Goal: Task Accomplishment & Management: Complete application form

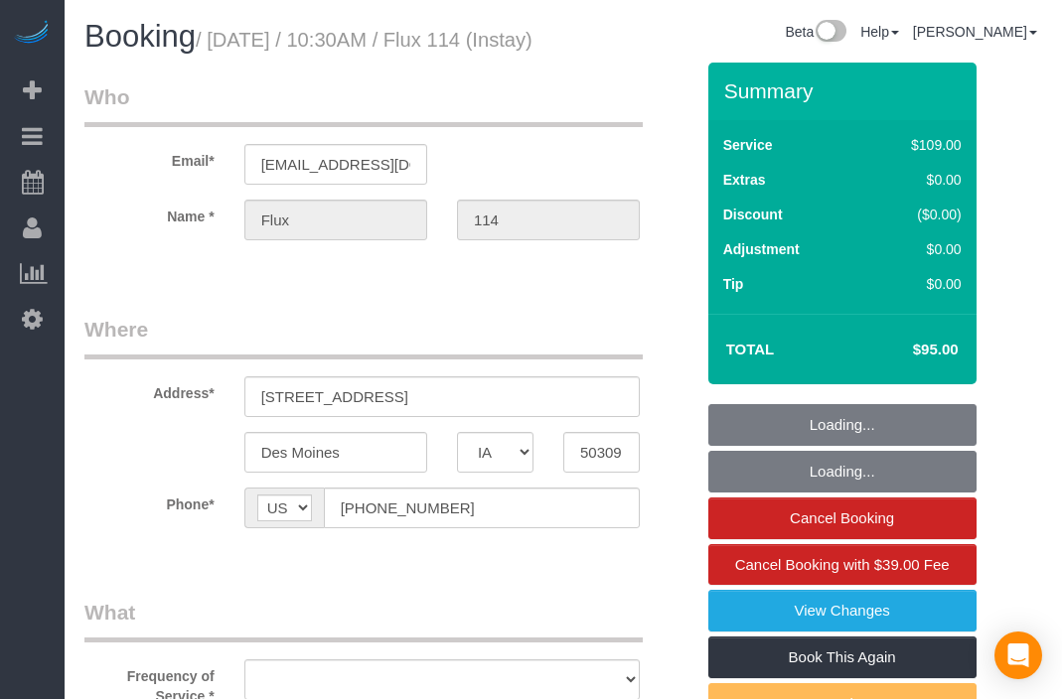
select select "IA"
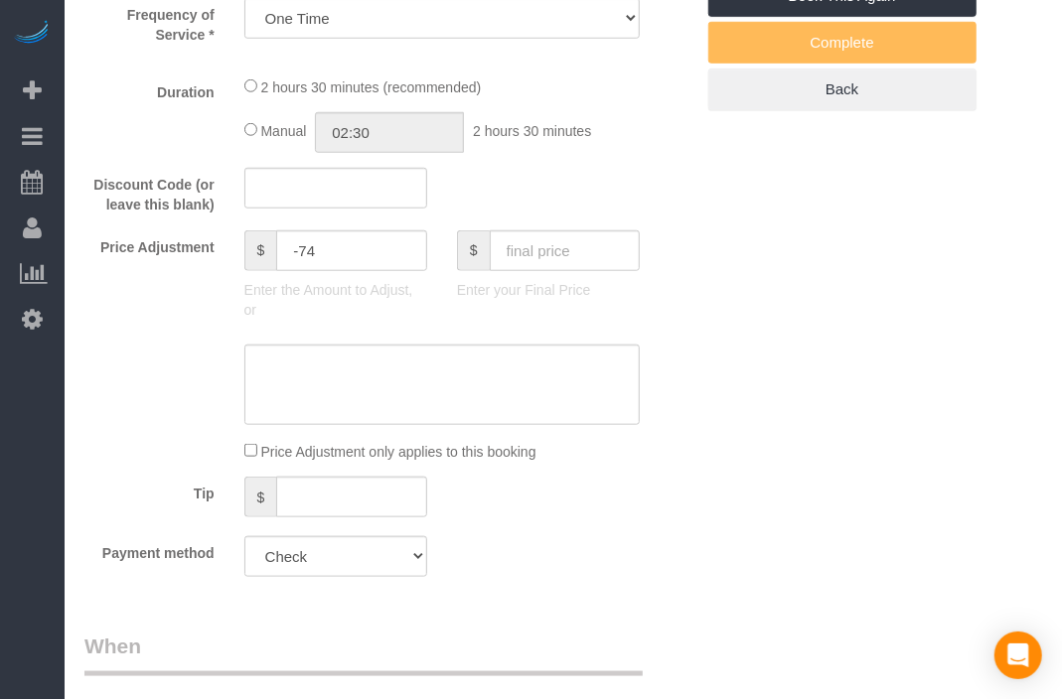
select select "object:748"
select select "2"
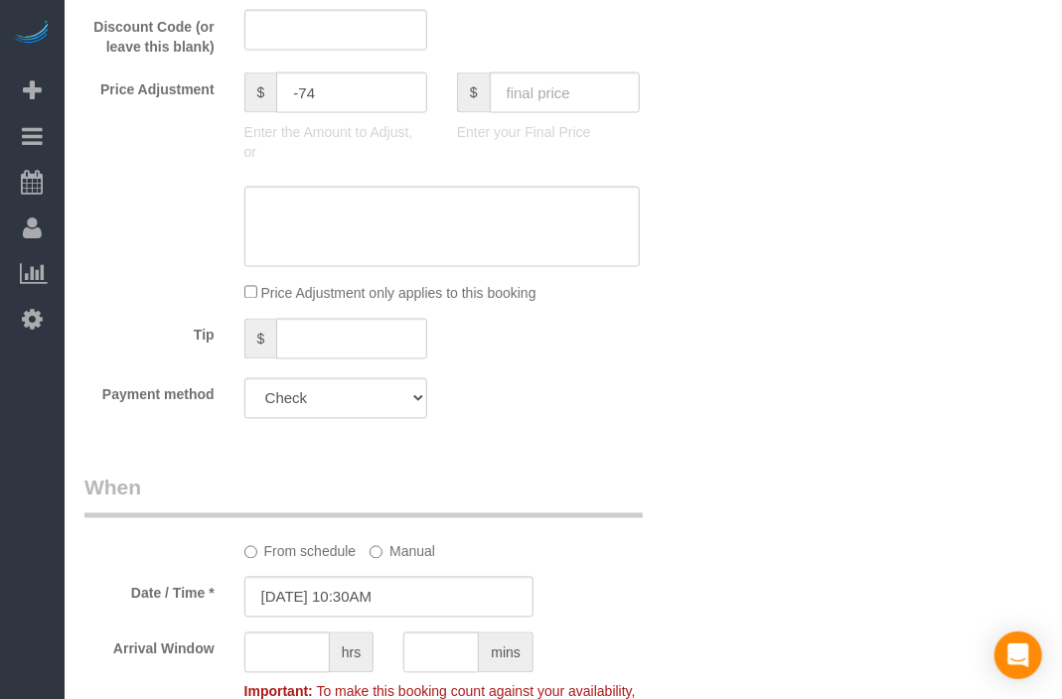
select select "2"
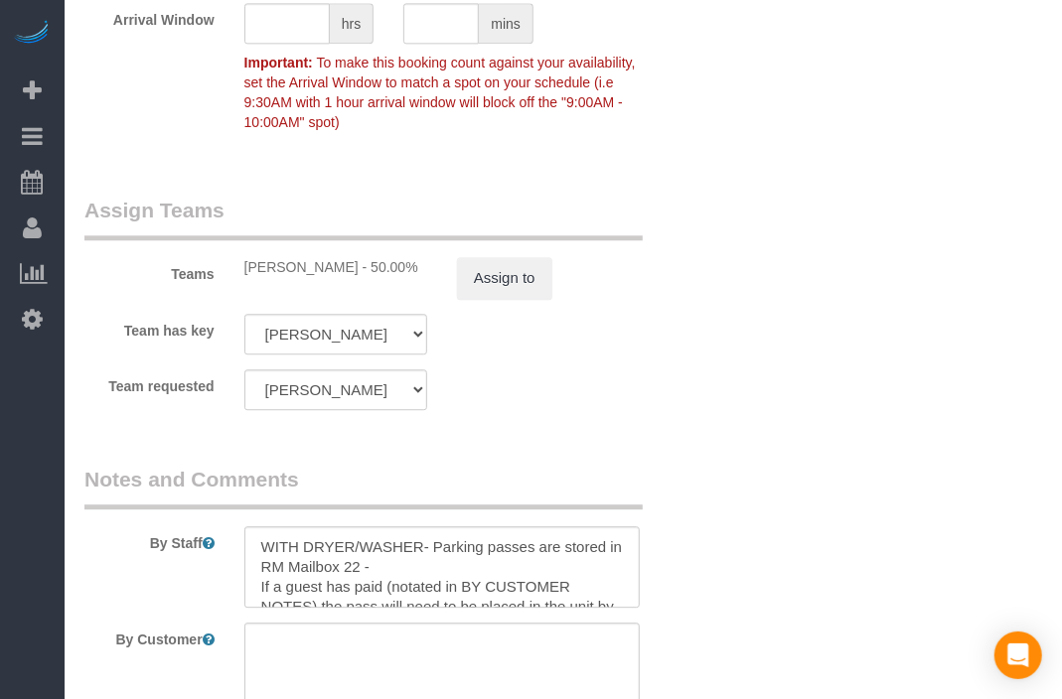
scroll to position [2207, 0]
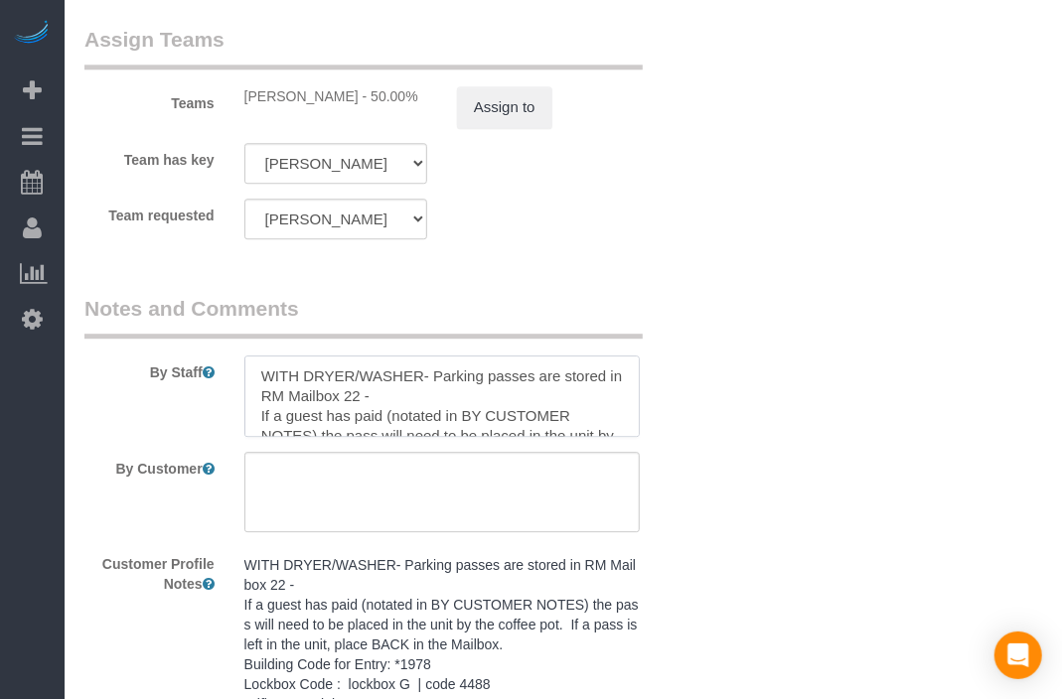
click at [262, 412] on textarea at bounding box center [441, 396] width 395 height 81
click at [298, 419] on textarea at bounding box center [441, 396] width 395 height 81
type textarea "**kindly retrieve the parking pass and return it in the mailbox** WITH DRYER/WA…"
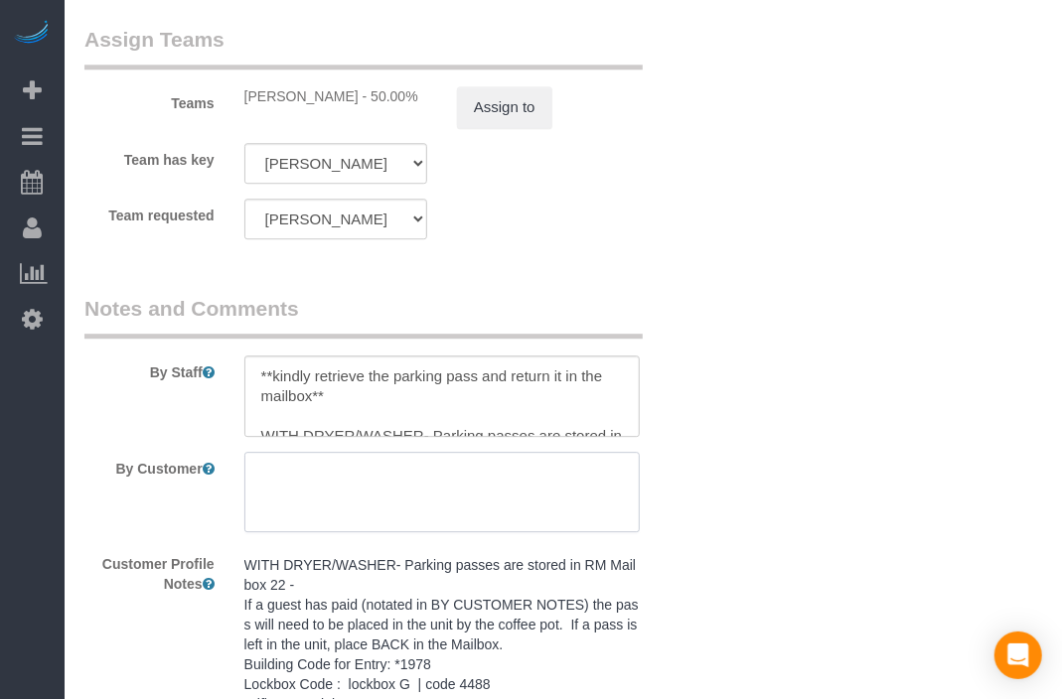
click at [428, 532] on textarea at bounding box center [441, 492] width 395 height 81
paste textarea "**kindly retrieve the parking pass and return it in the mailbox**"
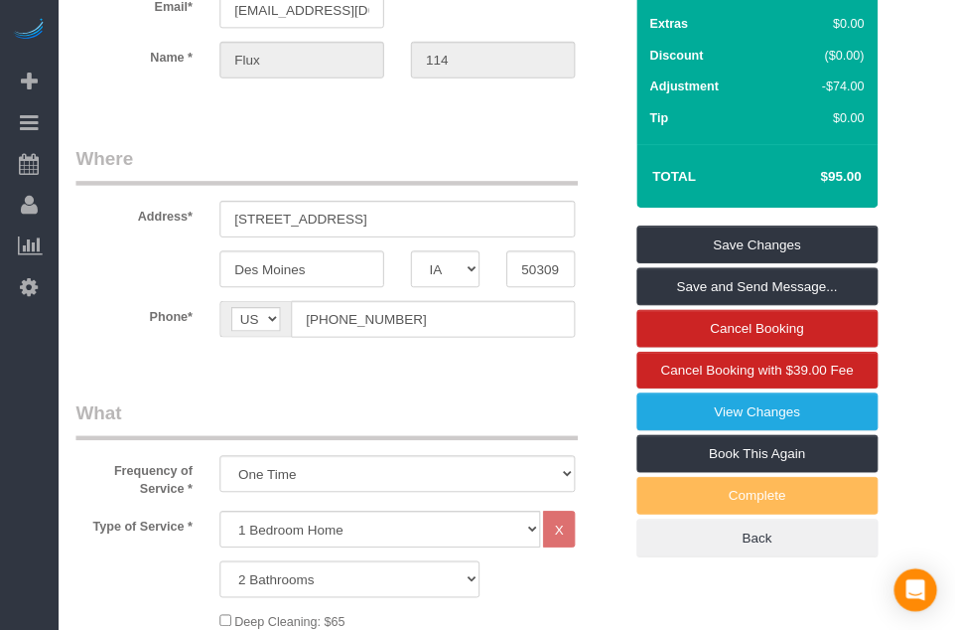
scroll to position [0, 0]
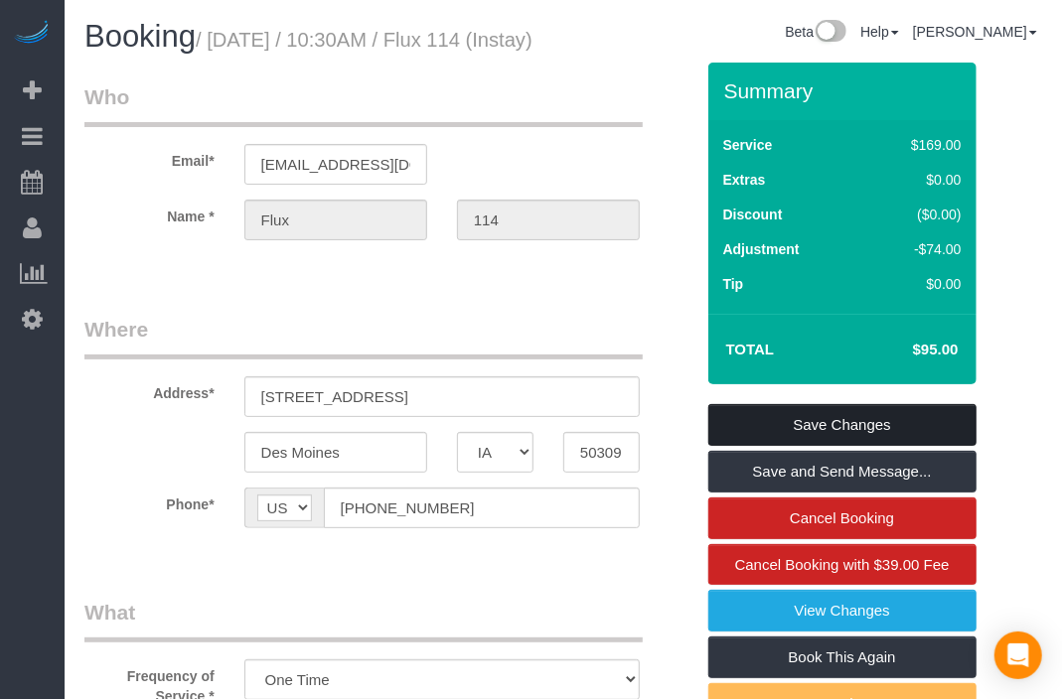
type textarea "**kindly retrieve the parking pass and return it in the mailbox**"
click at [861, 446] on link "Save Changes" at bounding box center [842, 425] width 268 height 42
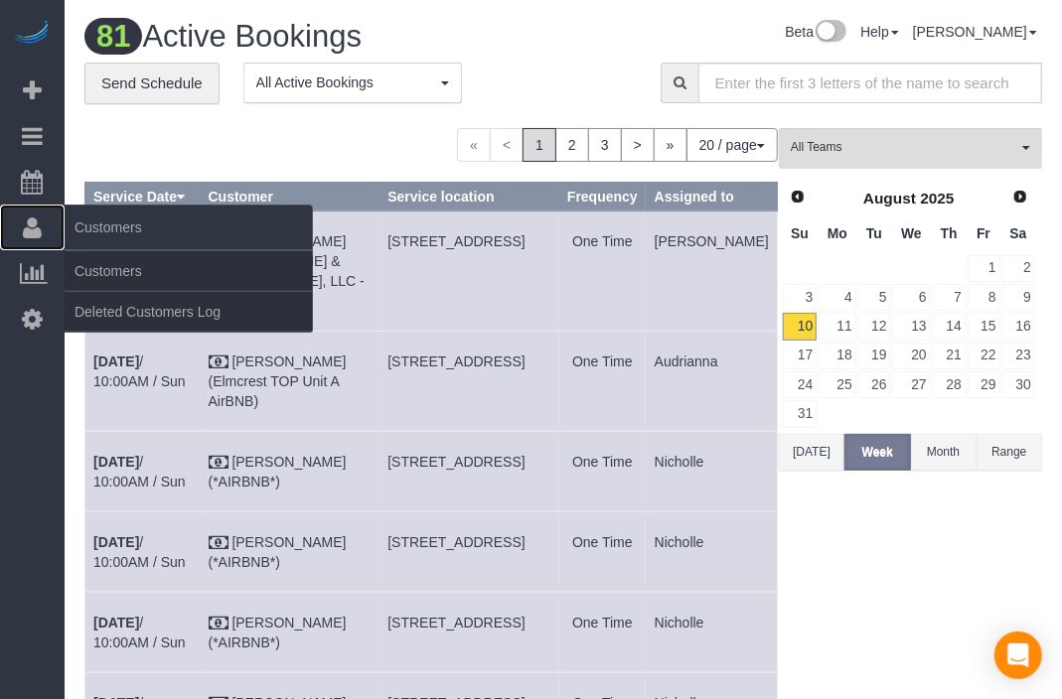
click at [23, 222] on icon at bounding box center [32, 228] width 19 height 24
click at [85, 264] on link "Customers" at bounding box center [189, 271] width 248 height 40
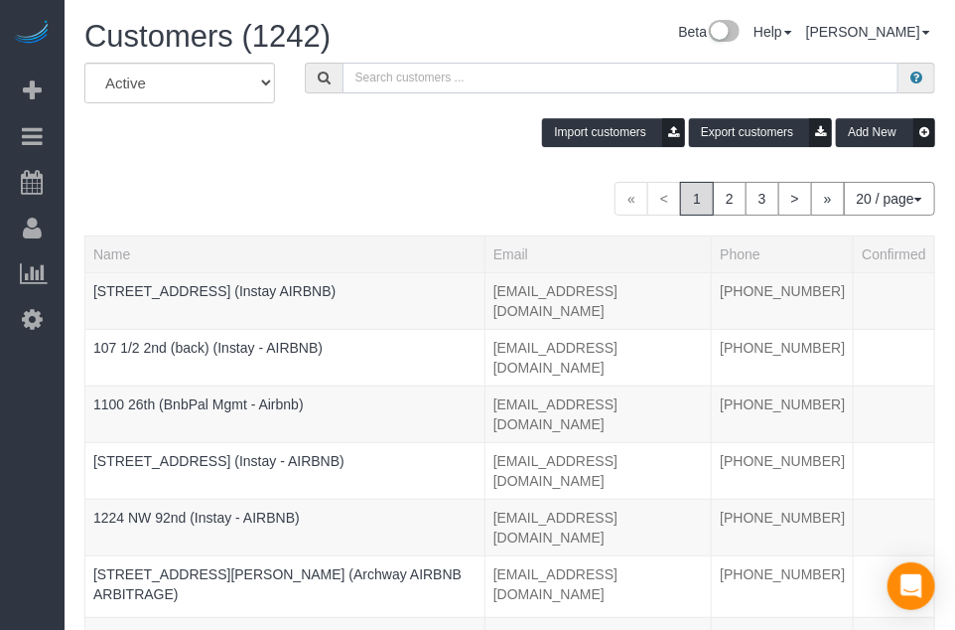
click at [537, 75] on input "text" at bounding box center [621, 78] width 556 height 31
paste input "Argonne 206"
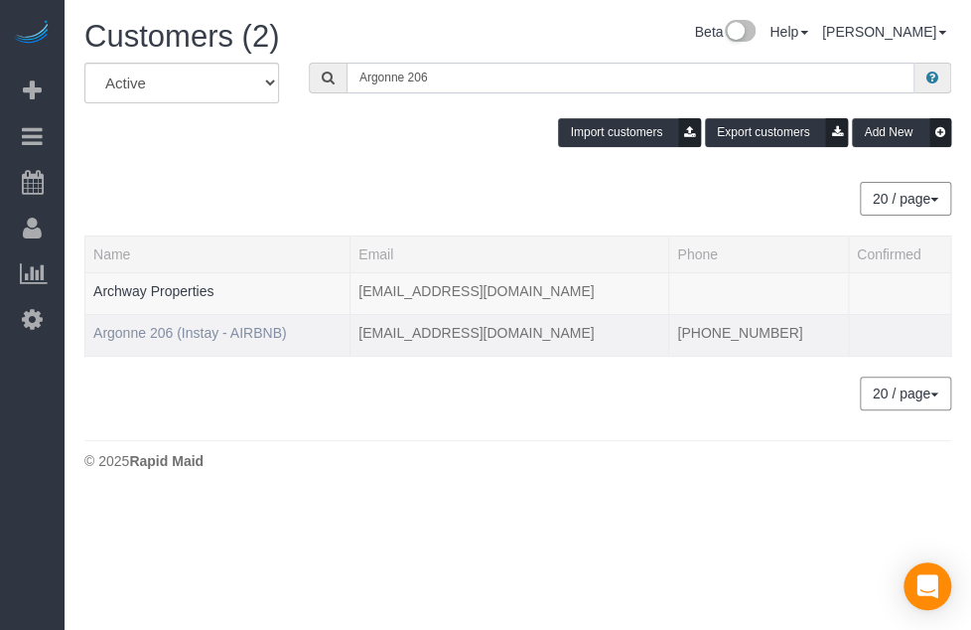
type input "Argonne 206"
click at [194, 336] on link "Argonne 206 (Instay - AIRBNB)" at bounding box center [190, 333] width 194 height 16
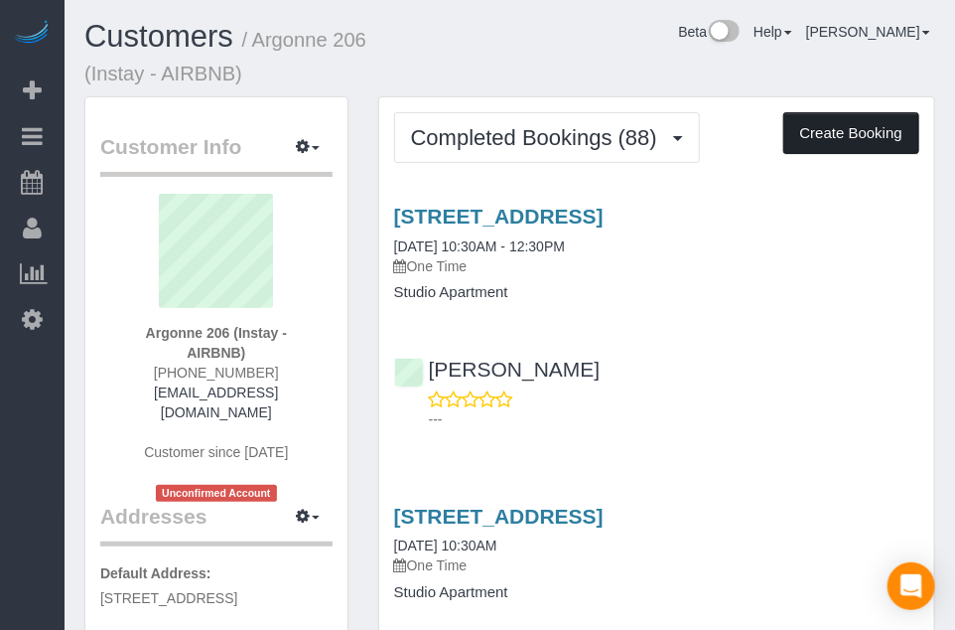
click at [814, 140] on button "Create Booking" at bounding box center [852, 133] width 136 height 42
select select "IA"
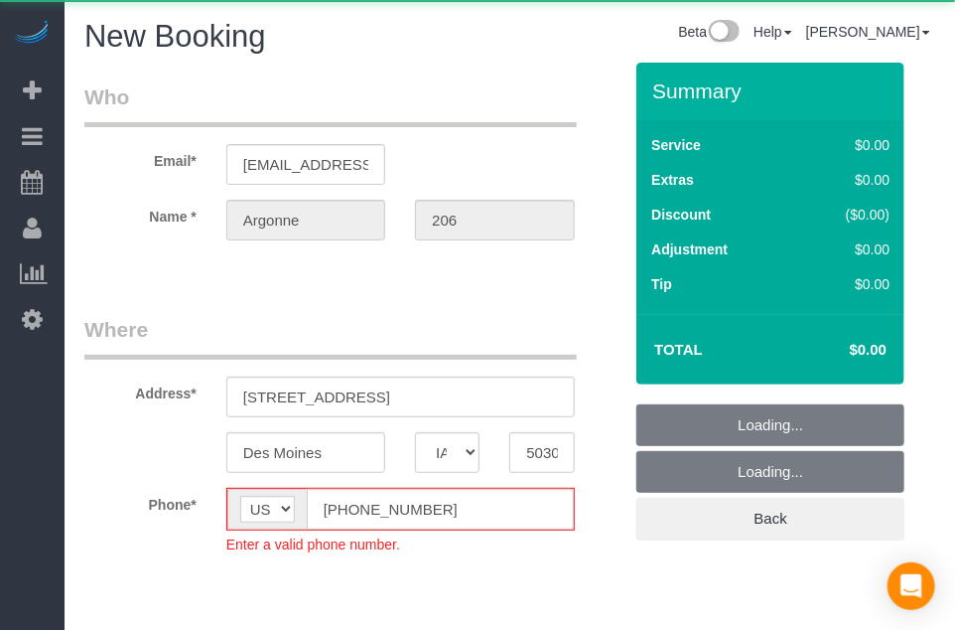
select select "object:2725"
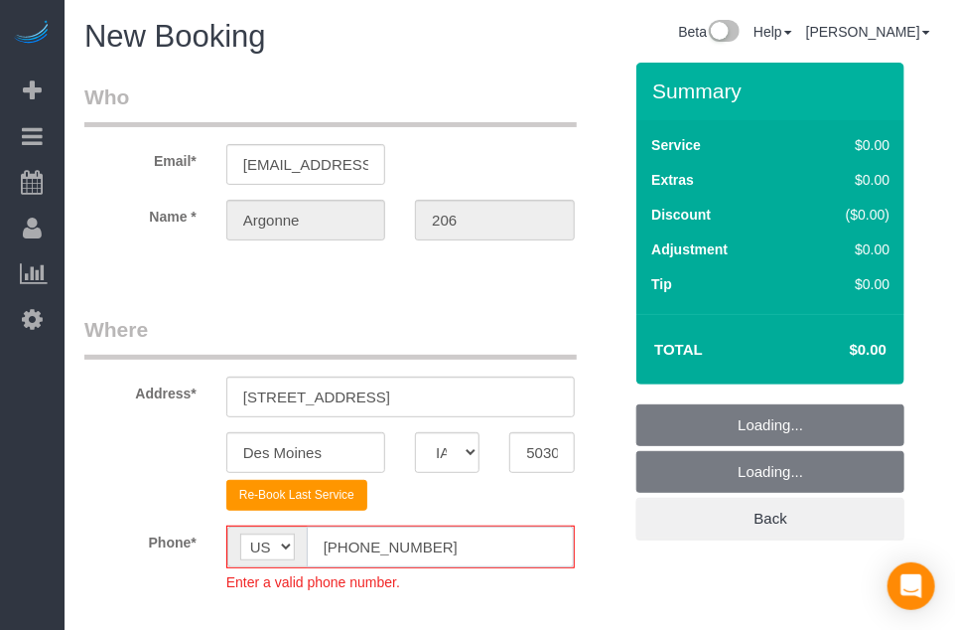
click at [350, 548] on input "[PHONE_NUMBER]" at bounding box center [440, 546] width 267 height 41
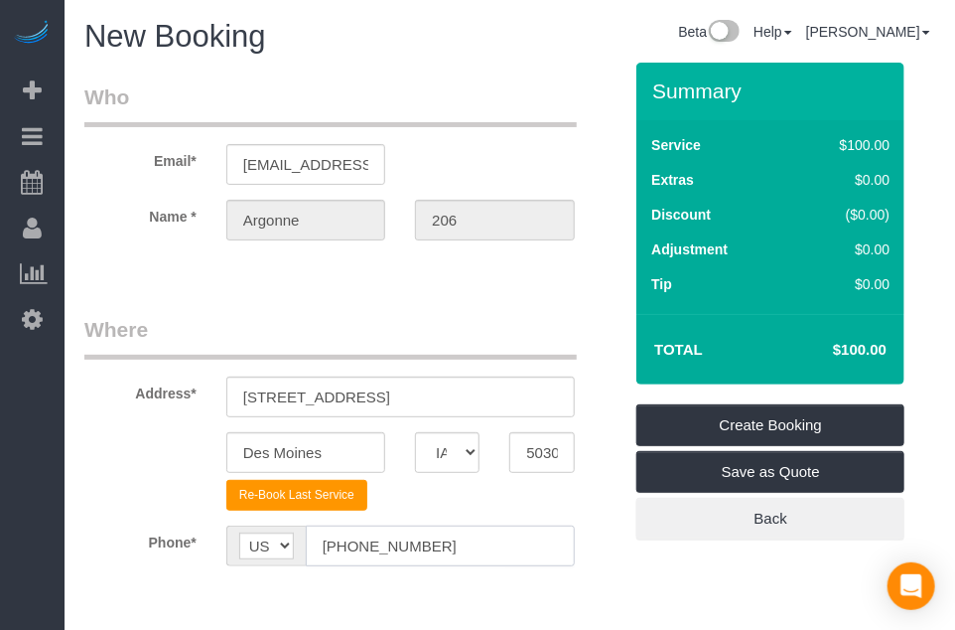
type input "[PHONE_NUMBER]"
click at [573, 591] on fieldset "Where Address* [STREET_ADDRESS] [GEOGRAPHIC_DATA] AK AL AR AZ CA CO CT DC DE [G…" at bounding box center [352, 455] width 537 height 281
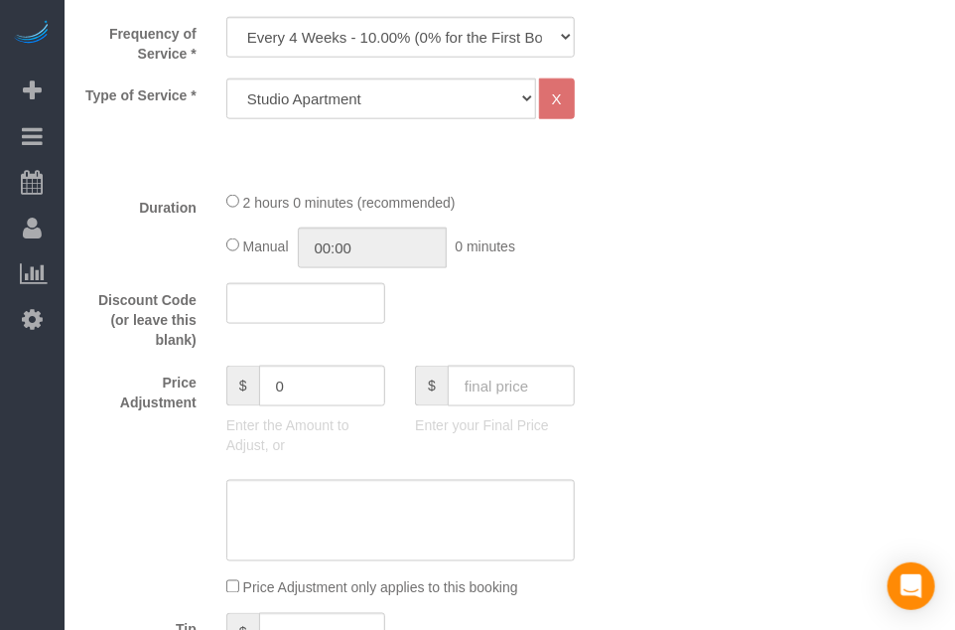
scroll to position [596, 0]
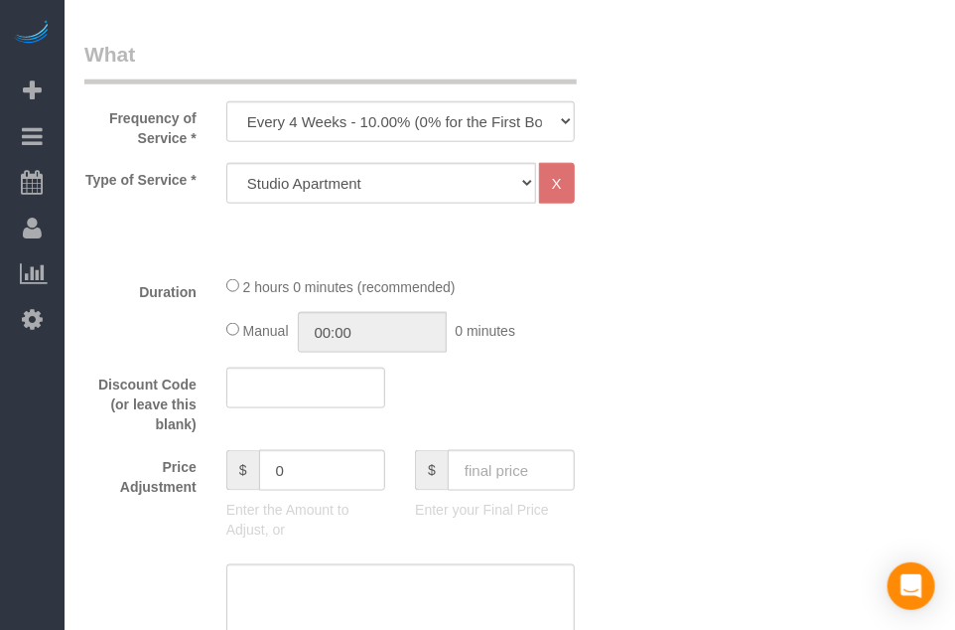
drag, startPoint x: 713, startPoint y: 209, endPoint x: 562, endPoint y: 253, distance: 157.4
click at [562, 253] on div "Type of Service * Studio Apartment 1 Bedroom Home 2 Bedroom Home 3 Bedroom Home…" at bounding box center [352, 211] width 537 height 96
click at [514, 116] on select "Every 6 Weeks (0% for the First Booking) One Time Every 8 Weeks (0% for the Fir…" at bounding box center [400, 121] width 349 height 41
select select "object:2727"
click at [226, 101] on select "Every 6 Weeks (0% for the First Booking) One Time Every 8 Weeks (0% for the Fir…" at bounding box center [400, 121] width 349 height 41
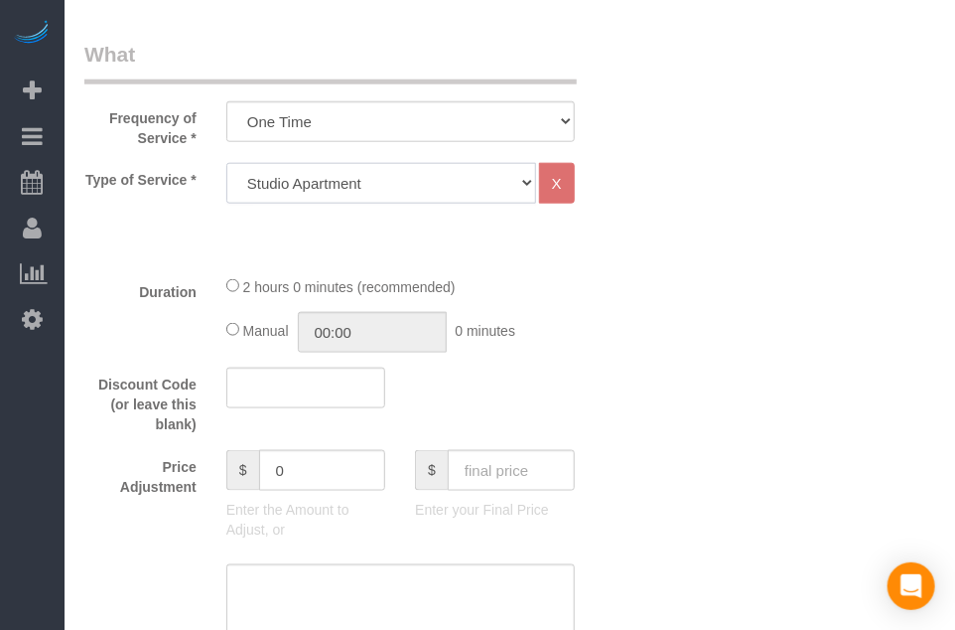
click at [471, 184] on select "Studio Apartment 1 Bedroom Home 2 Bedroom Home 3 Bedroom Home 4 Bedroom Home 5 …" at bounding box center [381, 183] width 310 height 41
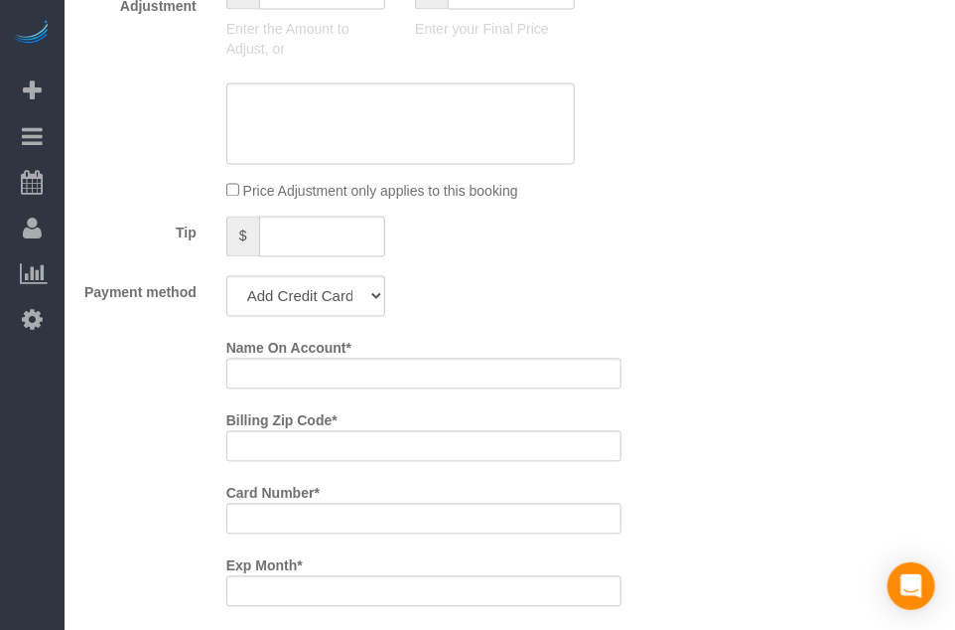
scroll to position [993, 0]
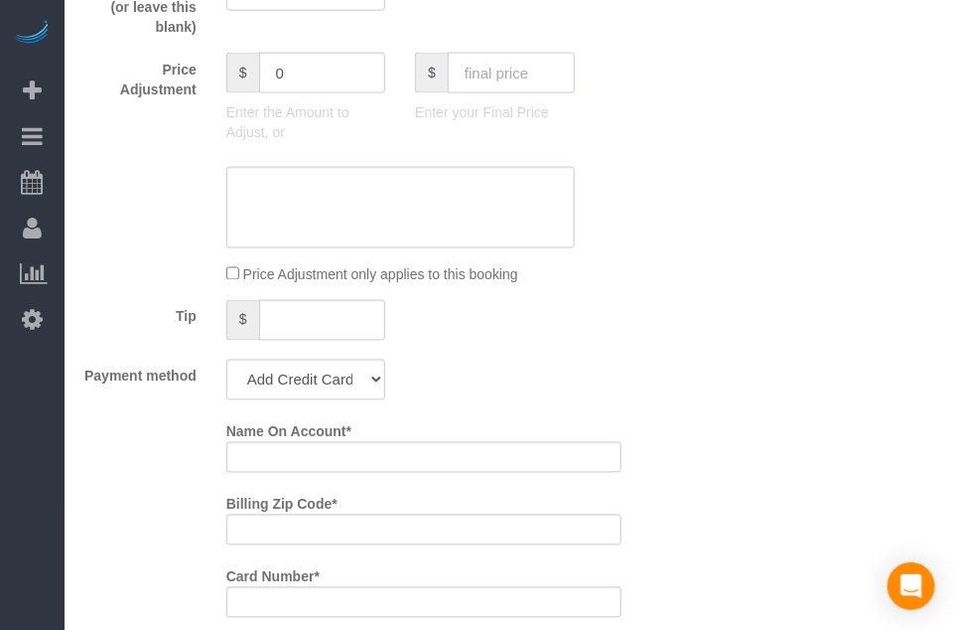
click at [516, 88] on input "text" at bounding box center [511, 73] width 127 height 41
type input "70"
click at [678, 204] on div "Who Email* [EMAIL_ADDRESS][DOMAIN_NAME] Name * [GEOGRAPHIC_DATA] 206 Where Addr…" at bounding box center [509, 515] width 851 height 2893
click at [362, 382] on select "Add Credit Card Cash Check Paypal" at bounding box center [305, 380] width 159 height 41
type input "-30"
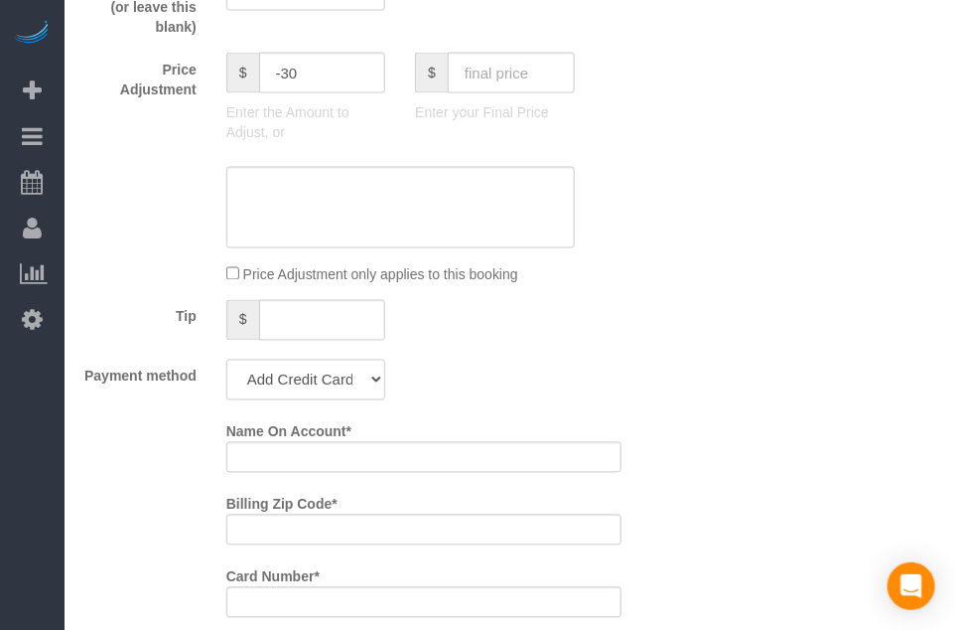
select select "string:check"
click at [226, 360] on select "Add Credit Card Cash Check Paypal" at bounding box center [305, 380] width 159 height 41
click at [578, 414] on fieldset "What Frequency of Service * Every 6 Weeks (0% for the First Booking) One Time E…" at bounding box center [352, 303] width 537 height 1323
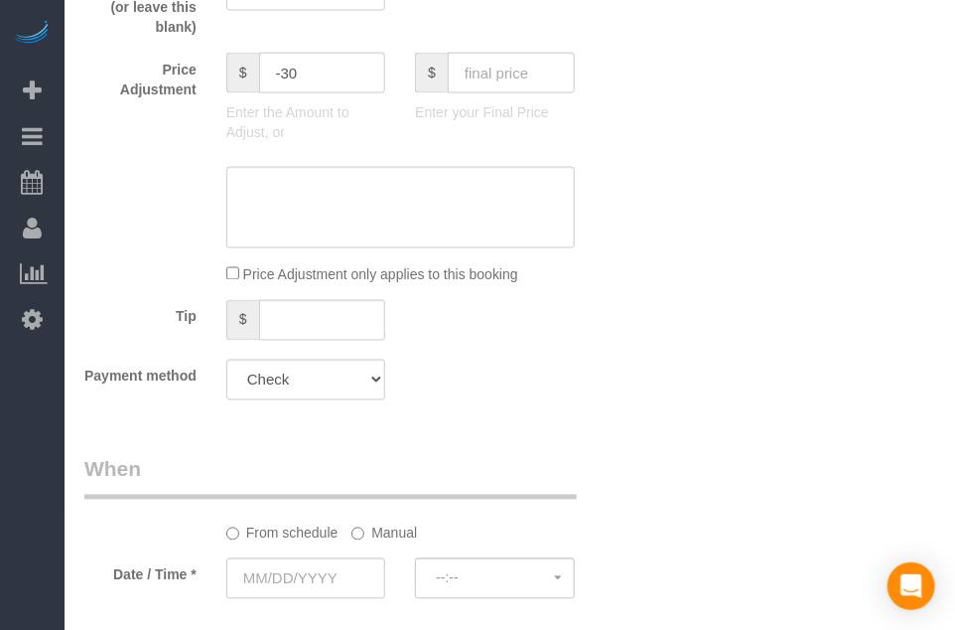
click at [578, 414] on fieldset "What Frequency of Service * Every 6 Weeks (0% for the First Booking) One Time E…" at bounding box center [352, 28] width 537 height 773
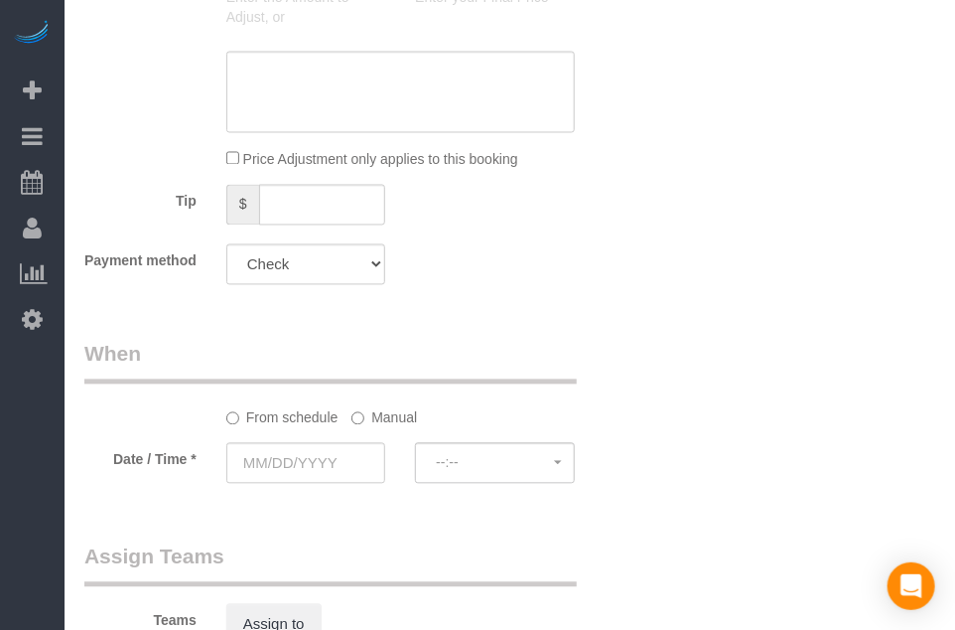
scroll to position [1192, 0]
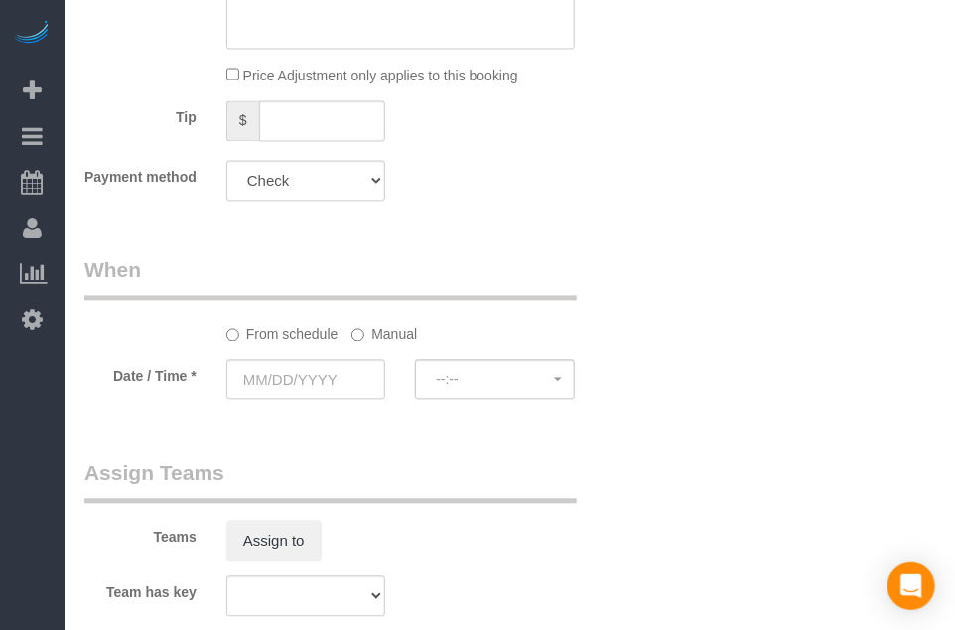
drag, startPoint x: 444, startPoint y: 284, endPoint x: 342, endPoint y: 370, distance: 133.9
click at [380, 267] on legend "When" at bounding box center [330, 278] width 493 height 45
click at [338, 383] on input "text" at bounding box center [305, 380] width 159 height 41
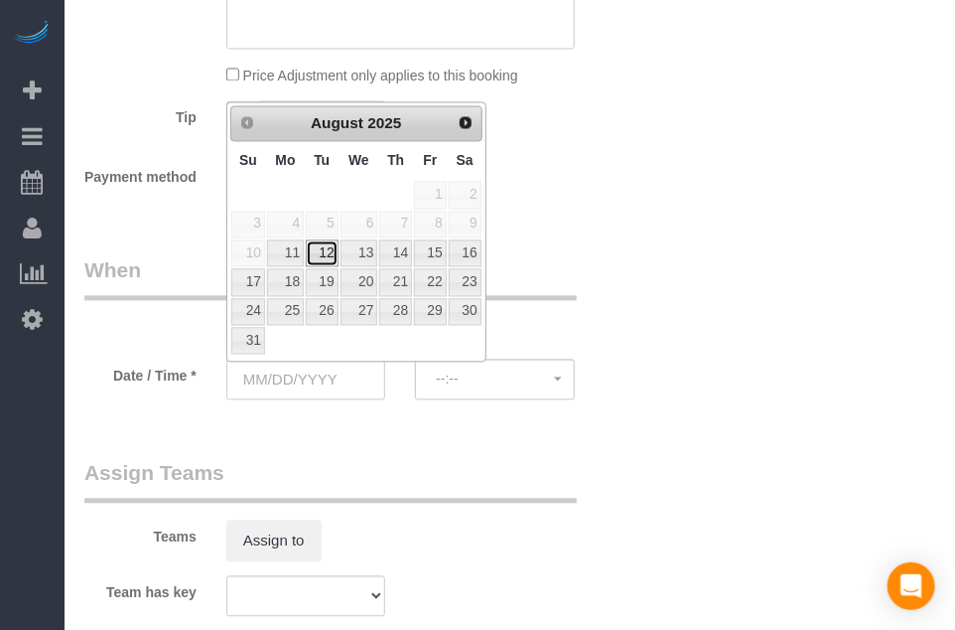
click at [320, 251] on link "12" at bounding box center [322, 253] width 32 height 27
type input "[DATE]"
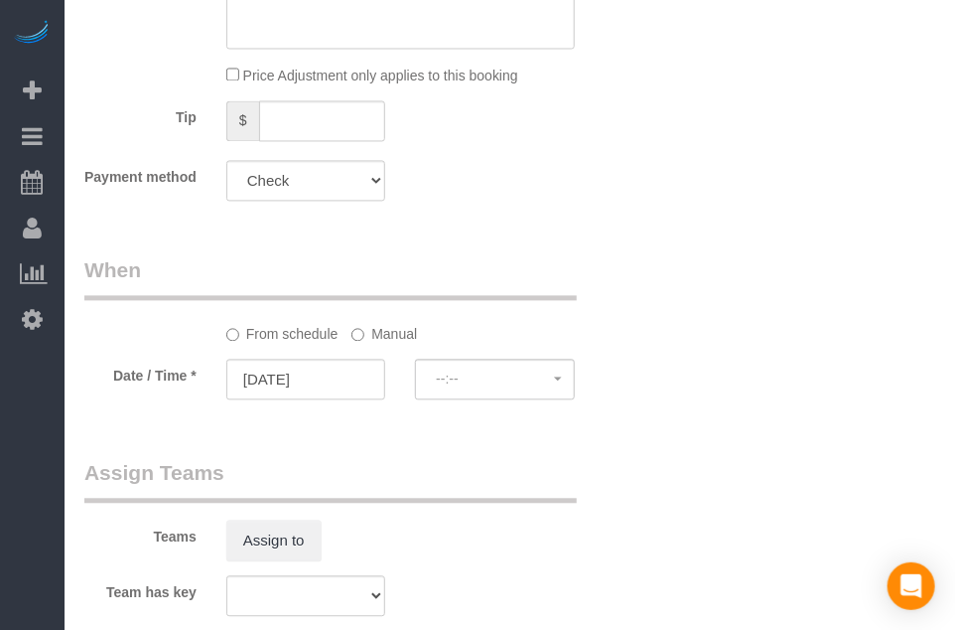
select select "spot18"
click at [389, 334] on label "Manual" at bounding box center [385, 331] width 66 height 27
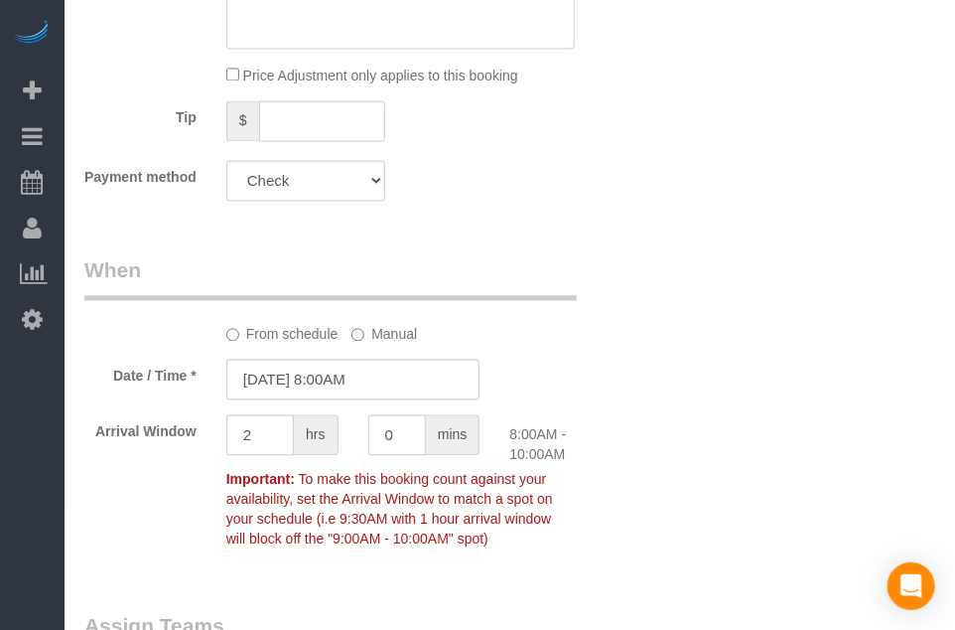
drag, startPoint x: 295, startPoint y: 337, endPoint x: 317, endPoint y: 339, distance: 21.9
click at [294, 336] on label "From schedule" at bounding box center [282, 331] width 112 height 27
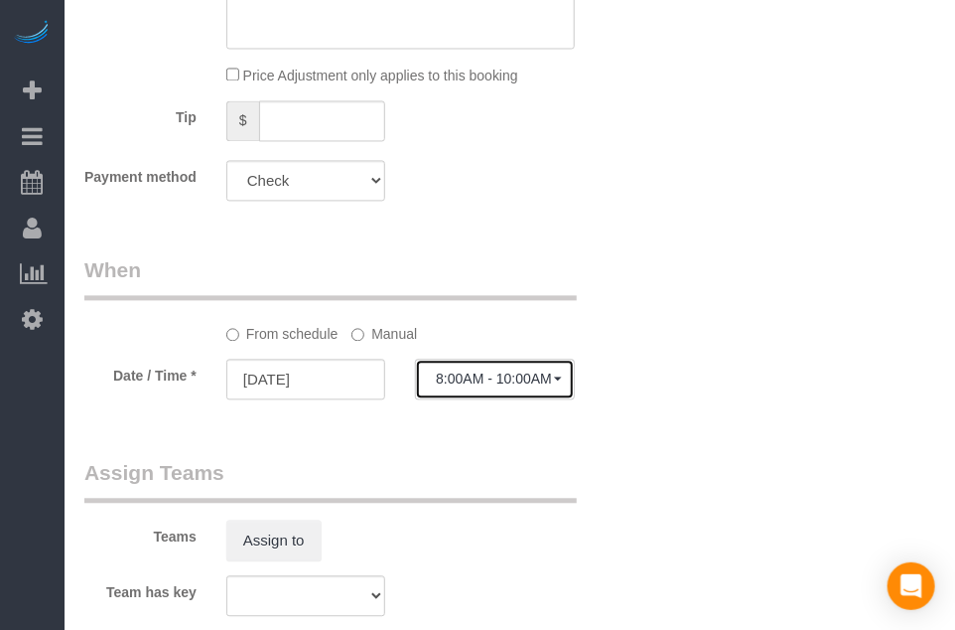
click at [426, 367] on button "8:00AM - 10:00AM" at bounding box center [494, 380] width 159 height 41
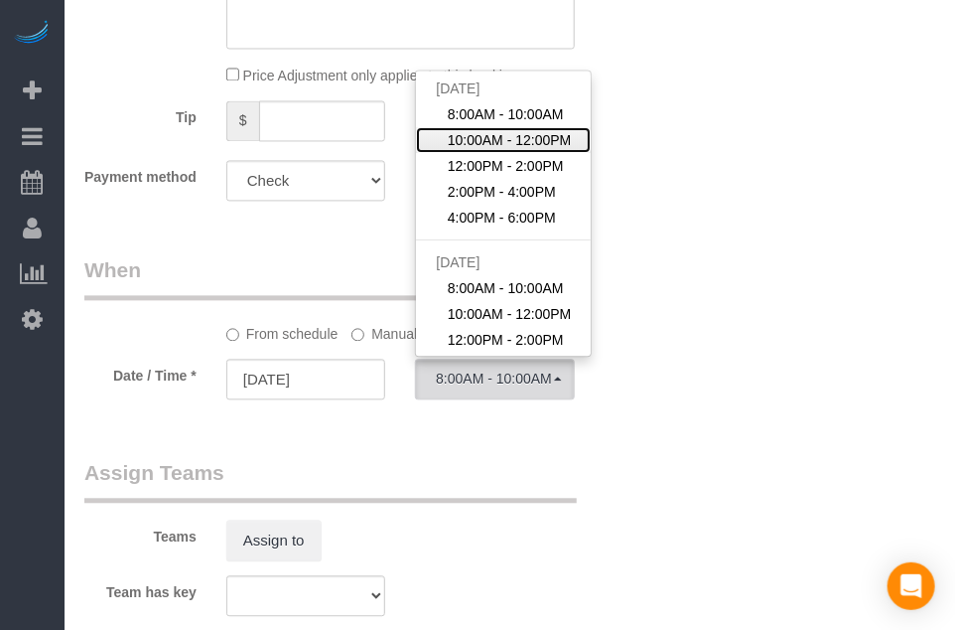
click at [528, 134] on span "10:00AM - 12:00PM" at bounding box center [510, 141] width 124 height 20
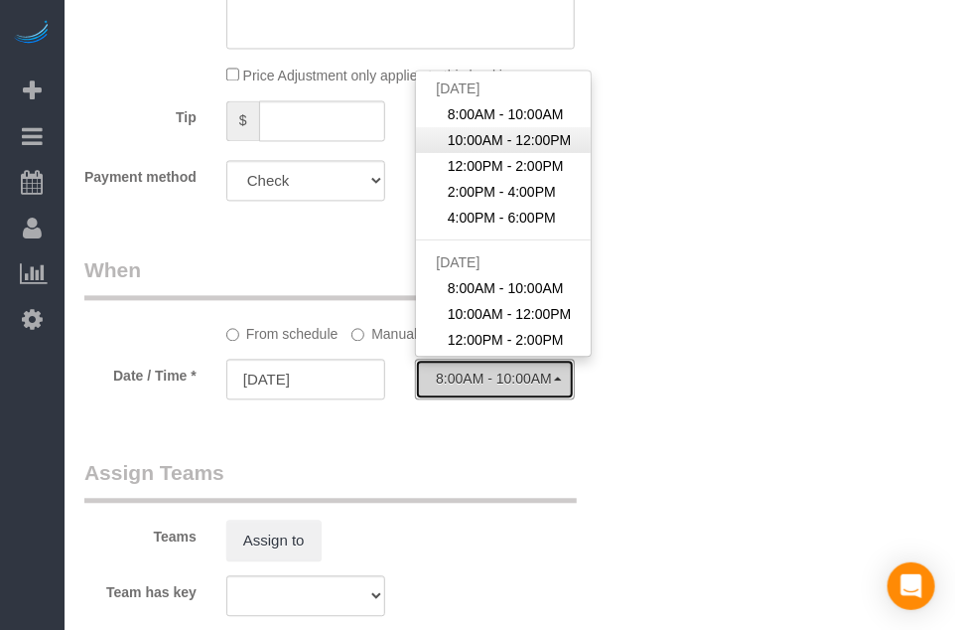
select select "spot19"
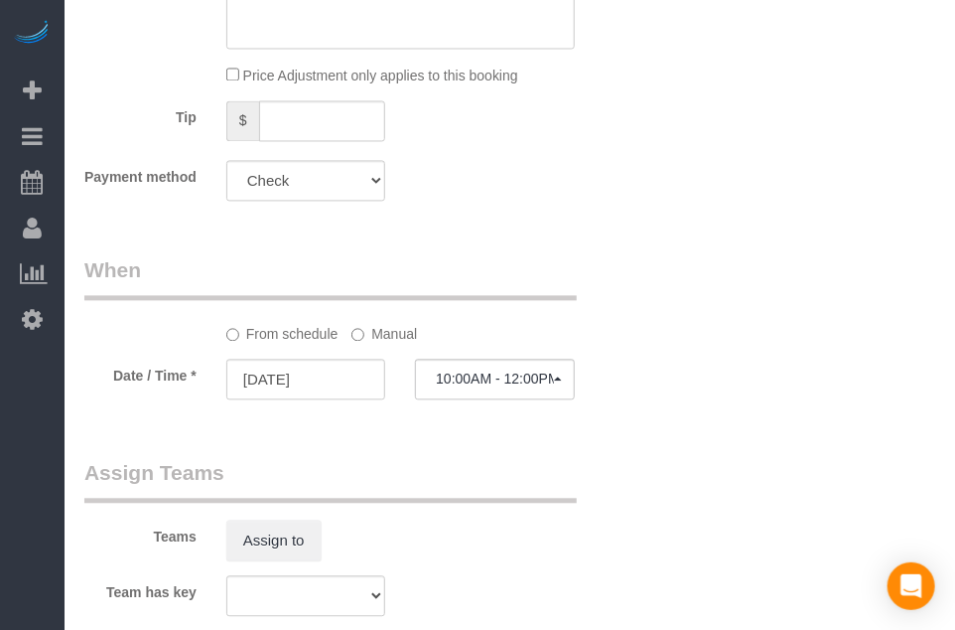
click at [396, 335] on label "Manual" at bounding box center [385, 331] width 66 height 27
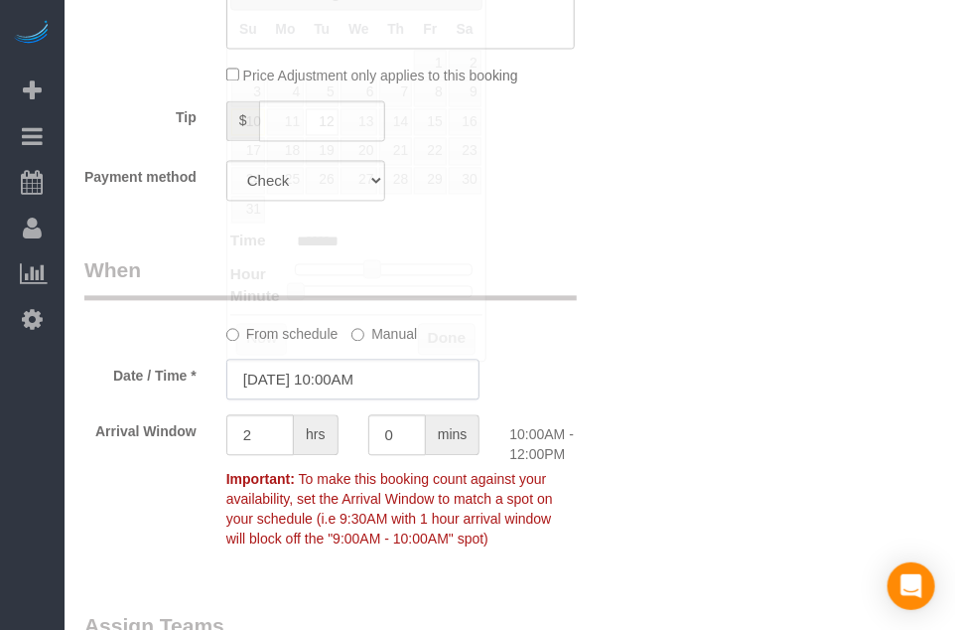
click at [378, 370] on input "[DATE] 10:00AM" at bounding box center [353, 380] width 254 height 41
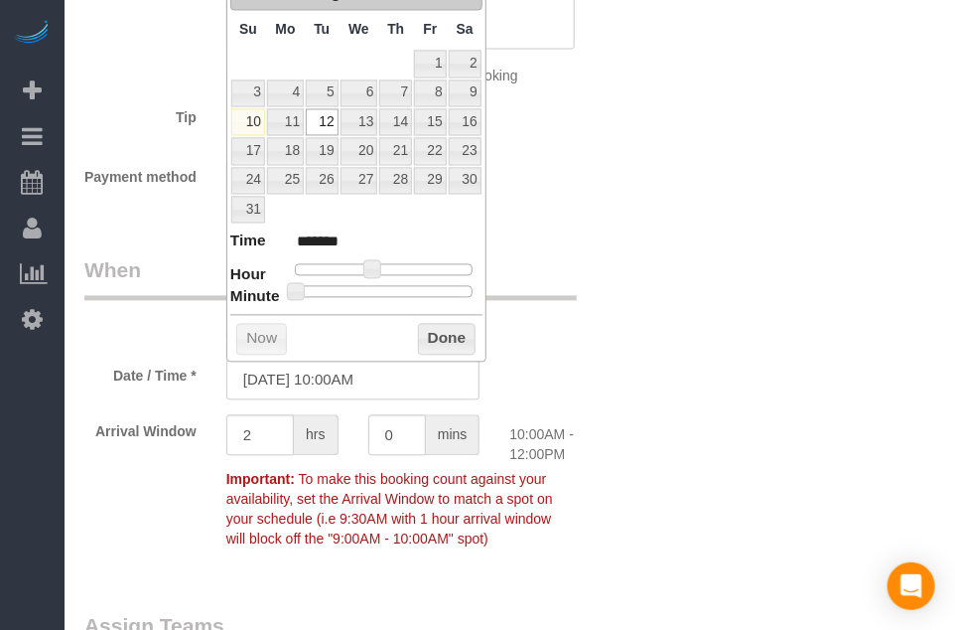
type input "[DATE] 10:25AM"
type input "*******"
click at [380, 288] on div at bounding box center [384, 292] width 178 height 12
type input "[DATE] 10:30AM"
type input "*******"
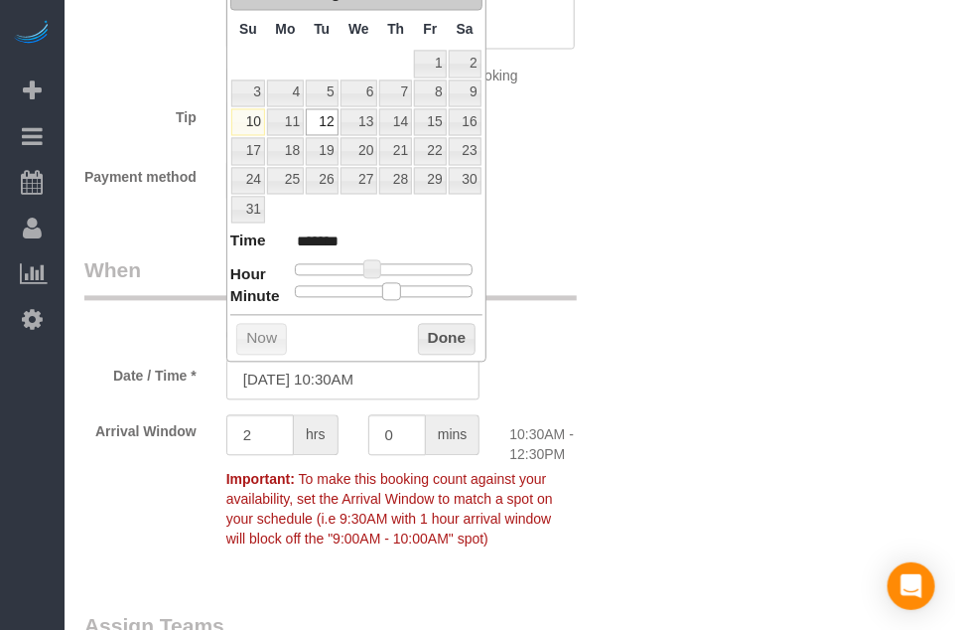
click at [395, 289] on div at bounding box center [384, 292] width 178 height 12
click at [453, 342] on button "Done" at bounding box center [447, 340] width 59 height 32
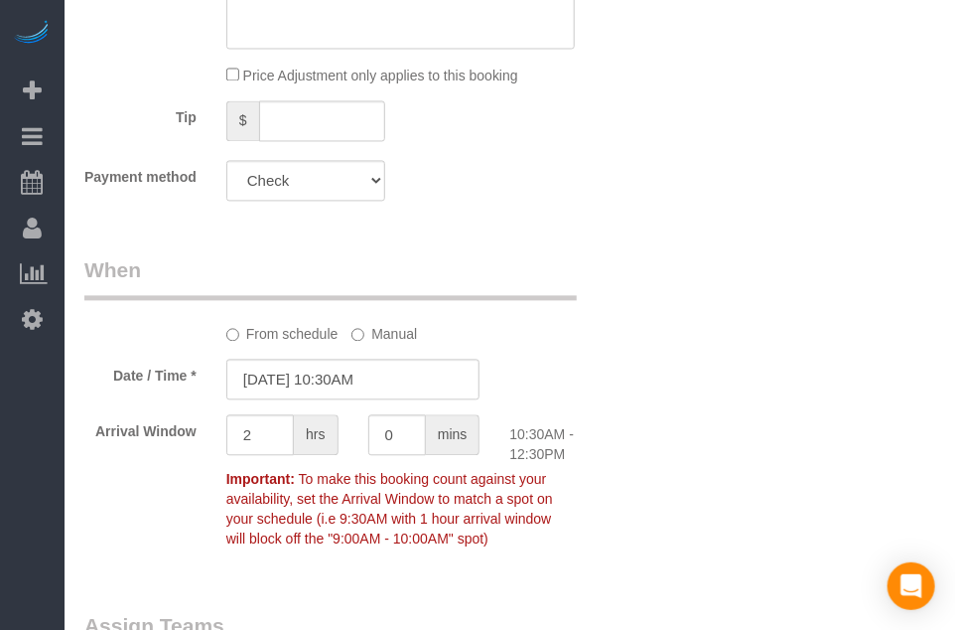
drag, startPoint x: 546, startPoint y: 347, endPoint x: 562, endPoint y: 353, distance: 17.0
click at [548, 347] on sui-booking-spot "From schedule Manual Date / Time * [DATE] 10:30AM Arrival Window 2 hrs 0 mins 1…" at bounding box center [352, 407] width 537 height 302
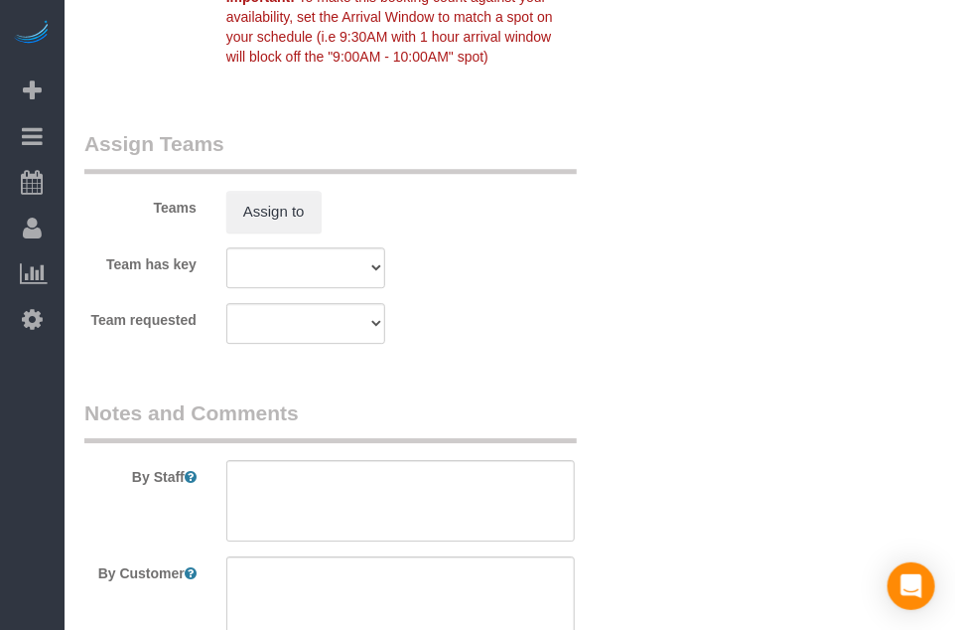
scroll to position [1887, 0]
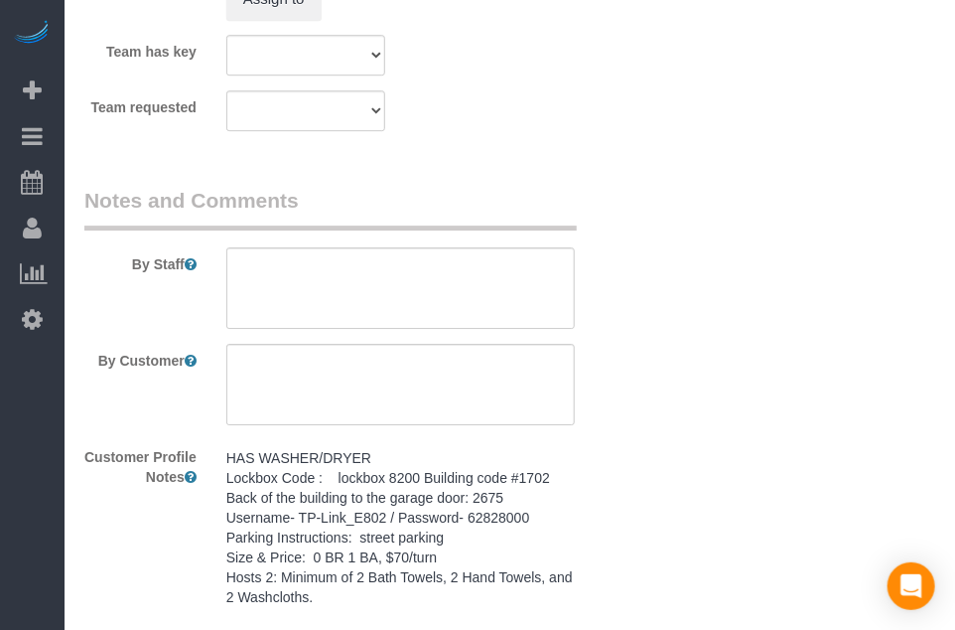
click at [508, 507] on pre "HAS WASHER/DRYER Lockbox Code : lockbox 8200 Building code #1702 Back of the bu…" at bounding box center [400, 527] width 349 height 159
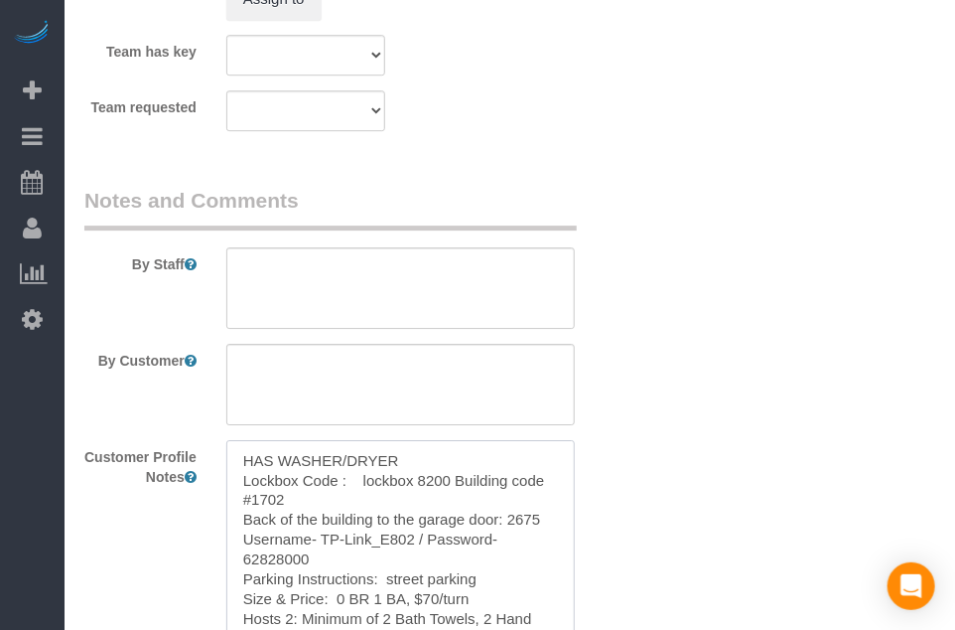
click at [505, 506] on textarea "HAS WASHER/DRYER Lockbox Code : lockbox 8200 Building code #1702 Back of the bu…" at bounding box center [400, 550] width 349 height 220
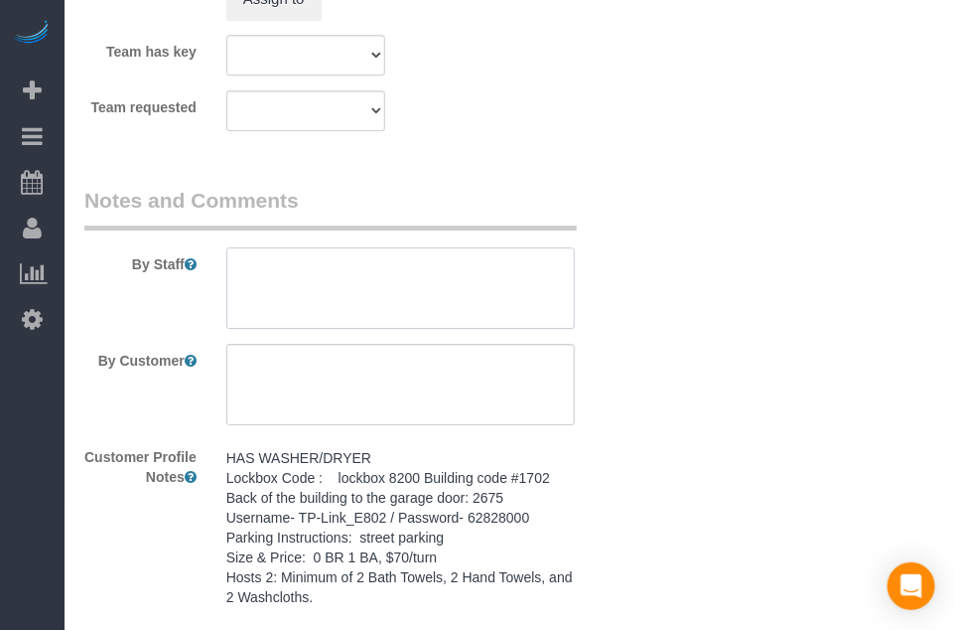
click at [490, 271] on textarea at bounding box center [400, 287] width 349 height 81
paste textarea "HAS WASHER/DRYER Lockbox Code : lockbox 8200 Building code #1702 Back of the bu…"
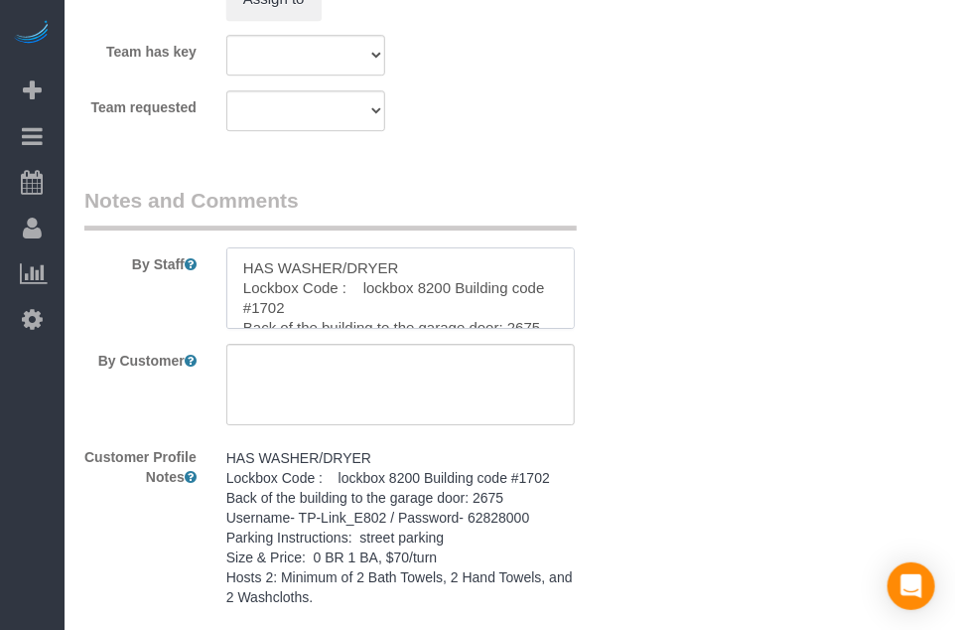
scroll to position [126, 0]
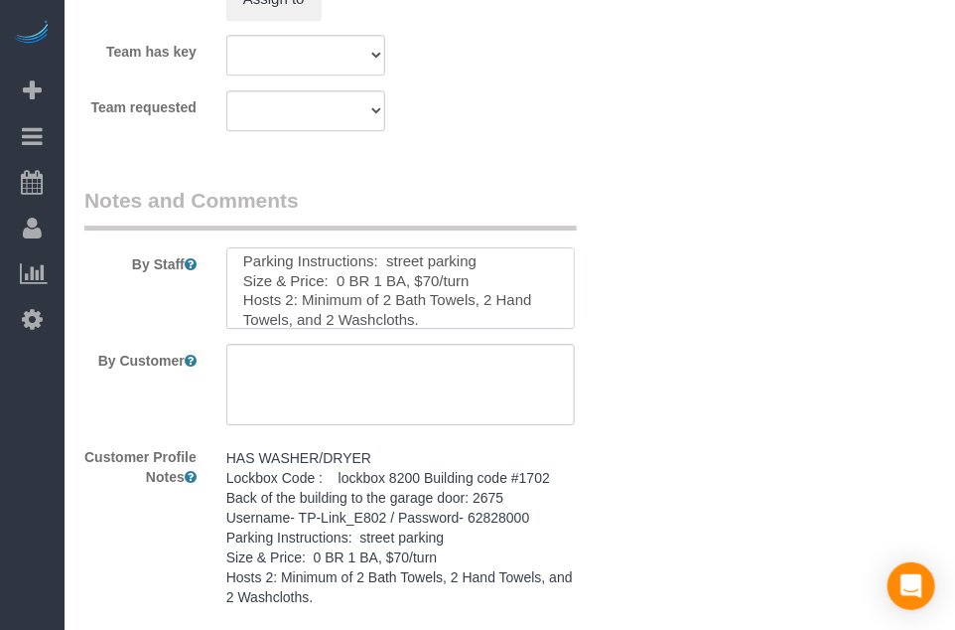
type textarea "HAS WASHER/DRYER Lockbox Code : lockbox 8200 Building code #1702 Back of the bu…"
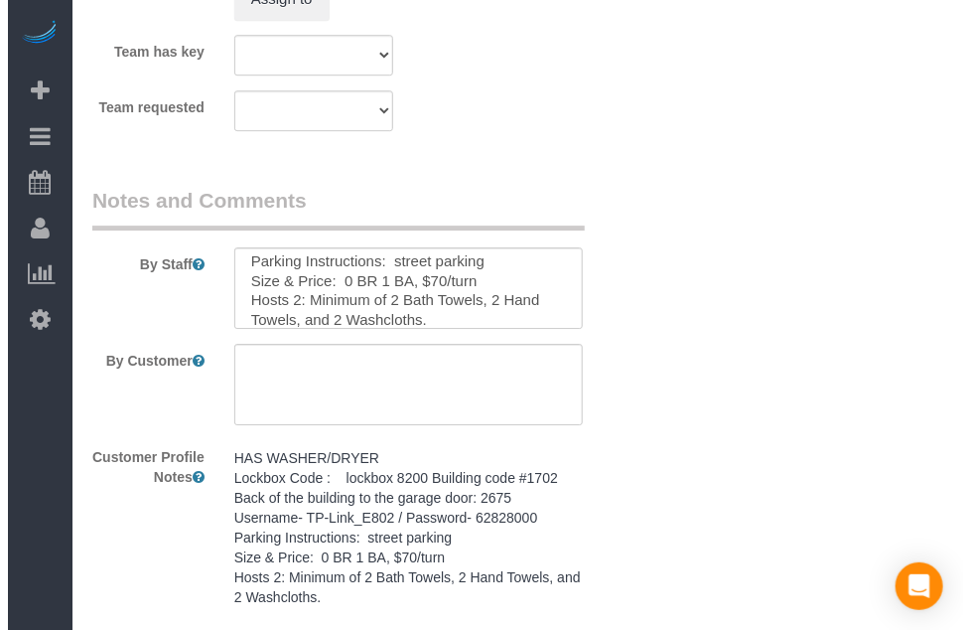
scroll to position [1589, 0]
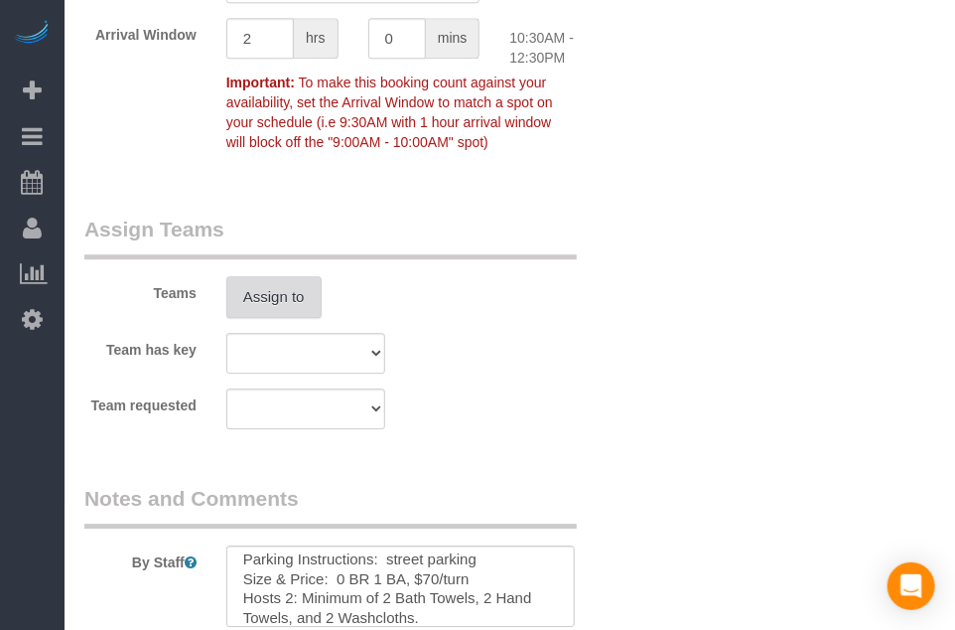
click at [258, 294] on button "Assign to" at bounding box center [273, 297] width 95 height 42
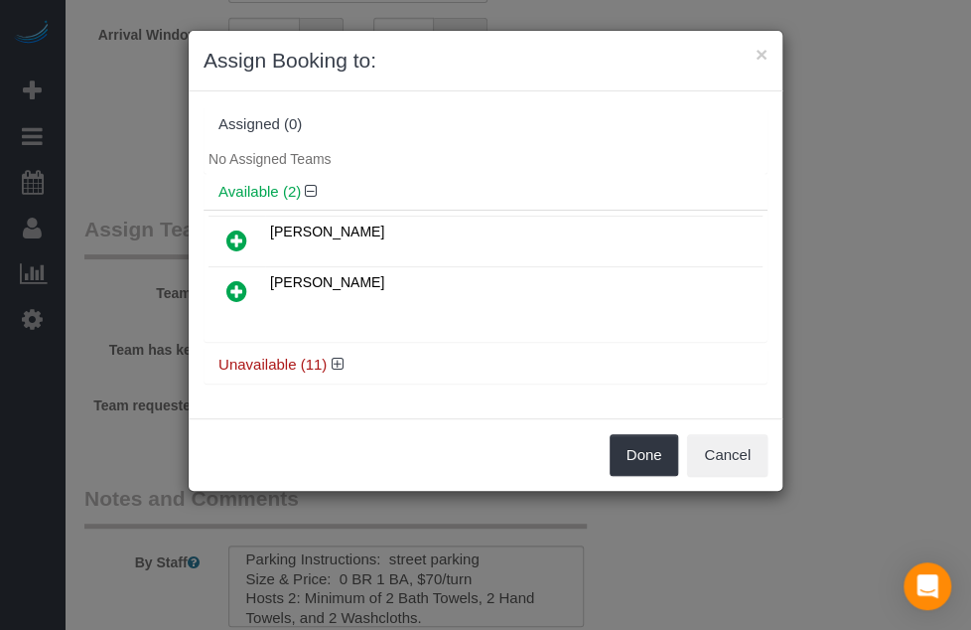
click at [335, 350] on div "Unavailable (11)" at bounding box center [486, 365] width 564 height 37
click at [337, 357] on icon at bounding box center [337, 364] width 12 height 15
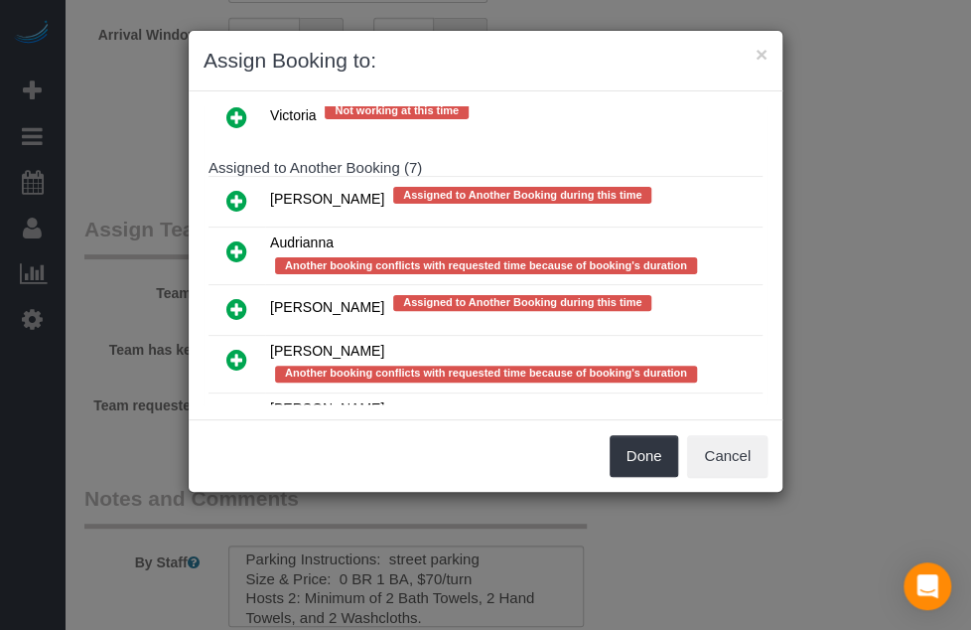
scroll to position [497, 0]
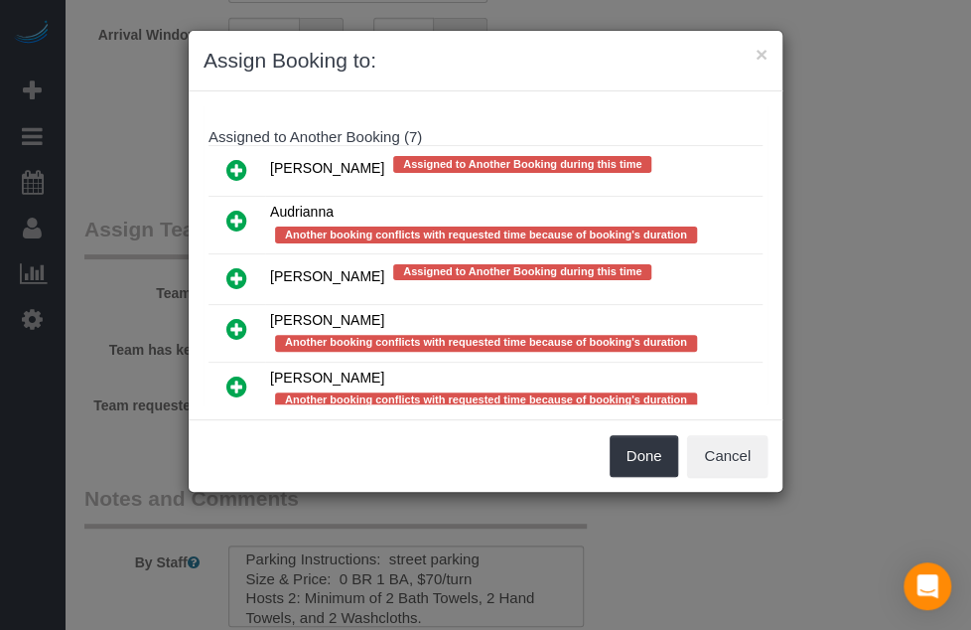
click at [238, 374] on icon at bounding box center [236, 386] width 21 height 24
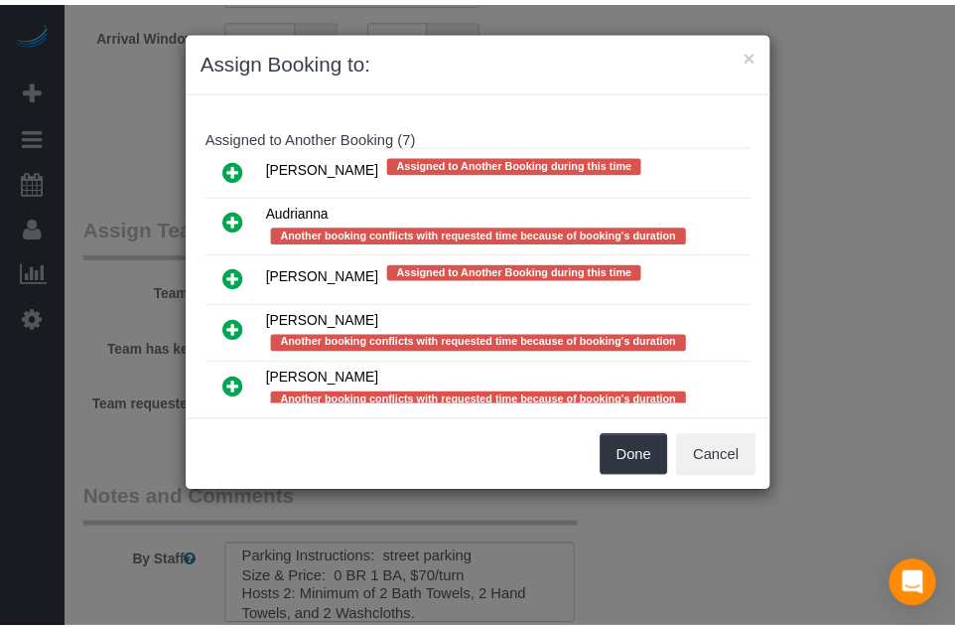
scroll to position [550, 0]
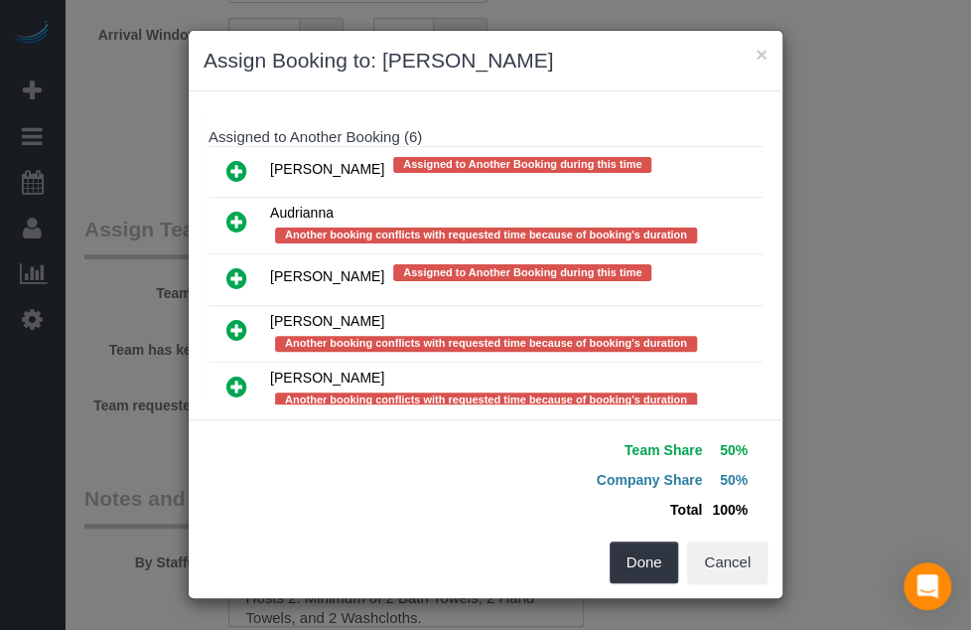
click at [638, 595] on div "Team Share 50% Company Share 50% Total 100% Warning: The Company share is 0%. I…" at bounding box center [486, 508] width 594 height 179
click at [629, 572] on button "Done" at bounding box center [645, 562] width 70 height 42
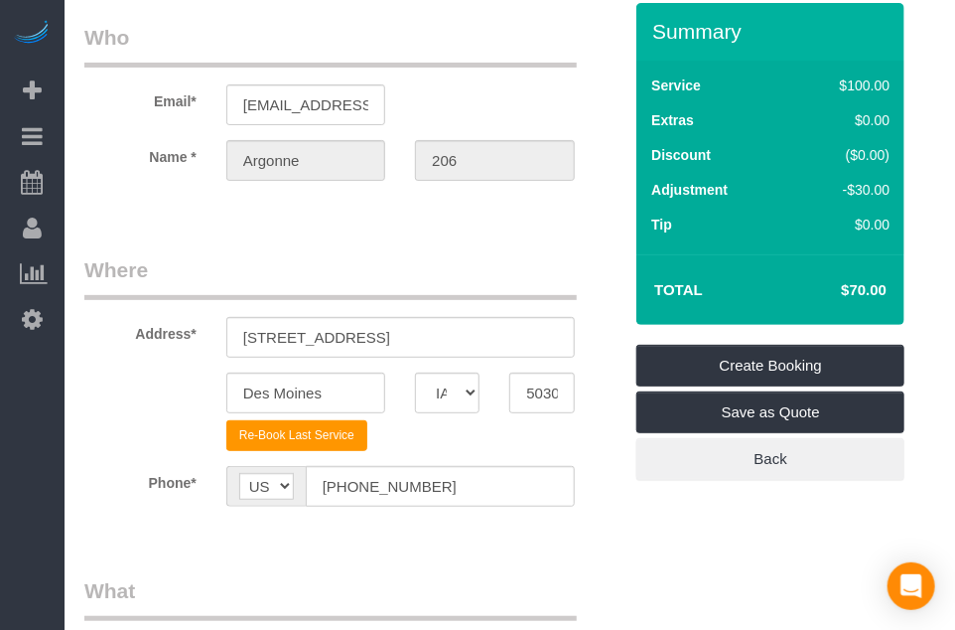
scroll to position [0, 0]
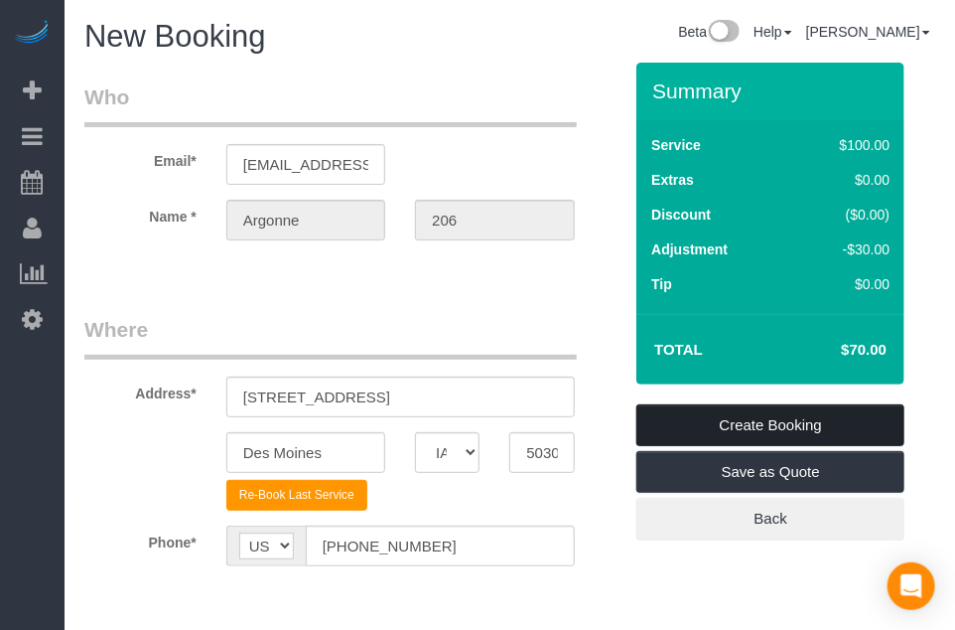
click at [768, 422] on link "Create Booking" at bounding box center [771, 425] width 268 height 42
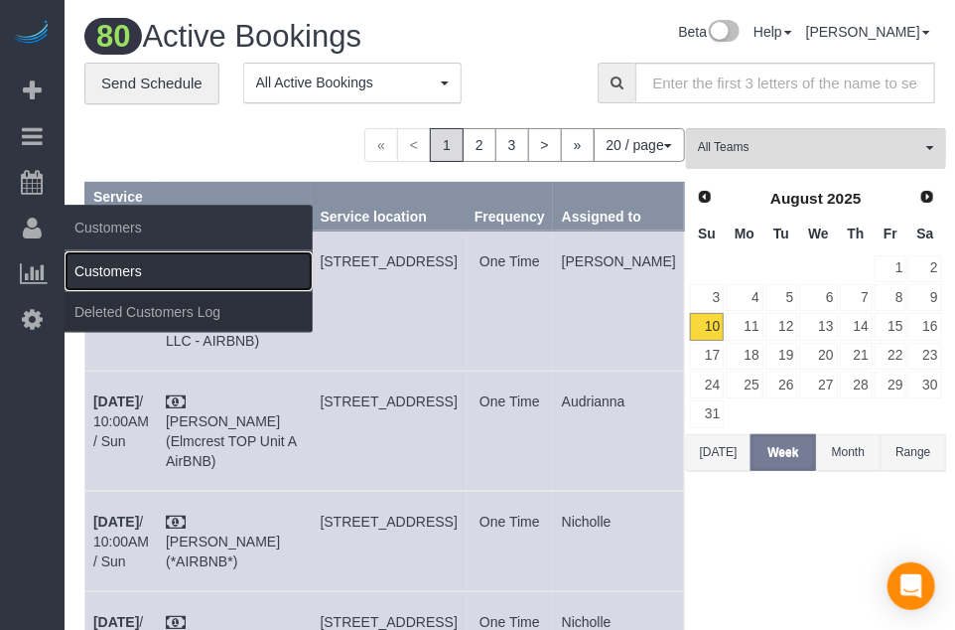
click at [119, 256] on link "Customers" at bounding box center [189, 271] width 248 height 40
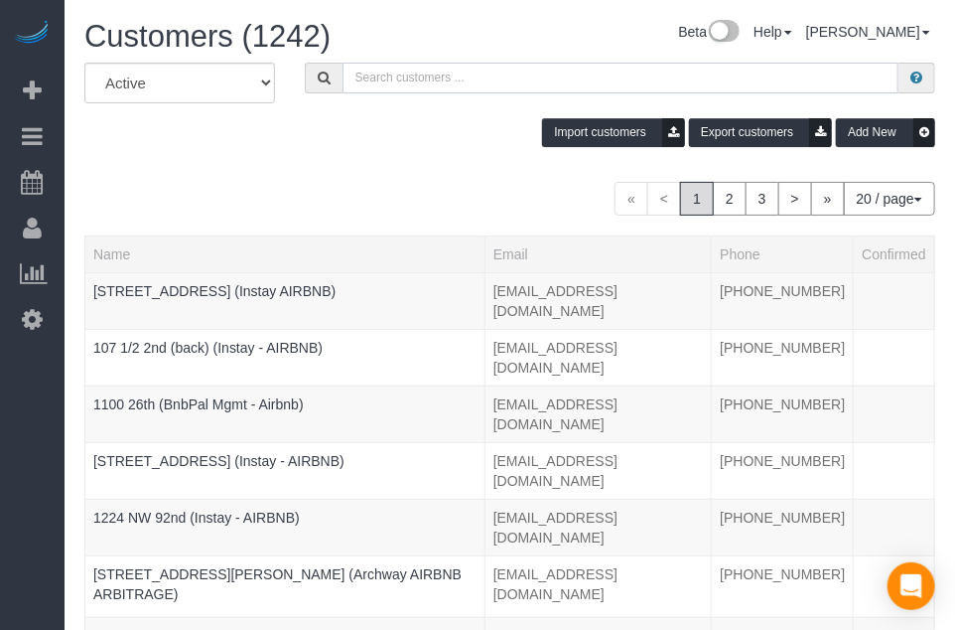
click at [508, 65] on input "text" at bounding box center [621, 78] width 556 height 31
paste input "[GEOGRAPHIC_DATA] 516"
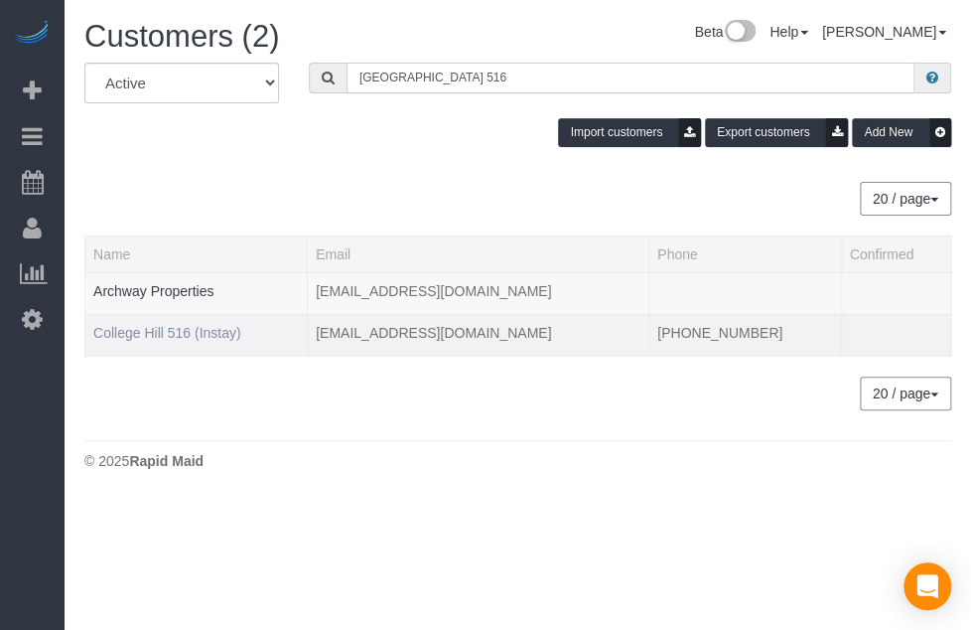
type input "[GEOGRAPHIC_DATA] 516"
click at [217, 327] on link "College Hill 516 (Instay)" at bounding box center [167, 333] width 148 height 16
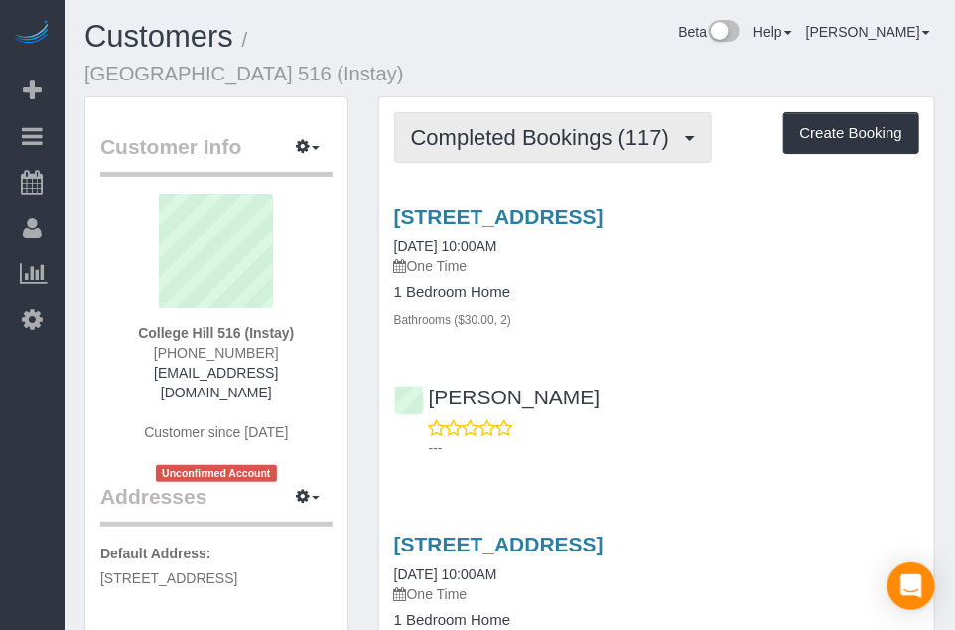
click at [582, 157] on button "Completed Bookings (117)" at bounding box center [553, 137] width 319 height 51
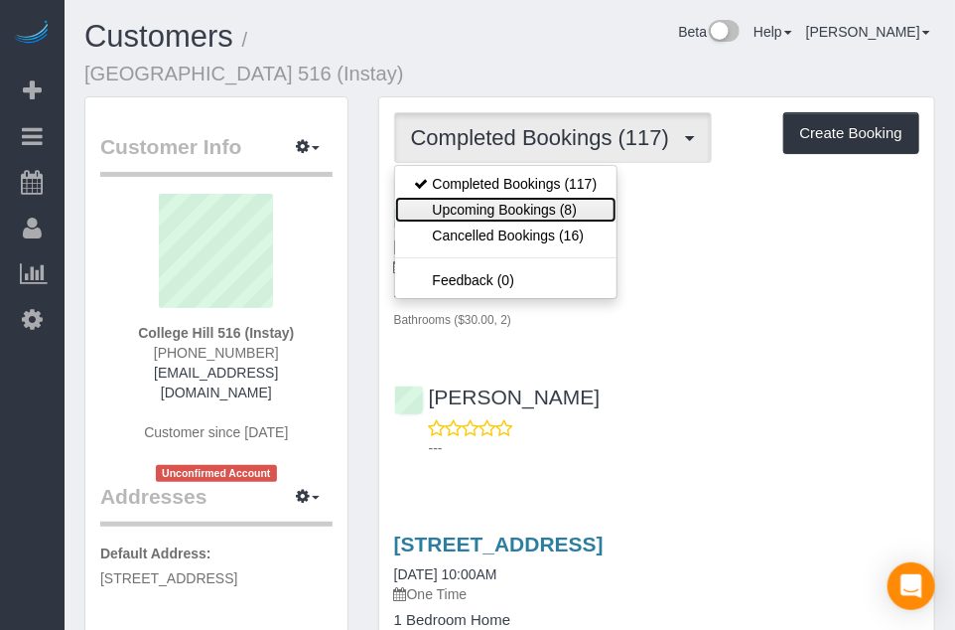
click at [568, 212] on link "Upcoming Bookings (8)" at bounding box center [506, 210] width 222 height 26
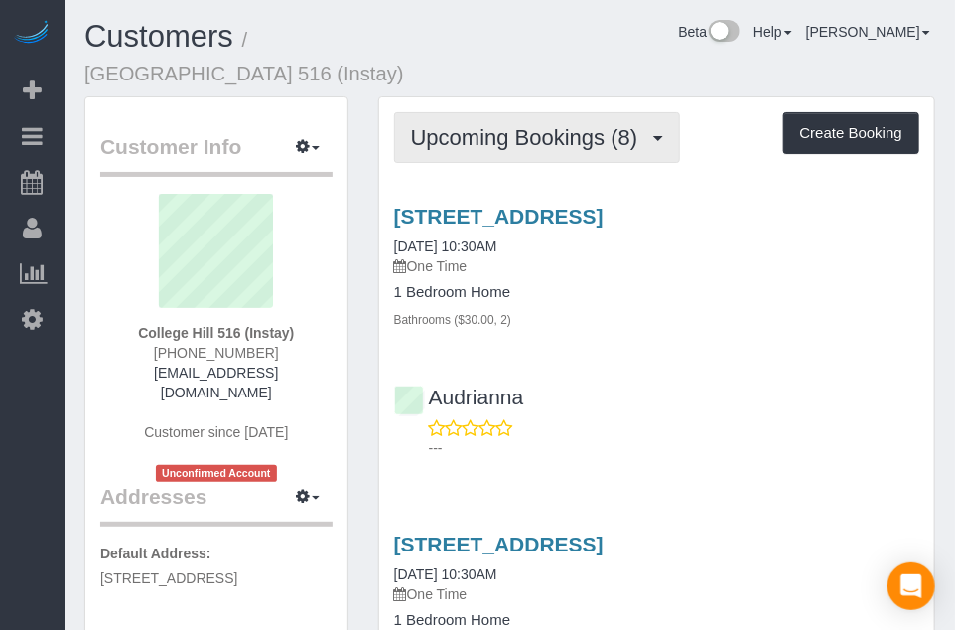
click at [584, 154] on button "Upcoming Bookings (8)" at bounding box center [537, 137] width 287 height 51
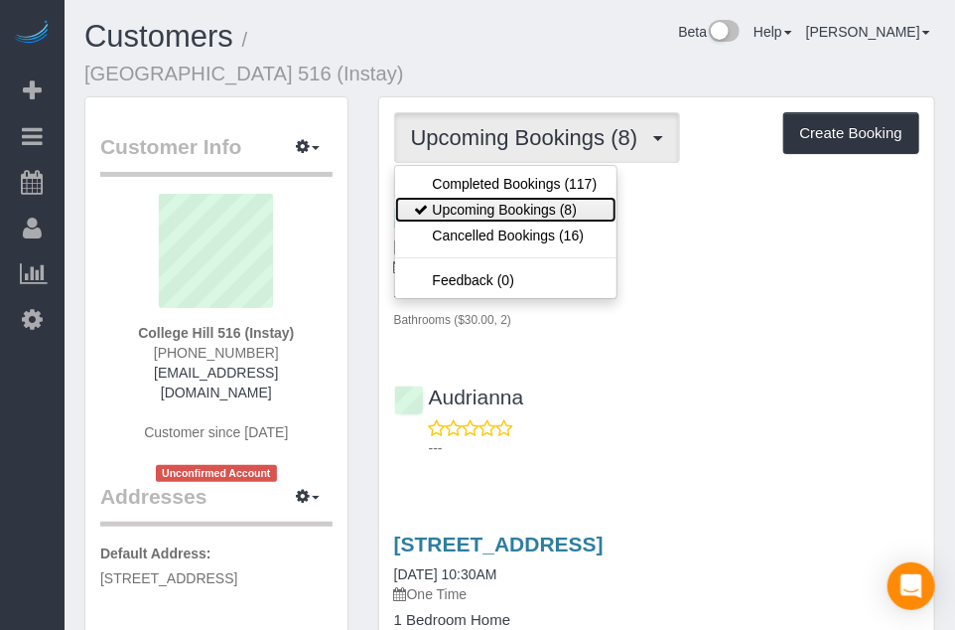
click at [573, 209] on link "Upcoming Bookings (8)" at bounding box center [506, 210] width 222 height 26
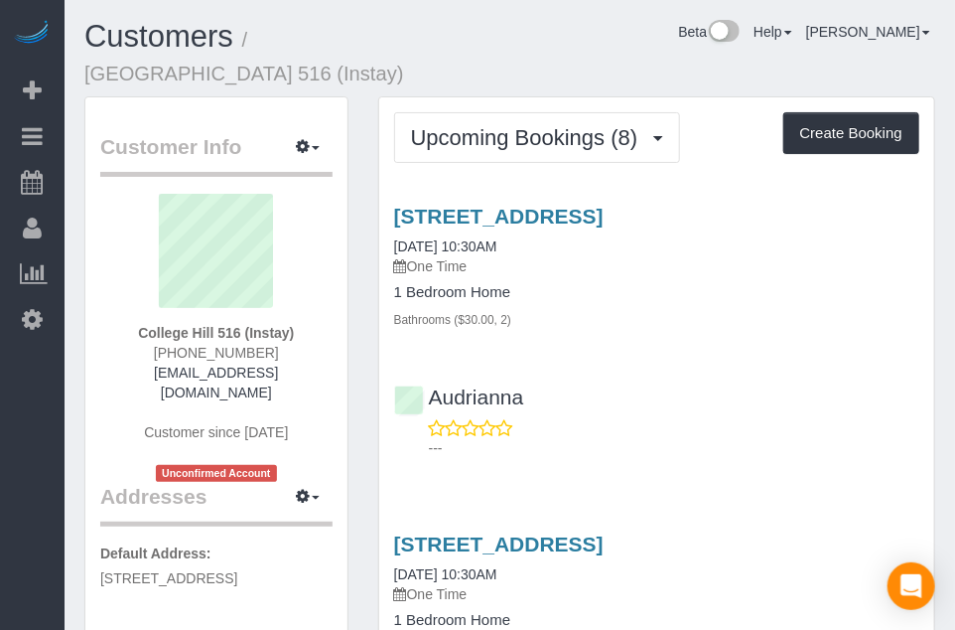
drag, startPoint x: 711, startPoint y: 55, endPoint x: 734, endPoint y: 96, distance: 47.6
click at [609, 54] on div "Customers / [GEOGRAPHIC_DATA] 516 (Instay) Beta Help Help Docs Take a Tour Cont…" at bounding box center [510, 58] width 881 height 76
click at [848, 127] on button "Create Booking" at bounding box center [852, 133] width 136 height 42
select select "IA"
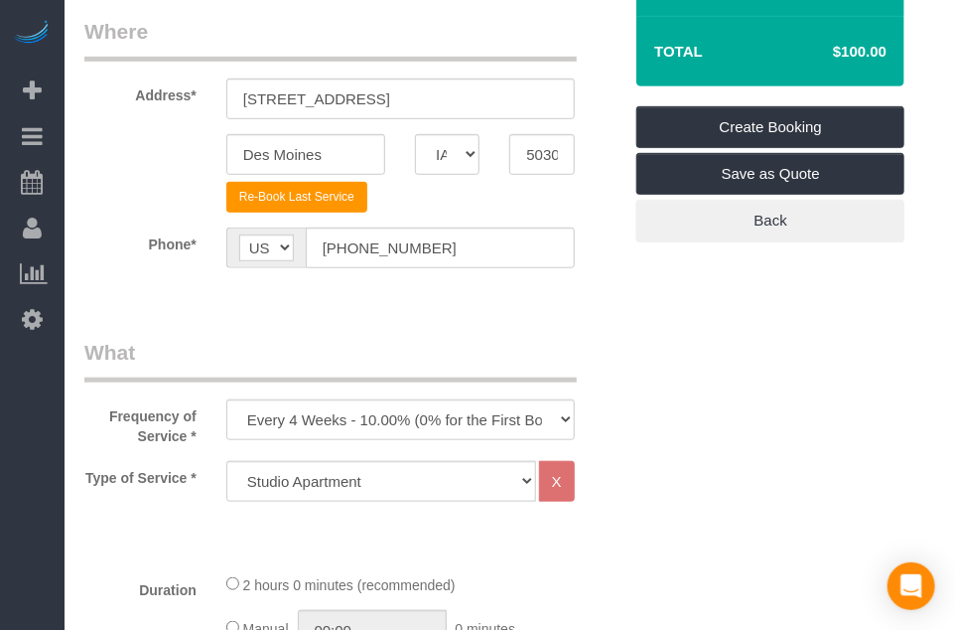
scroll to position [596, 0]
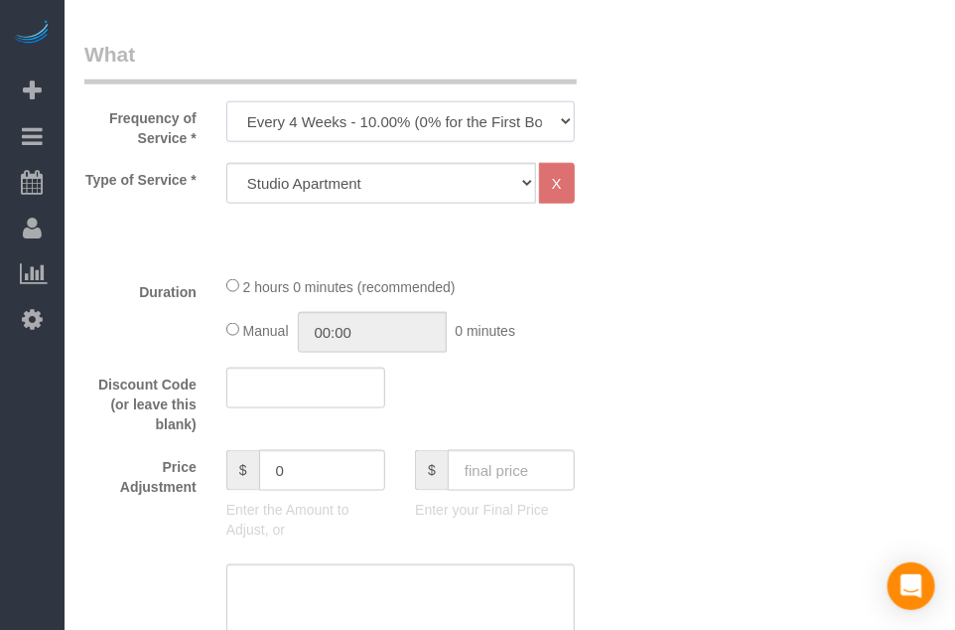
click at [527, 106] on select "Every 6 Weeks (0% for the First Booking) One Time Every 8 Weeks (0% for the Fir…" at bounding box center [400, 121] width 349 height 41
select select "object:5993"
click at [226, 101] on select "Every 6 Weeks (0% for the First Booking) One Time Every 8 Weeks (0% for the Fir…" at bounding box center [400, 121] width 349 height 41
drag, startPoint x: 609, startPoint y: 251, endPoint x: 548, endPoint y: 252, distance: 60.6
drag, startPoint x: 548, startPoint y: 252, endPoint x: 530, endPoint y: 249, distance: 18.1
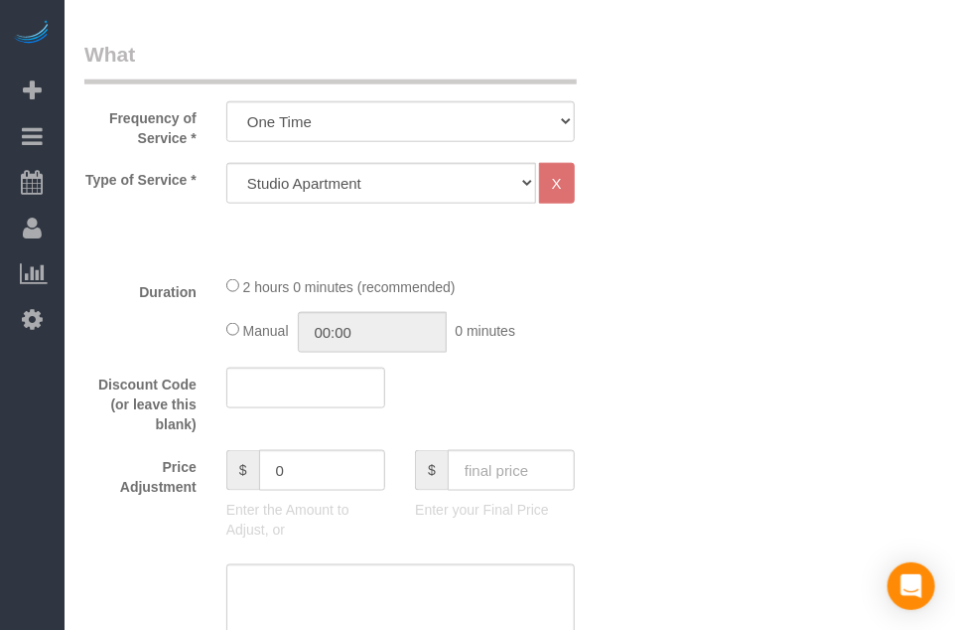
drag, startPoint x: 530, startPoint y: 249, endPoint x: 393, endPoint y: 237, distance: 137.6
click at [453, 224] on div "Type of Service * Studio Apartment 1 Bedroom Home 2 Bedroom Home 3 Bedroom Home…" at bounding box center [352, 211] width 537 height 96
drag, startPoint x: 384, startPoint y: 237, endPoint x: 352, endPoint y: 227, distance: 34.2
click at [352, 227] on div "Type of Service * Studio Apartment 1 Bedroom Home 2 Bedroom Home 3 Bedroom Home…" at bounding box center [352, 211] width 537 height 96
click at [448, 176] on select "Studio Apartment 1 Bedroom Home 2 Bedroom Home 3 Bedroom Home 4 Bedroom Home 5 …" at bounding box center [381, 183] width 310 height 41
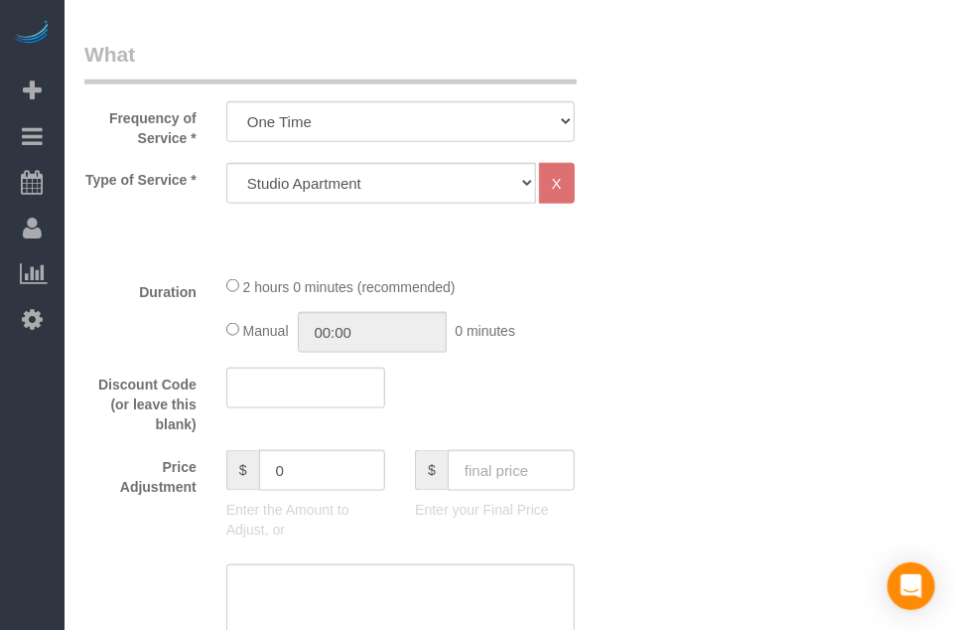
drag, startPoint x: 716, startPoint y: 382, endPoint x: 701, endPoint y: 420, distance: 40.6
drag, startPoint x: 709, startPoint y: 257, endPoint x: 479, endPoint y: 276, distance: 231.2
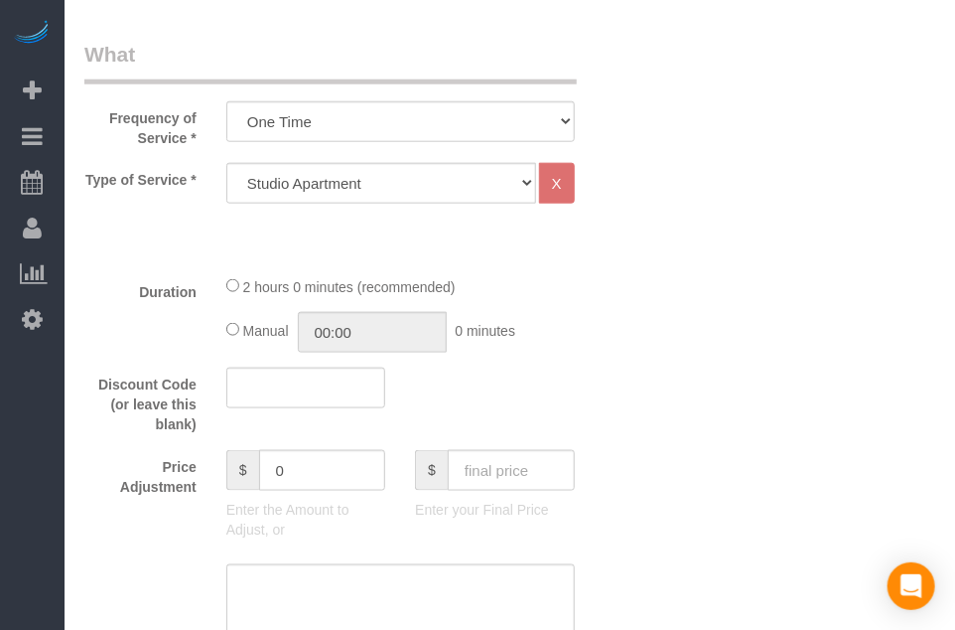
drag, startPoint x: 479, startPoint y: 276, endPoint x: 469, endPoint y: 280, distance: 10.7
drag, startPoint x: 469, startPoint y: 280, endPoint x: 433, endPoint y: 280, distance: 35.8
click at [433, 280] on span "2 hours 0 minutes (recommended)" at bounding box center [349, 287] width 213 height 16
click at [573, 256] on div "Type of Service * Studio Apartment 1 Bedroom Home 2 Bedroom Home 3 Bedroom Home…" at bounding box center [352, 211] width 537 height 96
click at [518, 188] on select "Studio Apartment 1 Bedroom Home 2 Bedroom Home 3 Bedroom Home 4 Bedroom Home 5 …" at bounding box center [381, 183] width 310 height 41
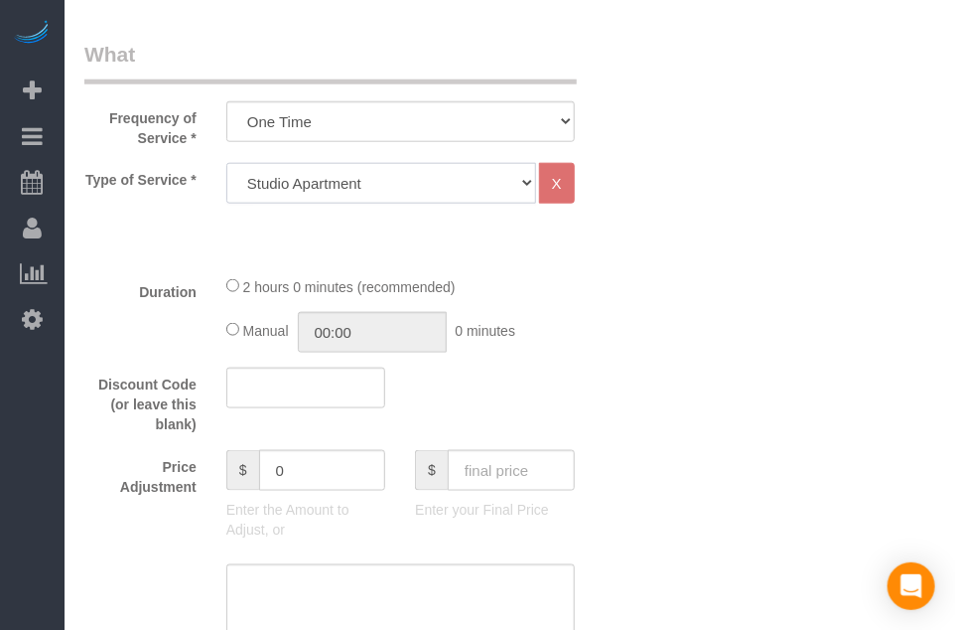
select select "18"
click at [226, 163] on select "Studio Apartment 1 Bedroom Home 2 Bedroom Home 3 Bedroom Home 4 Bedroom Home 5 …" at bounding box center [381, 183] width 310 height 41
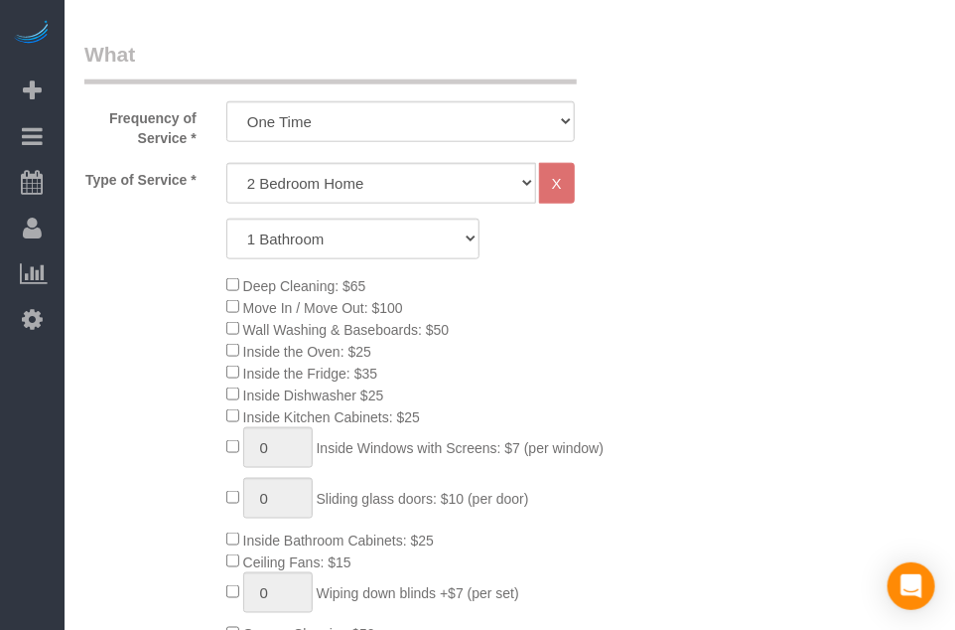
drag, startPoint x: 158, startPoint y: 356, endPoint x: 253, endPoint y: 317, distance: 102.9
click at [151, 349] on div "Deep Cleaning: $65 Move In / Move Out: $100 Wall Washing & Baseboards: $50 Insi…" at bounding box center [353, 492] width 567 height 436
click at [521, 294] on div "Deep Cleaning: $65 Move In / Move Out: $100 Wall Washing & Baseboards: $50 Insi…" at bounding box center [424, 492] width 425 height 436
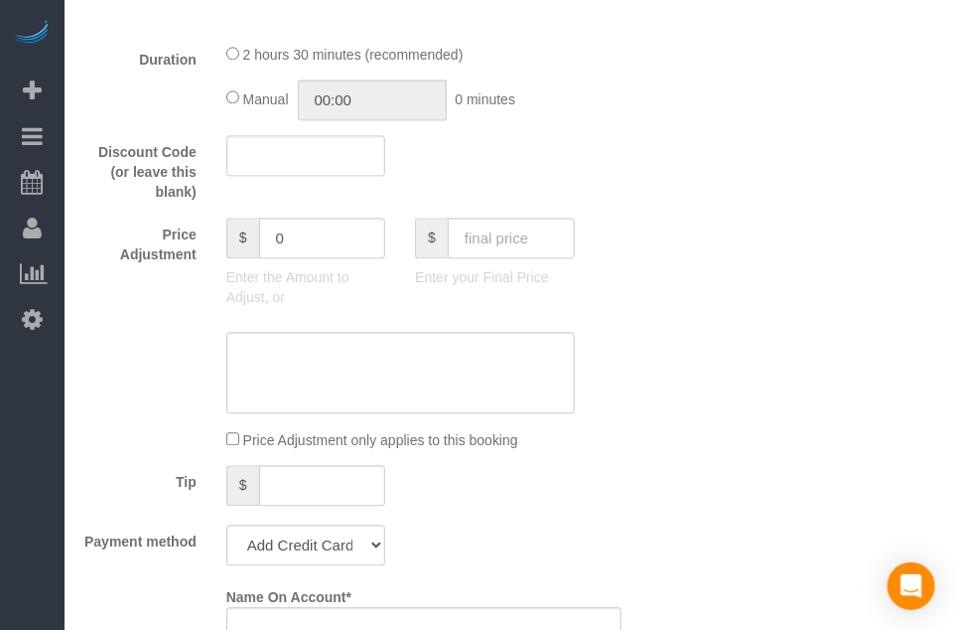
scroll to position [1490, 0]
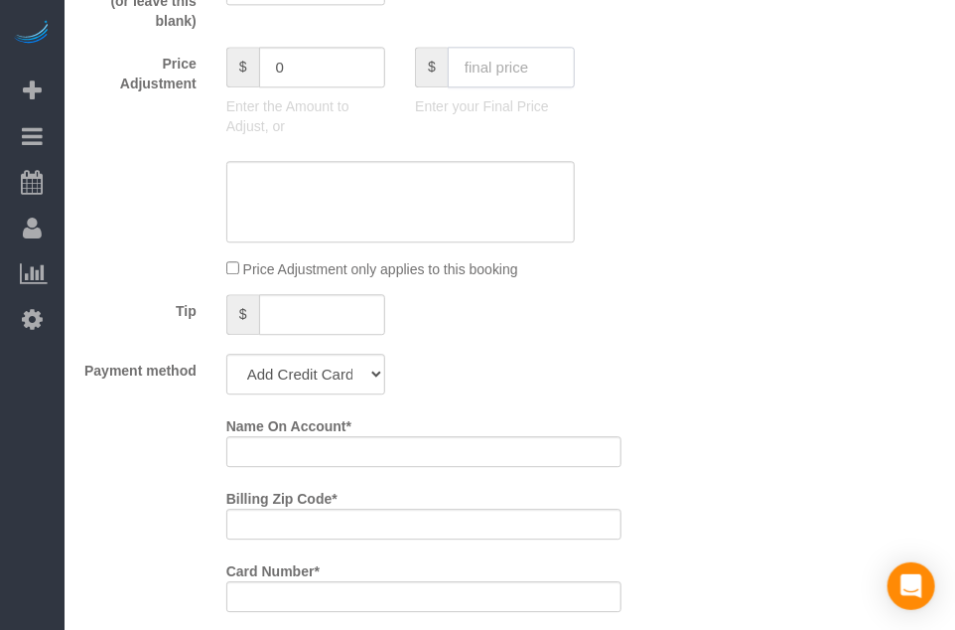
click at [549, 71] on input "text" at bounding box center [511, 67] width 127 height 41
type input "95"
click at [624, 134] on div "Price Adjustment $ 0 Enter the Amount to Adjust, or $ 95 Enter your Final Price" at bounding box center [353, 96] width 567 height 99
type input "-64"
click at [378, 394] on select "Add Credit Card Cash Check Paypal" at bounding box center [305, 374] width 159 height 41
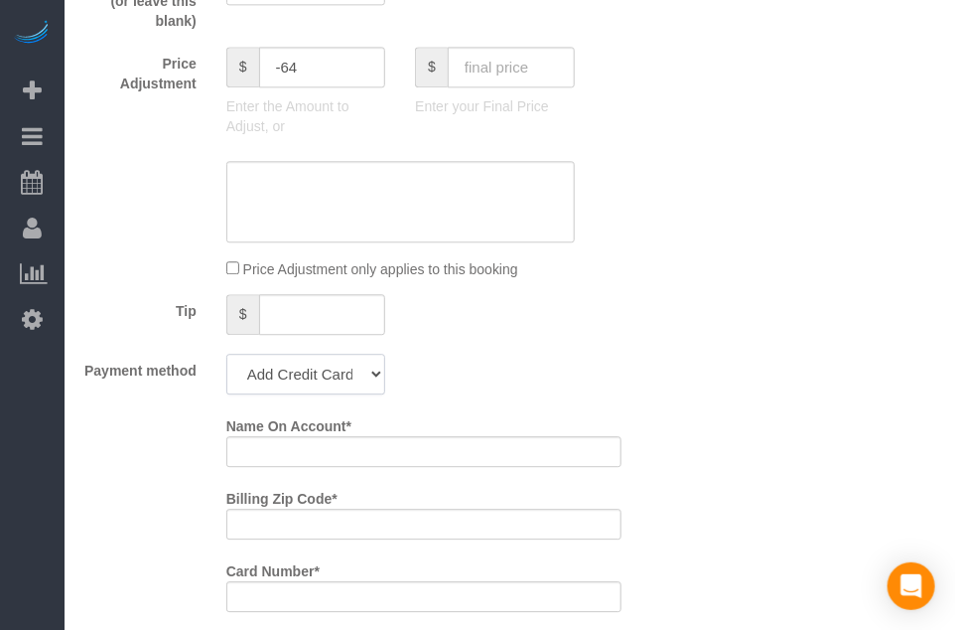
select select "string:check"
click at [226, 361] on select "Add Credit Card Cash Check Paypal" at bounding box center [305, 374] width 159 height 41
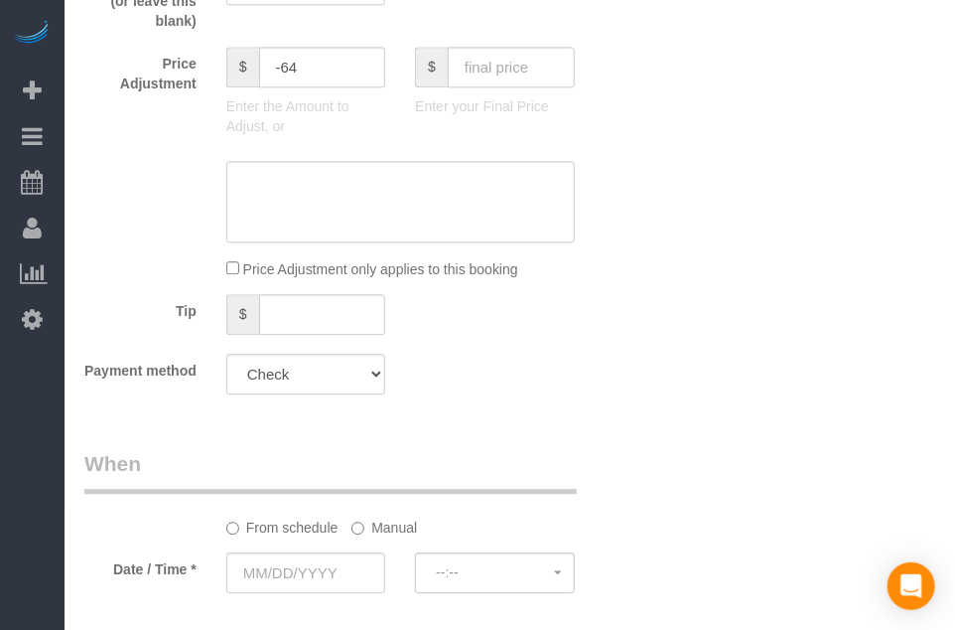
click at [484, 394] on div "Payment method Add Credit Card Cash Check Paypal" at bounding box center [353, 374] width 567 height 41
drag, startPoint x: 484, startPoint y: 399, endPoint x: 473, endPoint y: 399, distance: 10.9
drag, startPoint x: 473, startPoint y: 399, endPoint x: 423, endPoint y: 436, distance: 61.8
click at [457, 394] on div "Payment method Add Credit Card Cash Check Paypal" at bounding box center [353, 374] width 567 height 41
click at [290, 569] on input "text" at bounding box center [305, 572] width 159 height 41
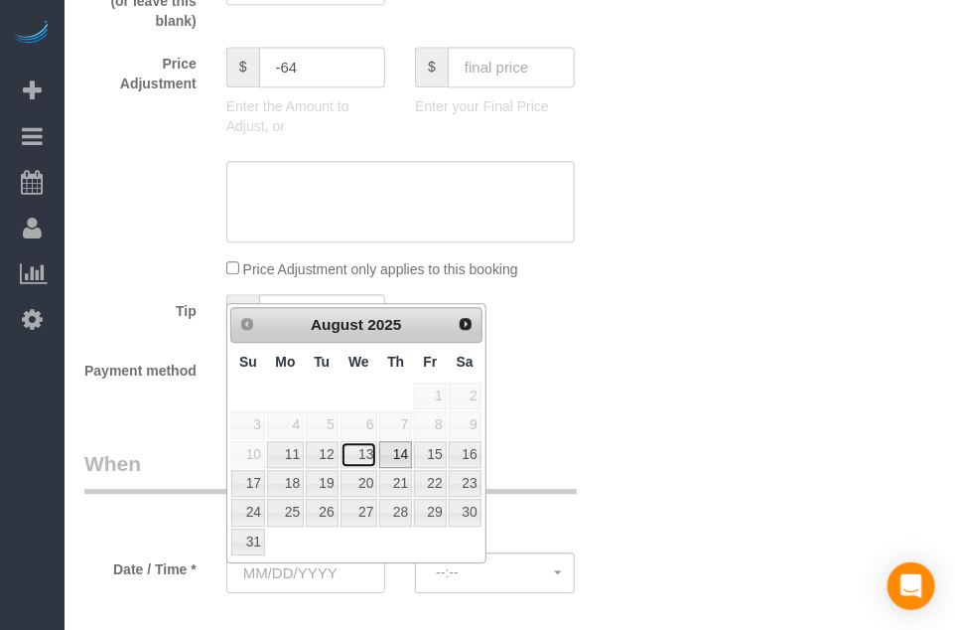
click at [364, 458] on link "13" at bounding box center [360, 454] width 38 height 27
type input "[DATE]"
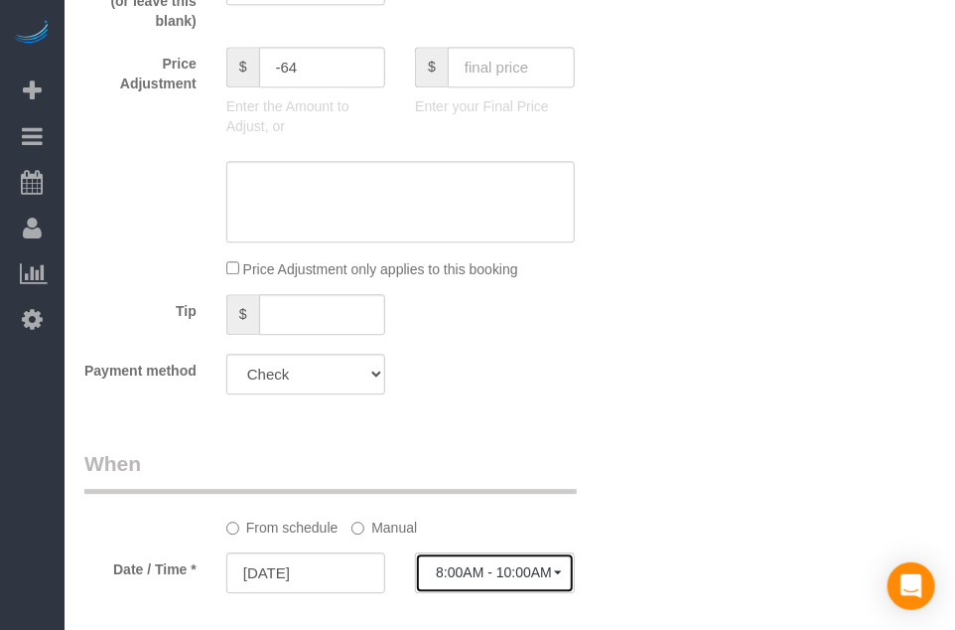
click at [442, 568] on button "8:00AM - 10:00AM" at bounding box center [494, 572] width 159 height 41
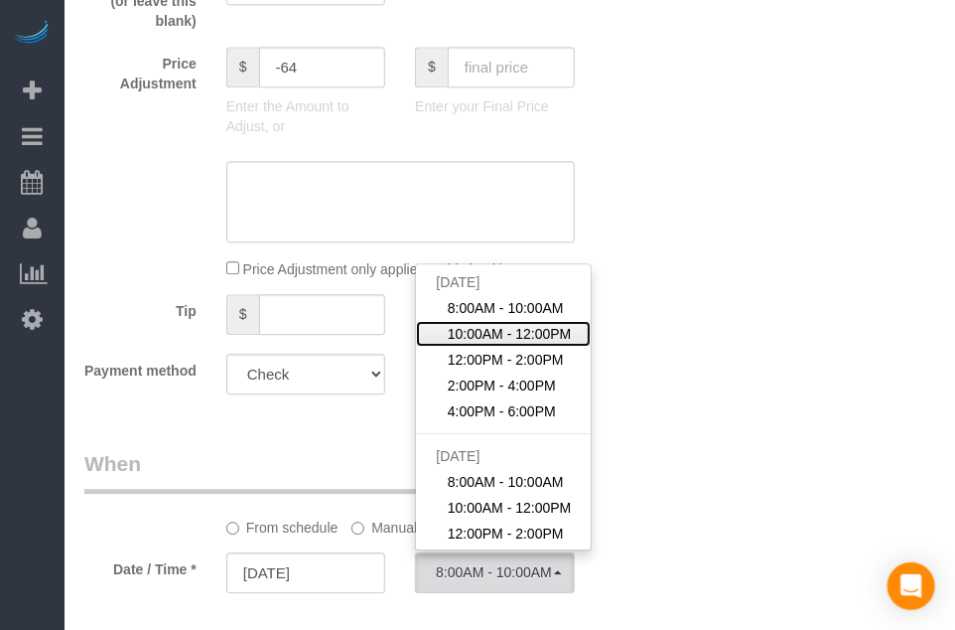
click at [515, 343] on span "10:00AM - 12:00PM" at bounding box center [510, 334] width 124 height 20
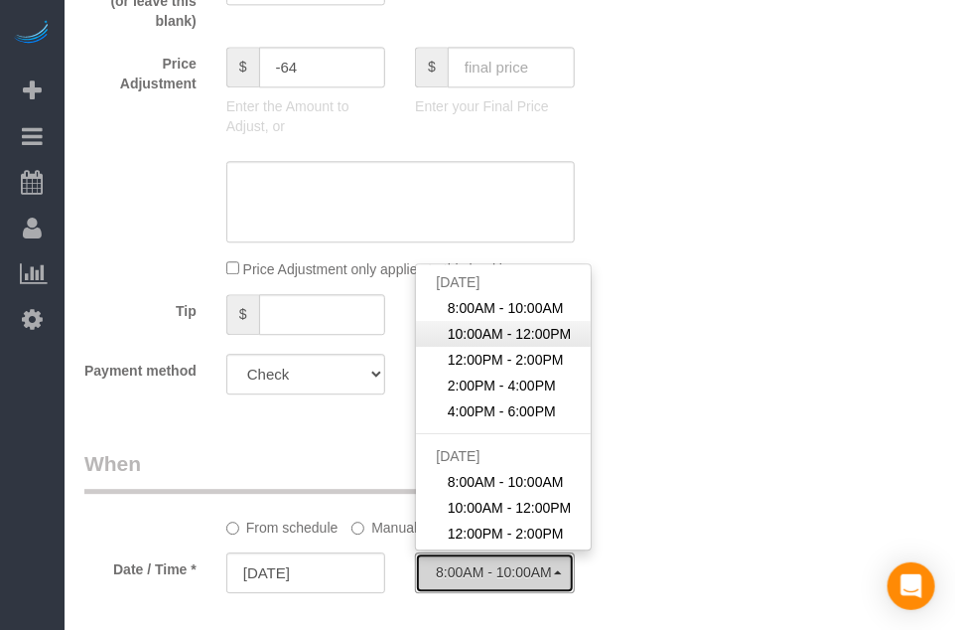
select select "spot44"
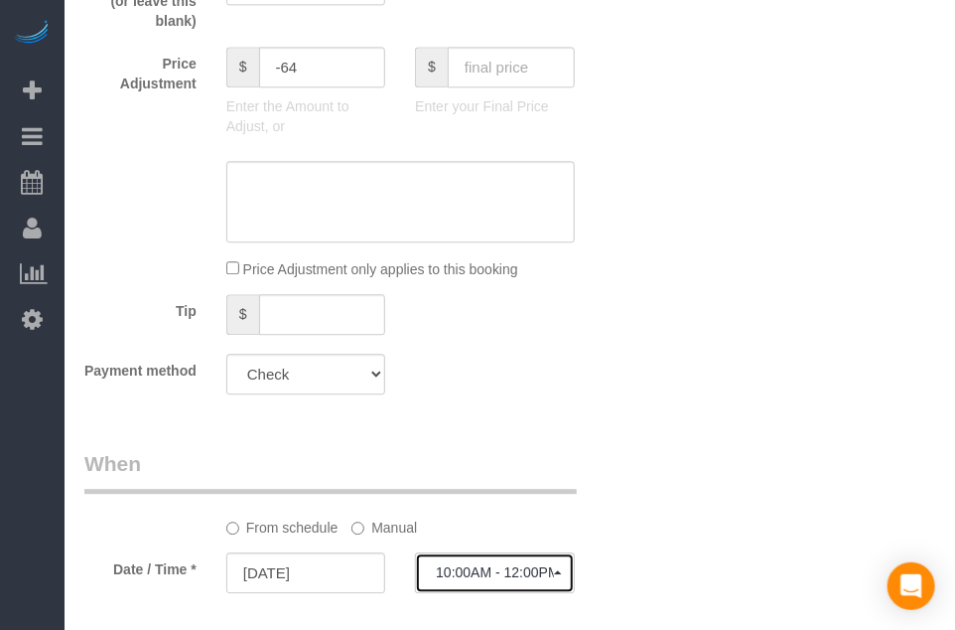
scroll to position [1589, 0]
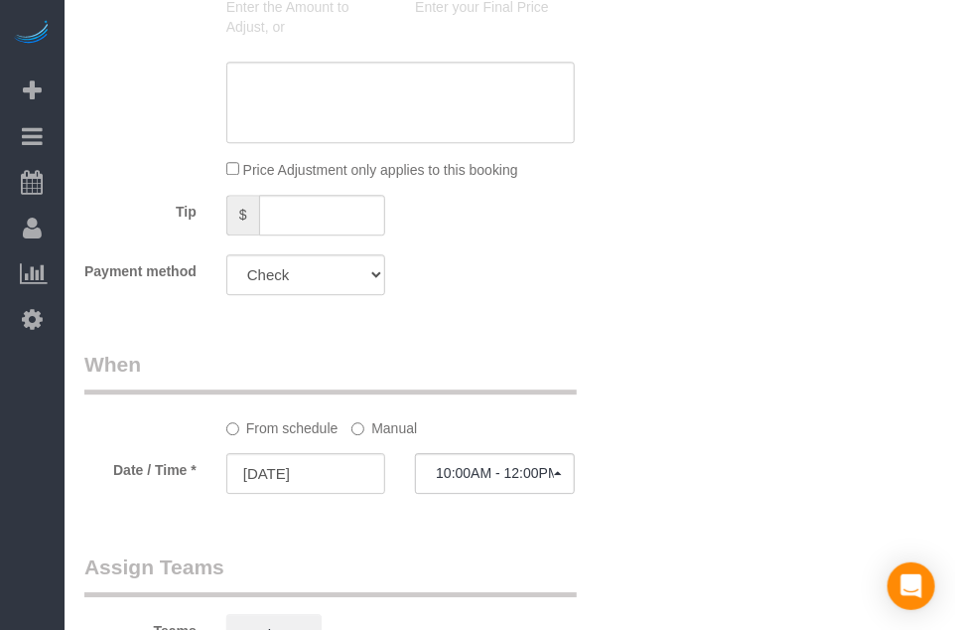
click at [338, 427] on div "From schedule Manual" at bounding box center [401, 424] width 378 height 27
click at [376, 436] on label "Manual" at bounding box center [385, 424] width 66 height 27
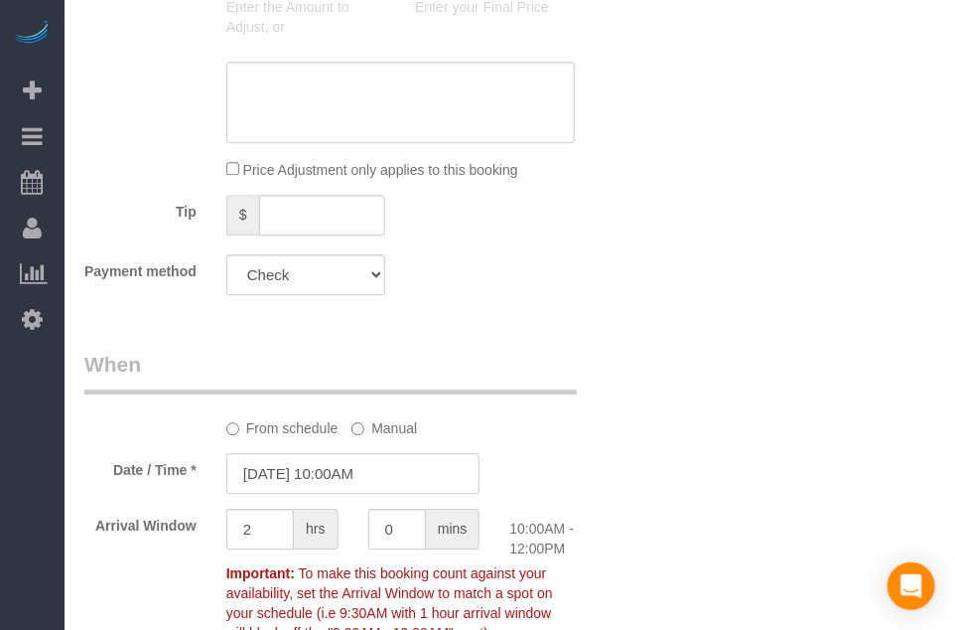
click at [370, 485] on input "[DATE] 10:00AM" at bounding box center [353, 473] width 254 height 41
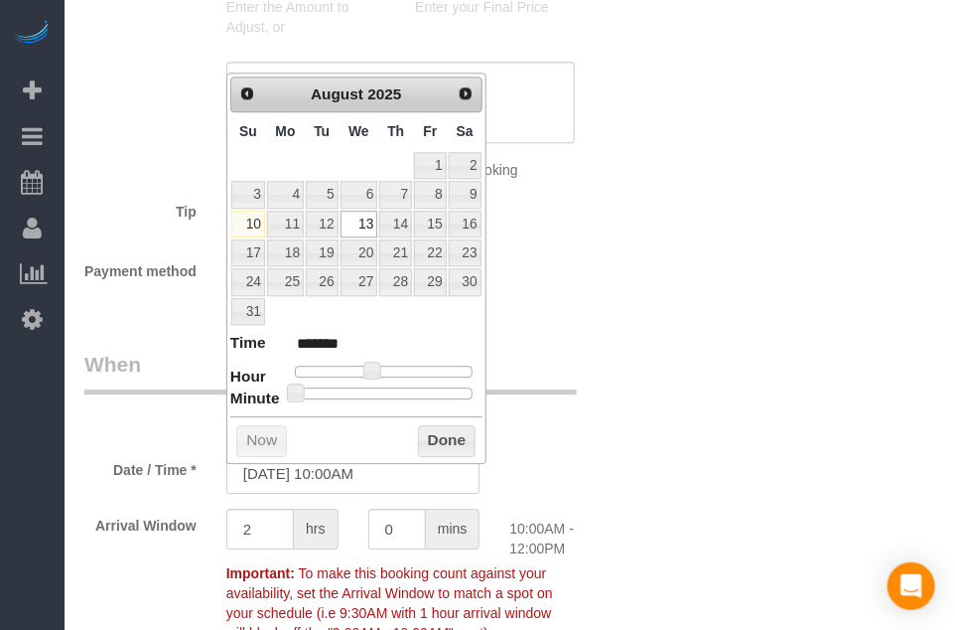
type input "[DATE] 10:30AM"
type input "*******"
click at [397, 388] on div at bounding box center [384, 393] width 178 height 12
click at [460, 438] on button "Done" at bounding box center [447, 441] width 59 height 32
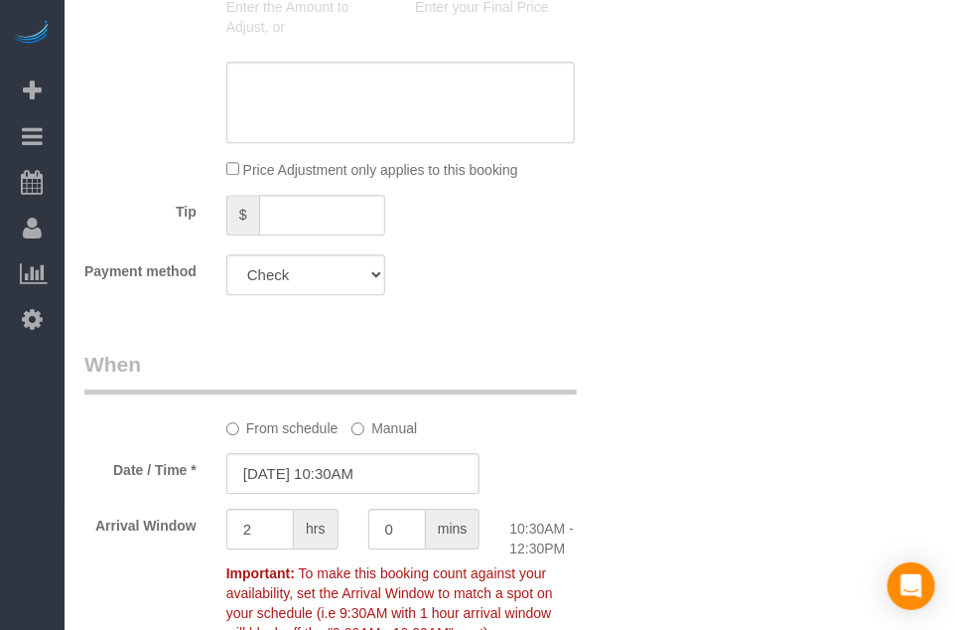
click at [703, 437] on div "Who Email* [EMAIL_ADDRESS][DOMAIN_NAME] Name * [GEOGRAPHIC_DATA] 516 Where Addr…" at bounding box center [509, 6] width 851 height 3066
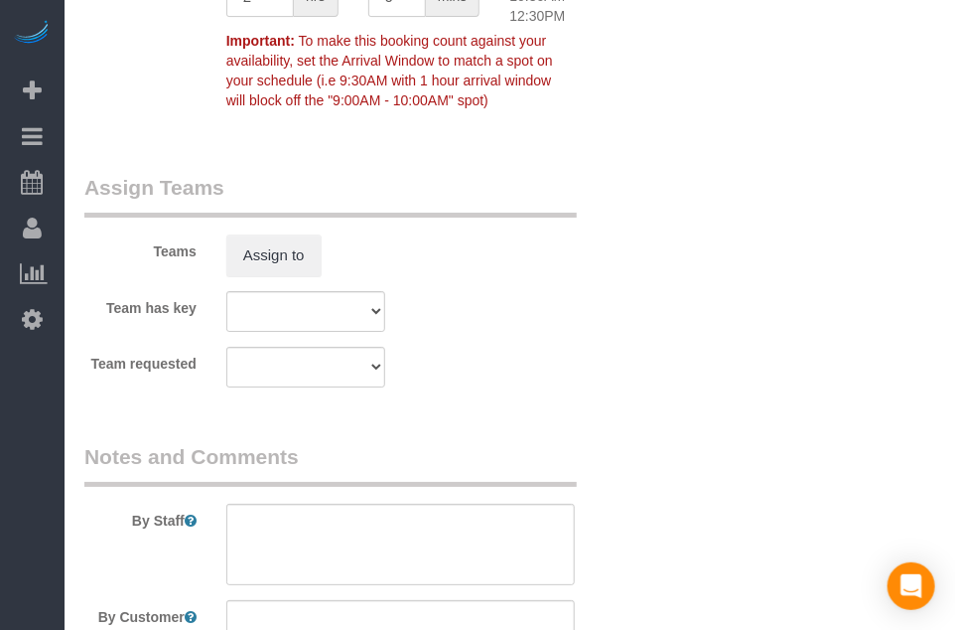
scroll to position [2384, 0]
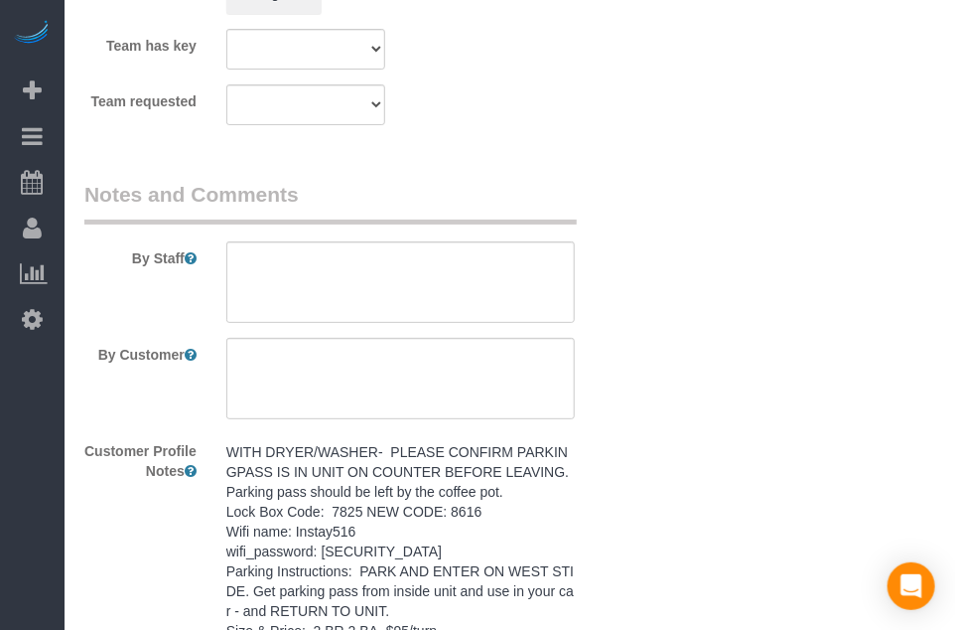
click at [465, 474] on pre "WITH DRYER/WASHER- PLEASE CONFIRM PARKINGPASS IS IN UNIT ON COUNTER BEFORE LEAV…" at bounding box center [400, 561] width 349 height 238
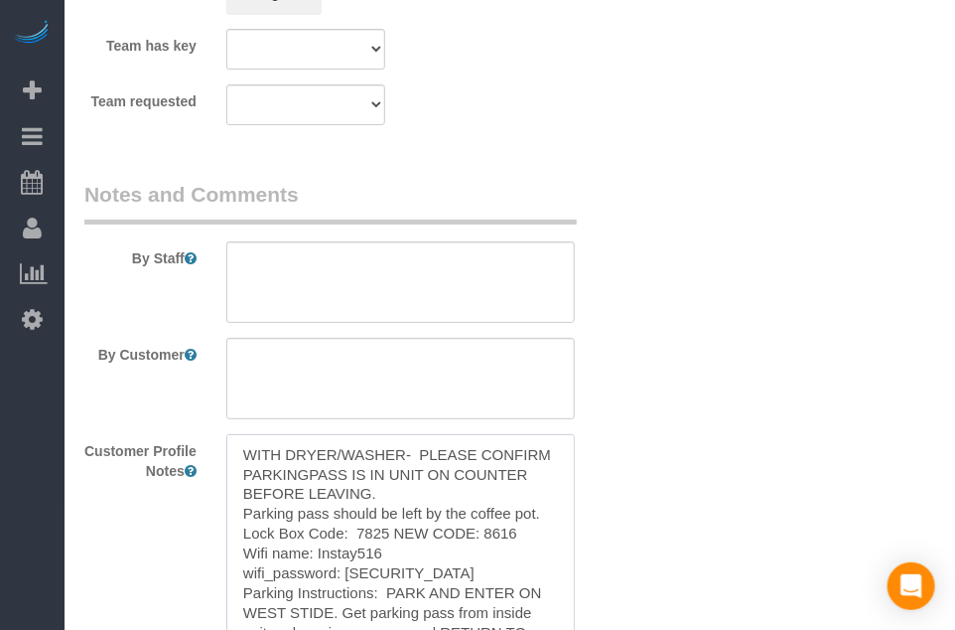
click at [461, 479] on textarea "WITH DRYER/WASHER- PLEASE CONFIRM PARKINGPASS IS IN UNIT ON COUNTER BEFORE LEAV…" at bounding box center [400, 544] width 349 height 220
click at [472, 291] on textarea at bounding box center [400, 281] width 349 height 81
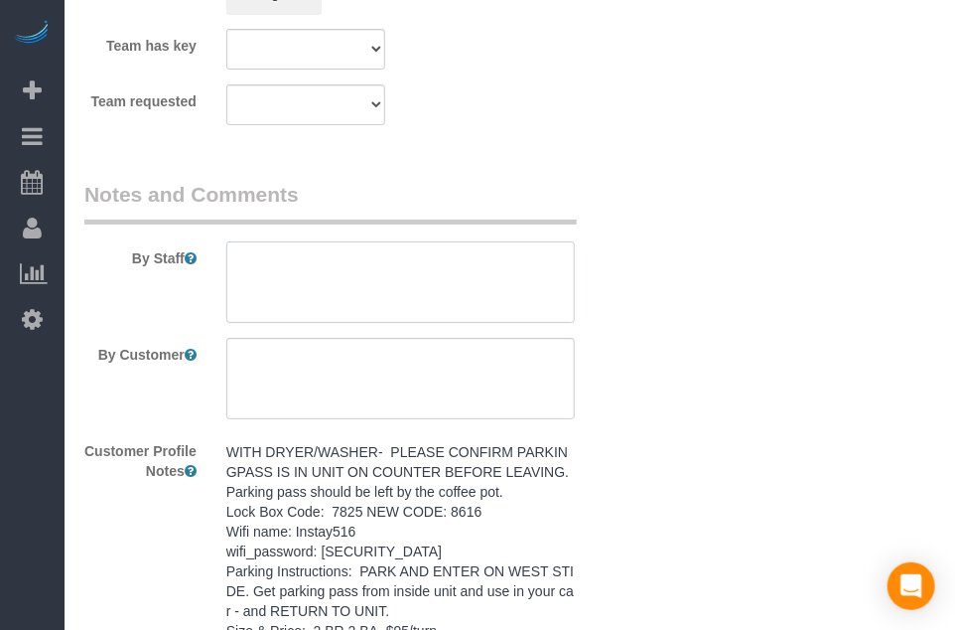
paste textarea "WITH DRYER/WASHER- PLEASE CONFIRM PARKINGPASS IS IN UNIT ON COUNTER BEFORE LEAV…"
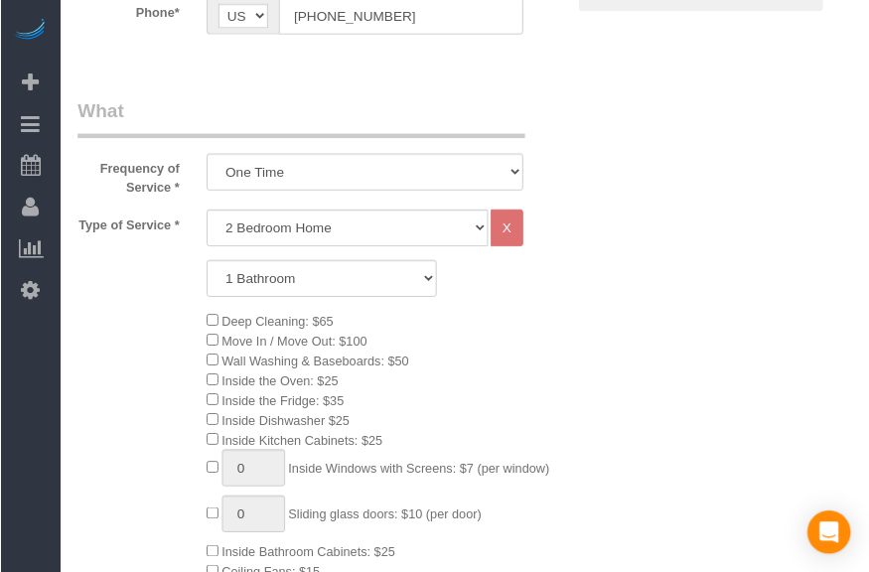
scroll to position [0, 0]
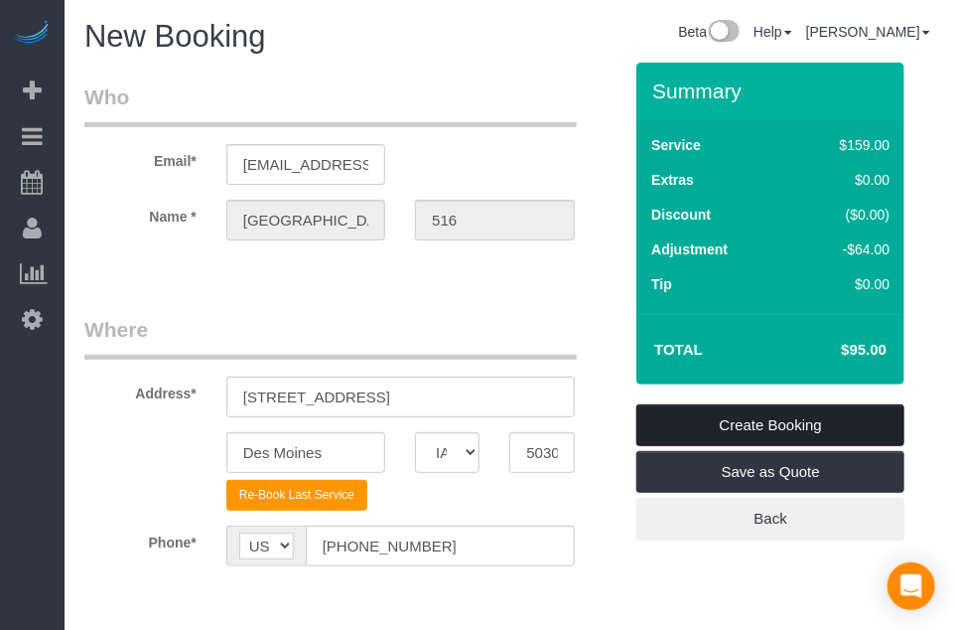
type textarea "WITH DRYER/WASHER- PLEASE CONFIRM PARKINGPASS IS IN UNIT ON COUNTER BEFORE LEAV…"
click at [816, 426] on link "Create Booking" at bounding box center [771, 425] width 268 height 42
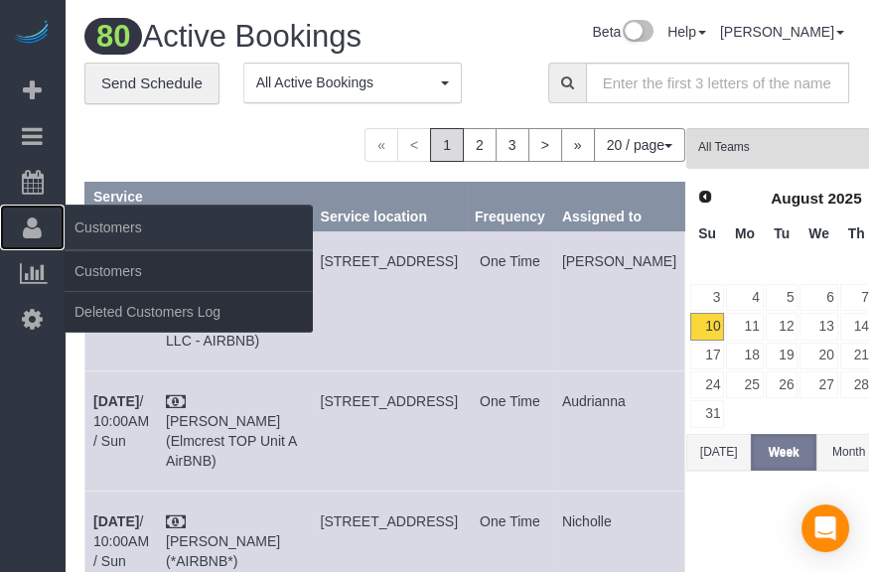
click at [29, 220] on icon at bounding box center [32, 228] width 19 height 24
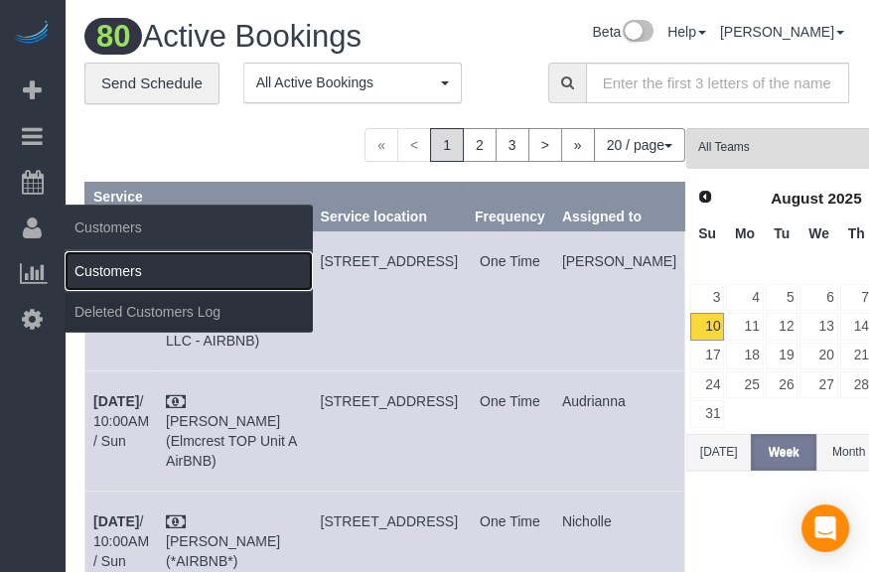
click at [92, 266] on link "Customers" at bounding box center [189, 271] width 248 height 40
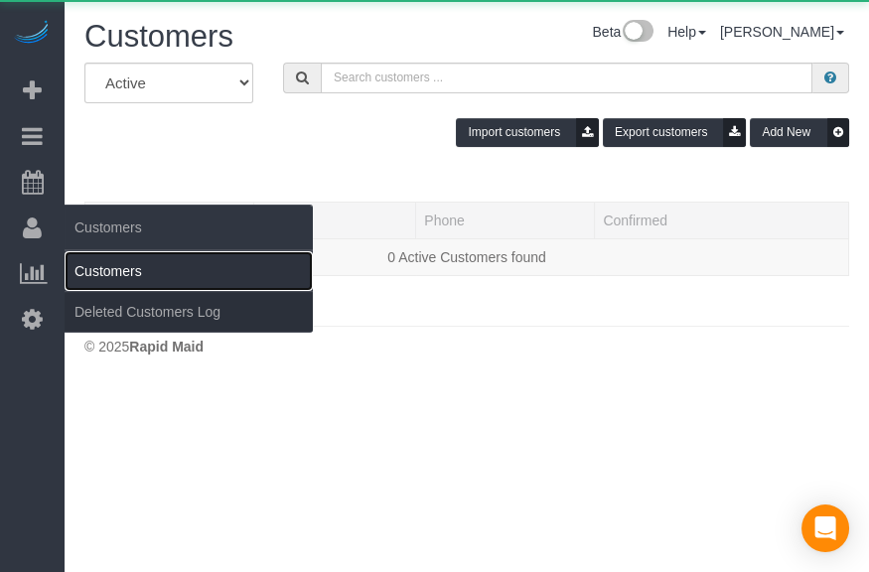
click at [96, 267] on link "Customers" at bounding box center [189, 271] width 248 height 40
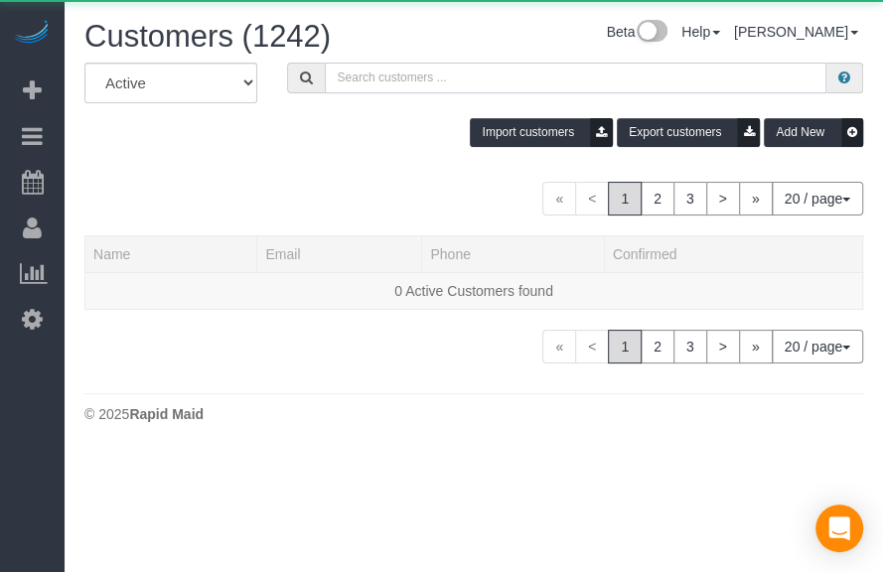
click at [468, 77] on input "text" at bounding box center [576, 78] width 503 height 31
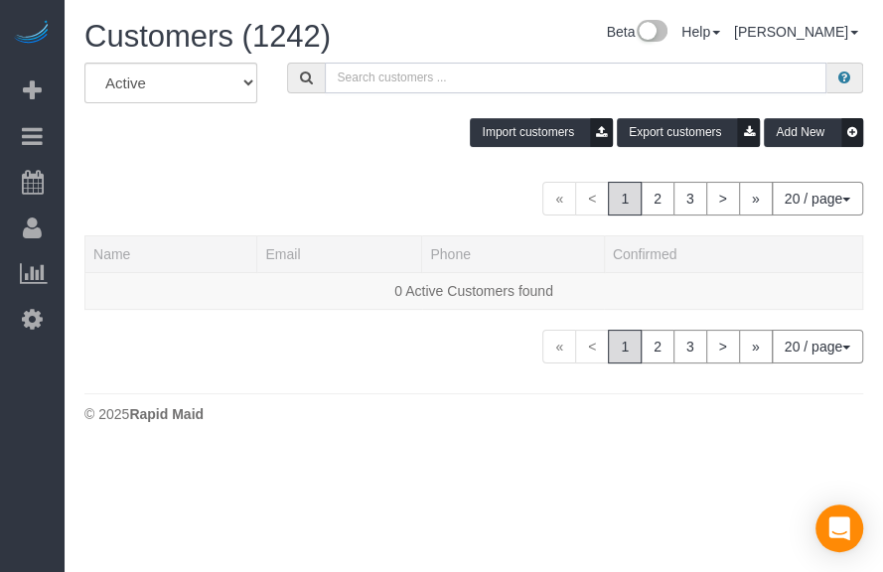
paste input "4717 Pleasant"
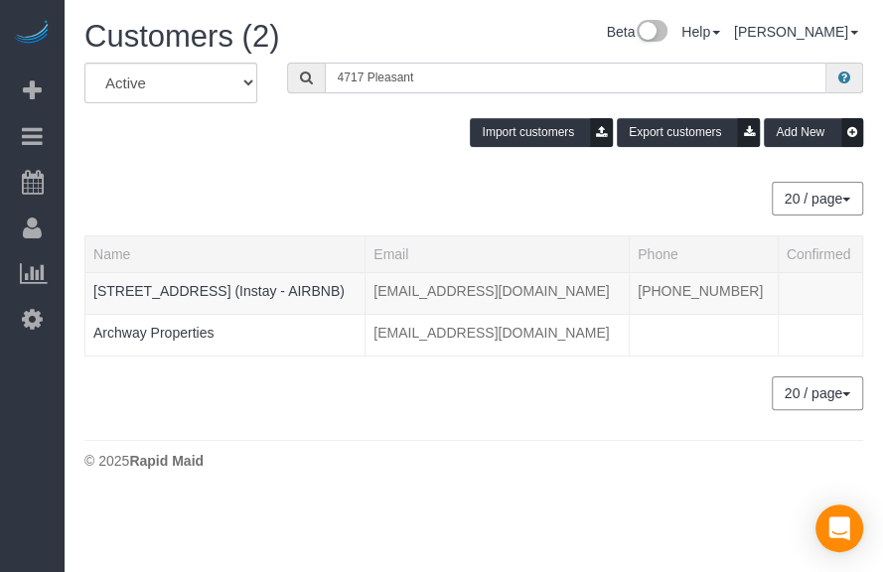
type input "4717 Pleasant"
click at [366, 148] on div "All Active Archived 4717 [GEOGRAPHIC_DATA] Import customers Export customers Ad…" at bounding box center [474, 112] width 808 height 99
click at [224, 293] on link "[STREET_ADDRESS] (Instay - AIRBNB)" at bounding box center [218, 291] width 251 height 16
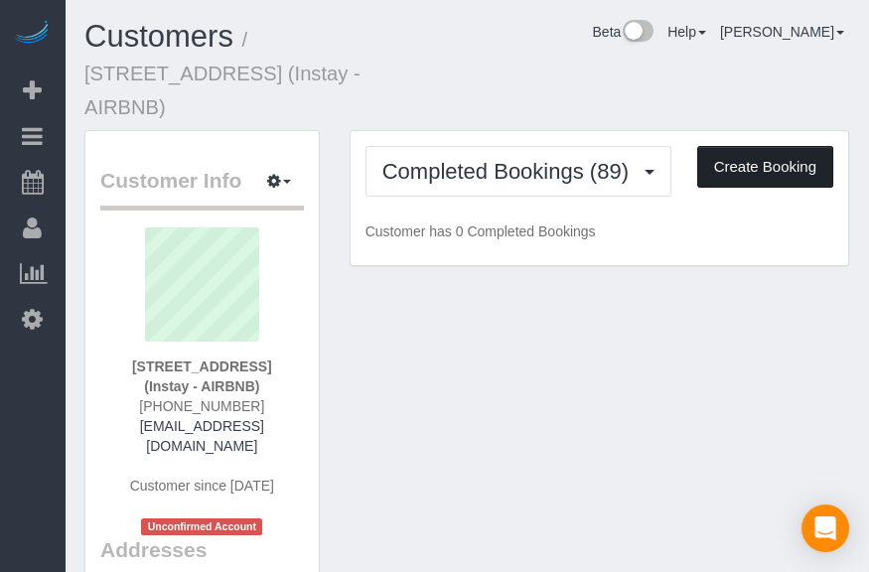
click at [772, 146] on button "Create Booking" at bounding box center [765, 167] width 136 height 42
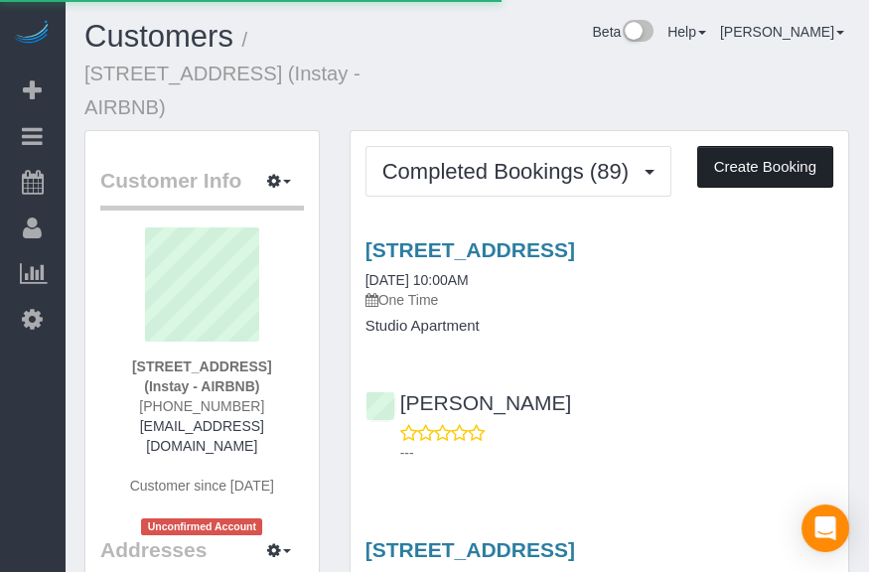
select select "IA"
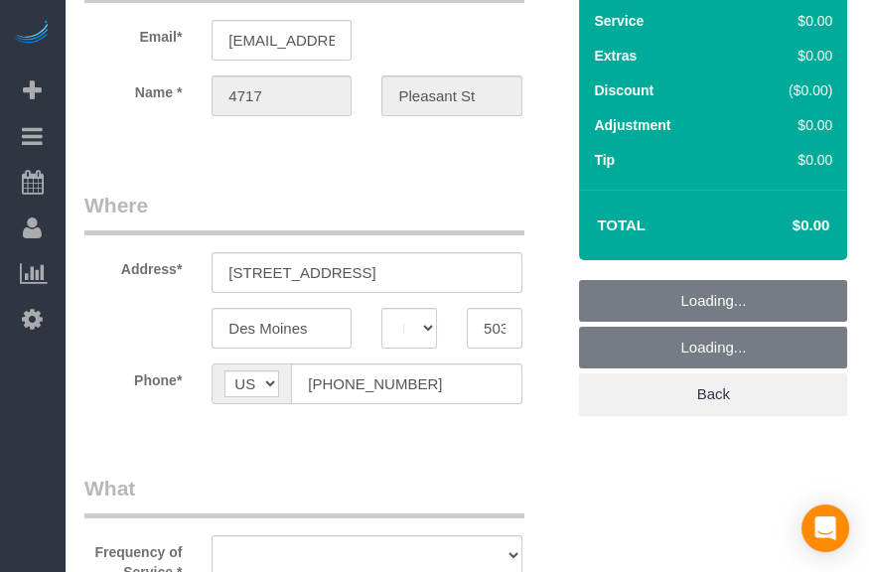
scroll to position [451, 0]
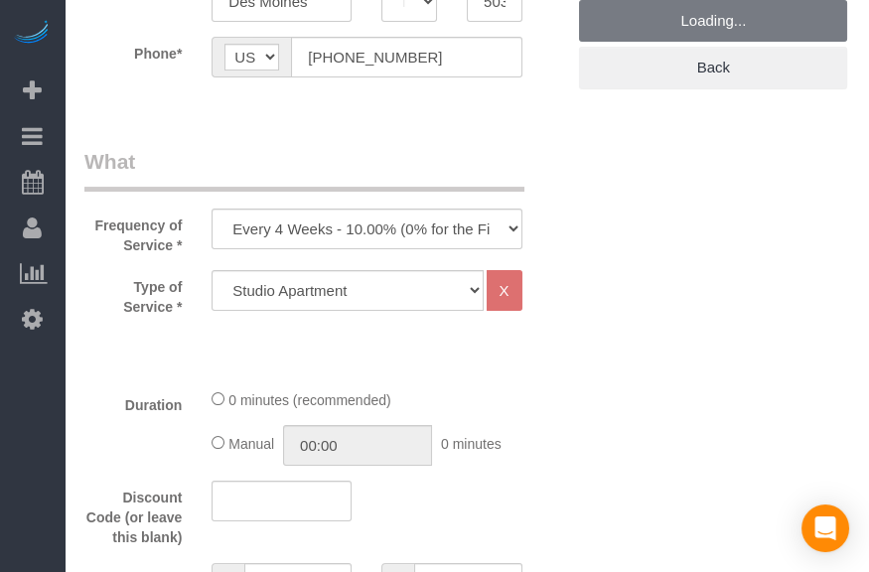
click at [391, 192] on legend "What" at bounding box center [304, 169] width 440 height 45
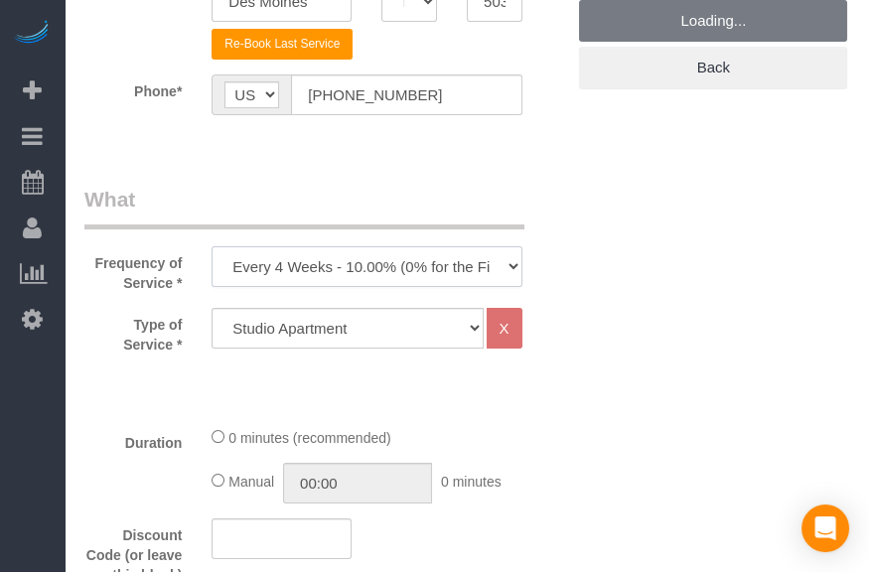
click at [399, 262] on select "Every 6 Weeks (0% for the First Booking) One Time Every 8 Weeks (0% for the Fir…" at bounding box center [367, 266] width 310 height 41
select select "object:8409"
click at [212, 246] on select "Every 6 Weeks (0% for the First Booking) One Time Every 8 Weeks (0% for the Fir…" at bounding box center [367, 266] width 310 height 41
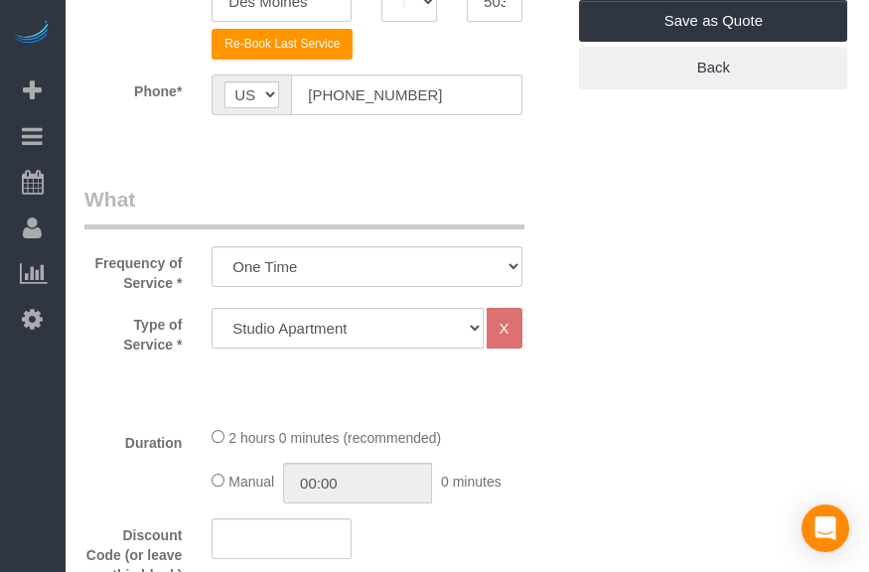
click at [344, 331] on select "Studio Apartment 1 Bedroom Home 2 Bedroom Home 3 Bedroom Home 4 Bedroom Home 5 …" at bounding box center [347, 328] width 271 height 41
select select "19"
click at [212, 308] on select "Studio Apartment 1 Bedroom Home 2 Bedroom Home 3 Bedroom Home 4 Bedroom Home 5 …" at bounding box center [347, 328] width 271 height 41
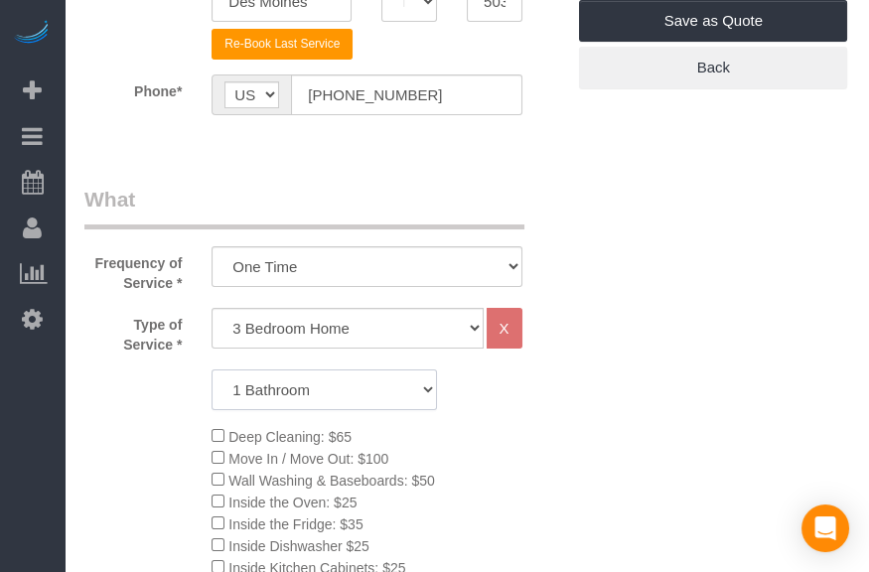
click at [350, 372] on select "1 Bathroom 2 Bathrooms 3 Bathrooms 4 Bathrooms 5 Bathrooms 6 Bathrooms" at bounding box center [324, 389] width 225 height 41
select select "2"
click at [212, 369] on select "1 Bathroom 2 Bathrooms 3 Bathrooms 4 Bathrooms 5 Bathrooms 6 Bathrooms" at bounding box center [324, 389] width 225 height 41
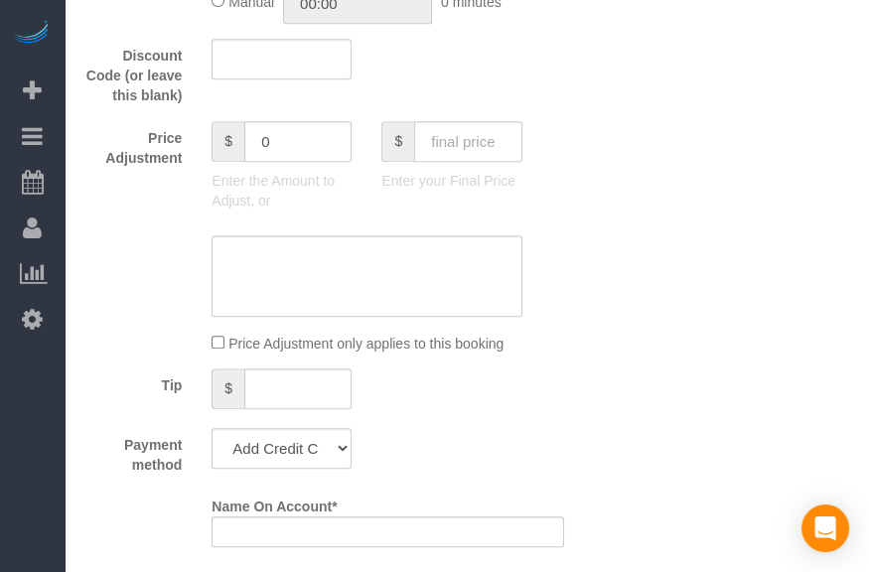
scroll to position [1444, 0]
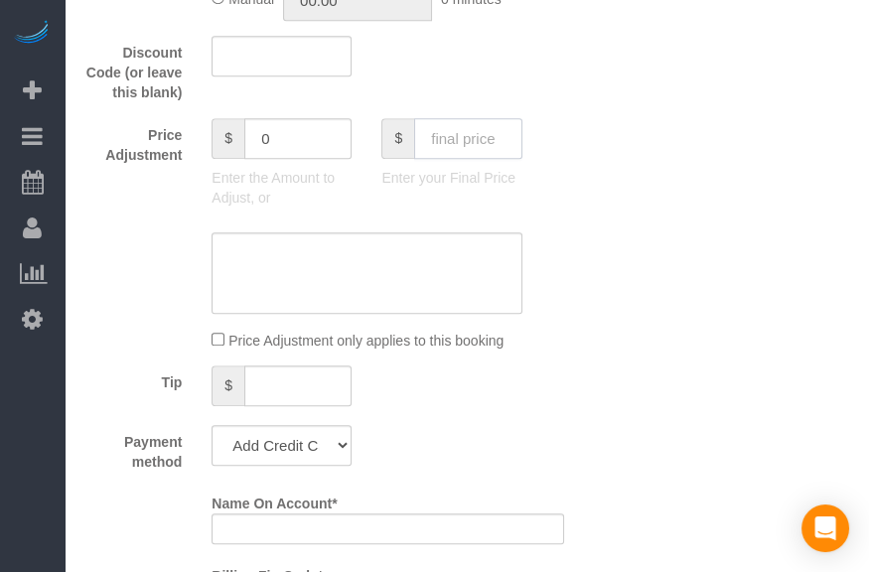
click at [487, 146] on input "text" at bounding box center [467, 138] width 107 height 41
type input "110"
click at [599, 228] on div "Who Email* [EMAIL_ADDRESS][DOMAIN_NAME] Name * 4717 [GEOGRAPHIC_DATA] Where Add…" at bounding box center [466, 446] width 765 height 3657
click at [336, 456] on select "Add Credit Card Cash Check Paypal" at bounding box center [282, 445] width 140 height 41
type input "-99"
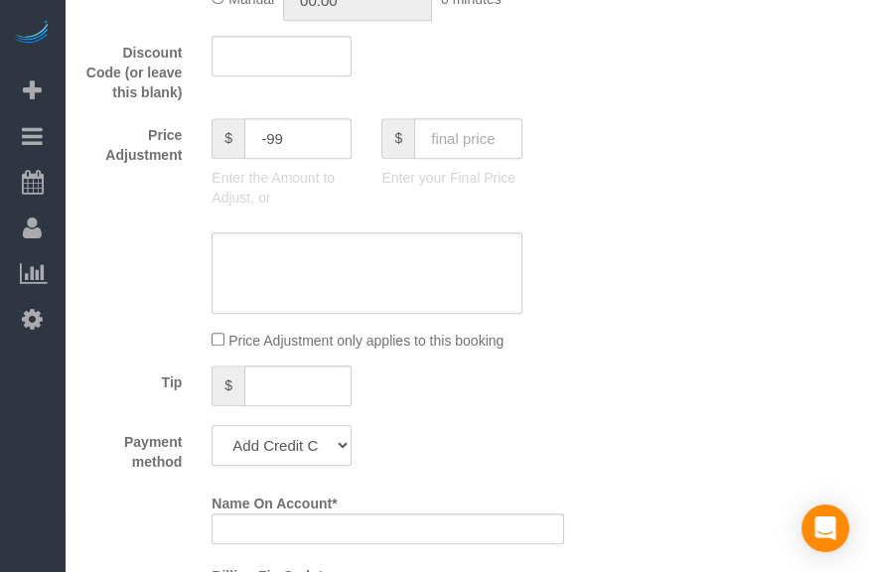
select select "string:check"
click at [212, 427] on select "Add Credit Card Cash Check Paypal" at bounding box center [282, 445] width 140 height 41
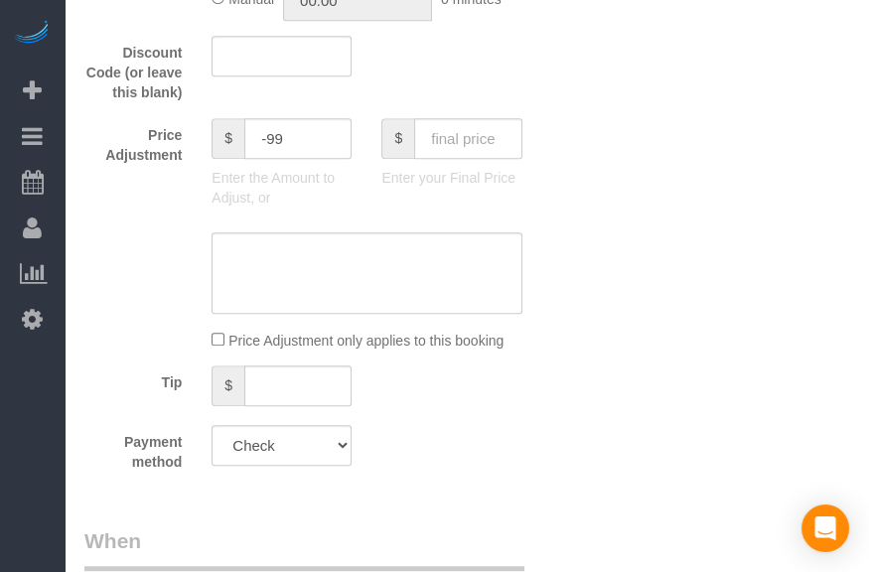
click at [471, 380] on div "Tip $" at bounding box center [325, 388] width 510 height 45
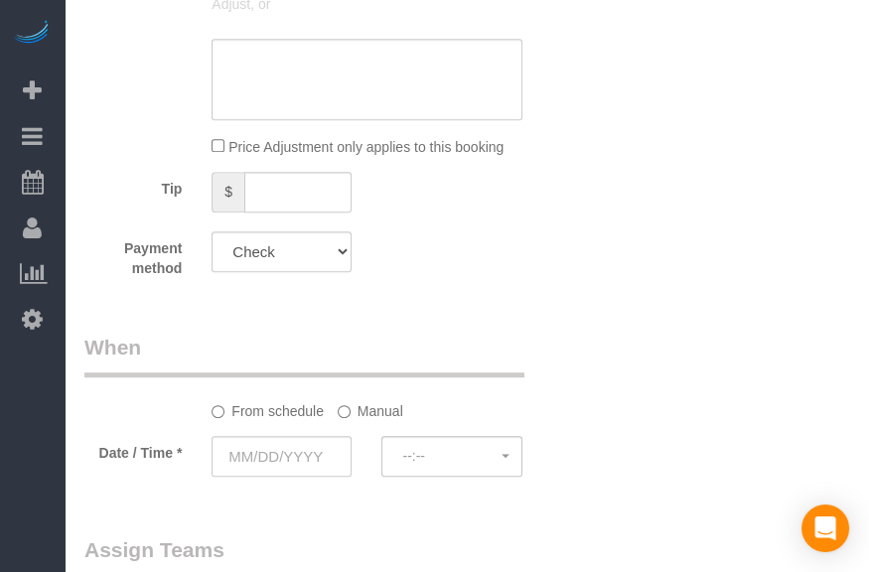
scroll to position [1715, 0]
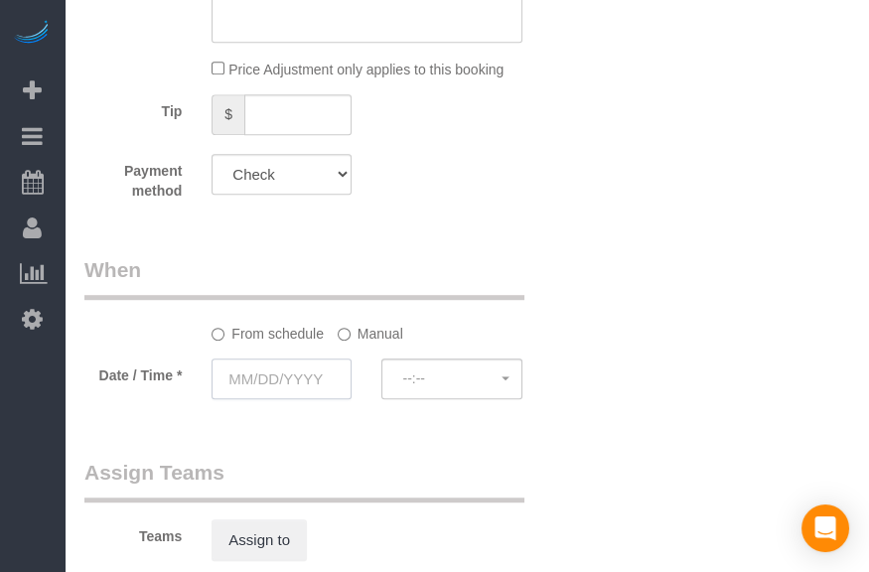
click at [286, 367] on input "text" at bounding box center [282, 379] width 140 height 41
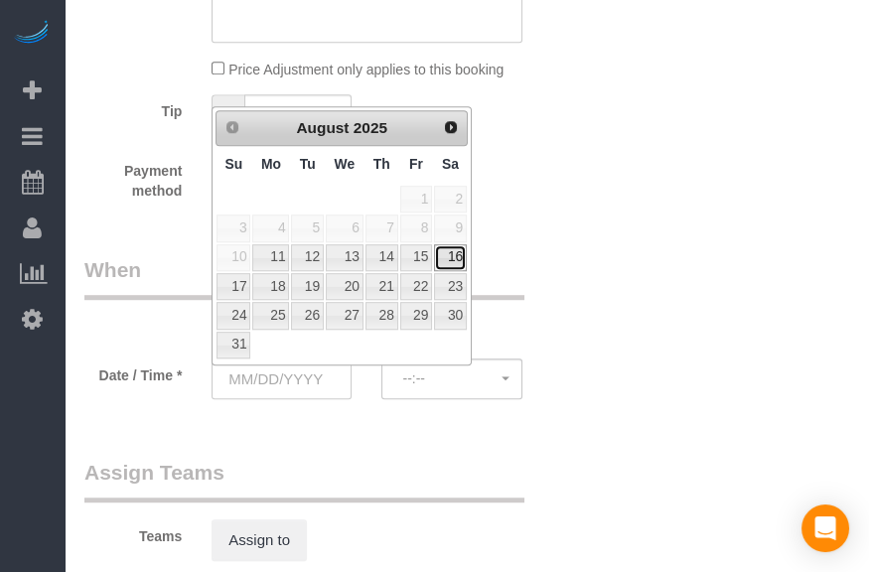
click at [464, 253] on link "16" at bounding box center [450, 257] width 33 height 27
type input "[DATE]"
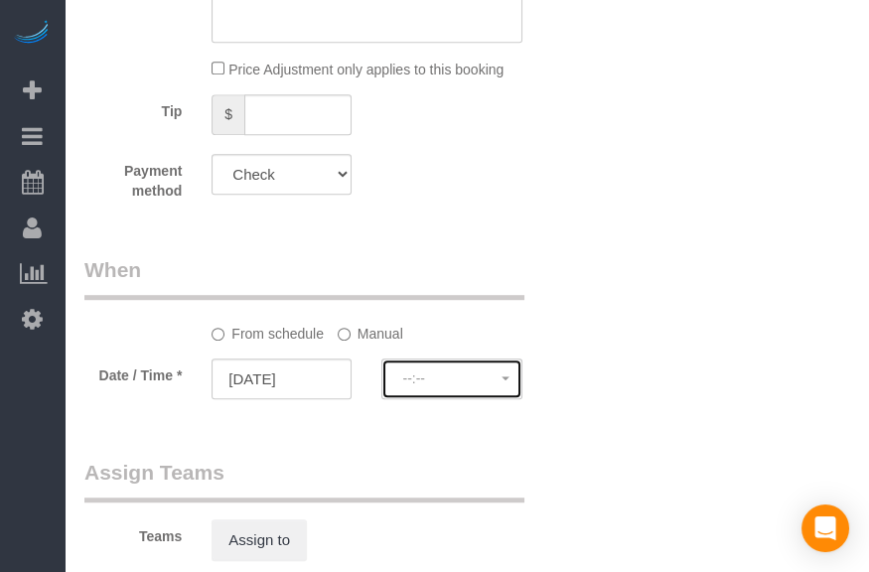
click at [454, 383] on span "--:--" at bounding box center [451, 378] width 98 height 16
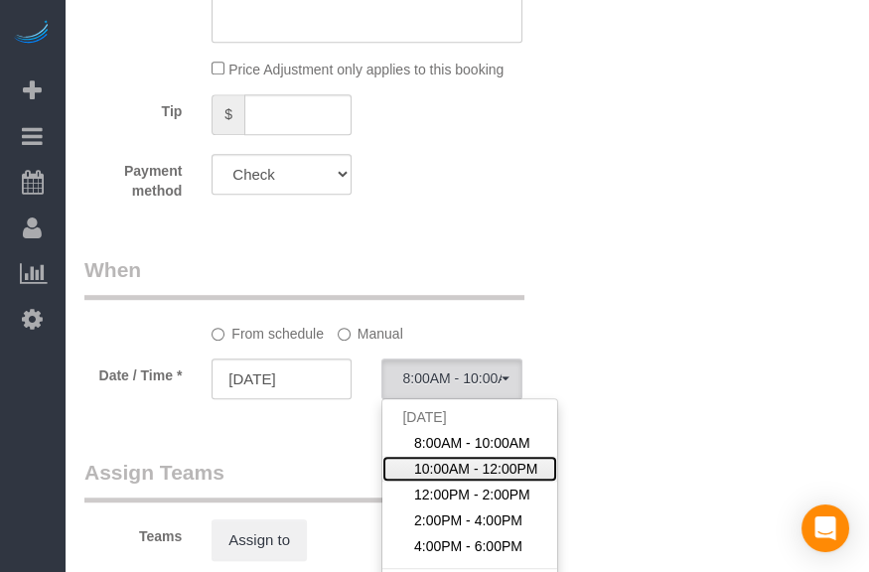
click at [490, 471] on span "10:00AM - 12:00PM" at bounding box center [476, 469] width 124 height 20
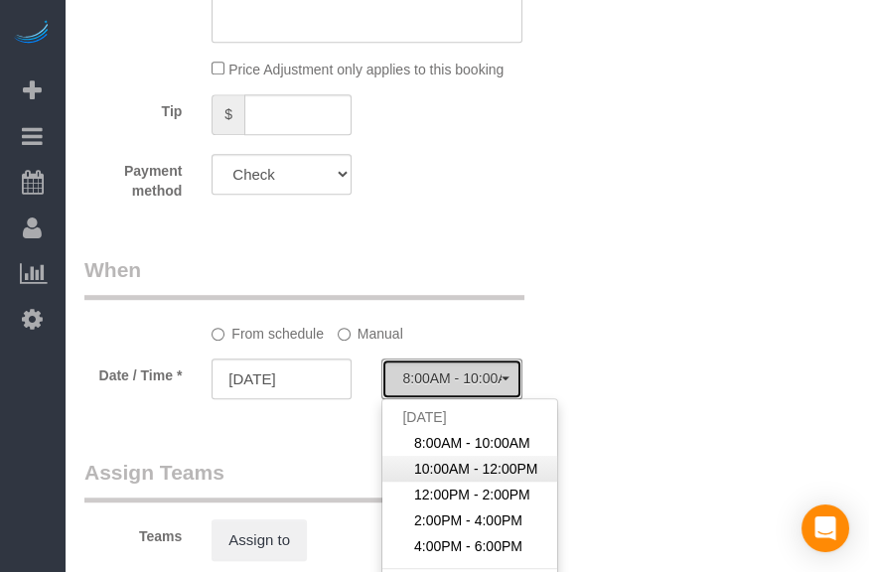
select select "spot69"
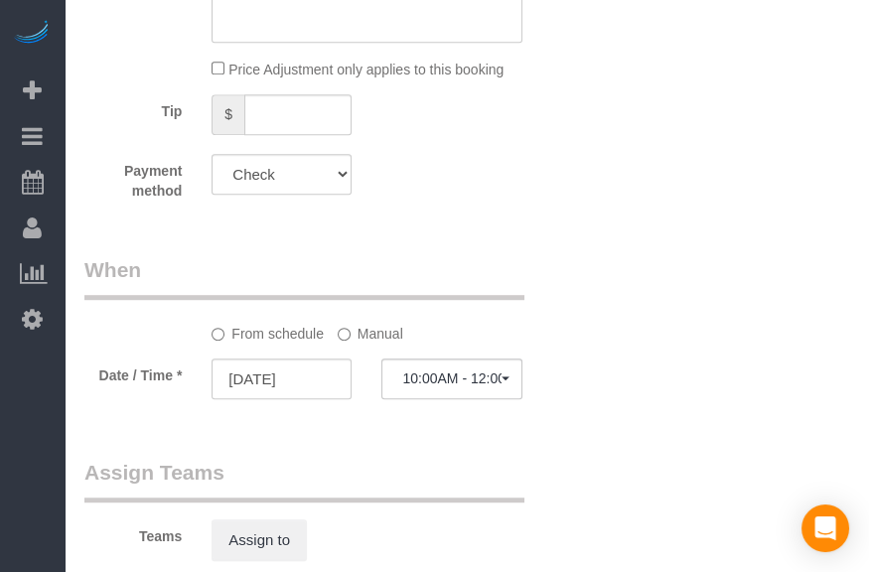
click at [375, 339] on label "Manual" at bounding box center [371, 330] width 66 height 27
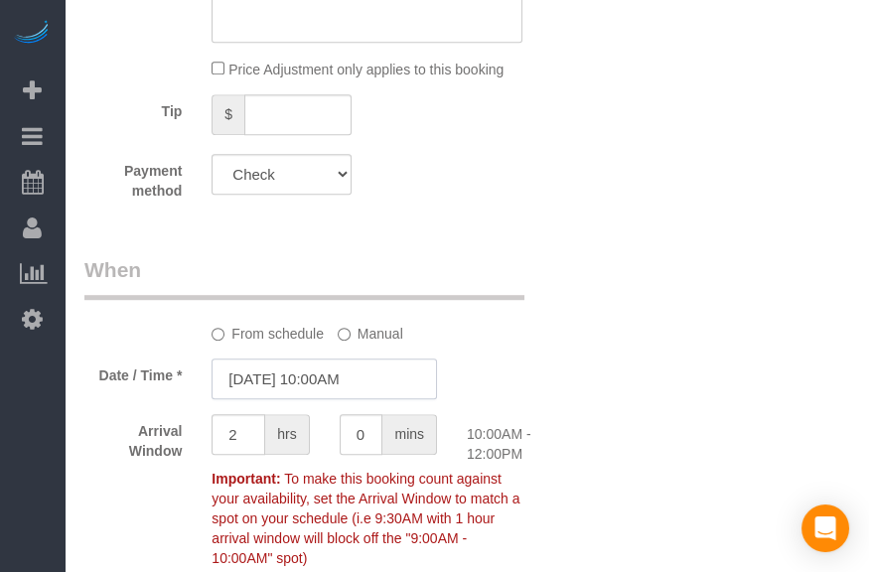
click at [349, 380] on input "[DATE] 10:00AM" at bounding box center [324, 379] width 225 height 41
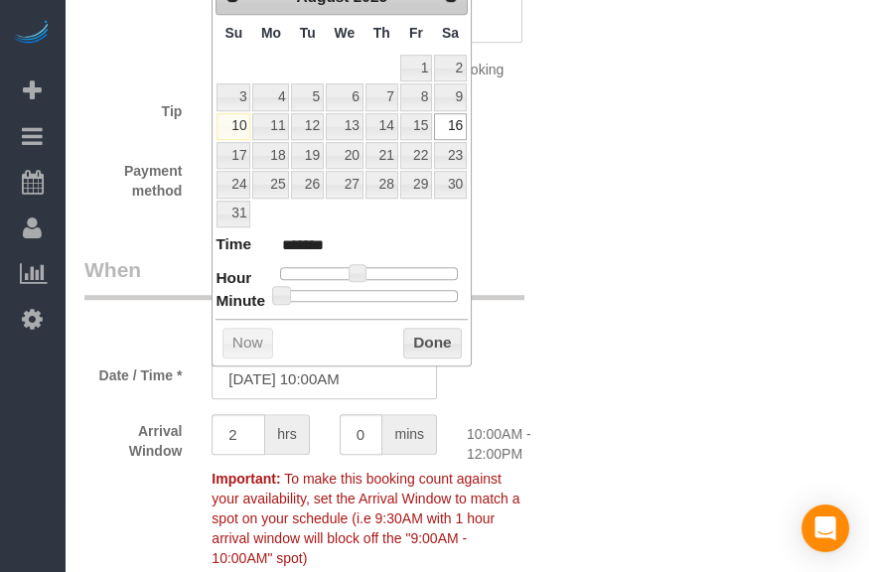
type input "[DATE] 10:30AM"
type input "*******"
click at [376, 292] on div at bounding box center [369, 296] width 178 height 12
click at [438, 334] on button "Done" at bounding box center [432, 344] width 59 height 32
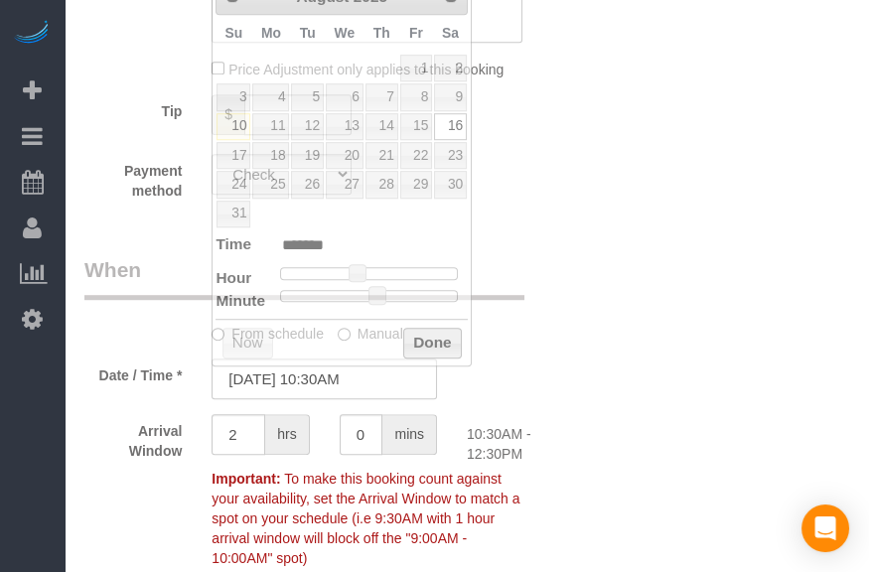
drag, startPoint x: 529, startPoint y: 333, endPoint x: 566, endPoint y: 376, distance: 57.1
click at [535, 335] on div "From schedule Manual" at bounding box center [367, 330] width 340 height 27
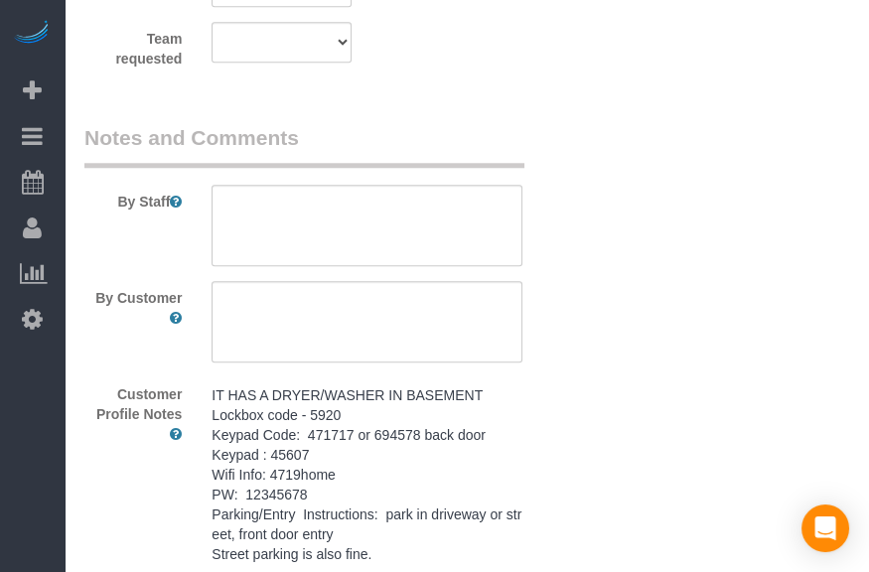
scroll to position [2618, 0]
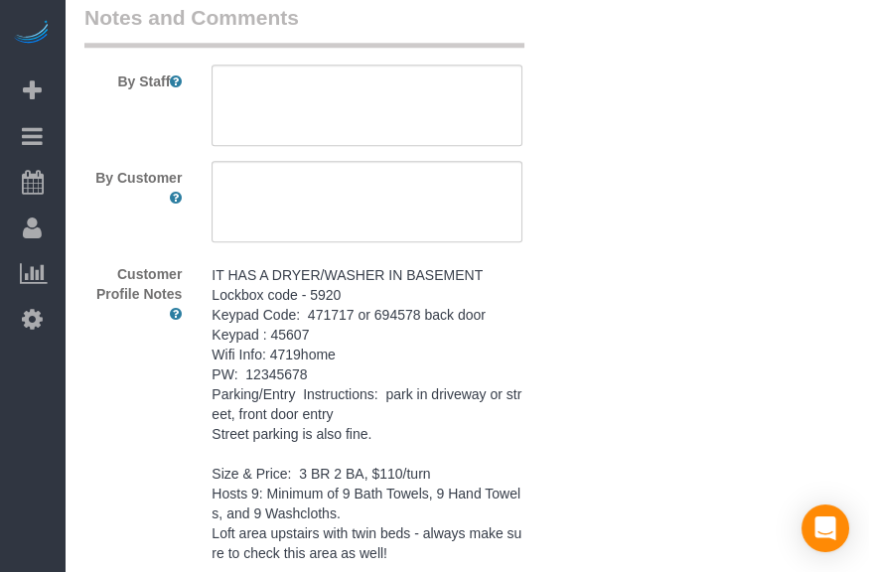
click at [307, 376] on pre "IT HAS A DRYER/WASHER IN BASEMENT Lockbox code - 5920 Keypad Code: 471717 or 69…" at bounding box center [367, 453] width 310 height 377
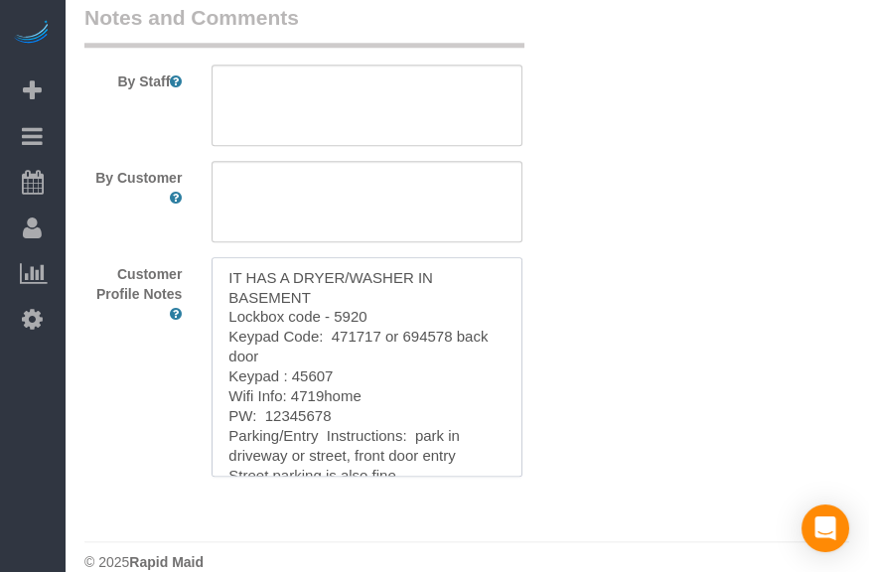
click at [307, 376] on textarea "IT HAS A DRYER/WASHER IN BASEMENT Lockbox code - 5920 Keypad Code: 471717 or 69…" at bounding box center [367, 367] width 310 height 220
click at [468, 64] on div "By Staff" at bounding box center [325, 74] width 510 height 143
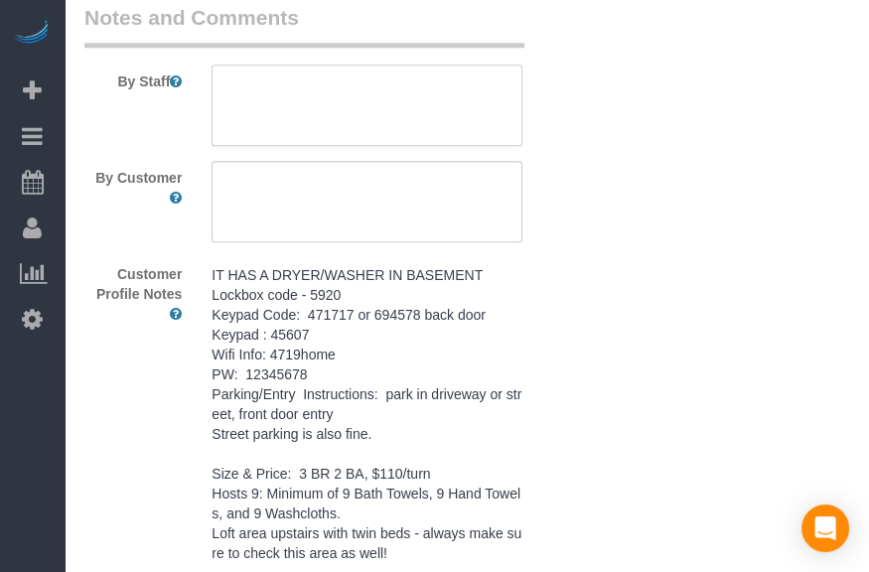
click at [416, 113] on textarea at bounding box center [367, 105] width 310 height 81
paste textarea "IT HAS A DRYER/WASHER IN BASEMENT Lockbox code - 5920 Keypad Code: 471717 or 69…"
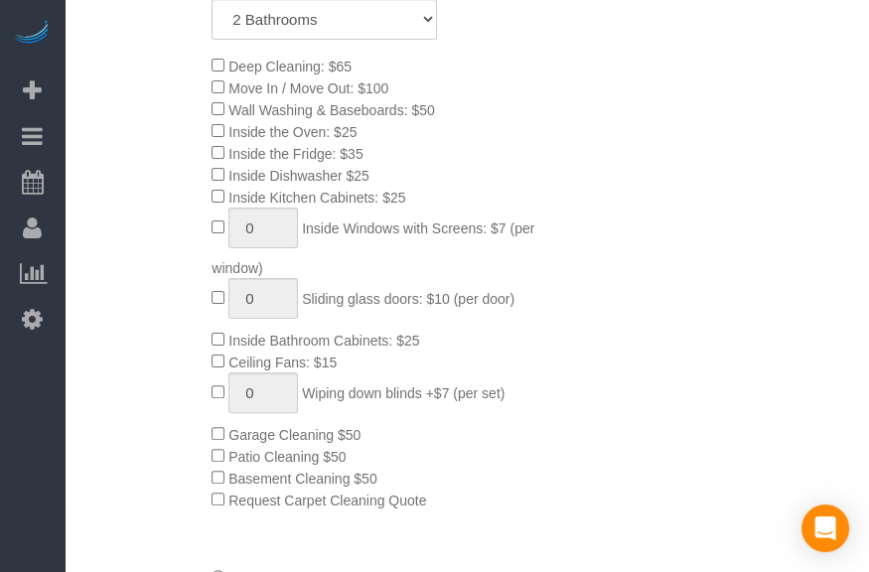
scroll to position [0, 0]
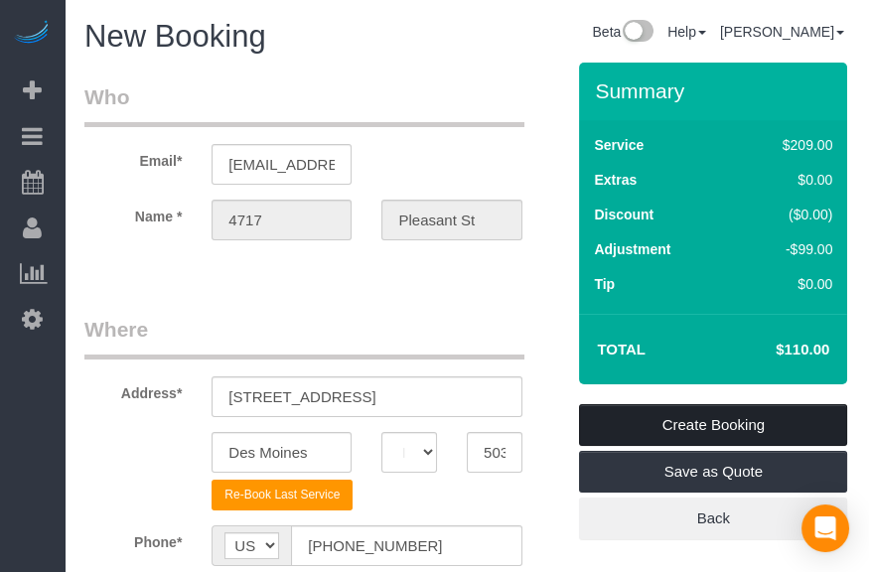
type textarea "IT HAS A DRYER/WASHER IN BASEMENT Lockbox code - 5920 Keypad Code: 471717 or 69…"
click at [693, 425] on link "Create Booking" at bounding box center [713, 425] width 268 height 42
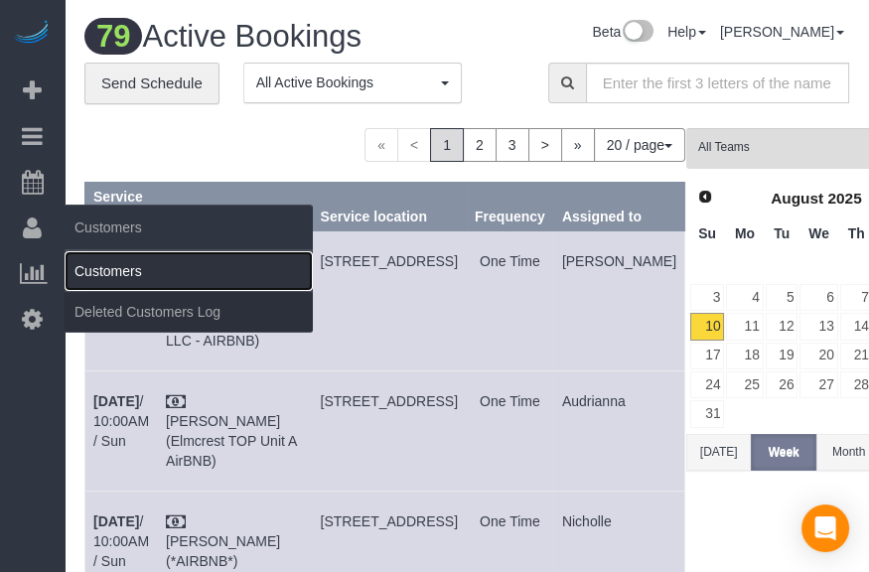
click at [83, 259] on link "Customers" at bounding box center [189, 271] width 248 height 40
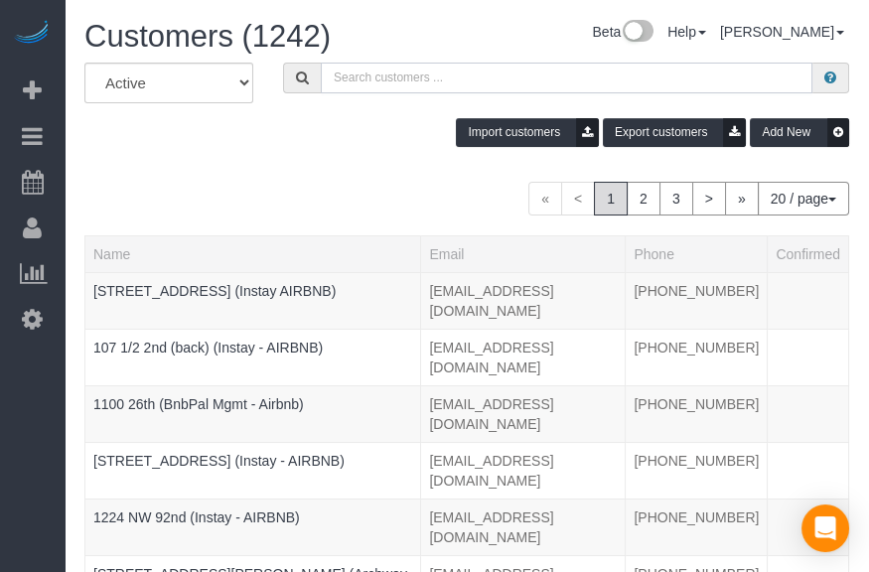
click at [495, 63] on input "text" at bounding box center [567, 78] width 492 height 31
paste input "4719 Pleasant"
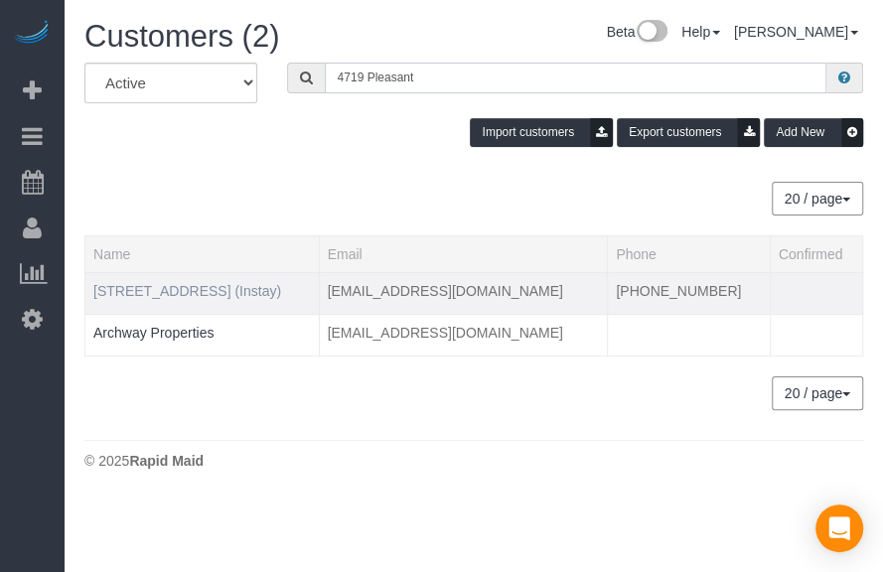
type input "4719 Pleasant"
click at [217, 292] on link "[STREET_ADDRESS] (Instay)" at bounding box center [187, 291] width 188 height 16
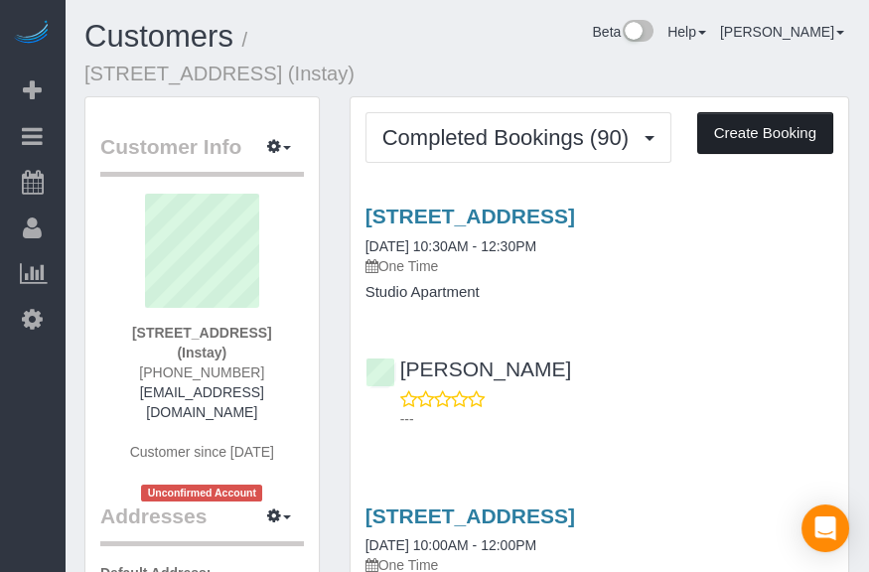
click at [766, 125] on button "Create Booking" at bounding box center [765, 133] width 136 height 42
select select "IA"
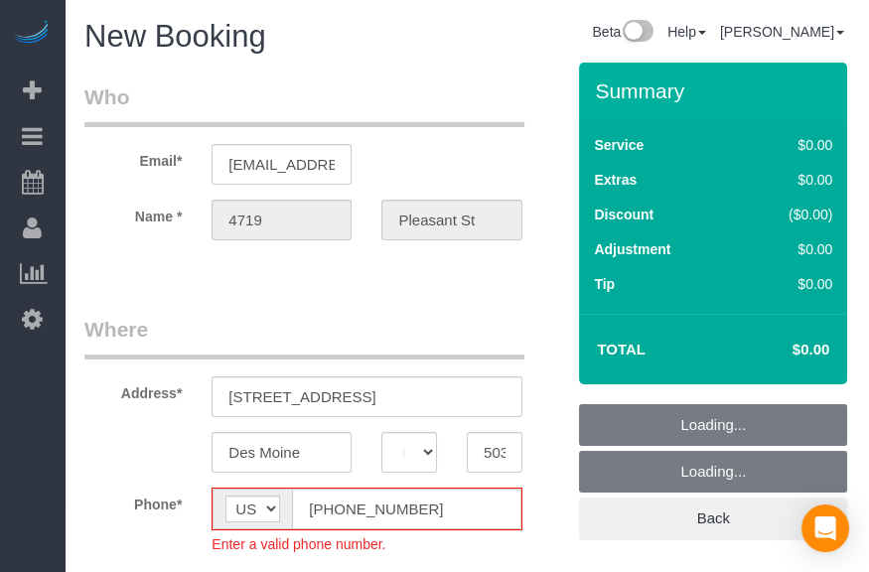
select select "object:10757"
drag, startPoint x: 444, startPoint y: 57, endPoint x: 379, endPoint y: 53, distance: 64.7
click at [379, 53] on h1 "New Booking" at bounding box center [234, 37] width 301 height 34
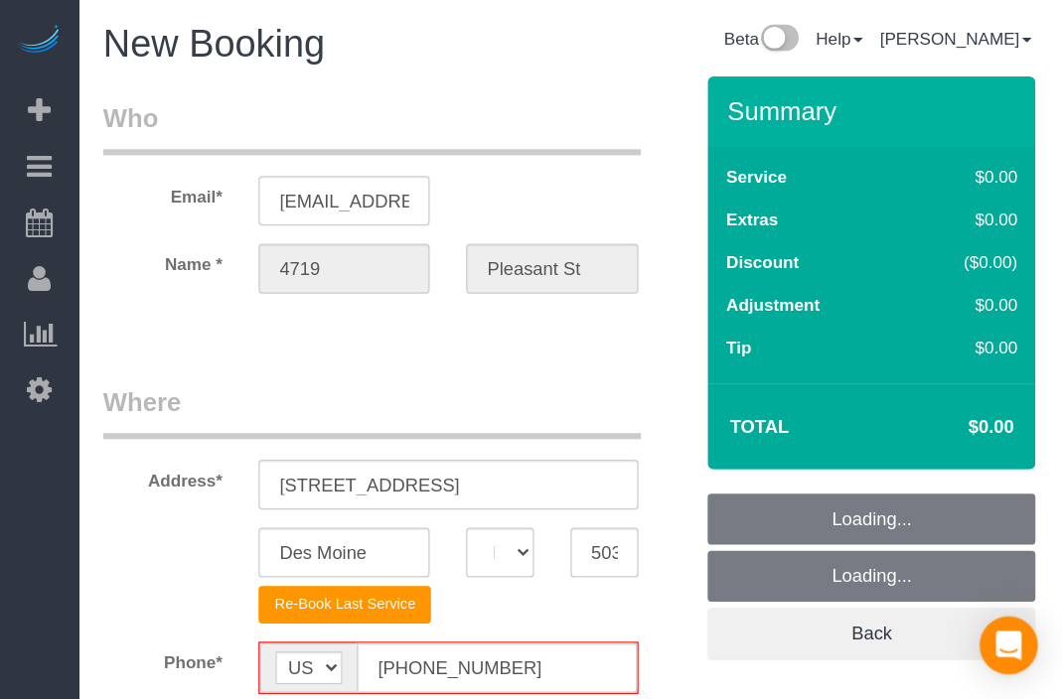
scroll to position [110, 0]
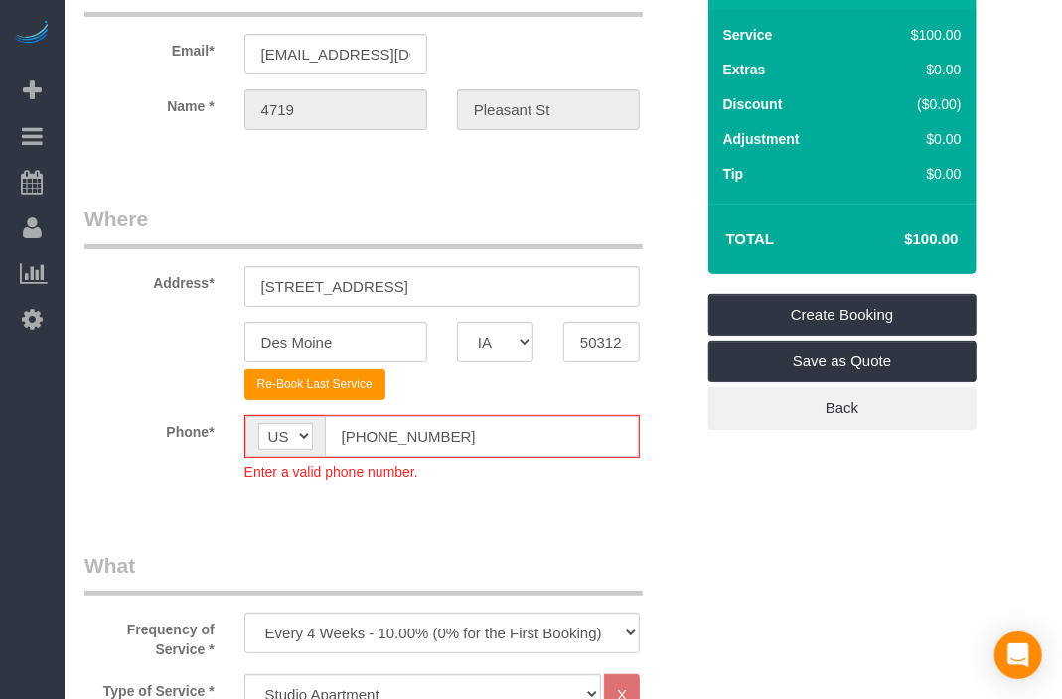
click at [348, 449] on input "[PHONE_NUMBER]" at bounding box center [482, 436] width 314 height 41
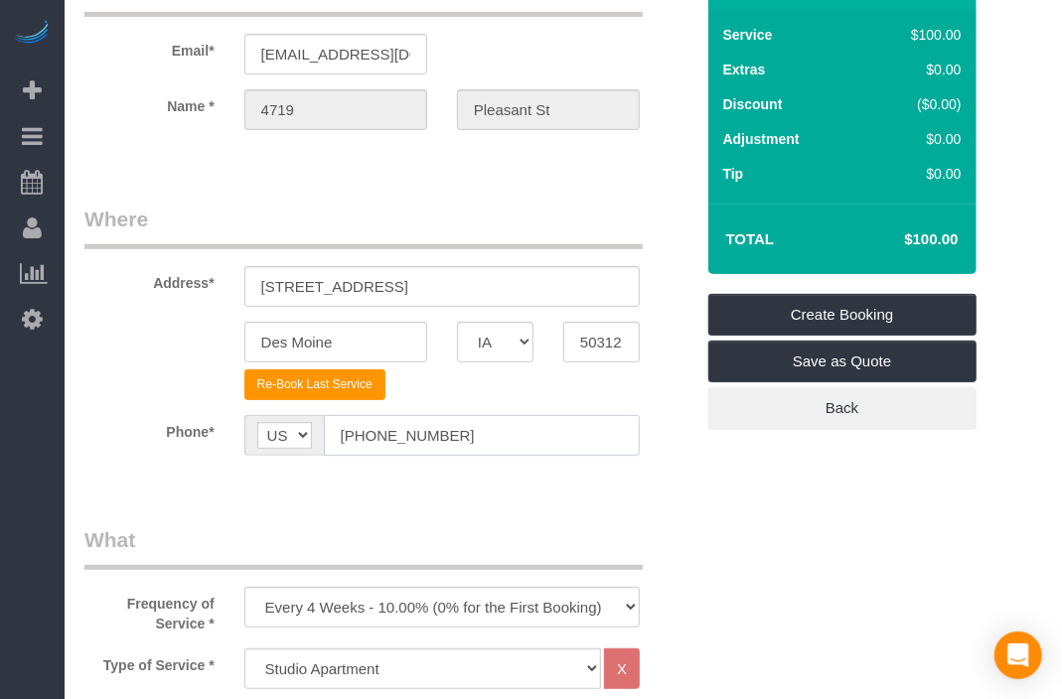
type input "[PHONE_NUMBER]"
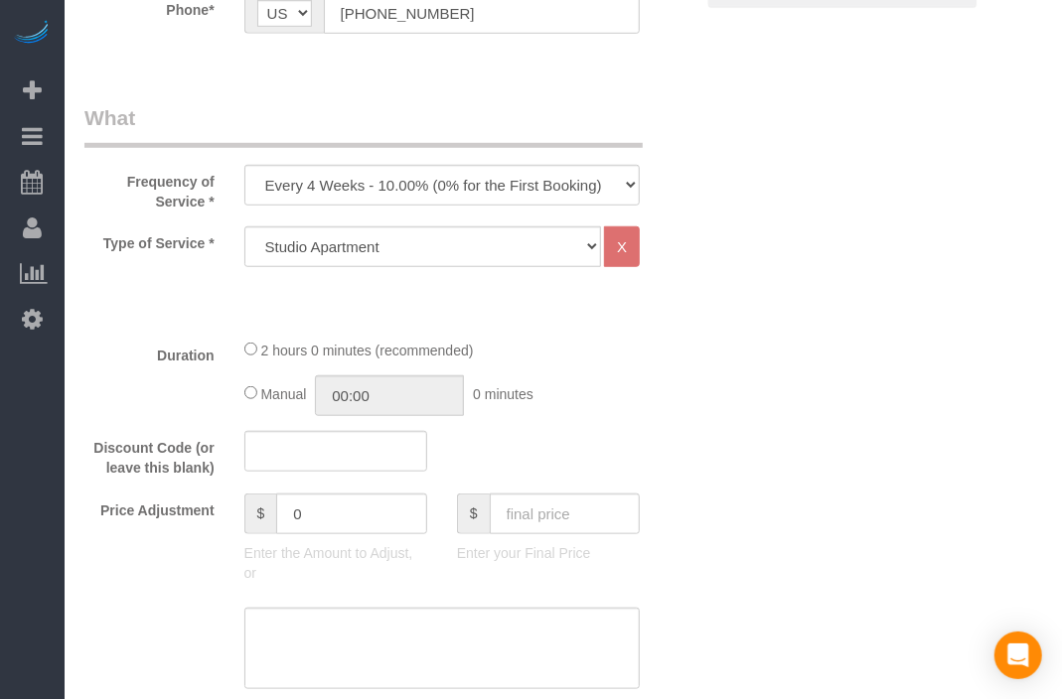
scroll to position [551, 0]
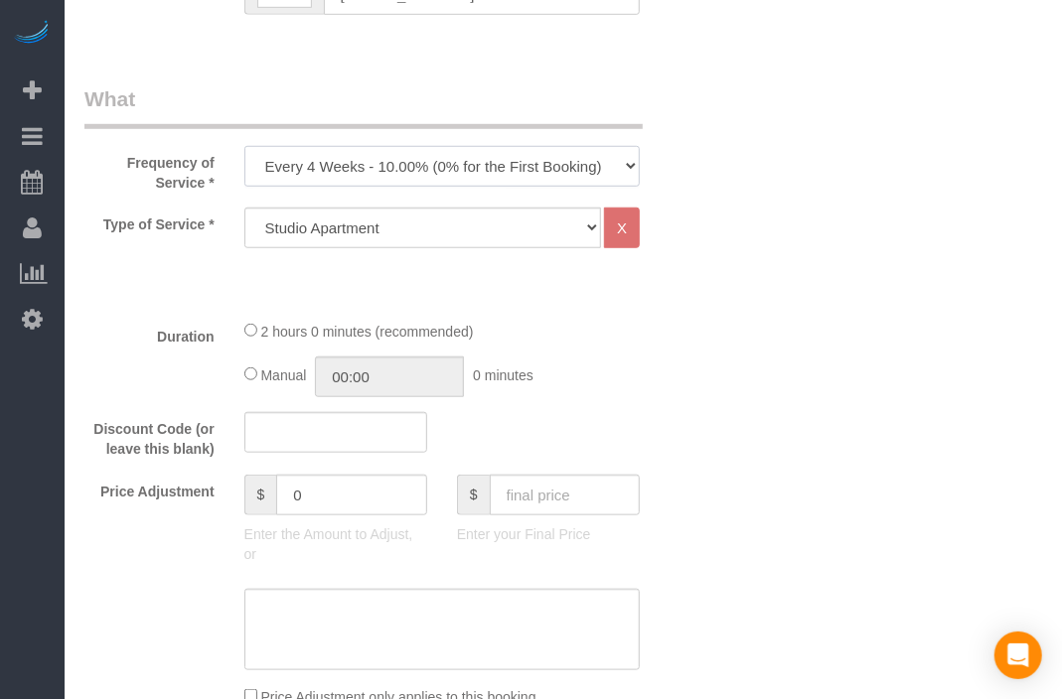
click at [572, 162] on select "Every 6 Weeks (0% for the First Booking) One Time Every 8 Weeks (0% for the Fir…" at bounding box center [441, 166] width 395 height 41
select select "object:10759"
click at [244, 146] on select "Every 6 Weeks (0% for the First Booking) One Time Every 8 Weeks (0% for the Fir…" at bounding box center [441, 166] width 395 height 41
drag, startPoint x: 771, startPoint y: 252, endPoint x: 770, endPoint y: 223, distance: 28.8
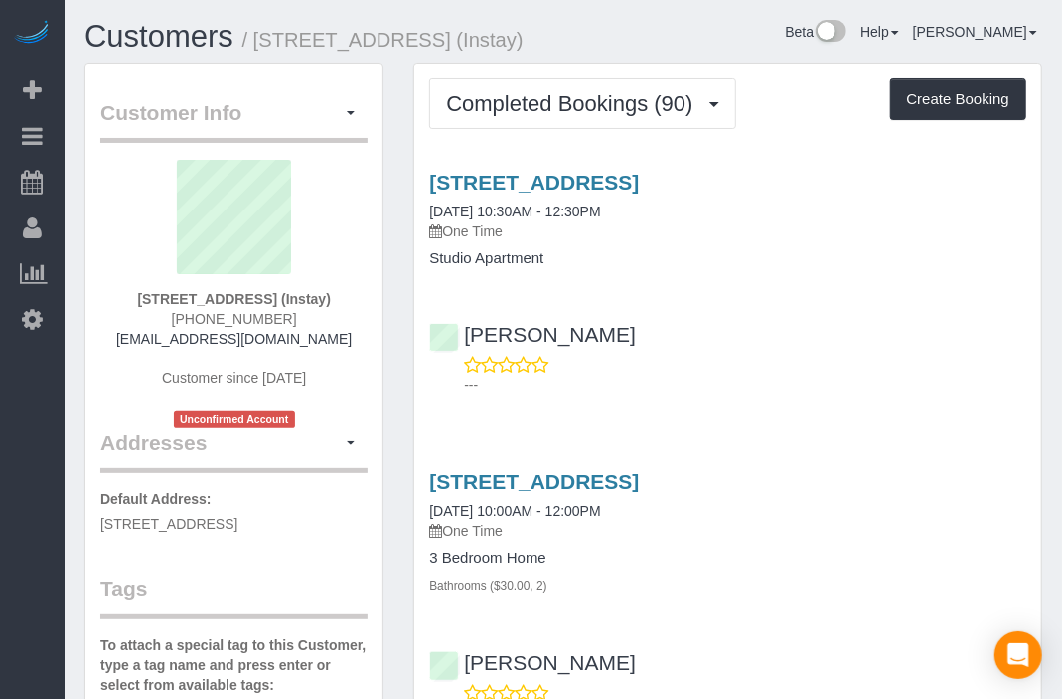
drag, startPoint x: 831, startPoint y: 104, endPoint x: 827, endPoint y: 92, distance: 12.6
drag, startPoint x: 824, startPoint y: 89, endPoint x: 816, endPoint y: 66, distance: 25.1
click at [917, 96] on button "Create Booking" at bounding box center [958, 99] width 136 height 42
select select "IA"
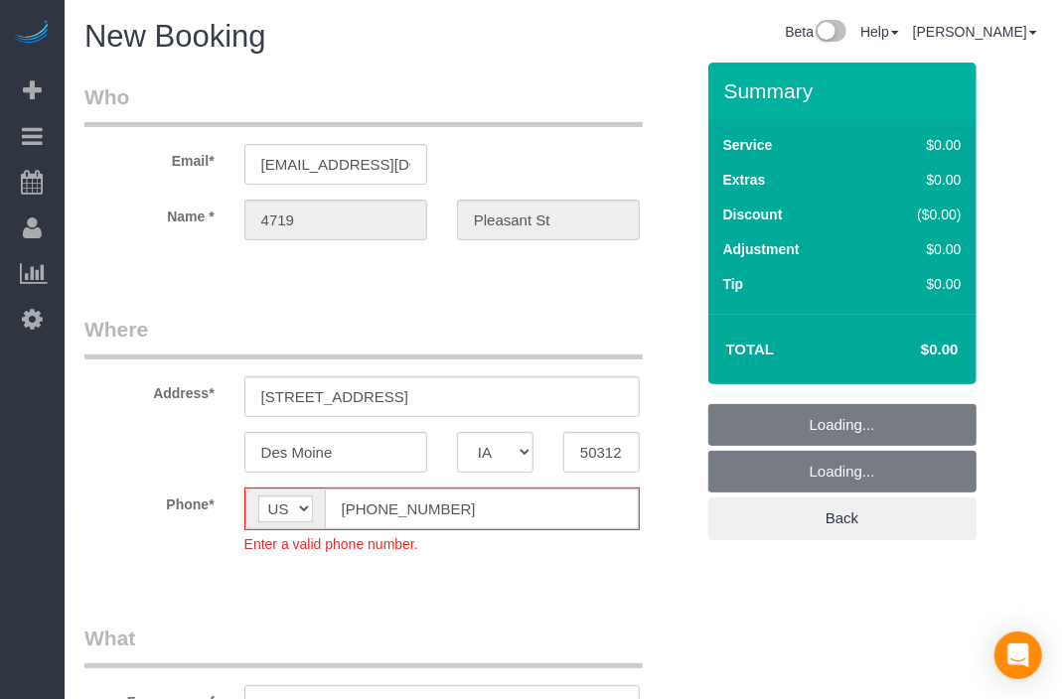
select select "object:12195"
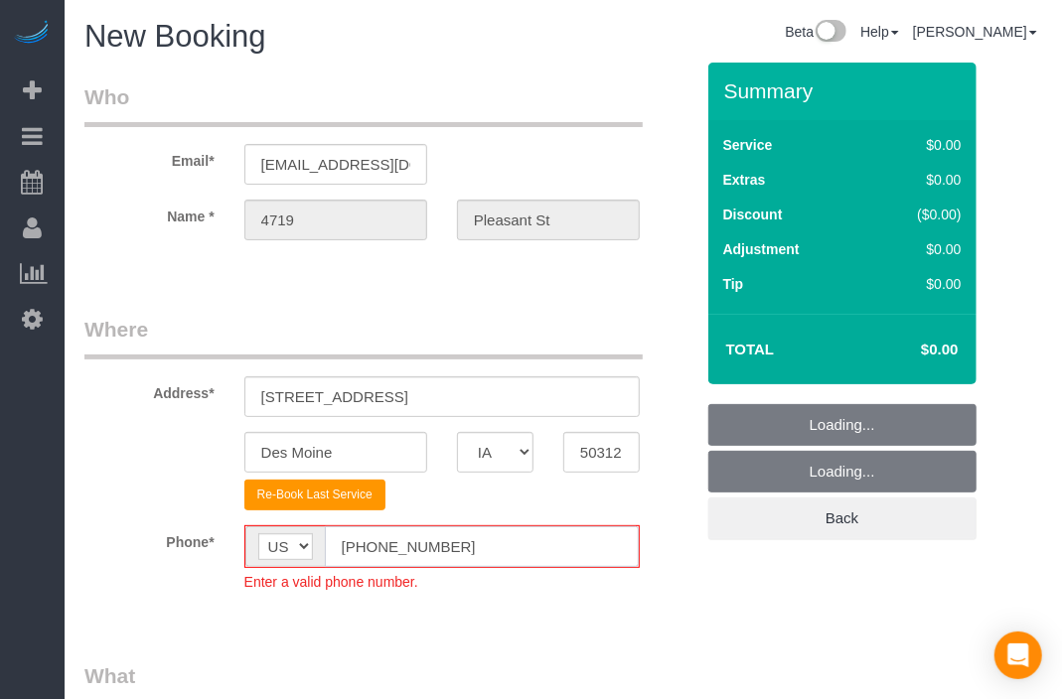
click at [366, 550] on input "[PHONE_NUMBER]" at bounding box center [482, 546] width 314 height 41
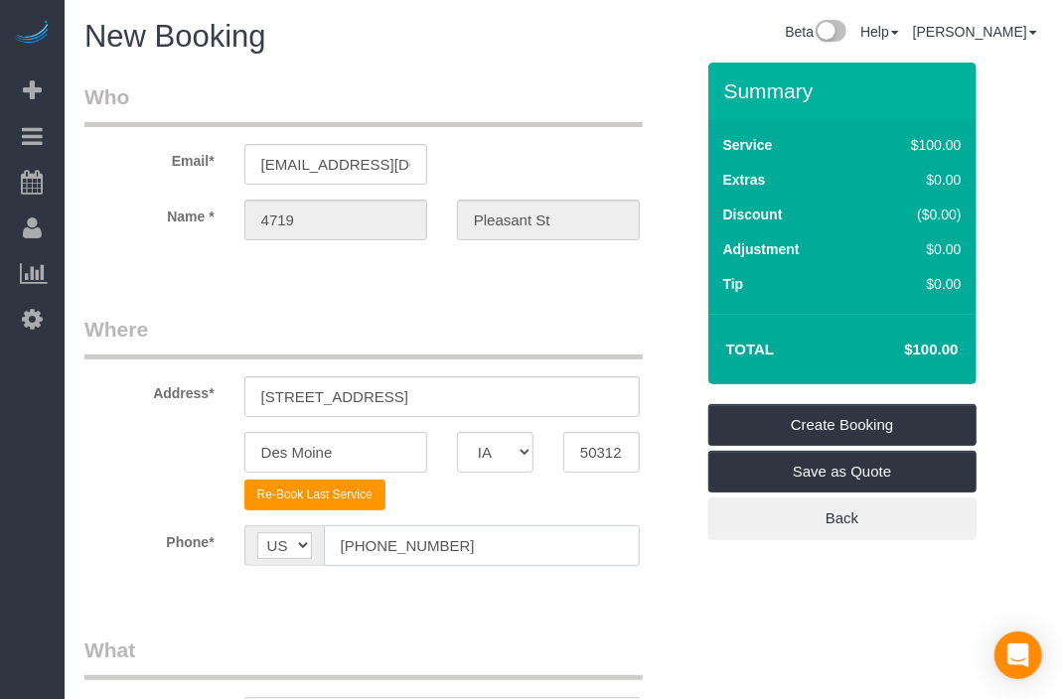
type input "[PHONE_NUMBER]"
drag, startPoint x: 464, startPoint y: 310, endPoint x: 437, endPoint y: 309, distance: 26.8
drag, startPoint x: 429, startPoint y: 308, endPoint x: 413, endPoint y: 304, distance: 16.4
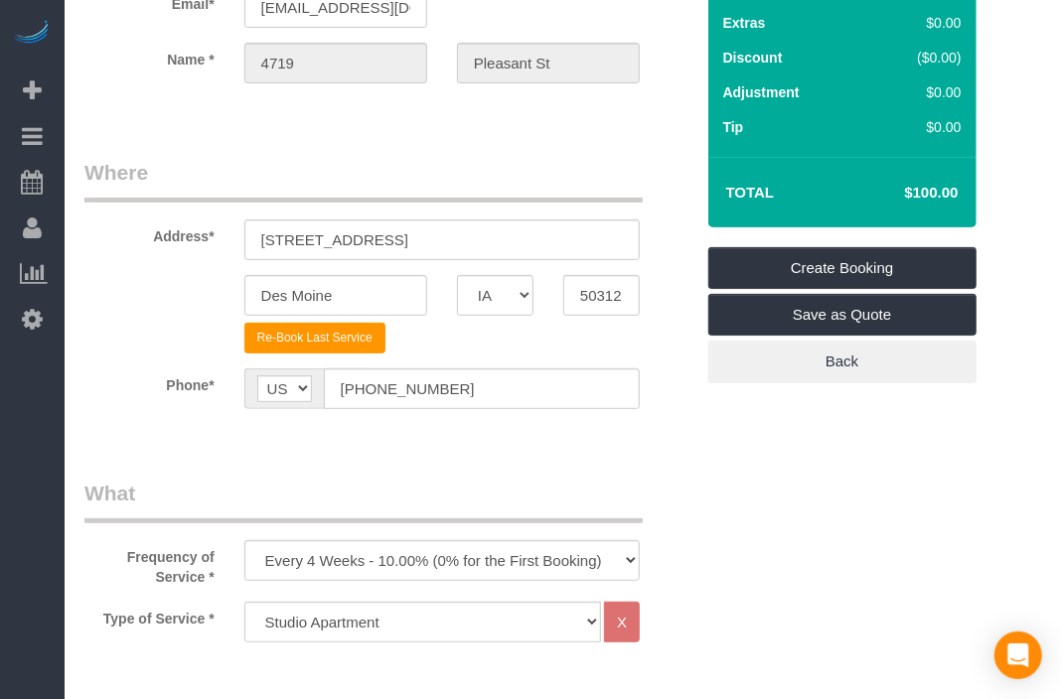
scroll to position [441, 0]
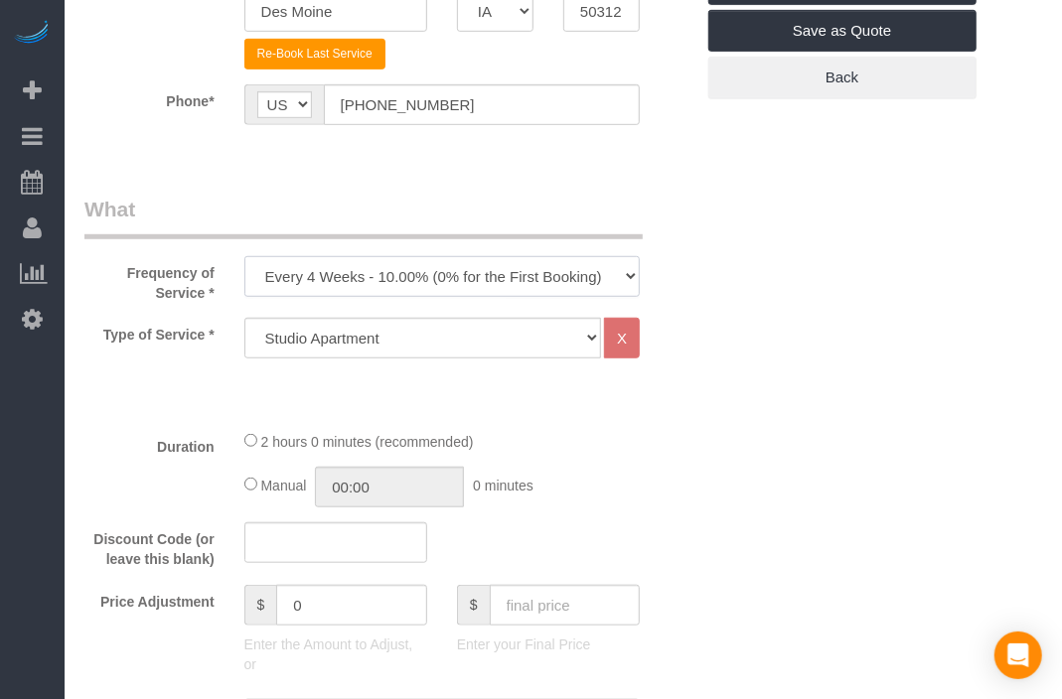
click at [584, 279] on select "Every 6 Weeks (0% for the First Booking) One Time Every 8 Weeks (0% for the Fir…" at bounding box center [441, 276] width 395 height 41
select select "object:12197"
click at [244, 256] on select "Every 6 Weeks (0% for the First Booking) One Time Every 8 Weeks (0% for the Fir…" at bounding box center [441, 276] width 395 height 41
click at [492, 261] on select "Every 6 Weeks (0% for the First Booking) One Time Every 8 Weeks (0% for the Fir…" at bounding box center [441, 276] width 395 height 41
click at [244, 256] on select "Every 6 Weeks (0% for the First Booking) One Time Every 8 Weeks (0% for the Fir…" at bounding box center [441, 276] width 395 height 41
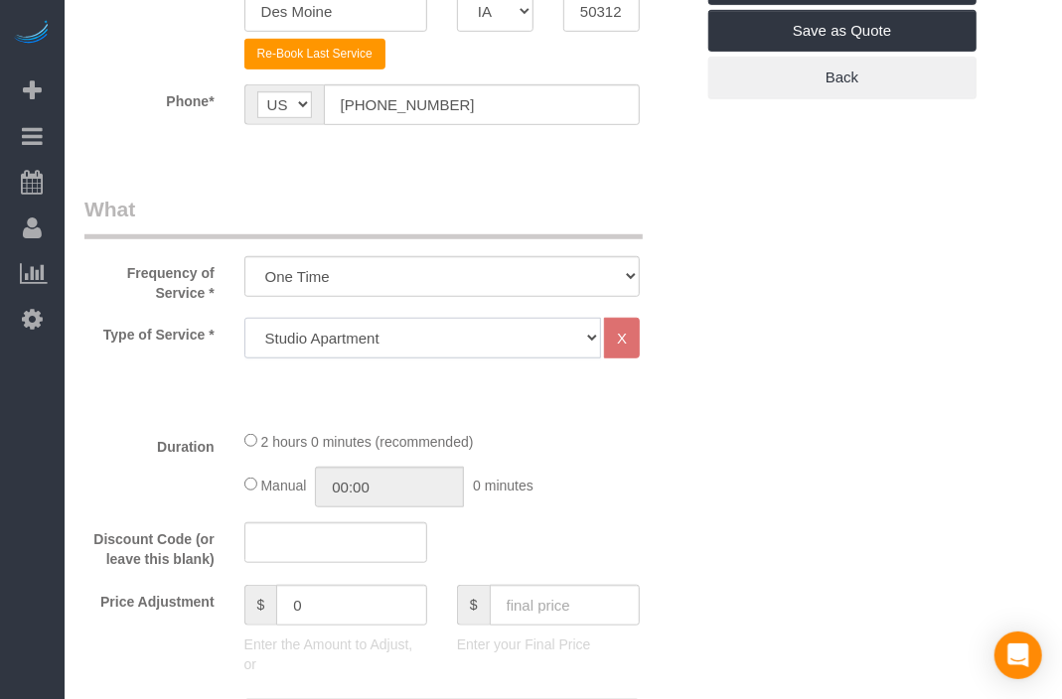
click at [464, 348] on select "Studio Apartment 1 Bedroom Home 2 Bedroom Home 3 Bedroom Home 4 Bedroom Home 5 …" at bounding box center [422, 338] width 357 height 41
select select "19"
click at [244, 318] on select "Studio Apartment 1 Bedroom Home 2 Bedroom Home 3 Bedroom Home 4 Bedroom Home 5 …" at bounding box center [422, 338] width 357 height 41
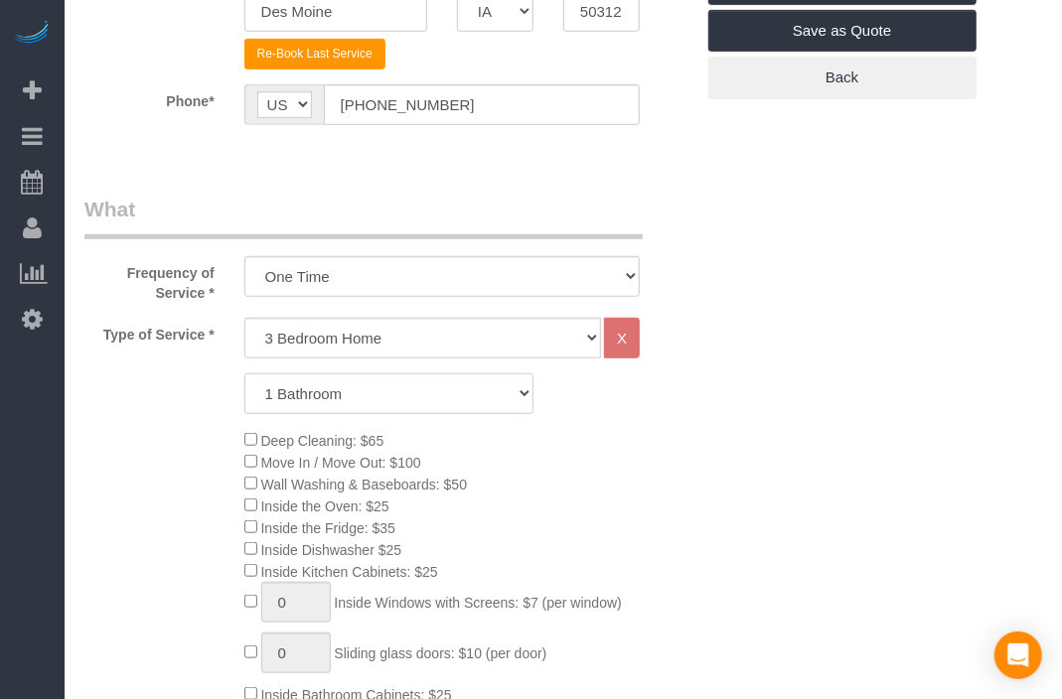
click at [452, 395] on select "1 Bathroom 2 Bathrooms 3 Bathrooms 4 Bathrooms 5 Bathrooms 6 Bathrooms" at bounding box center [388, 393] width 289 height 41
select select "2"
click at [244, 373] on select "1 Bathroom 2 Bathrooms 3 Bathrooms 4 Bathrooms 5 Bathrooms 6 Bathrooms" at bounding box center [388, 393] width 289 height 41
click at [567, 430] on div "Deep Cleaning: $65 Move In / Move Out: $100 Wall Washing & Baseboards: $50 Insi…" at bounding box center [468, 647] width 479 height 436
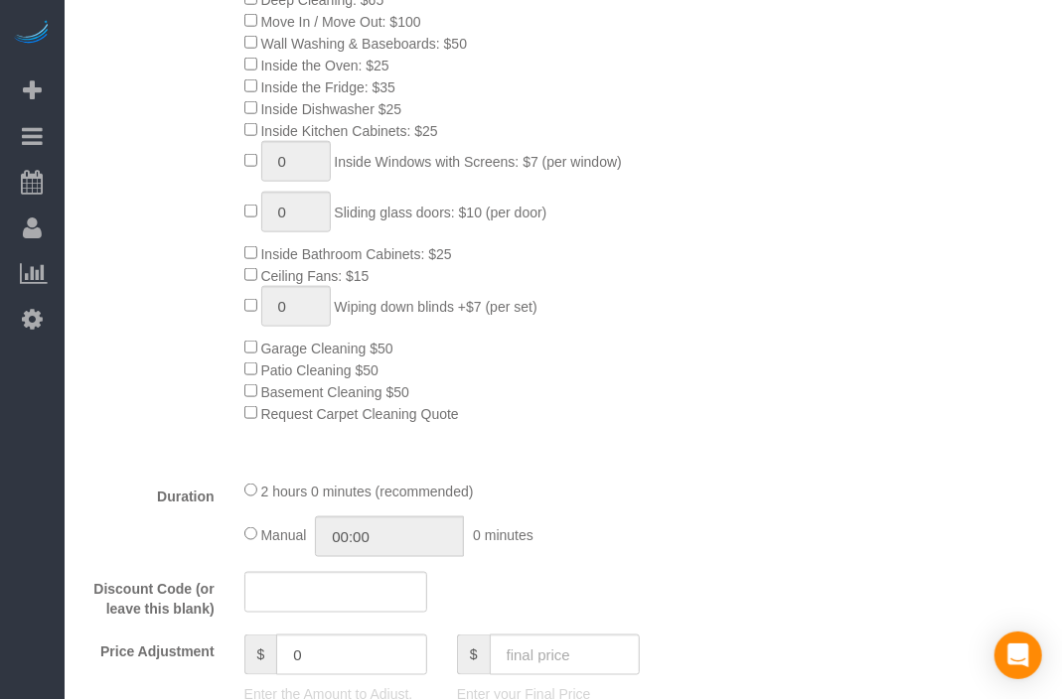
scroll to position [1434, 0]
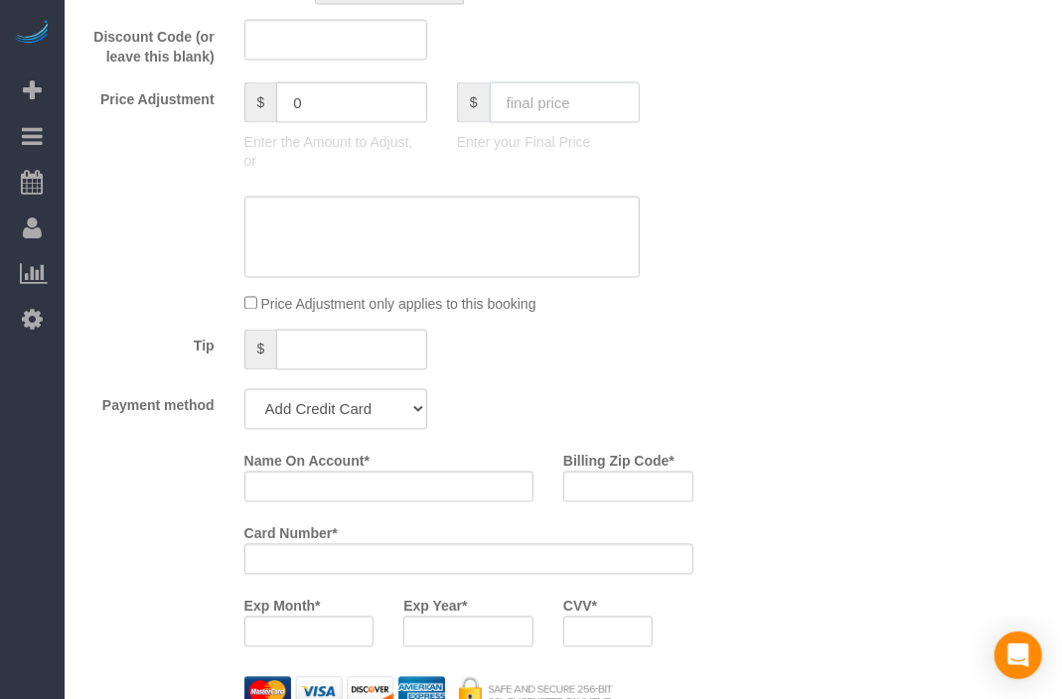
click at [555, 113] on input "text" at bounding box center [565, 102] width 150 height 41
type input "110"
click at [740, 419] on div "Who Email* [EMAIL_ADDRESS][DOMAIN_NAME] Name * 4719 [GEOGRAPHIC_DATA] Where Add…" at bounding box center [562, 498] width 957 height 3740
type input "-99"
click at [328, 425] on select "Add Credit Card Cash Check Paypal" at bounding box center [335, 409] width 183 height 41
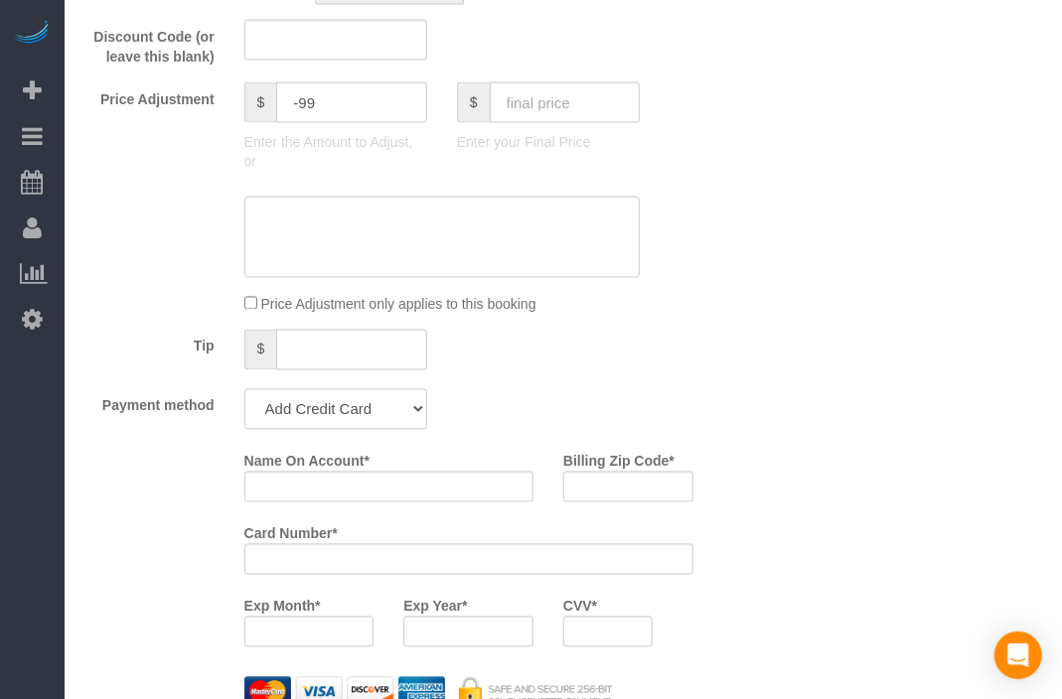
select select "string:check"
click at [244, 397] on select "Add Credit Card Cash Check Paypal" at bounding box center [335, 409] width 183 height 41
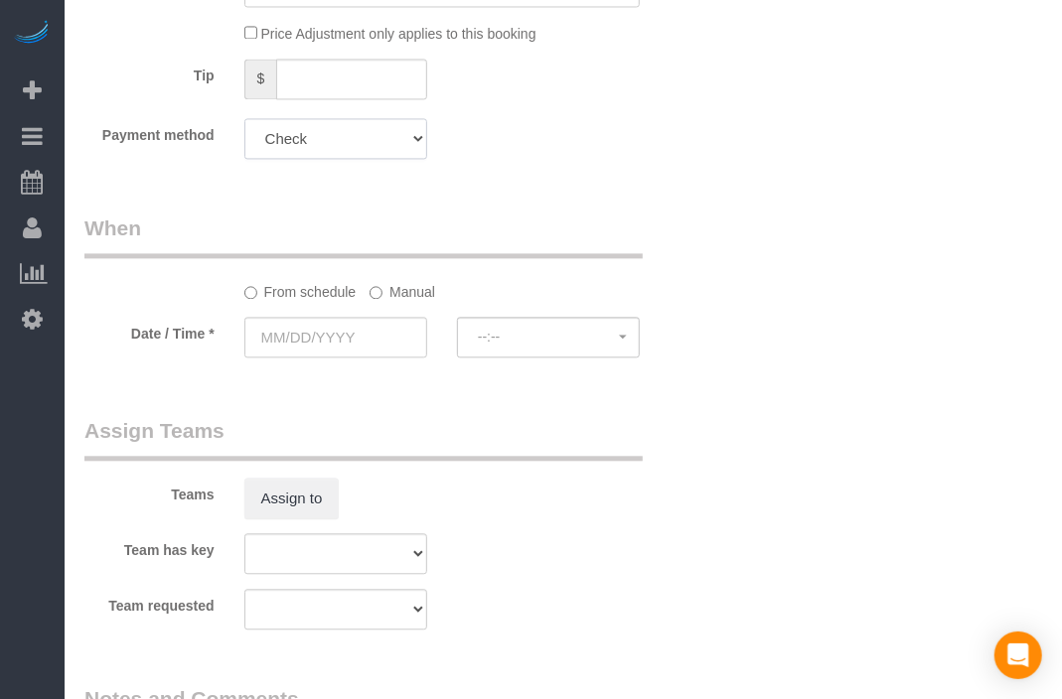
scroll to position [1765, 0]
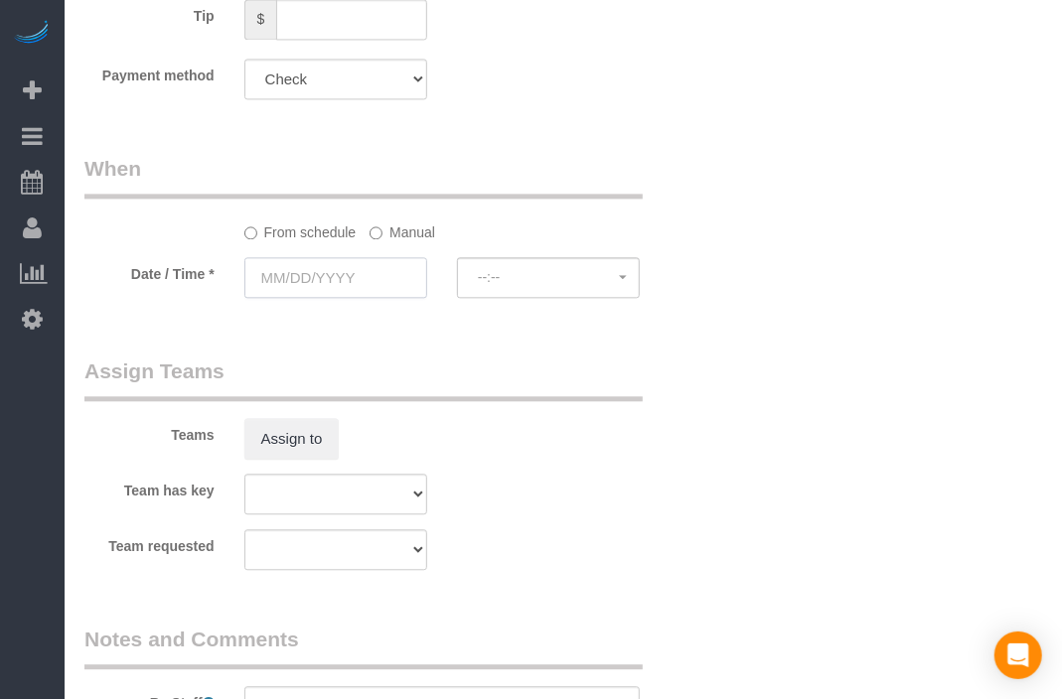
click at [366, 285] on input "text" at bounding box center [335, 277] width 183 height 41
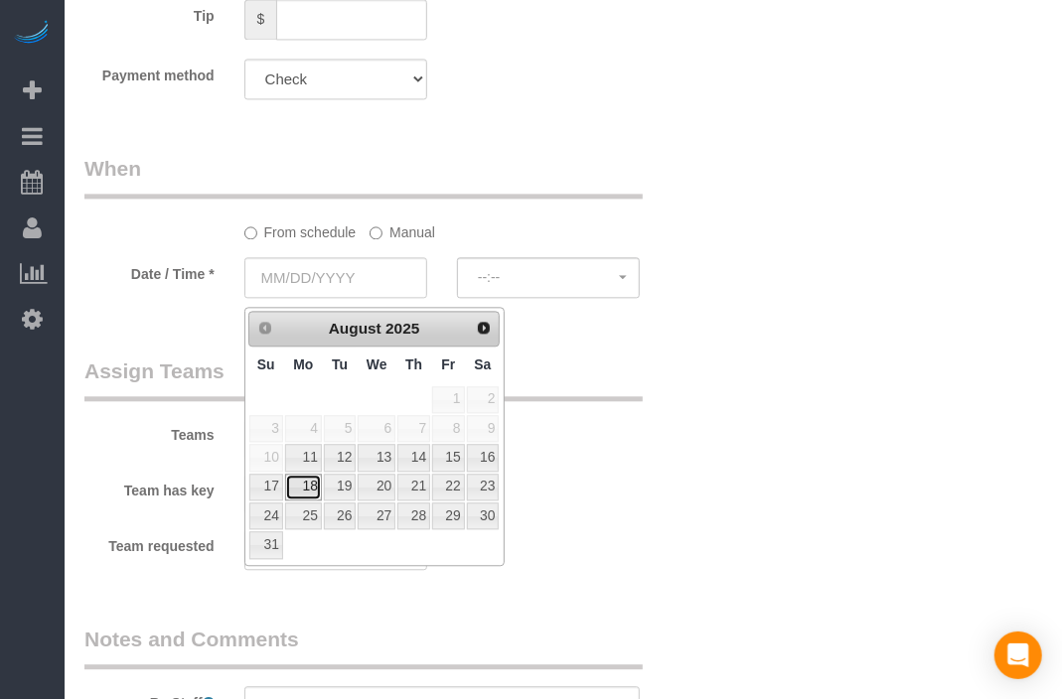
click at [317, 487] on link "18" at bounding box center [303, 487] width 37 height 27
type input "[DATE]"
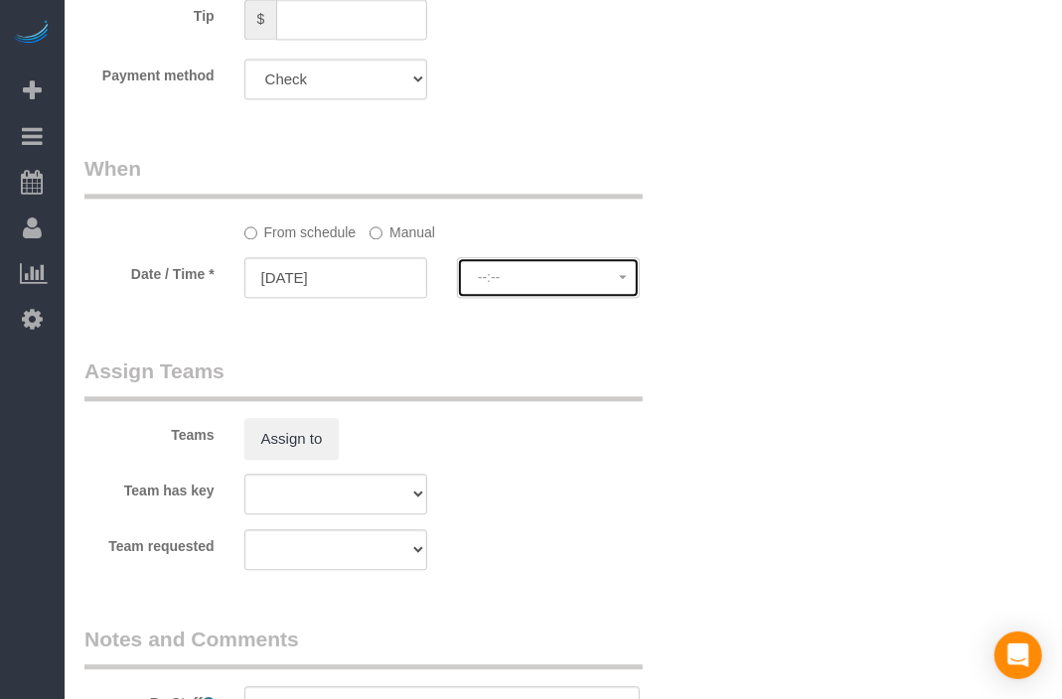
click at [598, 276] on span "--:--" at bounding box center [548, 277] width 141 height 16
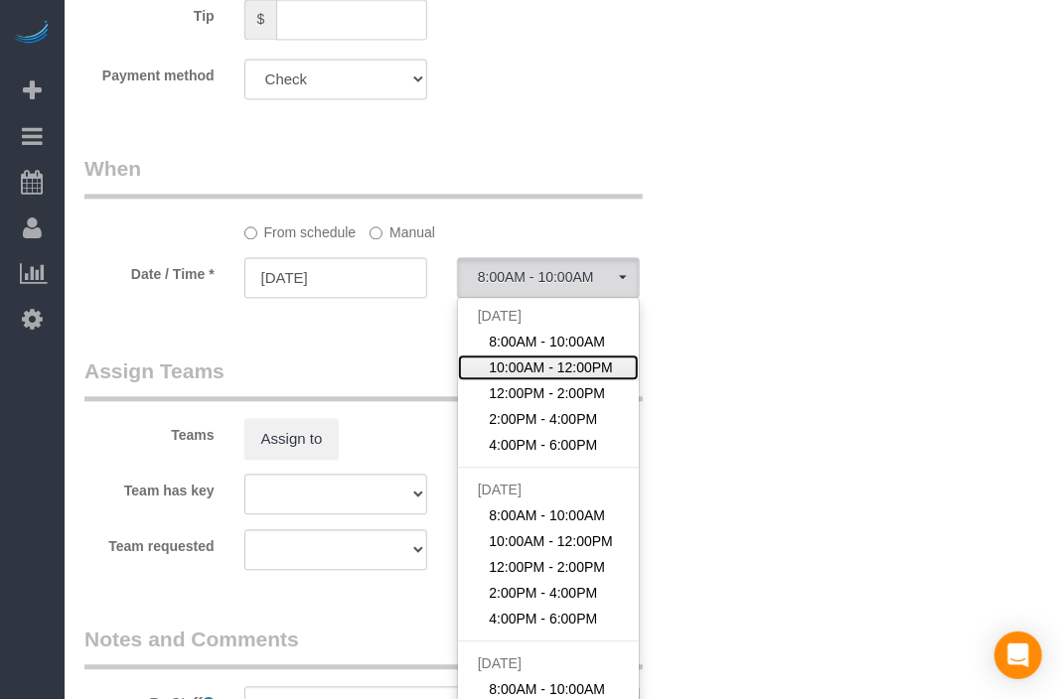
click at [529, 373] on span "10:00AM - 12:00PM" at bounding box center [551, 368] width 124 height 20
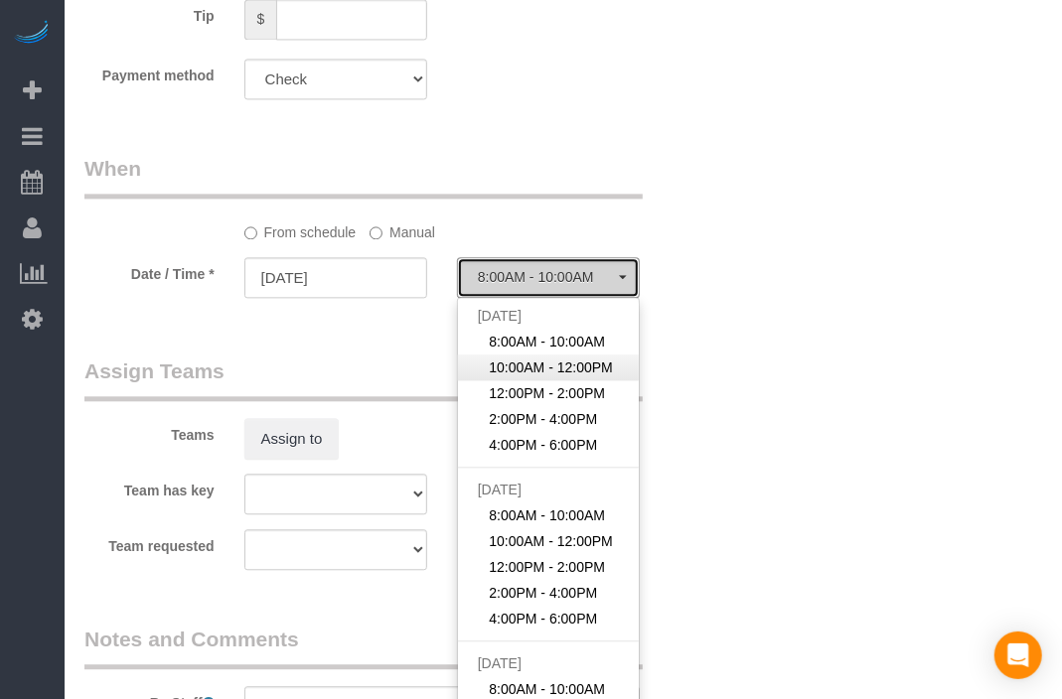
select select "spot94"
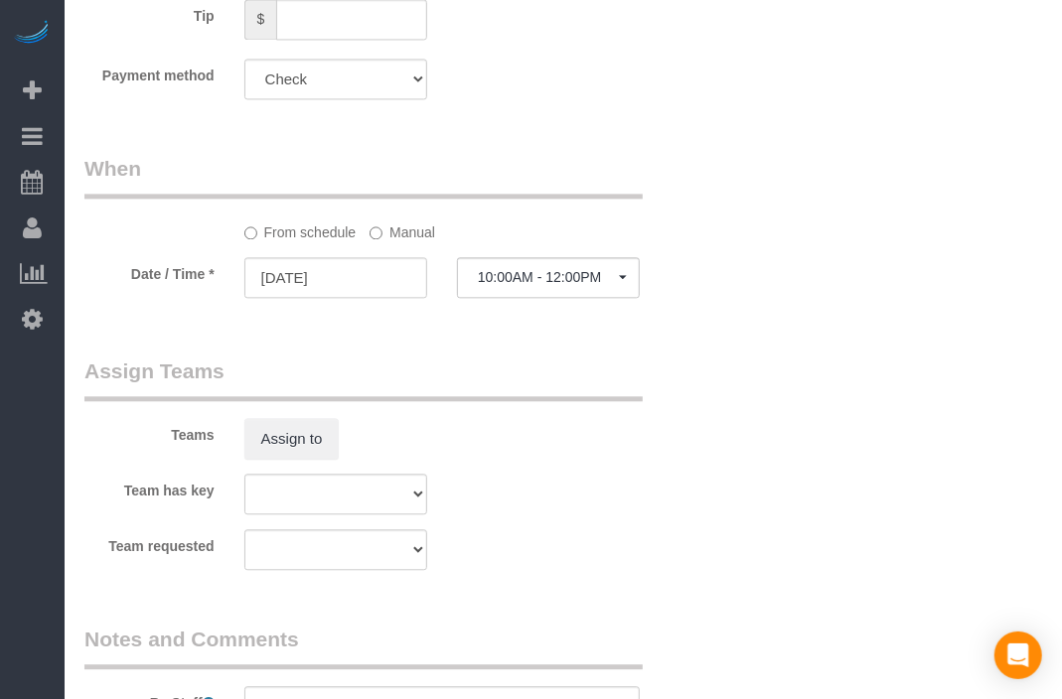
click at [401, 242] on label "Manual" at bounding box center [402, 229] width 66 height 27
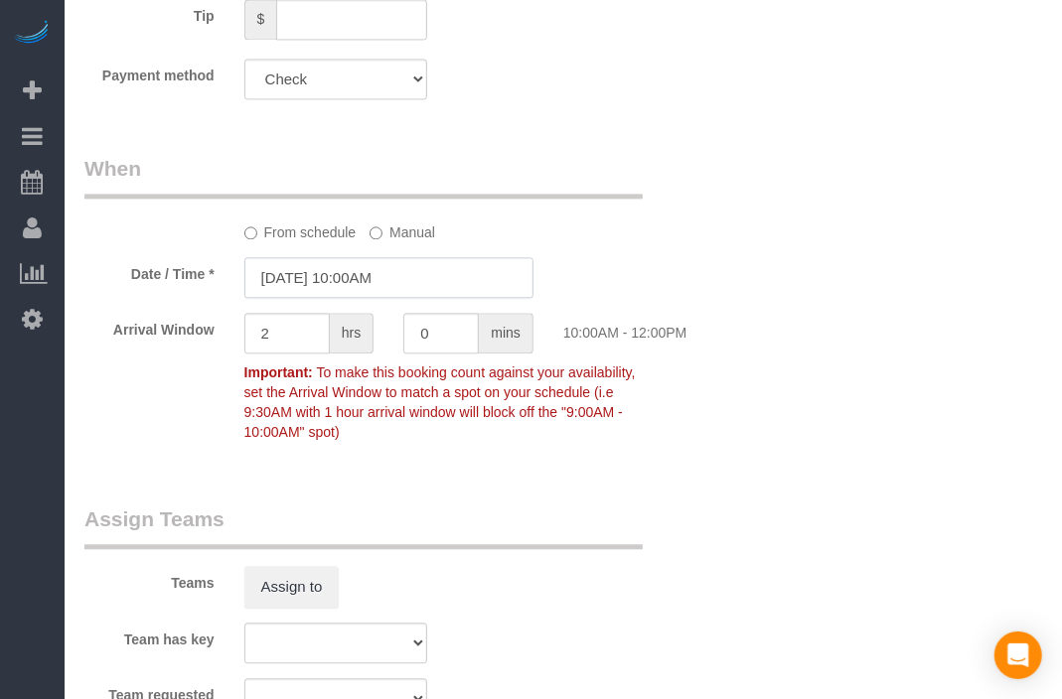
click at [381, 292] on input "[DATE] 10:00AM" at bounding box center [388, 277] width 289 height 41
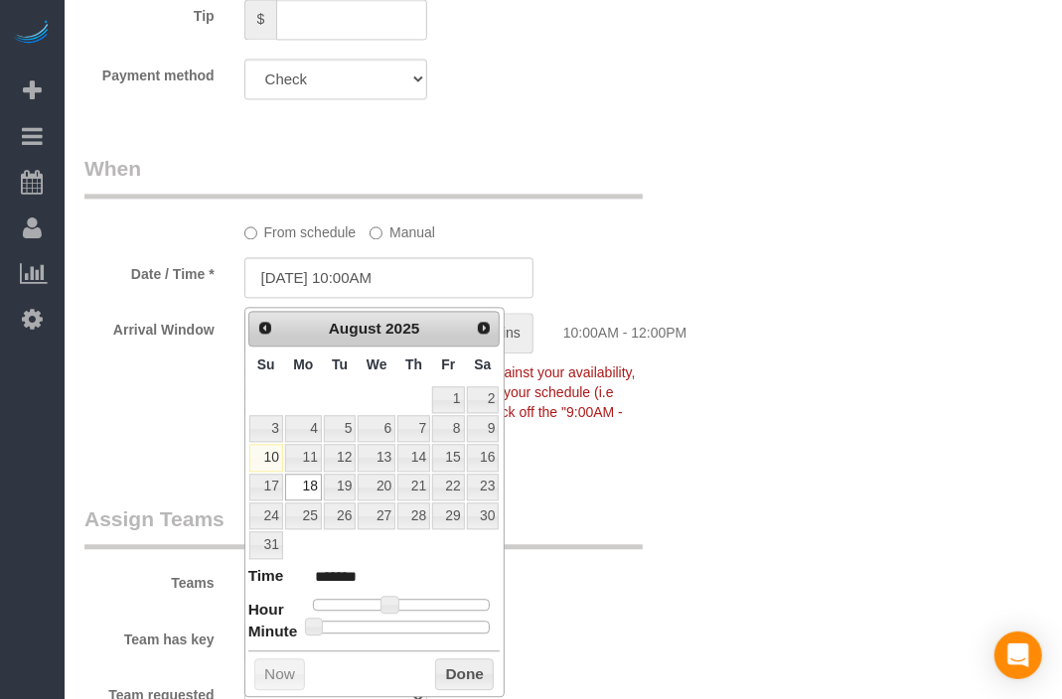
type input "[DATE] 10:30AM"
type input "*******"
click at [407, 630] on div at bounding box center [402, 627] width 178 height 12
click at [449, 673] on button "Done" at bounding box center [464, 675] width 59 height 32
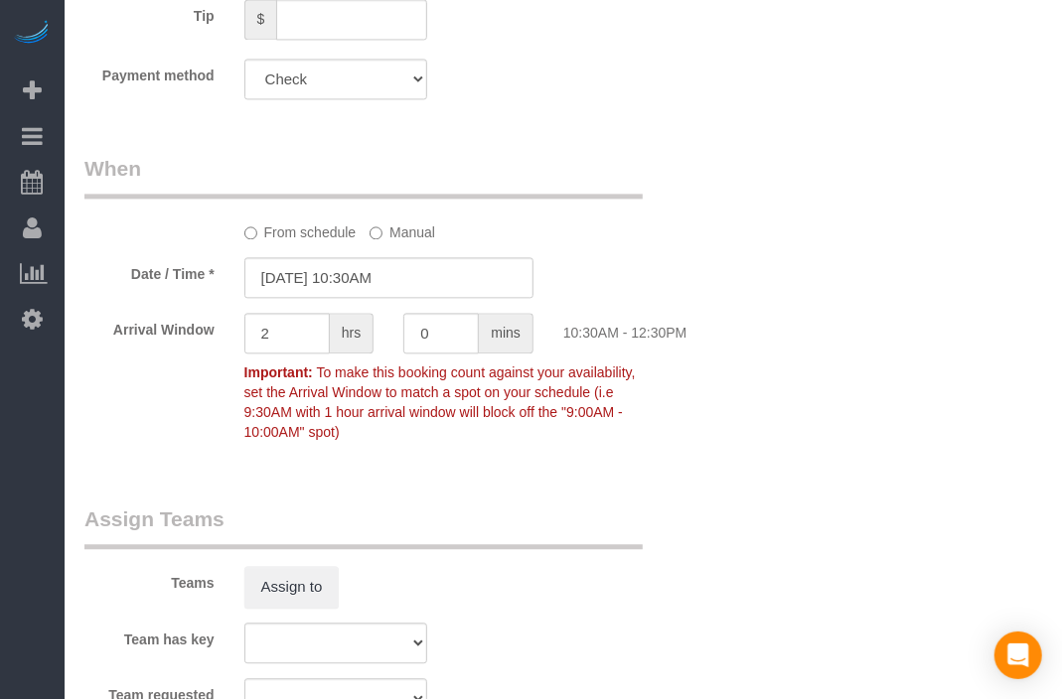
drag, startPoint x: 674, startPoint y: 501, endPoint x: 578, endPoint y: 490, distance: 97.0
click at [577, 493] on div "Who Email* [EMAIL_ADDRESS][DOMAIN_NAME] Name * 4719 [GEOGRAPHIC_DATA] Where Add…" at bounding box center [389, 77] width 639 height 3558
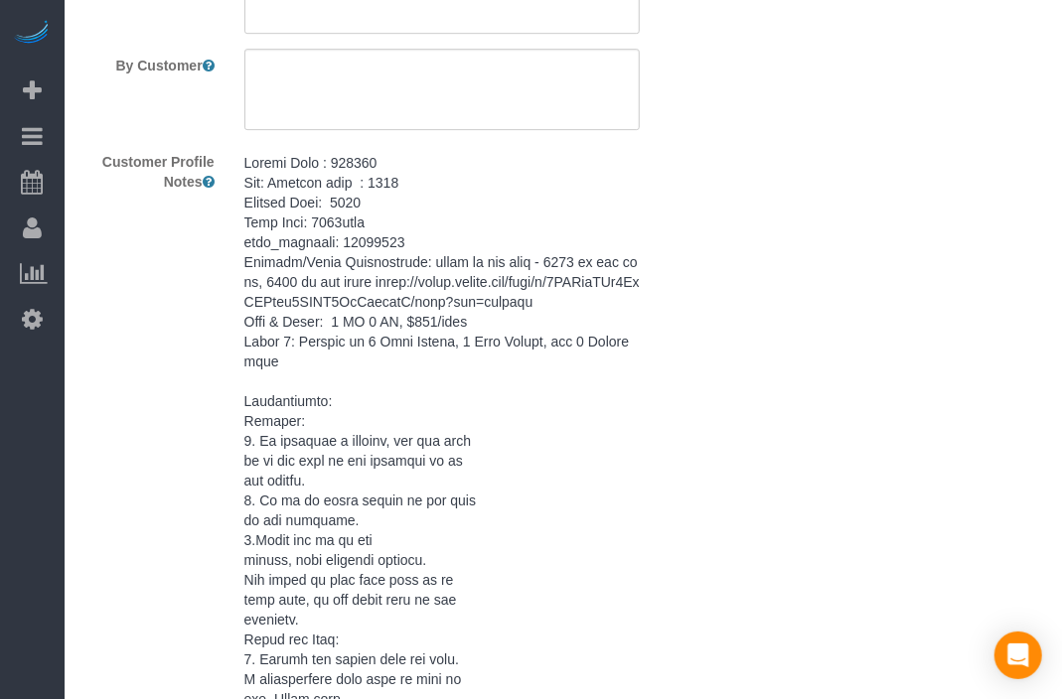
click at [569, 463] on pre at bounding box center [441, 530] width 395 height 755
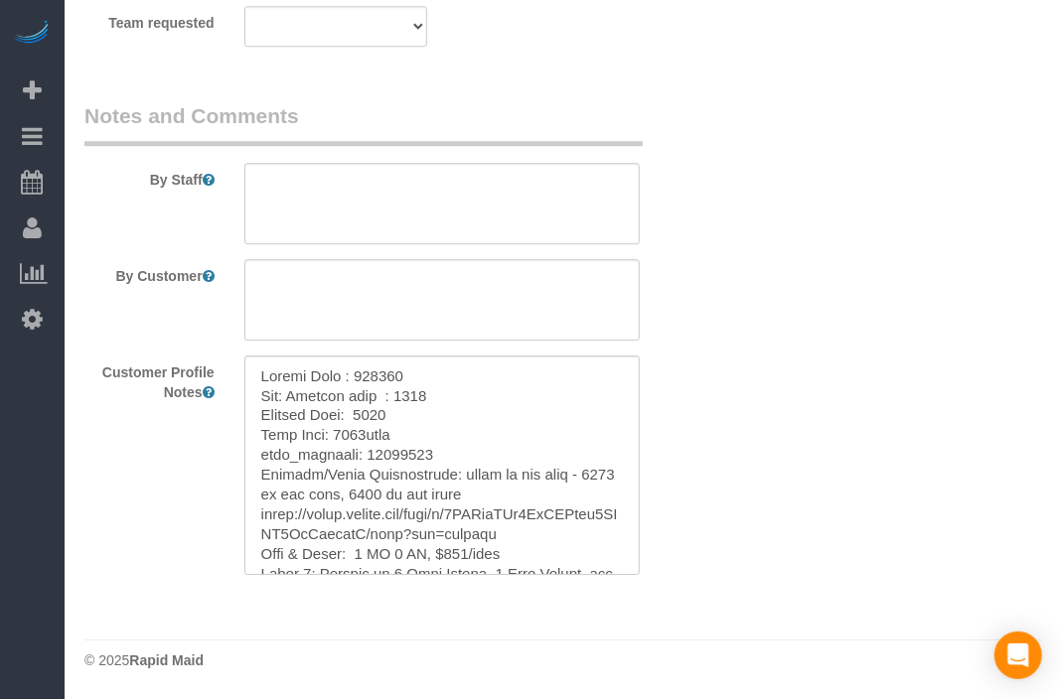
scroll to position [2444, 0]
click at [512, 338] on textarea at bounding box center [441, 299] width 395 height 81
click at [426, 518] on textarea at bounding box center [441, 466] width 395 height 220
click at [534, 171] on textarea at bounding box center [441, 203] width 395 height 81
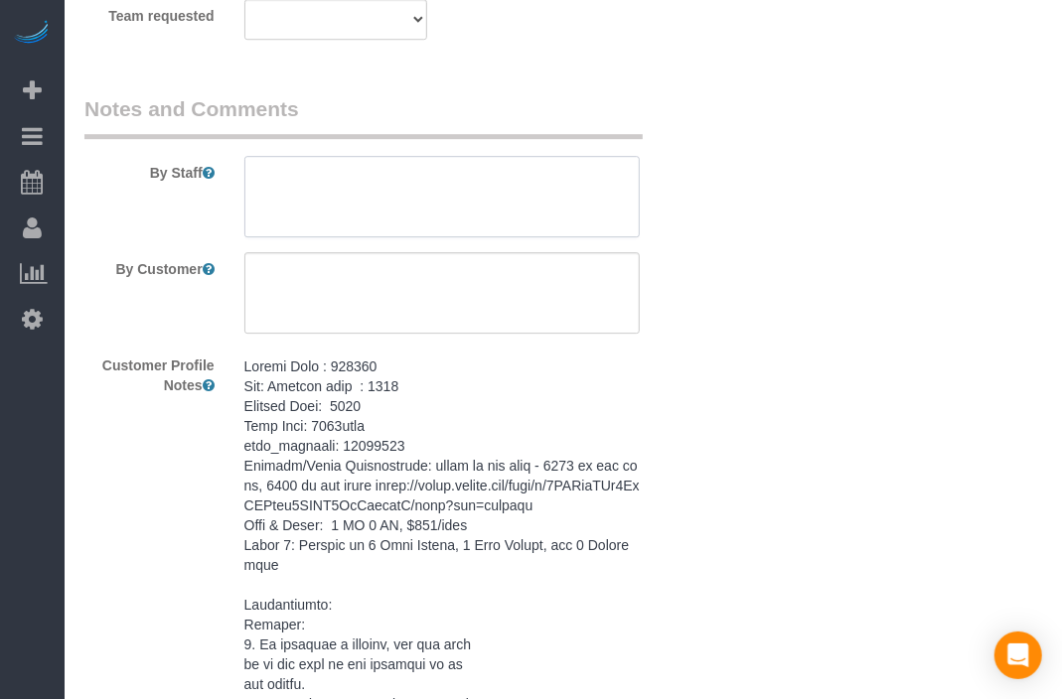
paste textarea "Keypad Code : 741369 New: Lockbox code : 7248 Lockbox Code: 7248 Wifi Name: 471…"
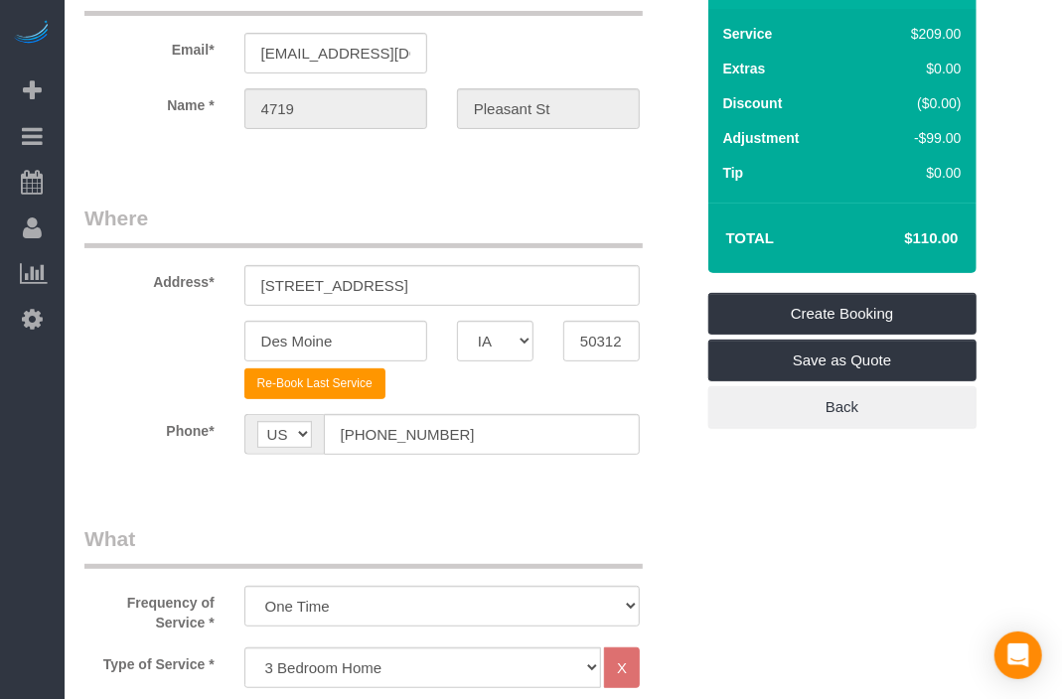
scroll to position [10, 0]
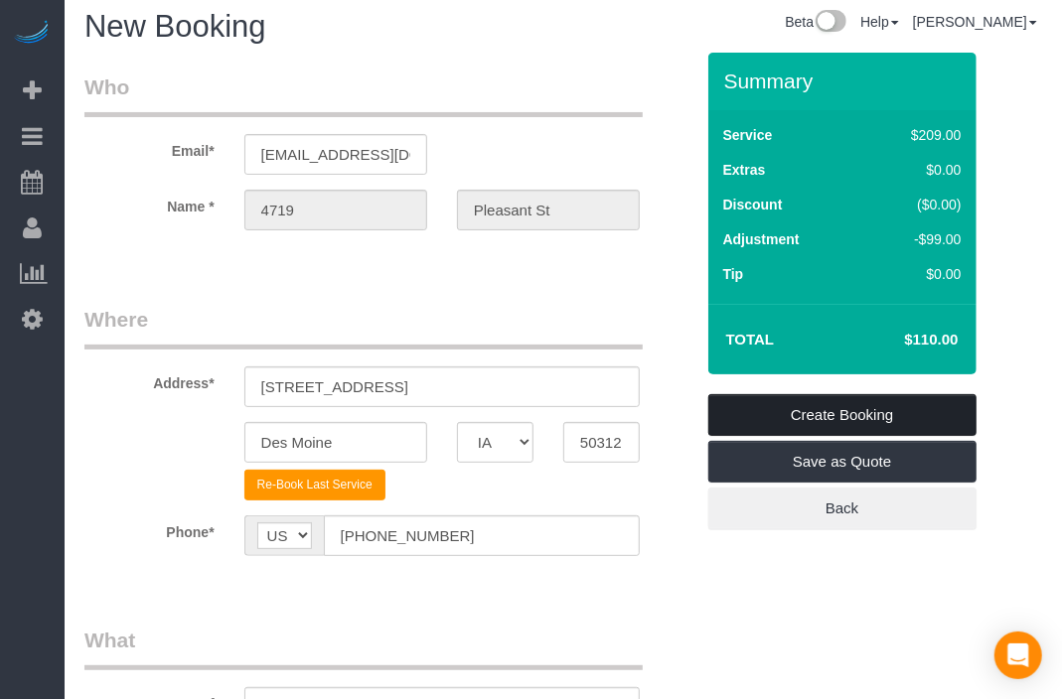
type textarea "Keypad Code : 741369 New: Lockbox code : 7248 Lockbox Code: 7248 Wifi Name: 471…"
click at [853, 417] on link "Create Booking" at bounding box center [842, 415] width 268 height 42
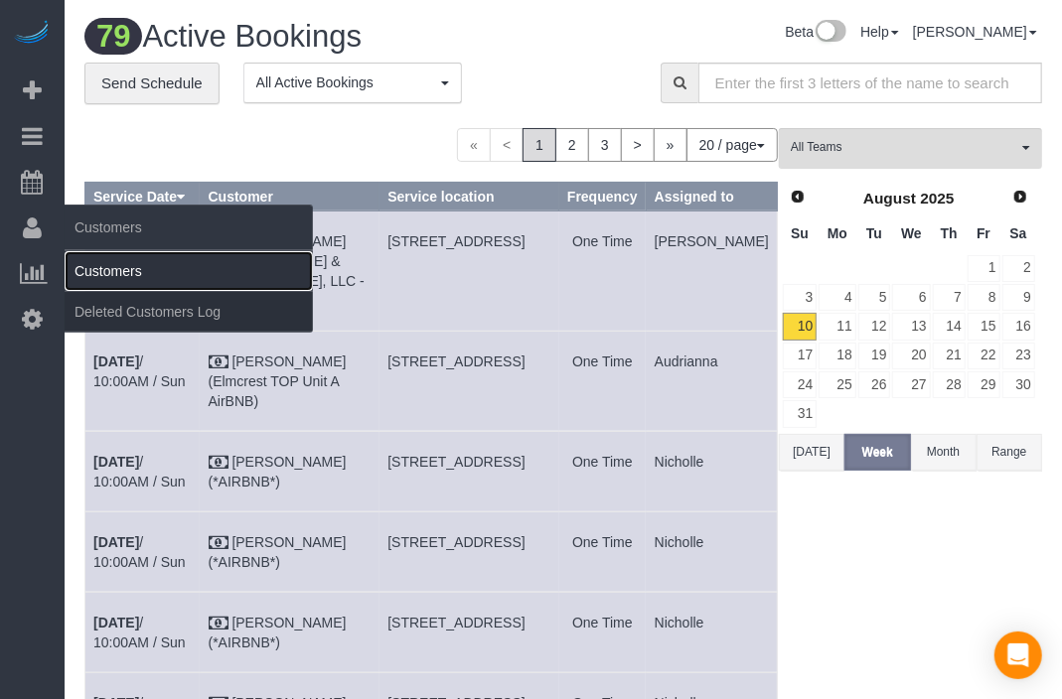
click at [81, 273] on link "Customers" at bounding box center [189, 271] width 248 height 40
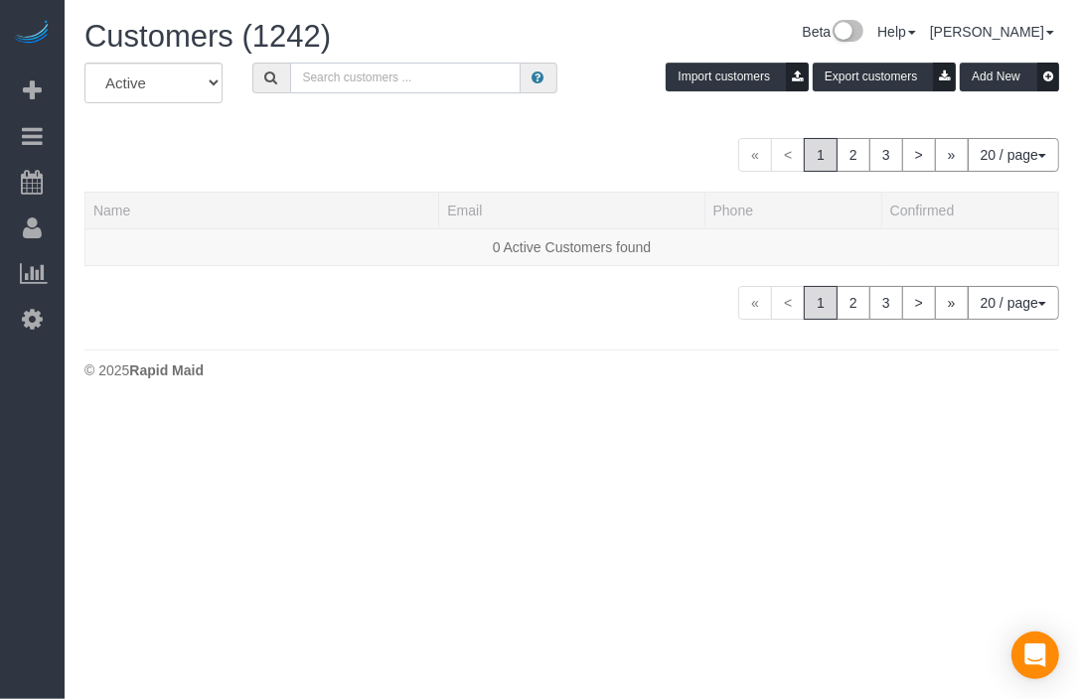
click at [455, 81] on input "text" at bounding box center [405, 78] width 230 height 31
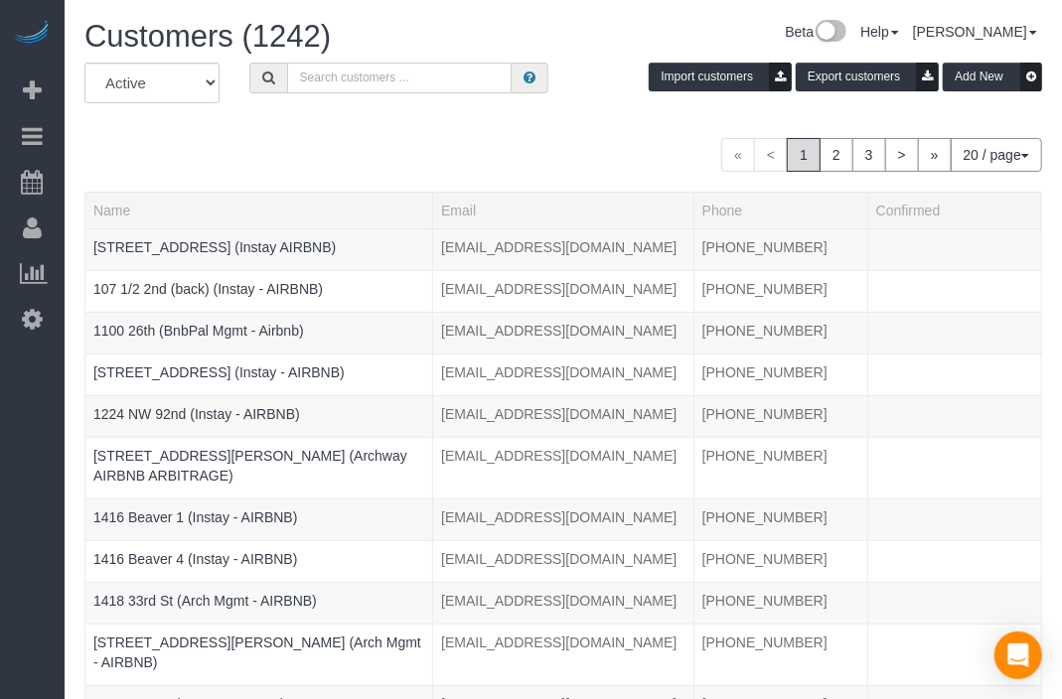
paste input "Argonne 406"
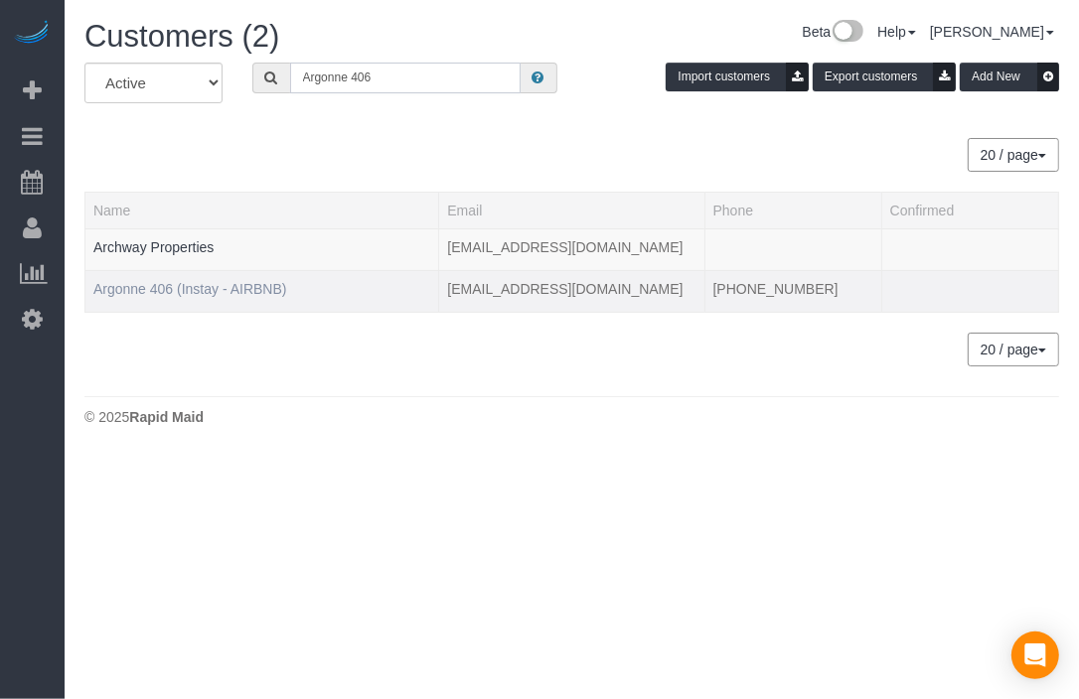
type input "Argonne 406"
click at [183, 282] on link "Argonne 406 (Instay - AIRBNB)" at bounding box center [190, 289] width 194 height 16
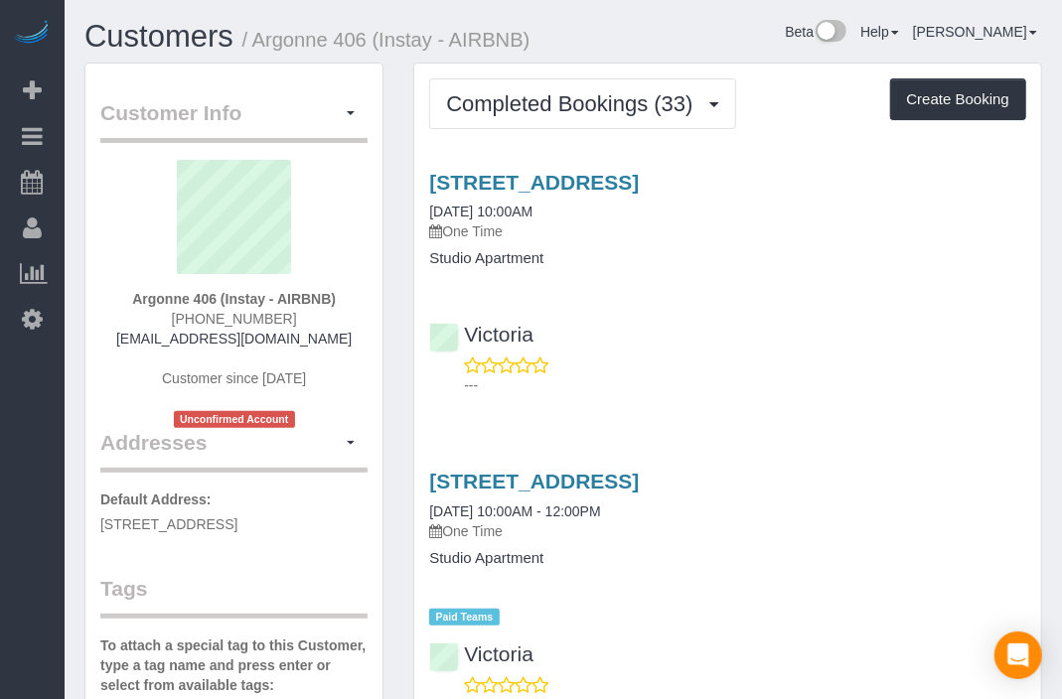
click at [385, 145] on div "Customer Info Edit Contact Info Send Message Email Preferences Special Sales Ta…" at bounding box center [234, 659] width 329 height 1193
click at [978, 97] on button "Create Booking" at bounding box center [958, 99] width 136 height 42
select select "IA"
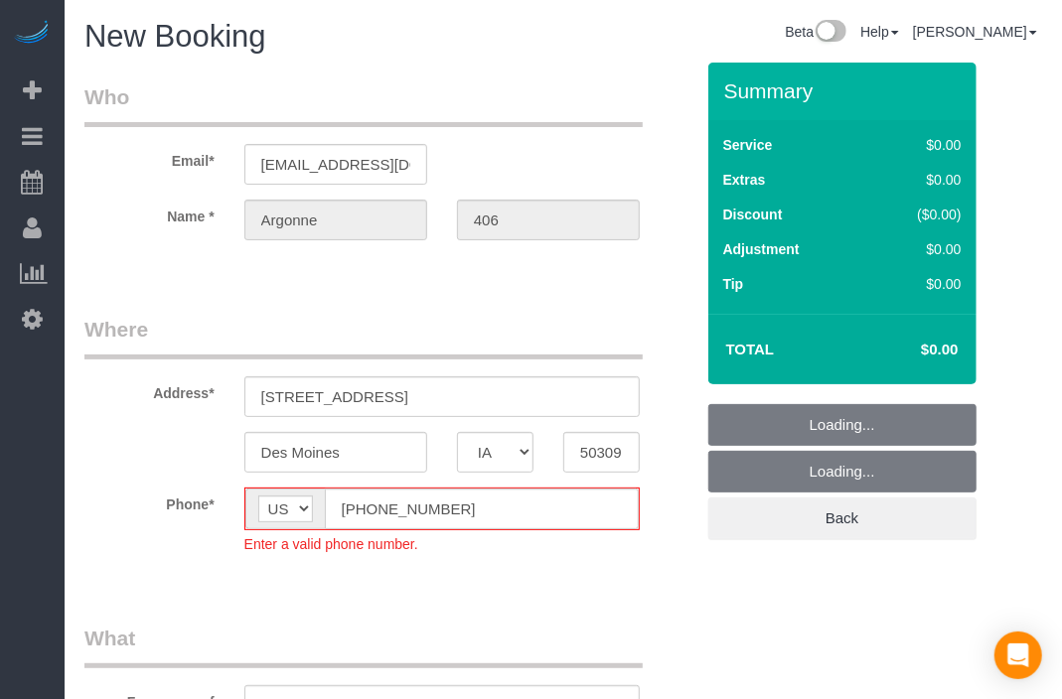
select select "object:14485"
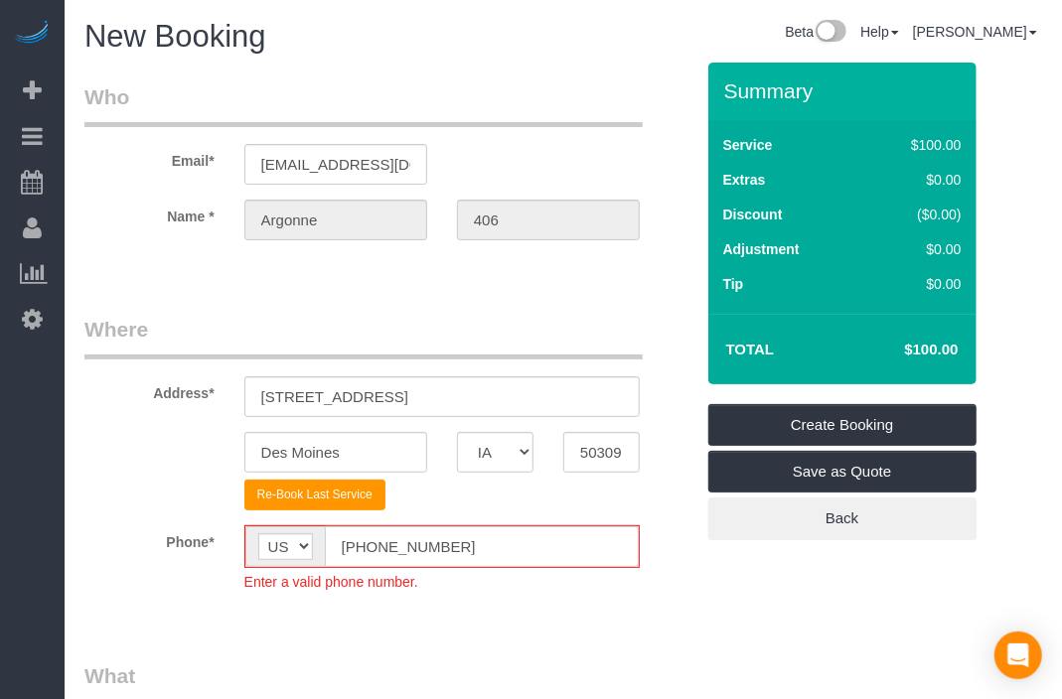
click at [355, 550] on input "[PHONE_NUMBER]" at bounding box center [482, 546] width 314 height 41
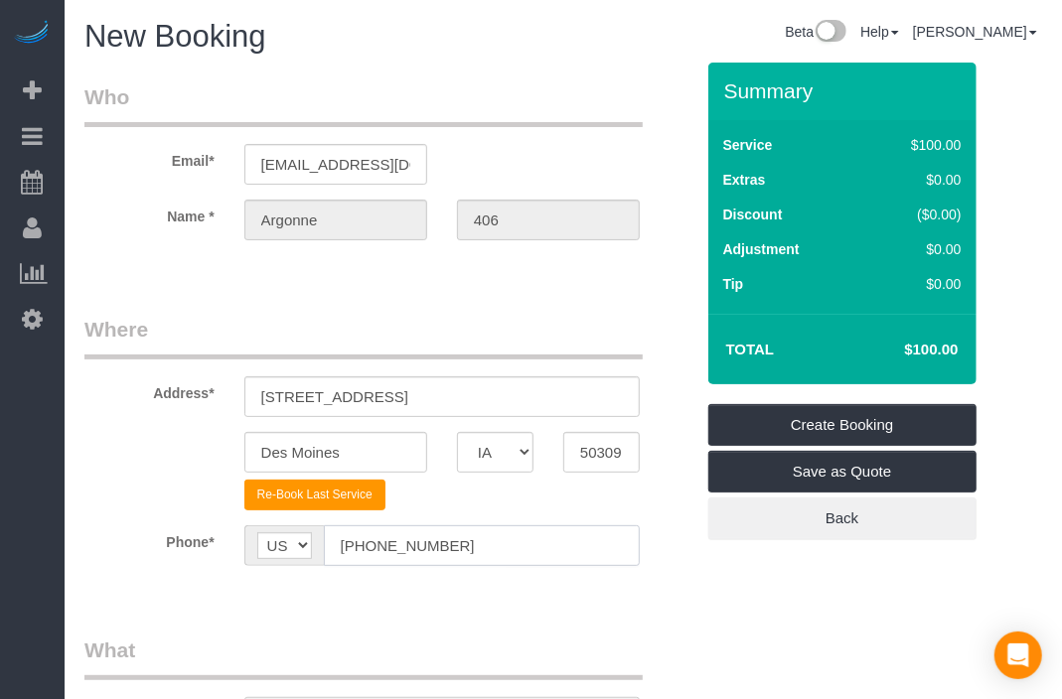
type input "[PHONE_NUMBER]"
drag, startPoint x: 771, startPoint y: 609, endPoint x: 733, endPoint y: 621, distance: 39.6
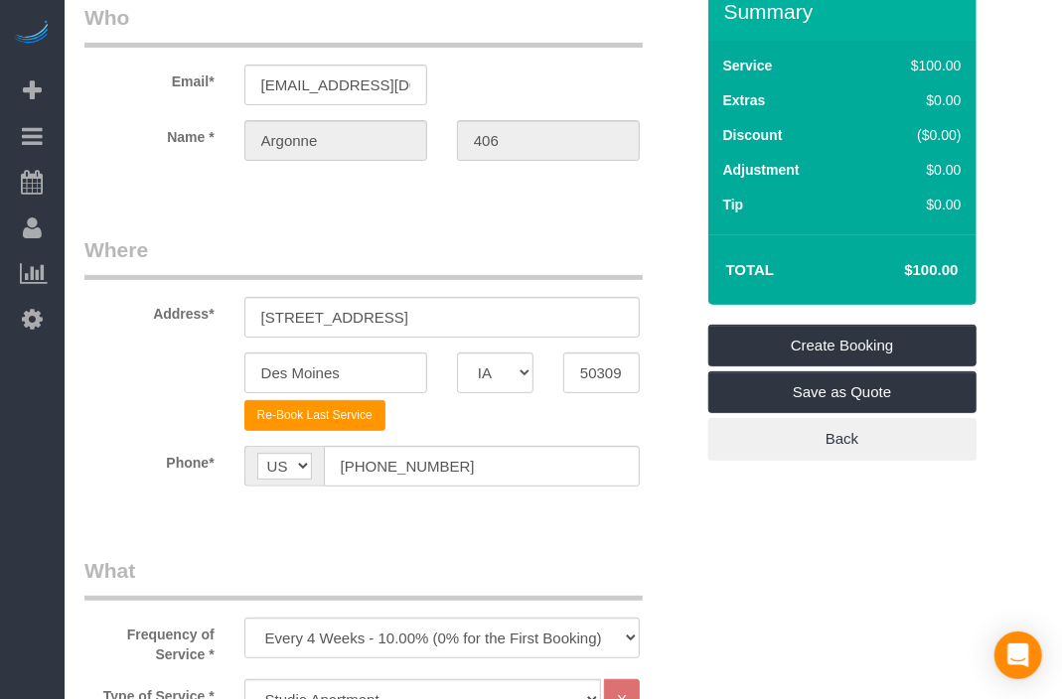
scroll to position [331, 0]
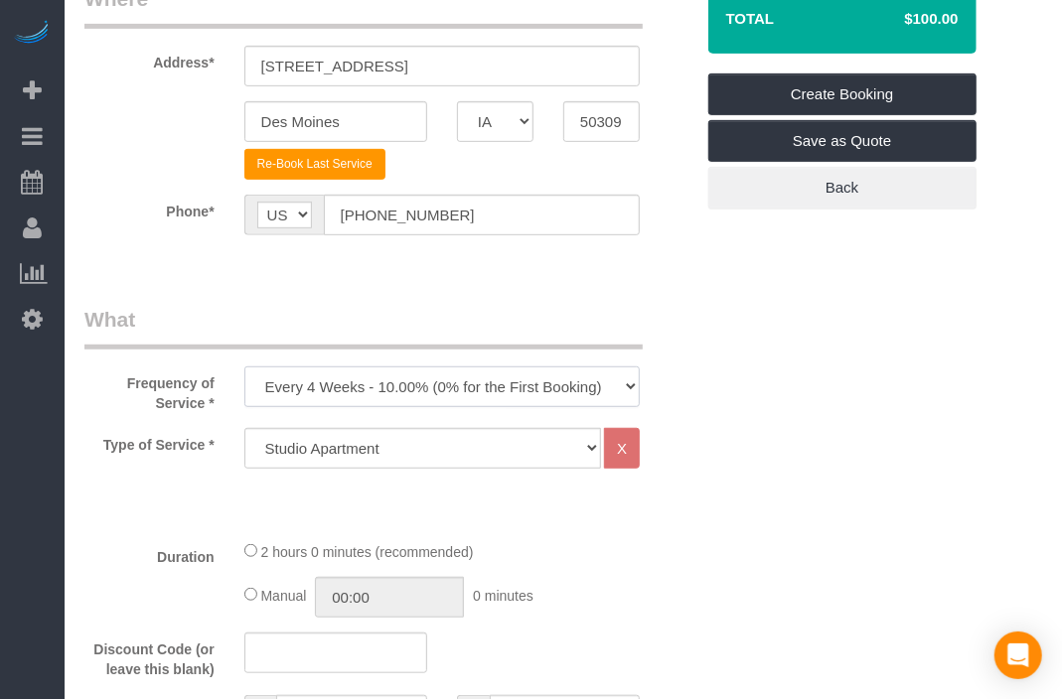
click at [470, 378] on select "Every 6 Weeks (0% for the First Booking) One Time Every 8 Weeks (0% for the Fir…" at bounding box center [441, 387] width 395 height 41
select select "object:14487"
click at [244, 367] on select "Every 6 Weeks (0% for the First Booking) One Time Every 8 Weeks (0% for the Fir…" at bounding box center [441, 387] width 395 height 41
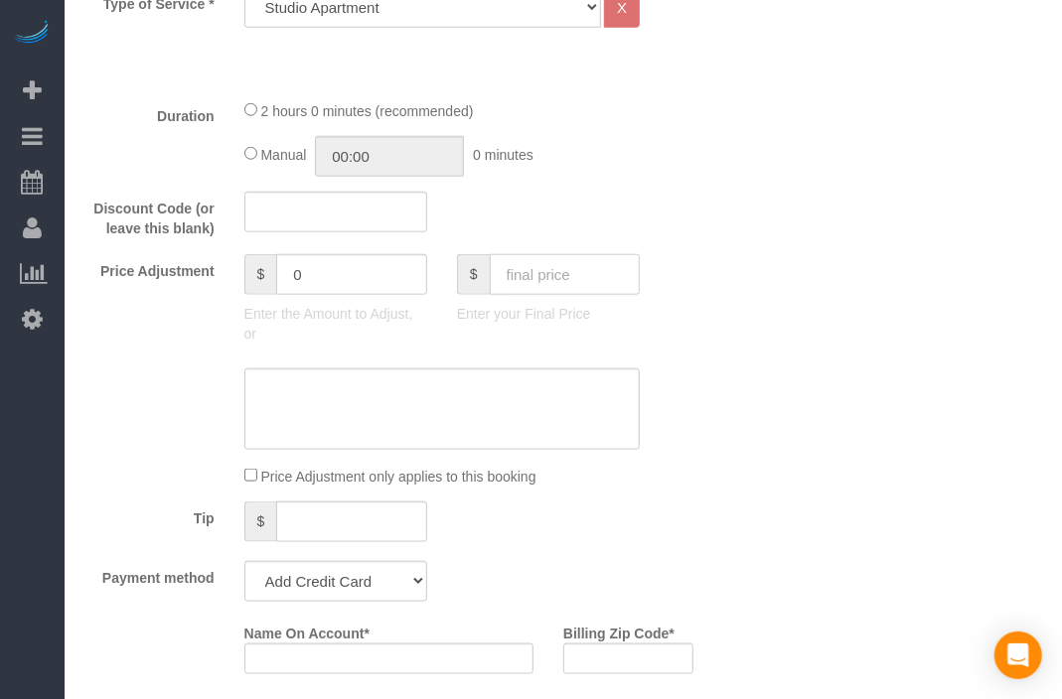
click at [542, 265] on input "text" at bounding box center [565, 274] width 150 height 41
type input "70"
click at [809, 351] on div "Who Email* [EMAIL_ADDRESS][DOMAIN_NAME] Name * [GEOGRAPHIC_DATA] 406 Where Addr…" at bounding box center [562, 627] width 957 height 2673
type input "-30"
click at [366, 577] on select "Add Credit Card Cash Check Paypal" at bounding box center [335, 581] width 183 height 41
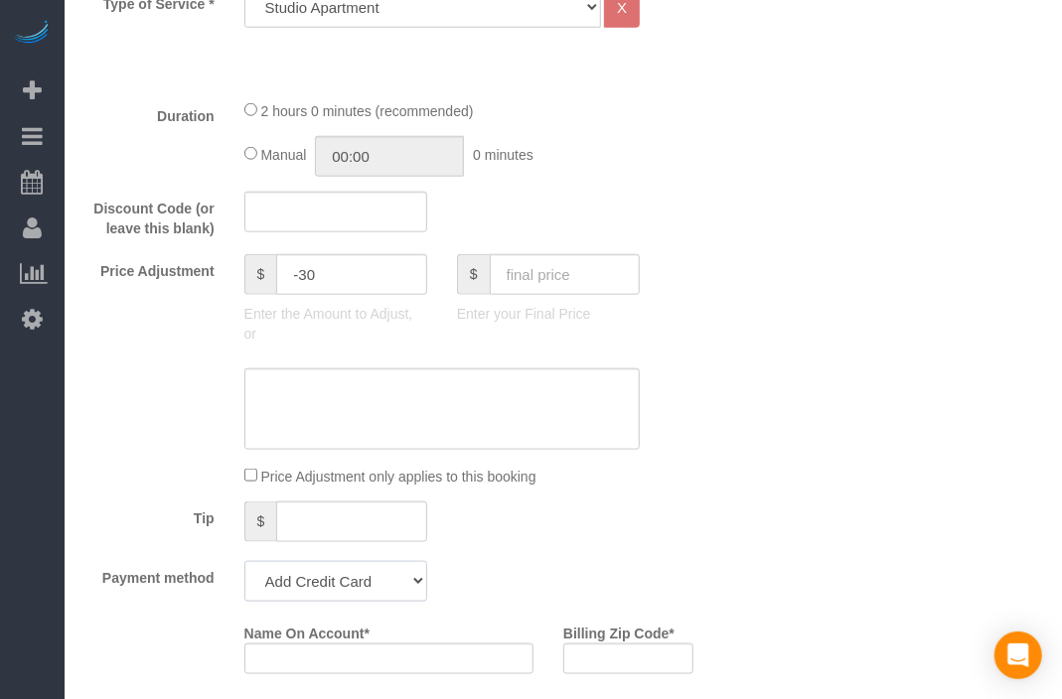
select select "string:check"
click at [244, 561] on select "Add Credit Card Cash Check Paypal" at bounding box center [335, 581] width 183 height 41
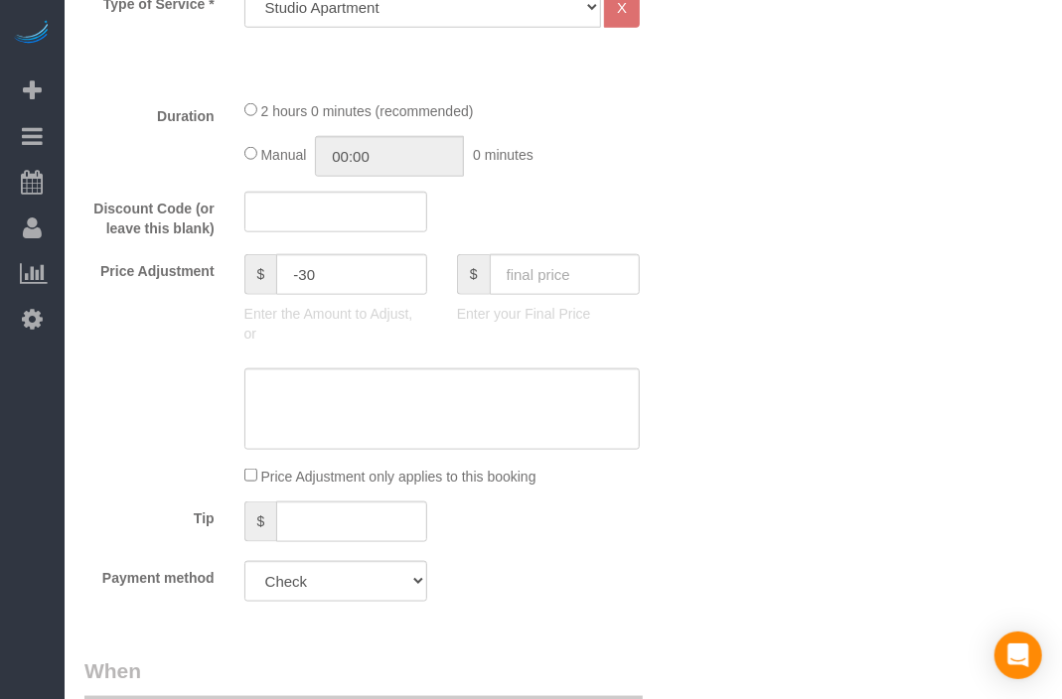
drag, startPoint x: 595, startPoint y: 516, endPoint x: 533, endPoint y: 602, distance: 105.3
drag, startPoint x: 533, startPoint y: 602, endPoint x: 636, endPoint y: 555, distance: 112.5
click at [533, 603] on fieldset "What Frequency of Service * Every 6 Weeks (0% for the First Booking) One Time E…" at bounding box center [388, 240] width 609 height 753
click at [705, 411] on div at bounding box center [389, 408] width 639 height 81
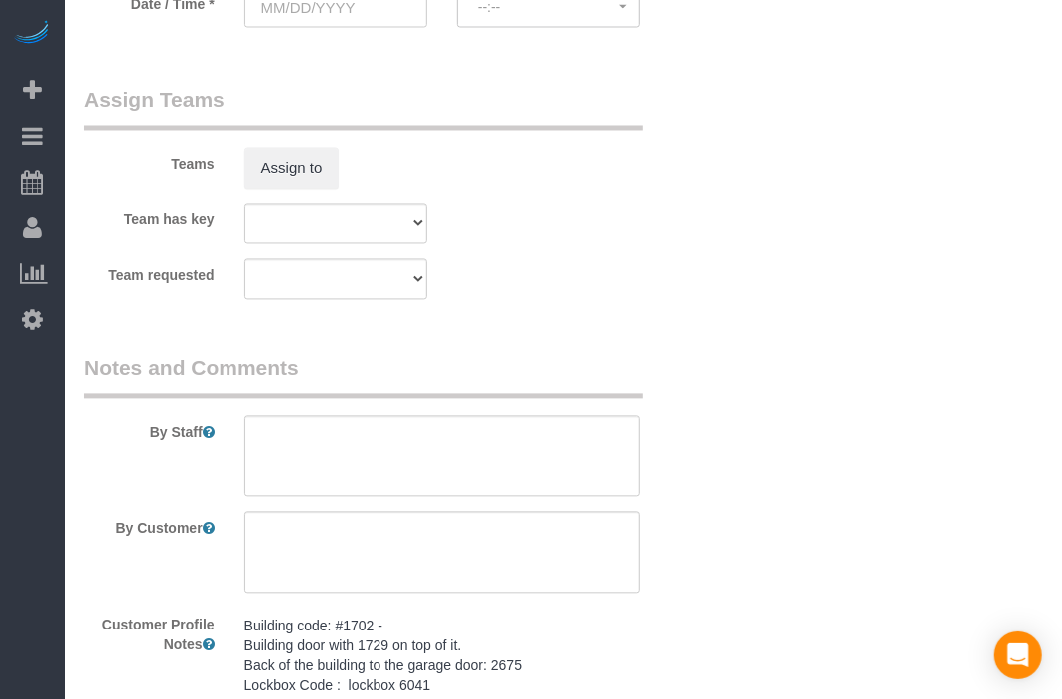
scroll to position [1434, 0]
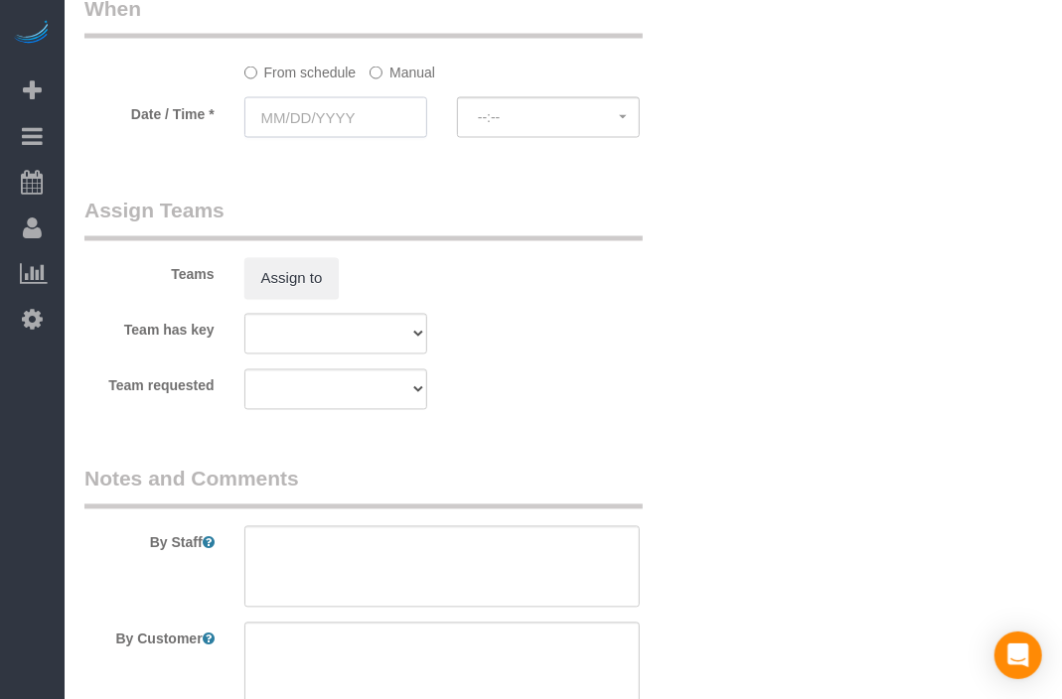
click at [355, 110] on input "text" at bounding box center [335, 117] width 183 height 41
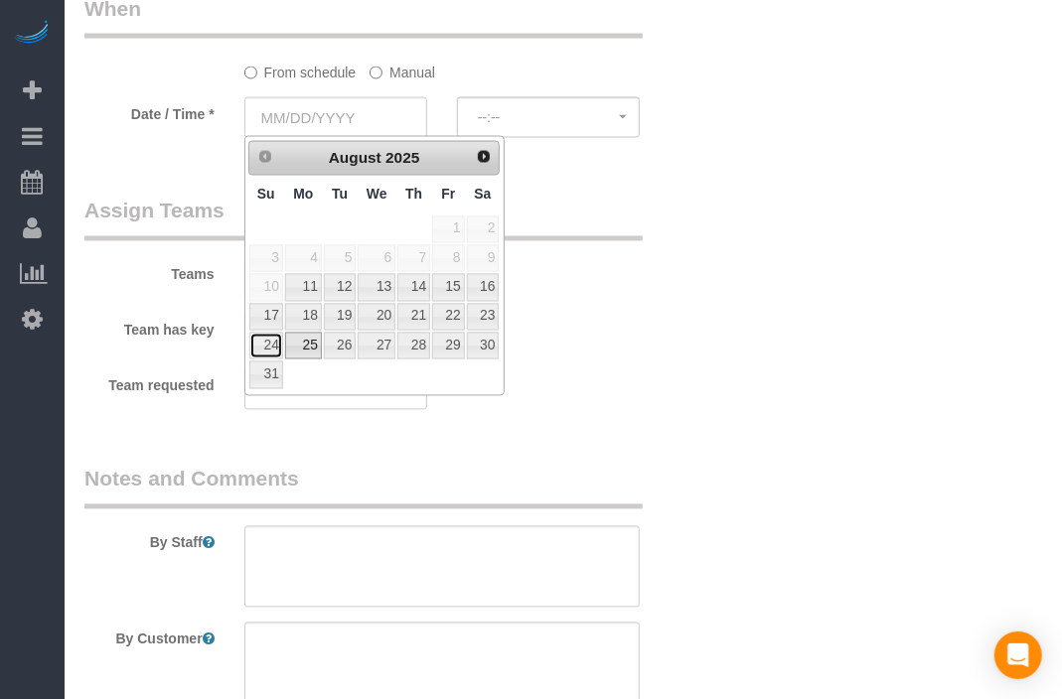
click at [271, 342] on link "24" at bounding box center [266, 346] width 34 height 27
type input "[DATE]"
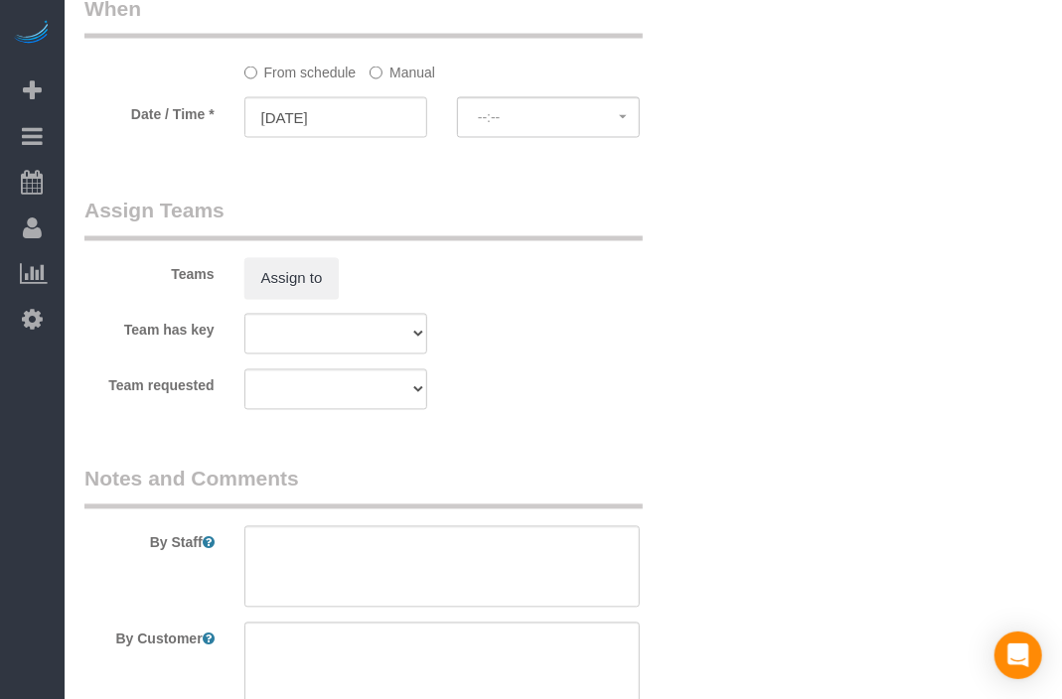
click at [542, 77] on div "From schedule Manual" at bounding box center [441, 69] width 425 height 27
click at [543, 126] on button "--:--" at bounding box center [548, 117] width 183 height 41
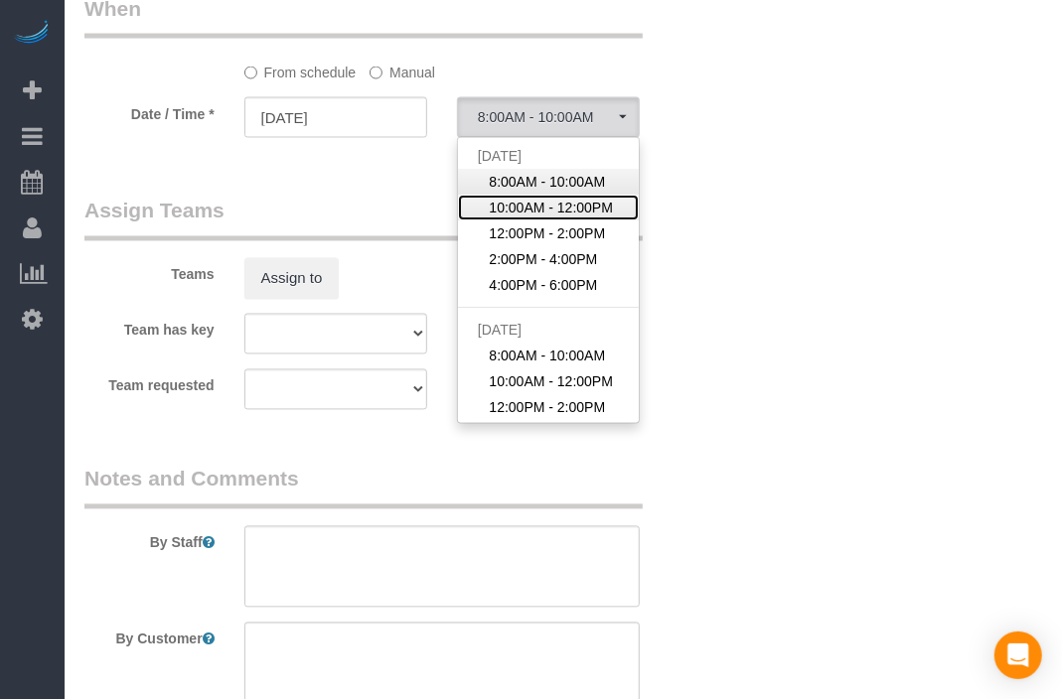
click at [548, 195] on link "10:00AM - 12:00PM" at bounding box center [548, 208] width 181 height 26
select select "spot119"
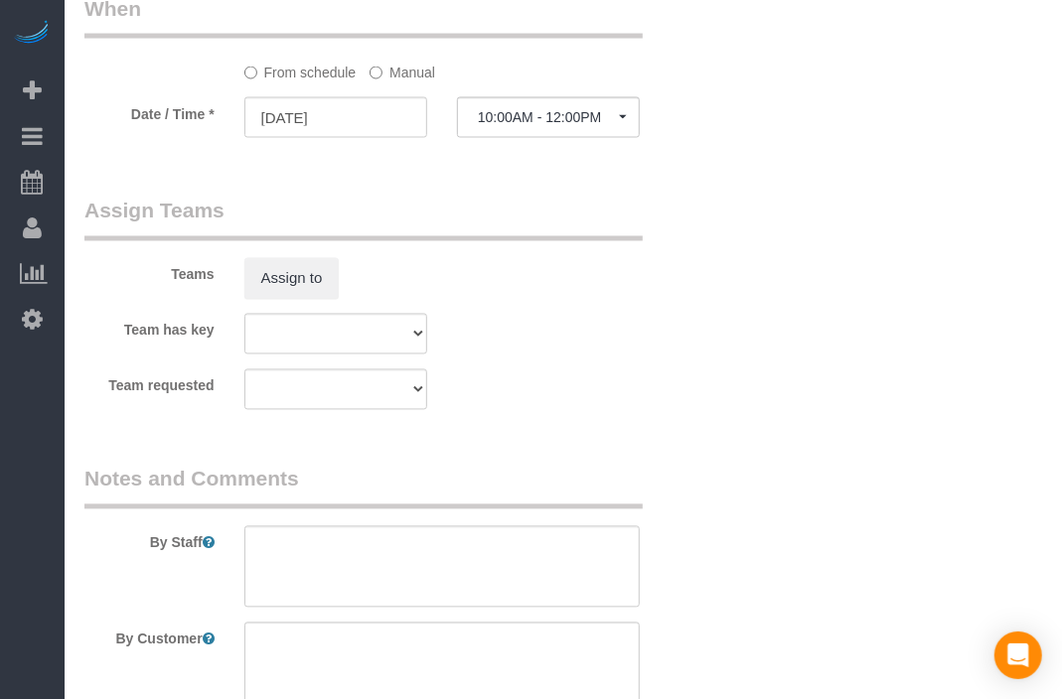
click at [604, 209] on legend "Assign Teams" at bounding box center [363, 219] width 558 height 45
click at [389, 66] on label "Manual" at bounding box center [402, 69] width 66 height 27
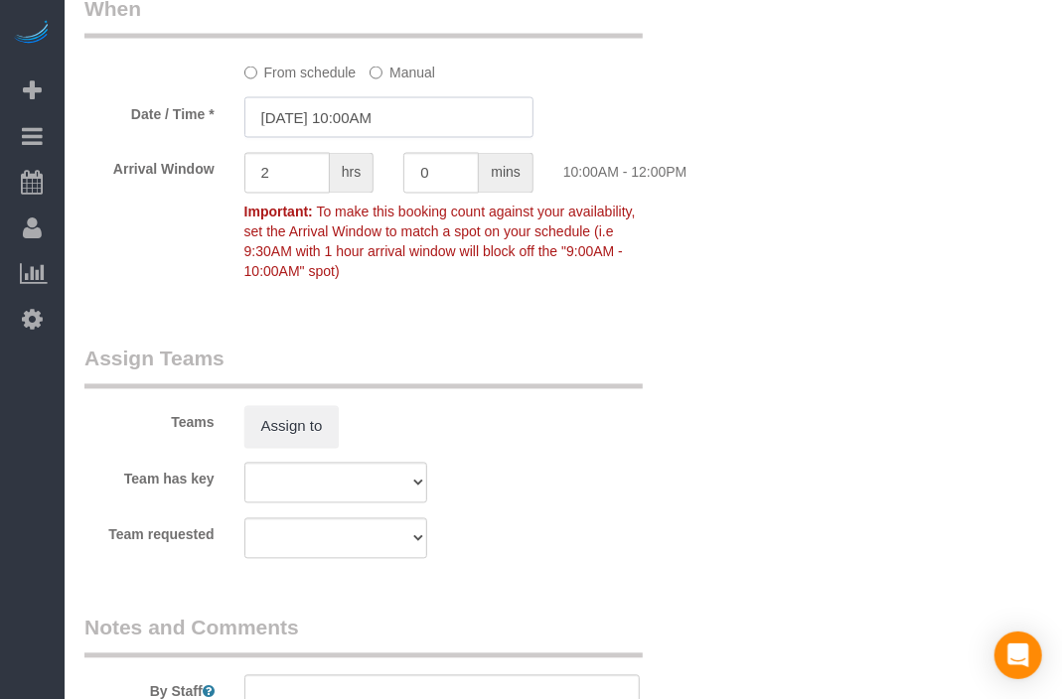
click at [404, 124] on input "[DATE] 10:00AM" at bounding box center [388, 117] width 289 height 41
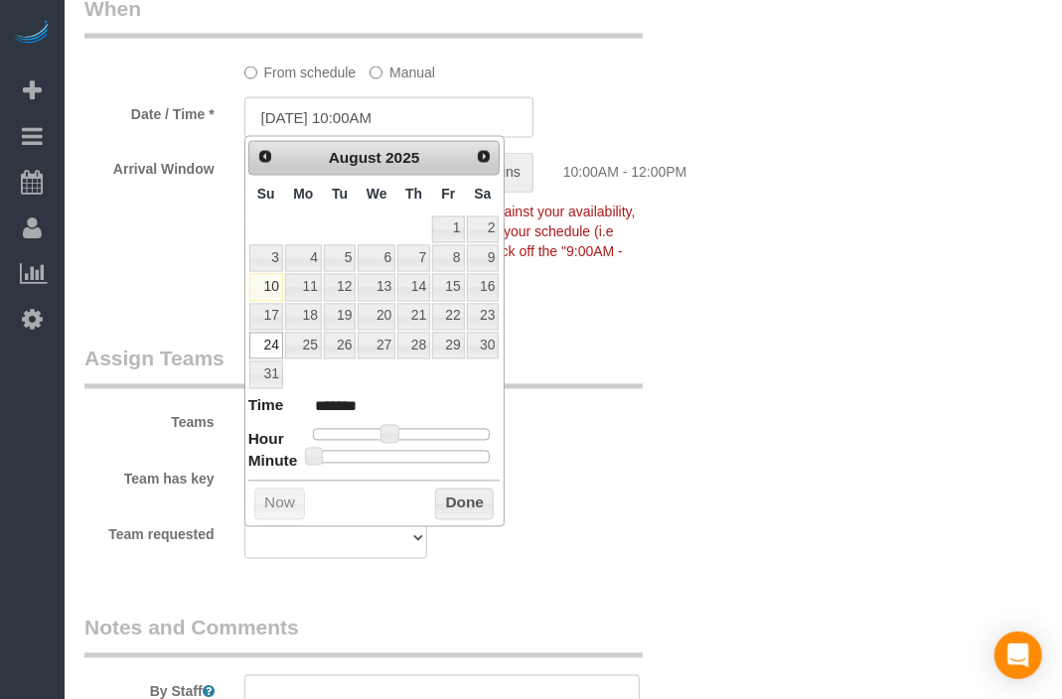
type input "[DATE] 10:30AM"
type input "*******"
drag, startPoint x: 412, startPoint y: 454, endPoint x: 431, endPoint y: 467, distance: 22.9
click at [410, 451] on div at bounding box center [402, 457] width 178 height 12
click at [444, 495] on button "Done" at bounding box center [464, 505] width 59 height 32
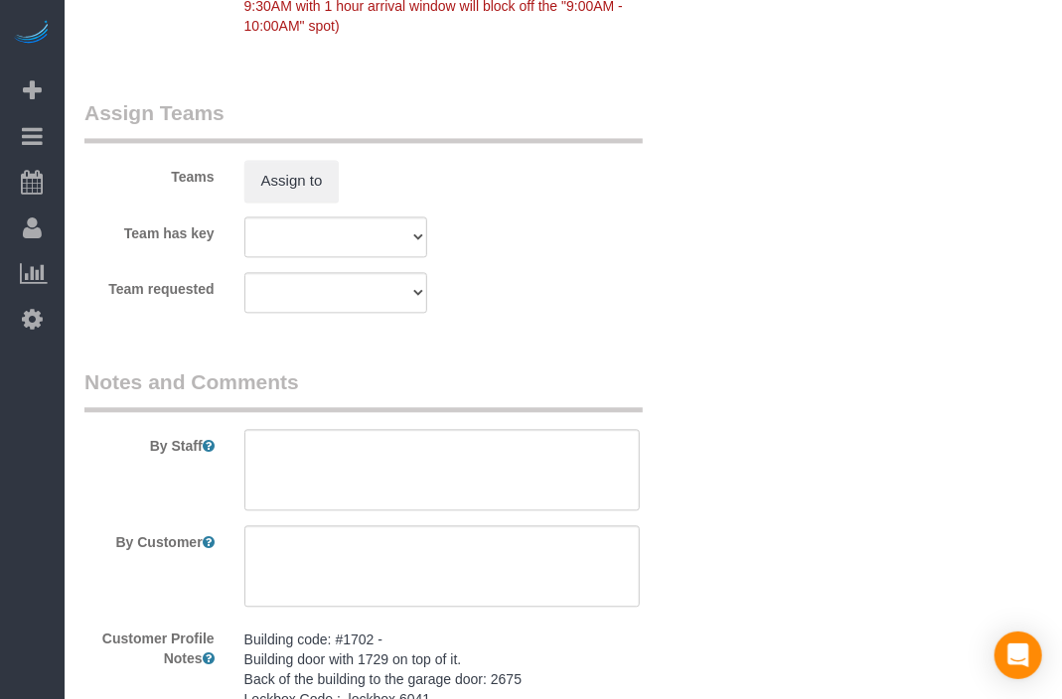
scroll to position [1765, 0]
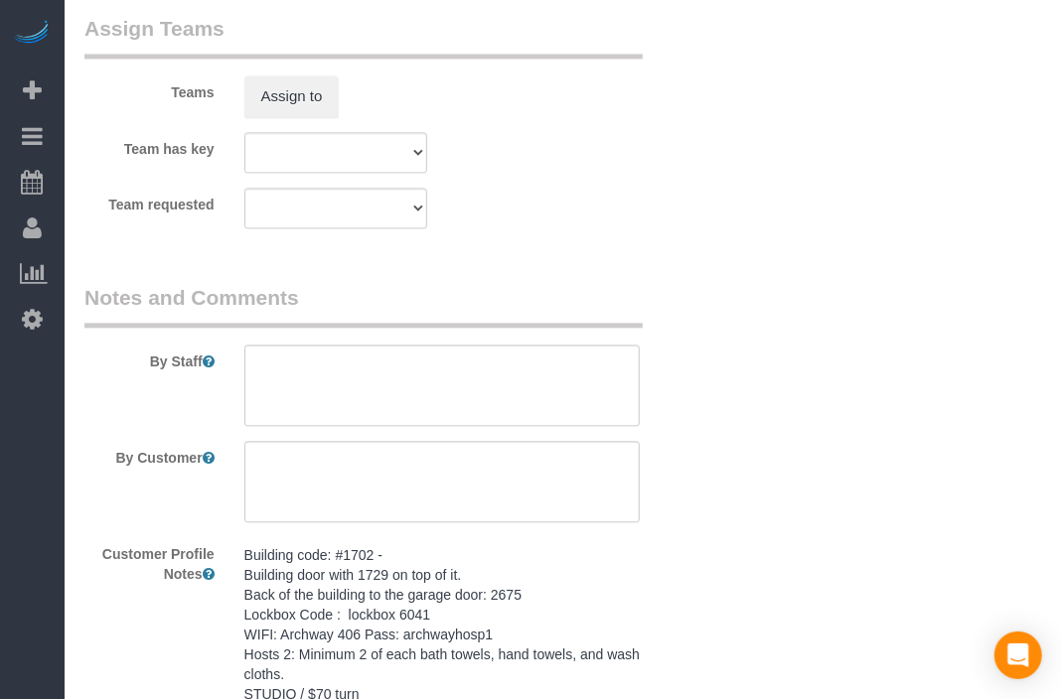
click at [455, 616] on pre "Building code: #1702 - Building door with 1729 on top of it. Back of the buildi…" at bounding box center [441, 634] width 395 height 179
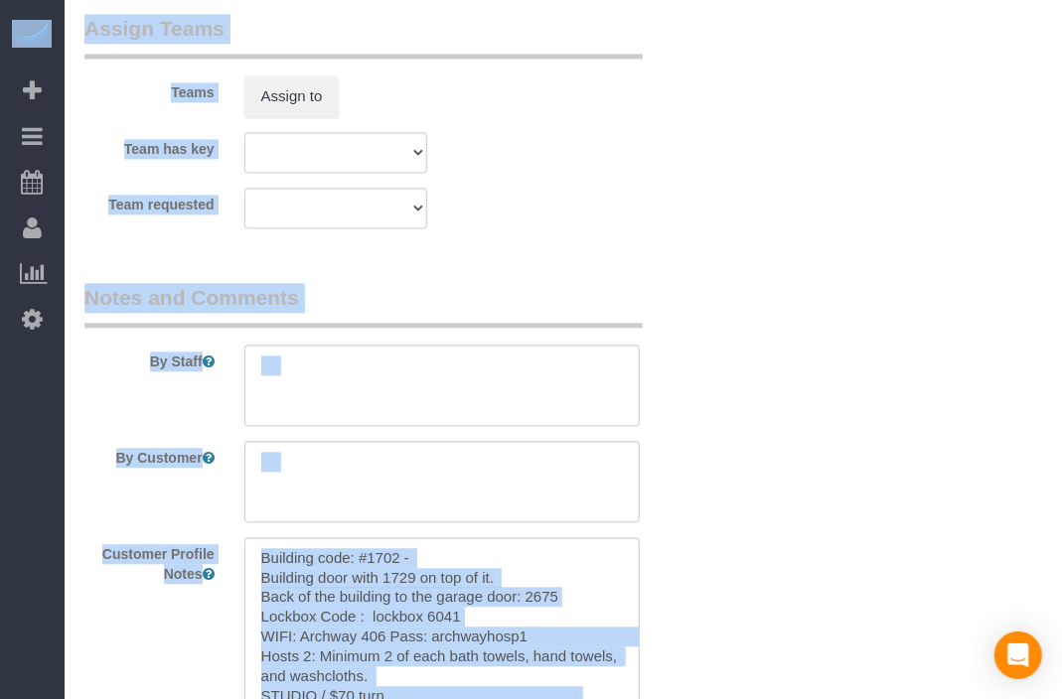
click at [680, 428] on sui-booking-comments "By Staff By Customer Customer Profile Notes Building code: #1702 - Building doo…" at bounding box center [388, 520] width 609 height 474
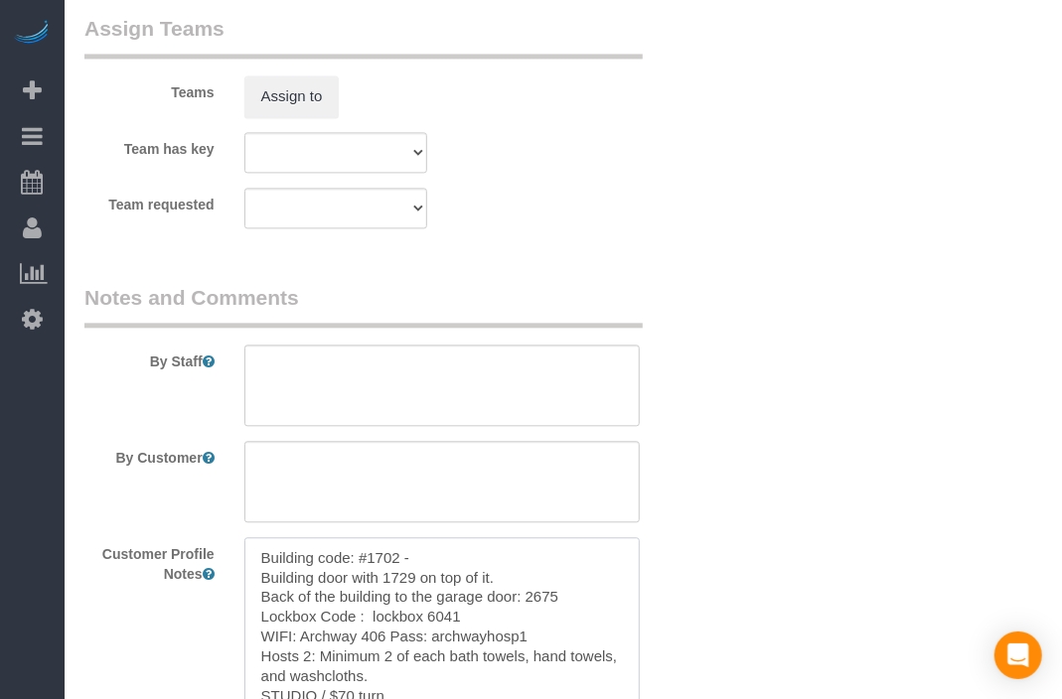
click at [552, 618] on textarea "Building code: #1702 - Building door with 1729 on top of it. Back of the buildi…" at bounding box center [441, 647] width 395 height 220
click at [532, 638] on textarea "Building code: #1702 - Building door with 1729 on top of it. Back of the buildi…" at bounding box center [441, 647] width 395 height 220
click at [556, 395] on textarea at bounding box center [441, 385] width 395 height 81
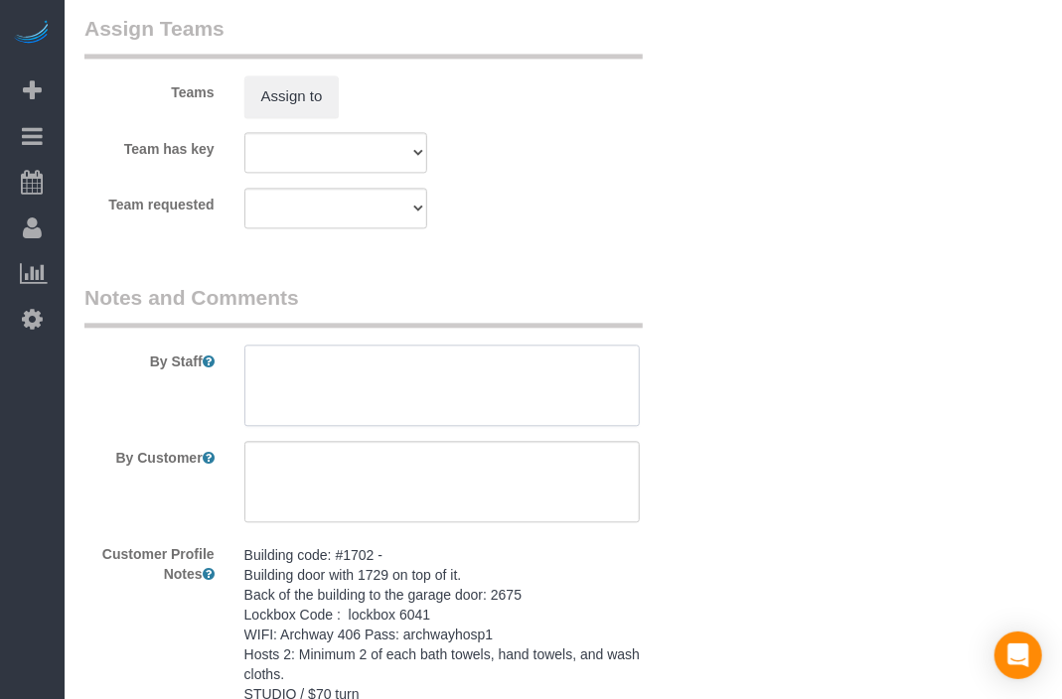
paste textarea "Building code: #1702 - Building door with 1729 on top of it. Back of the buildi…"
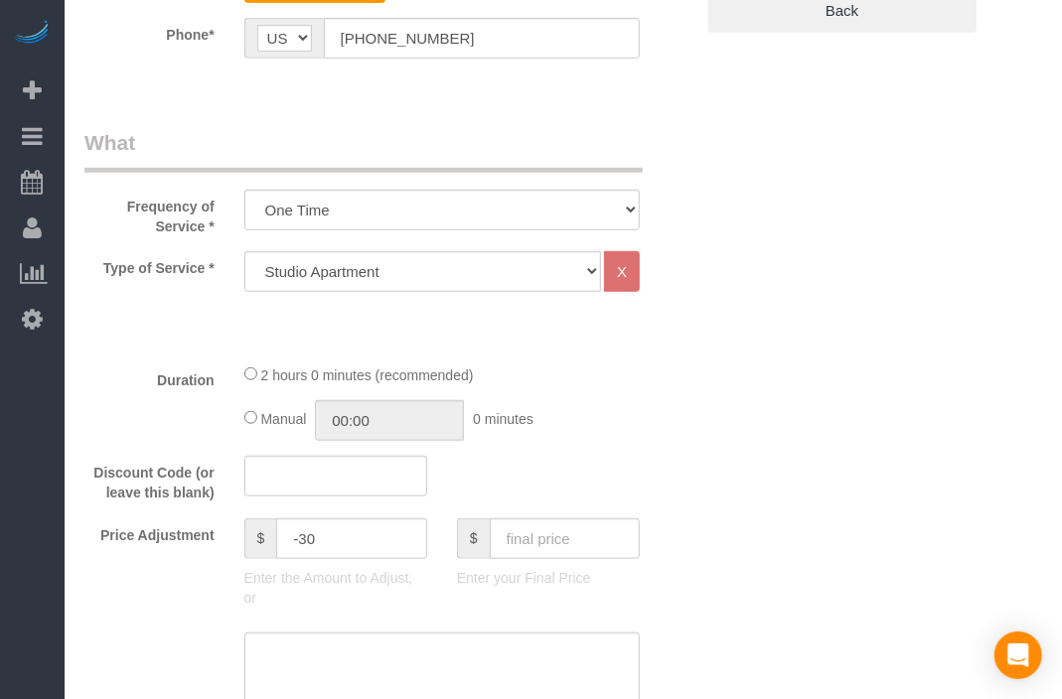
scroll to position [0, 0]
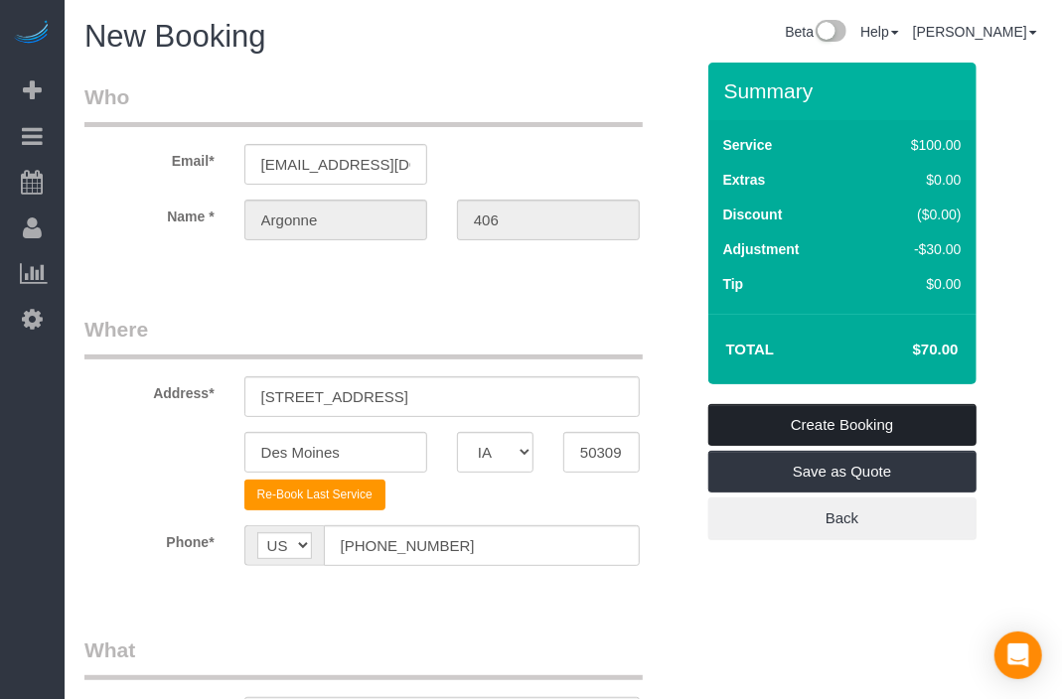
type textarea "Building code: #1702 - Building door with 1729 on top of it. Back of the buildi…"
click at [846, 423] on link "Create Booking" at bounding box center [842, 425] width 268 height 42
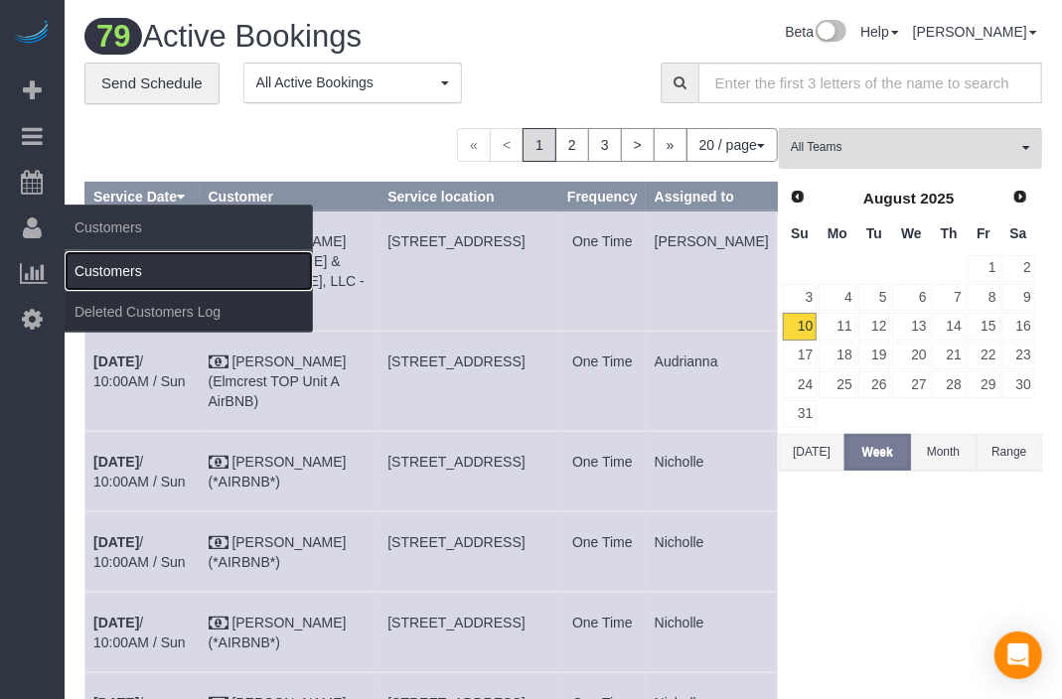
click at [99, 261] on link "Customers" at bounding box center [189, 271] width 248 height 40
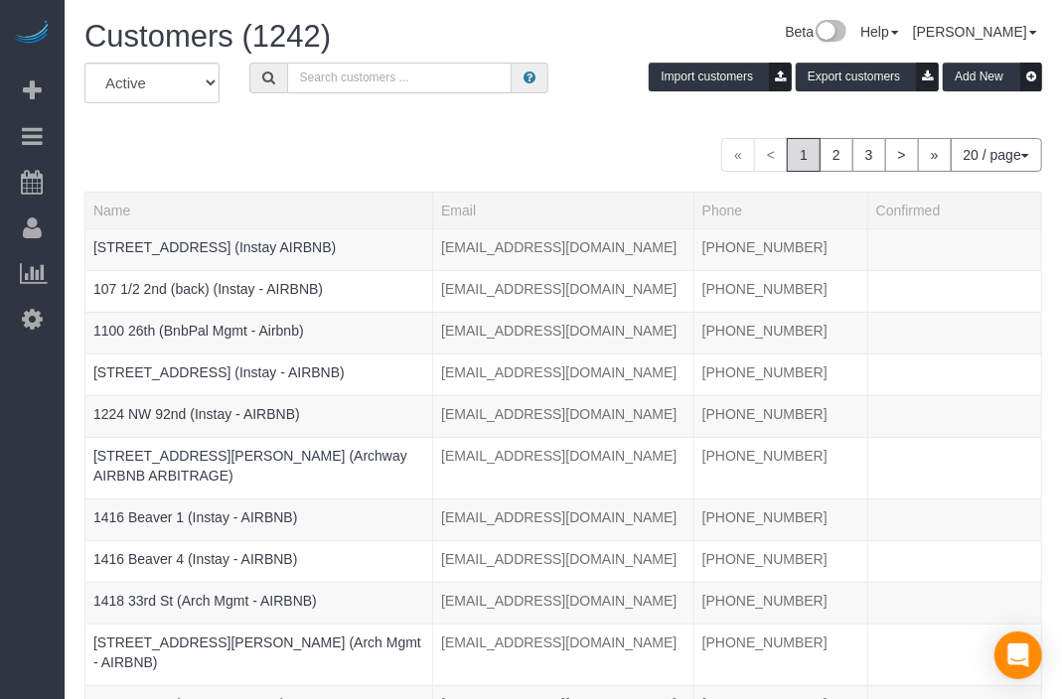
click at [376, 78] on input "text" at bounding box center [399, 78] width 224 height 31
paste input "R&T 414"
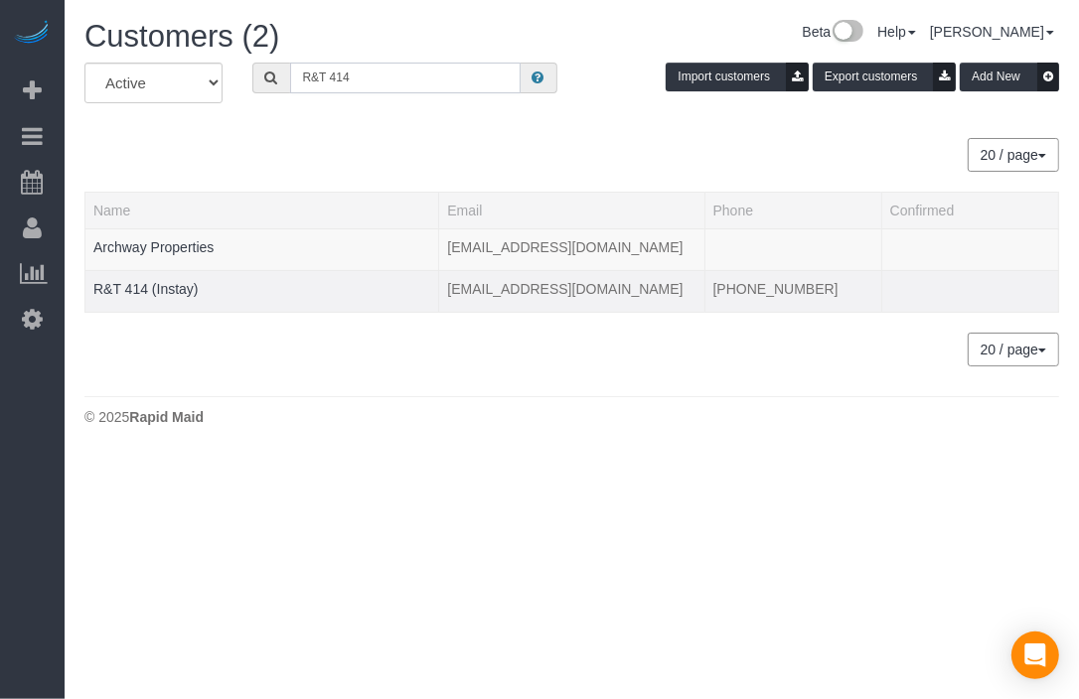
type input "R&T 414"
click at [195, 278] on td "R&T 414 (Instay)" at bounding box center [262, 291] width 354 height 42
click at [183, 285] on link "R&T 414 (Instay)" at bounding box center [145, 289] width 105 height 16
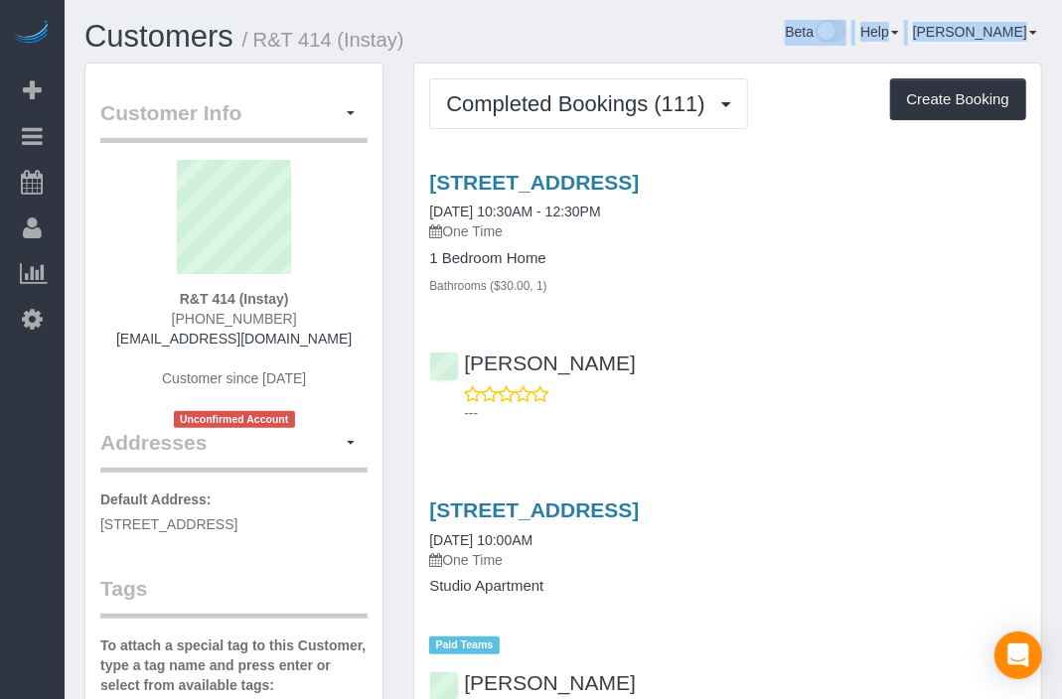
drag, startPoint x: 443, startPoint y: 38, endPoint x: 485, endPoint y: 19, distance: 45.8
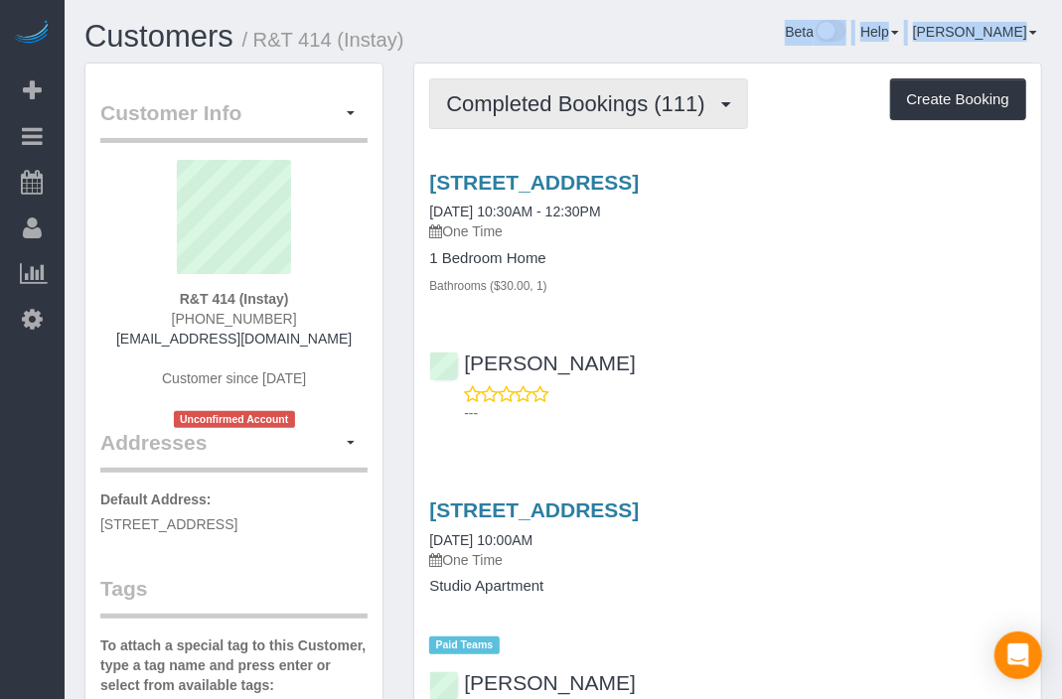
click at [718, 109] on button "Completed Bookings (111)" at bounding box center [588, 103] width 319 height 51
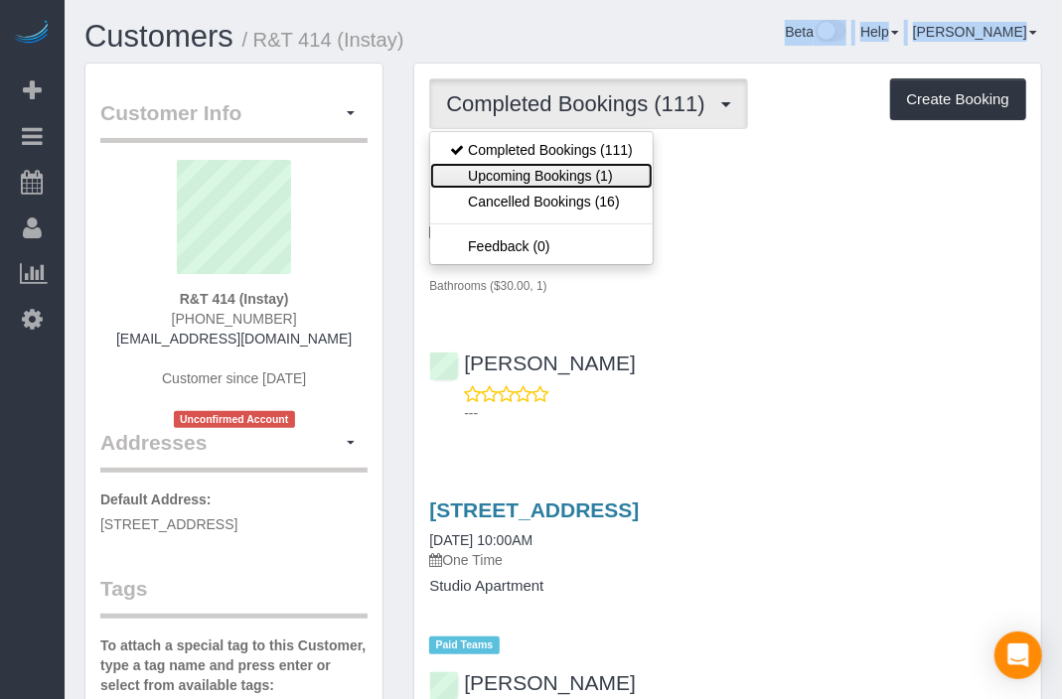
click at [628, 181] on link "Upcoming Bookings (1)" at bounding box center [541, 176] width 222 height 26
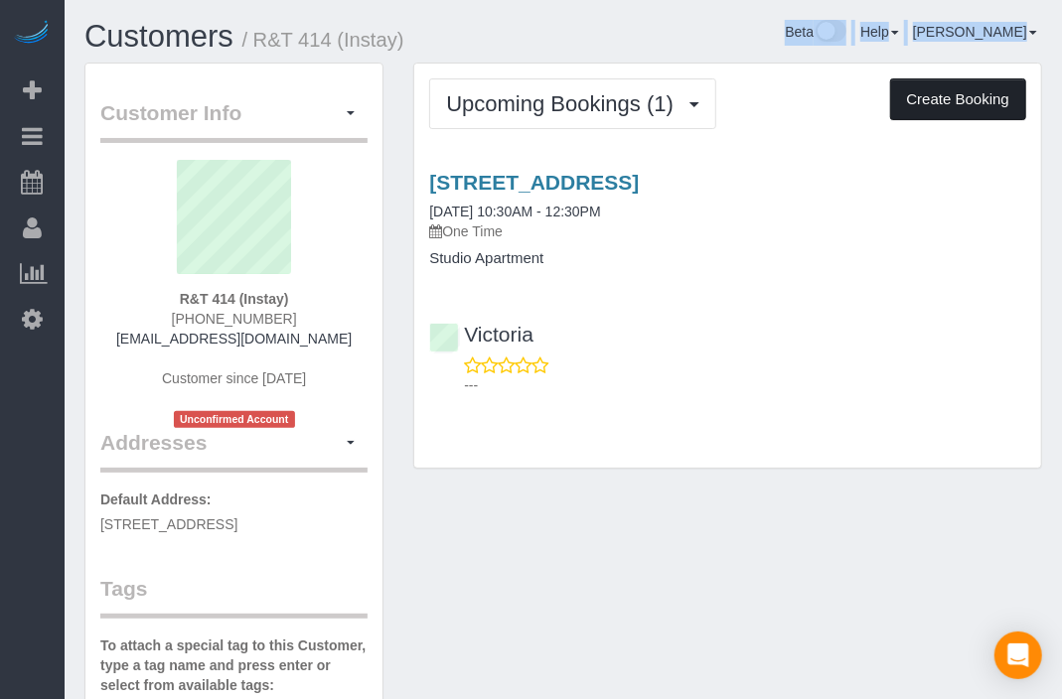
click at [966, 94] on button "Create Booking" at bounding box center [958, 99] width 136 height 42
select select "IA"
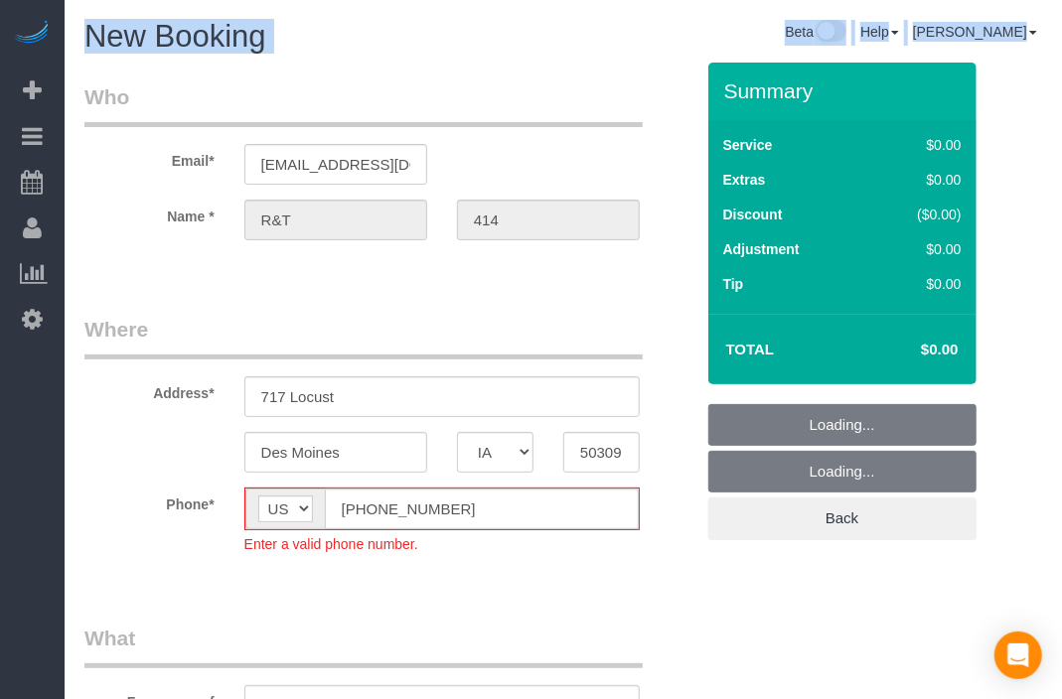
select select "object:16771"
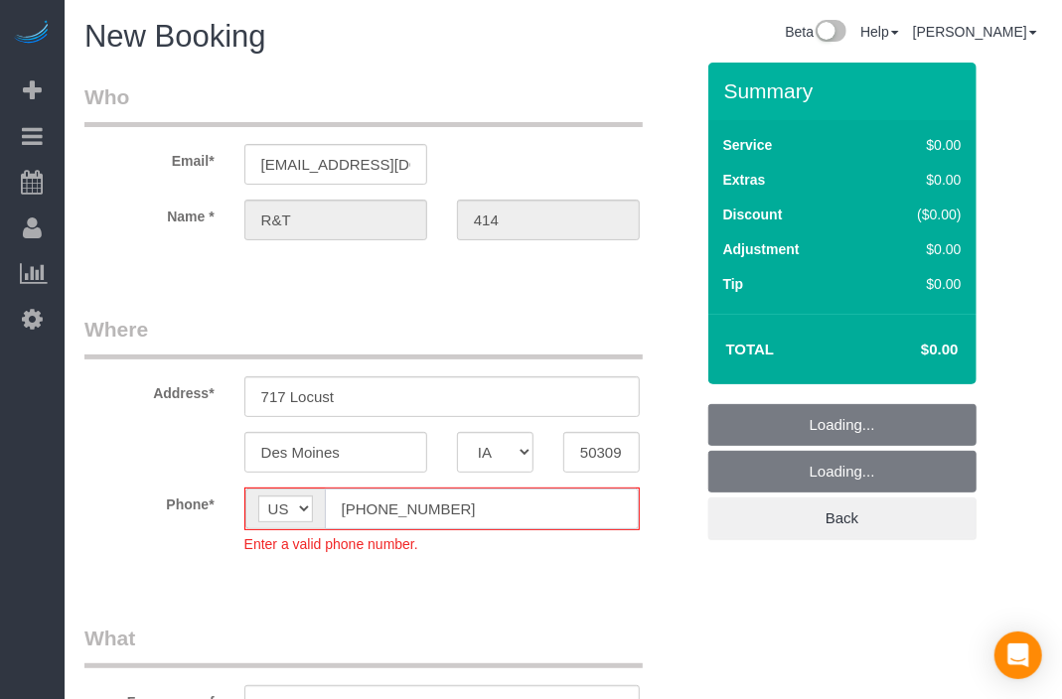
click at [362, 511] on input "[PHONE_NUMBER]" at bounding box center [482, 509] width 314 height 41
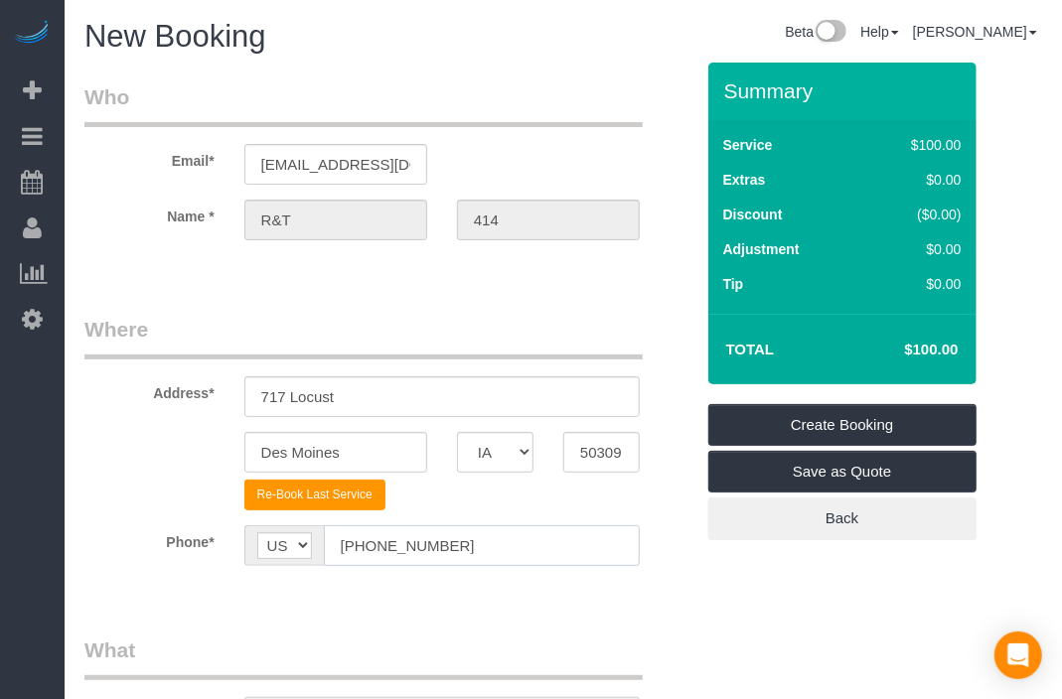
type input "[PHONE_NUMBER]"
drag, startPoint x: 679, startPoint y: 619, endPoint x: 616, endPoint y: 621, distance: 63.6
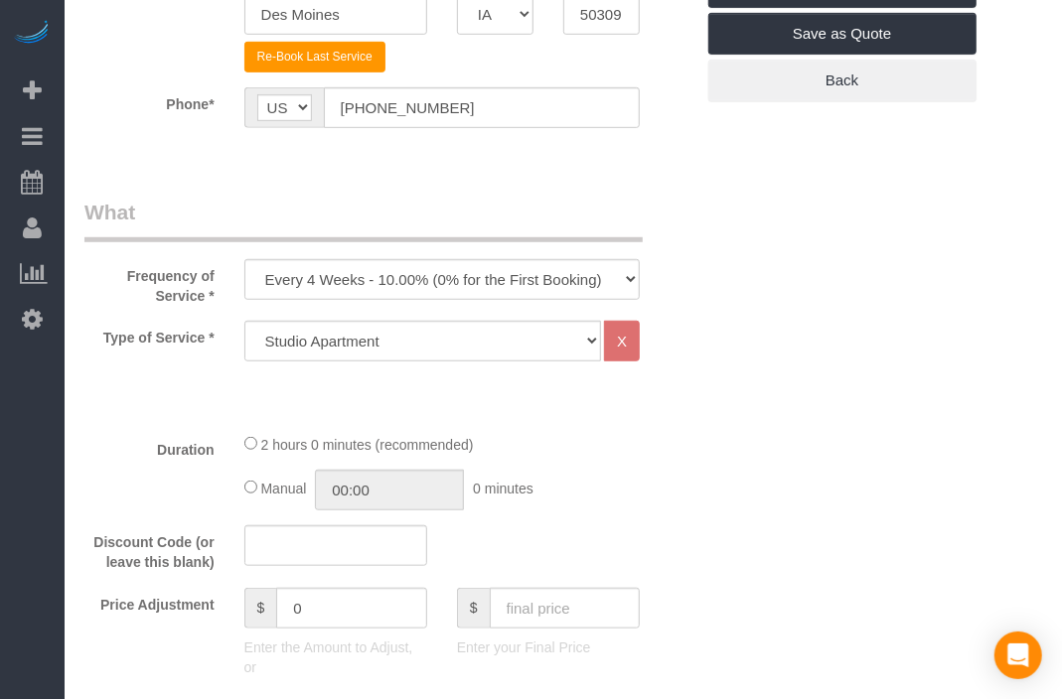
scroll to position [441, 0]
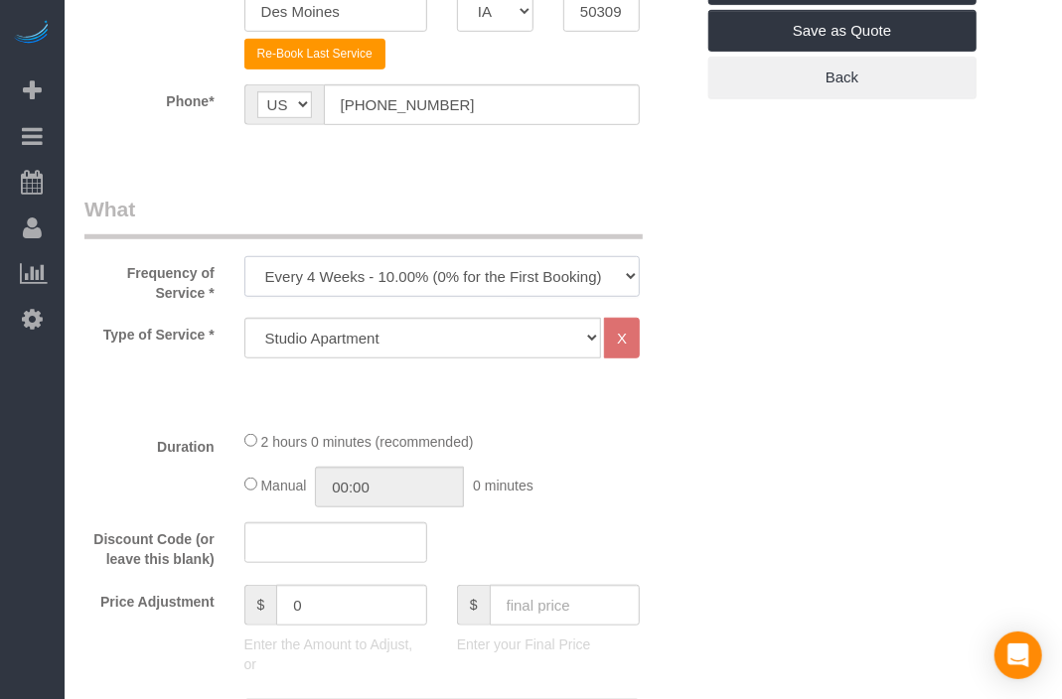
click at [469, 269] on select "Every 6 Weeks (0% for the First Booking) One Time Every 8 Weeks (0% for the Fir…" at bounding box center [441, 276] width 395 height 41
select select "object:16773"
click at [244, 256] on select "Every 6 Weeks (0% for the First Booking) One Time Every 8 Weeks (0% for the Fir…" at bounding box center [441, 276] width 395 height 41
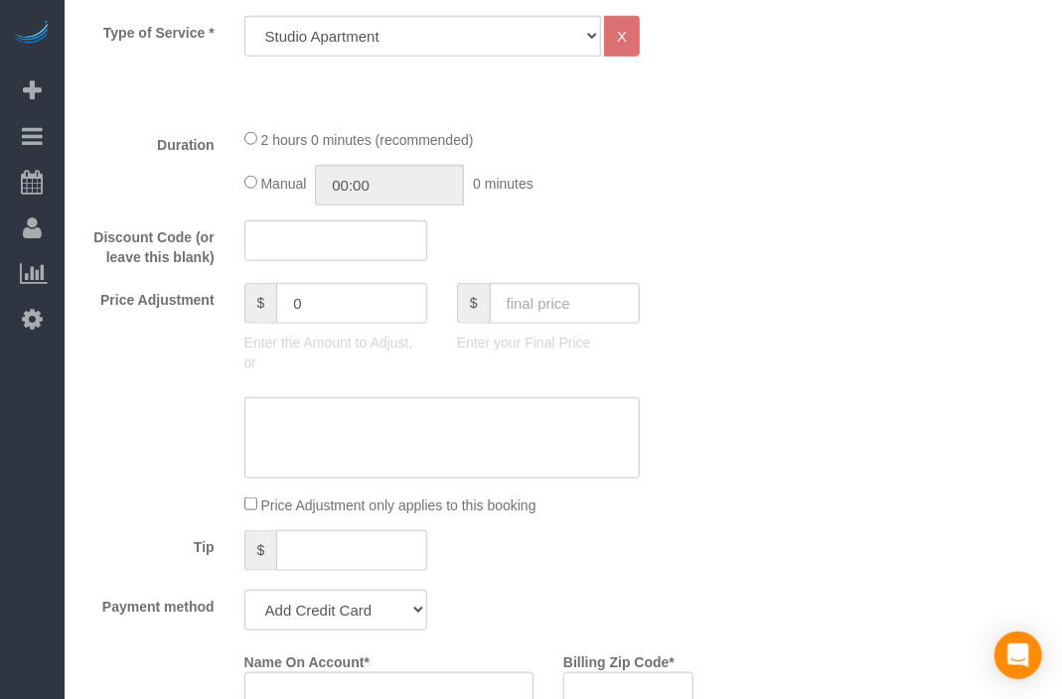
scroll to position [772, 0]
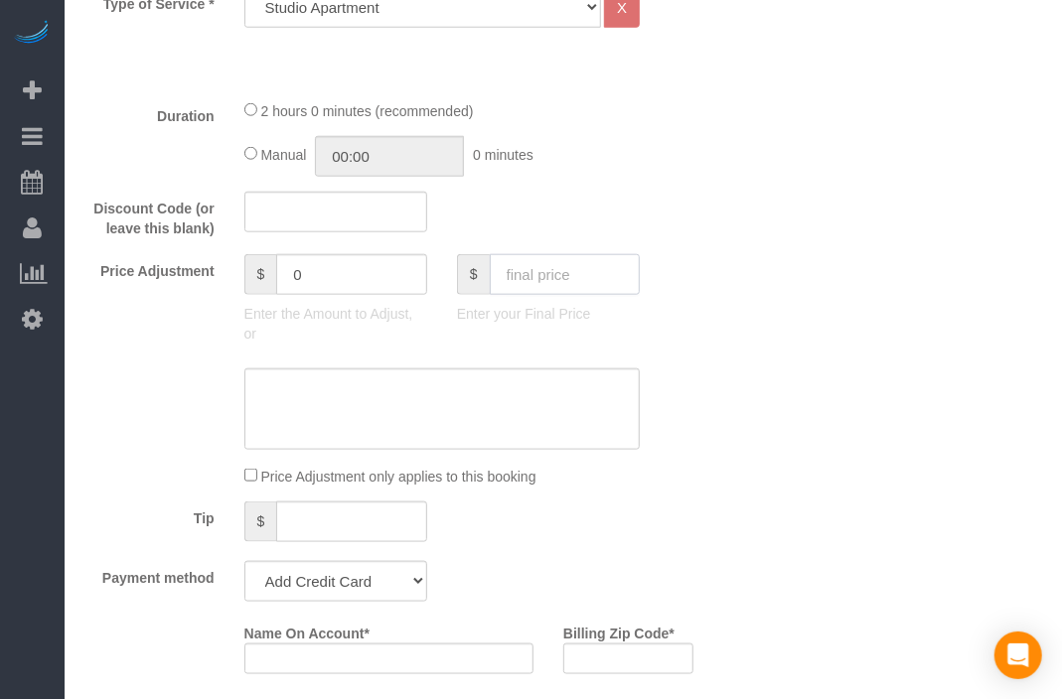
click at [540, 286] on input "text" at bounding box center [565, 274] width 150 height 41
type input "70"
click at [626, 335] on div "Price Adjustment $ 0 Enter the Amount to Adjust, or $ 70 Enter your Final Price" at bounding box center [389, 303] width 639 height 99
click at [405, 582] on select "Add Credit Card Cash Check Paypal" at bounding box center [335, 581] width 183 height 41
type input "-30"
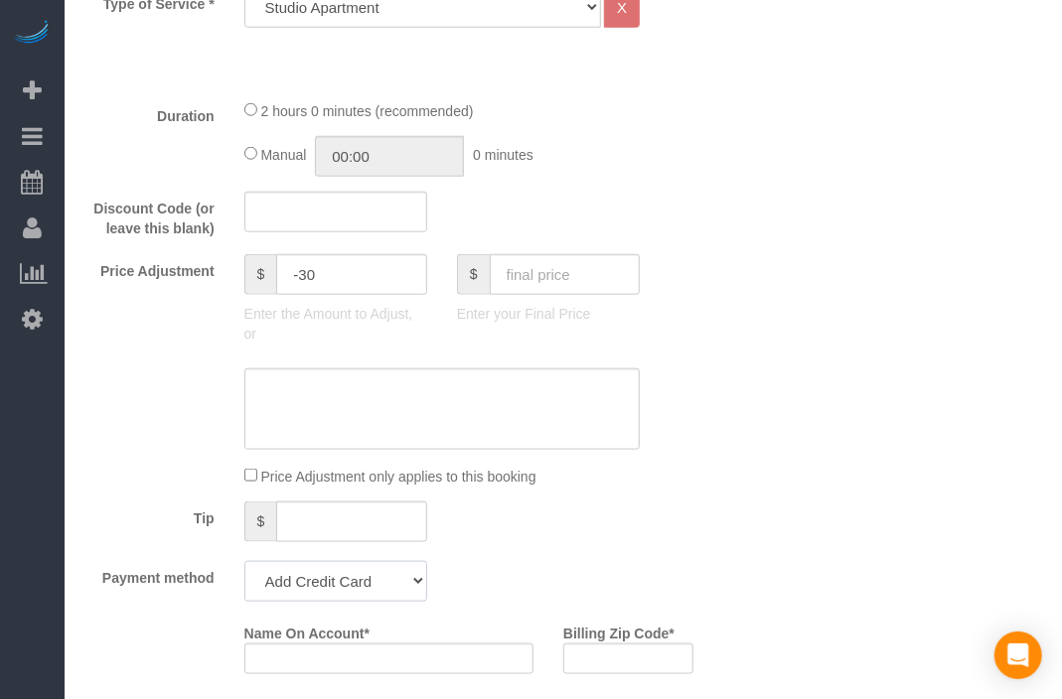
select select "string:check"
click at [244, 561] on select "Add Credit Card Cash Check Paypal" at bounding box center [335, 581] width 183 height 41
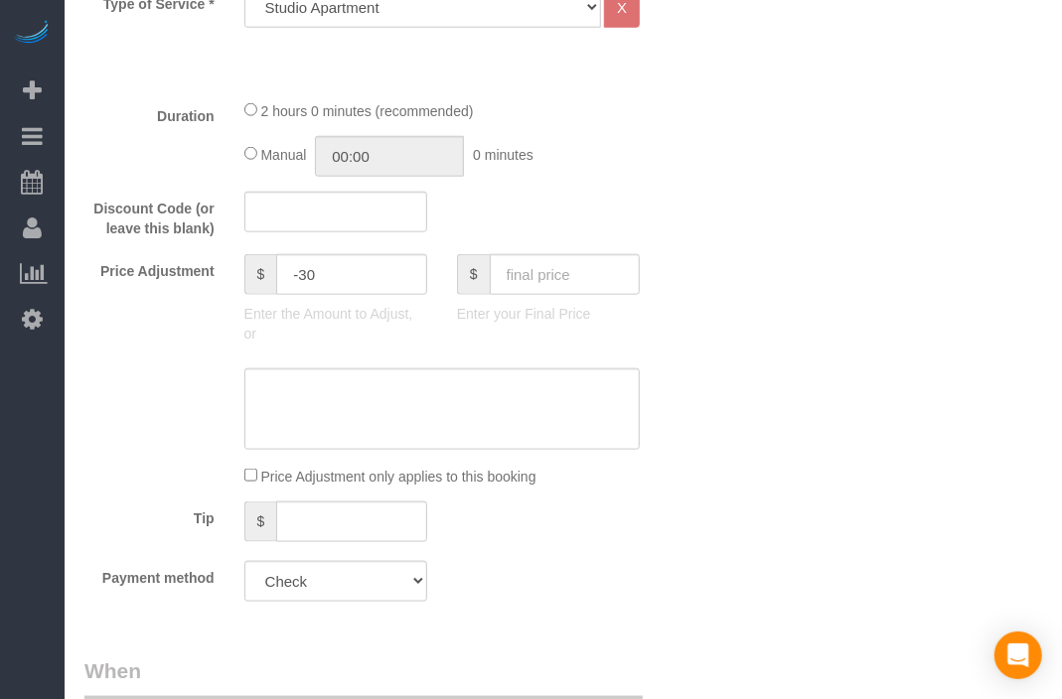
drag, startPoint x: 548, startPoint y: 590, endPoint x: 516, endPoint y: 597, distance: 32.5
click at [516, 597] on div "Payment method Add Credit Card Cash Check Paypal" at bounding box center [389, 581] width 639 height 41
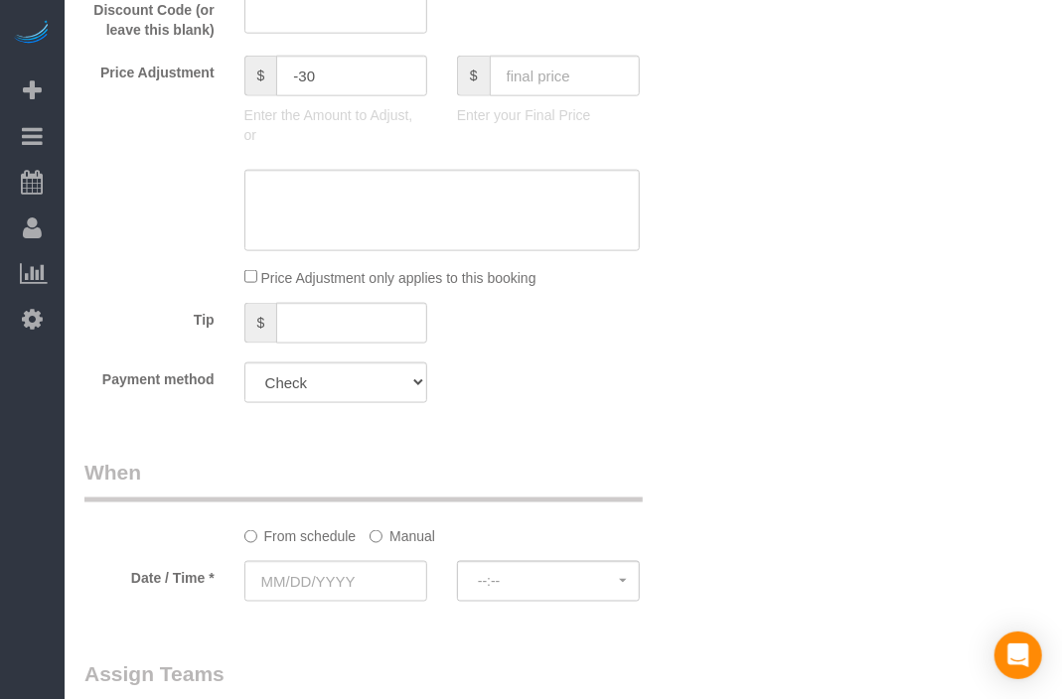
scroll to position [1324, 0]
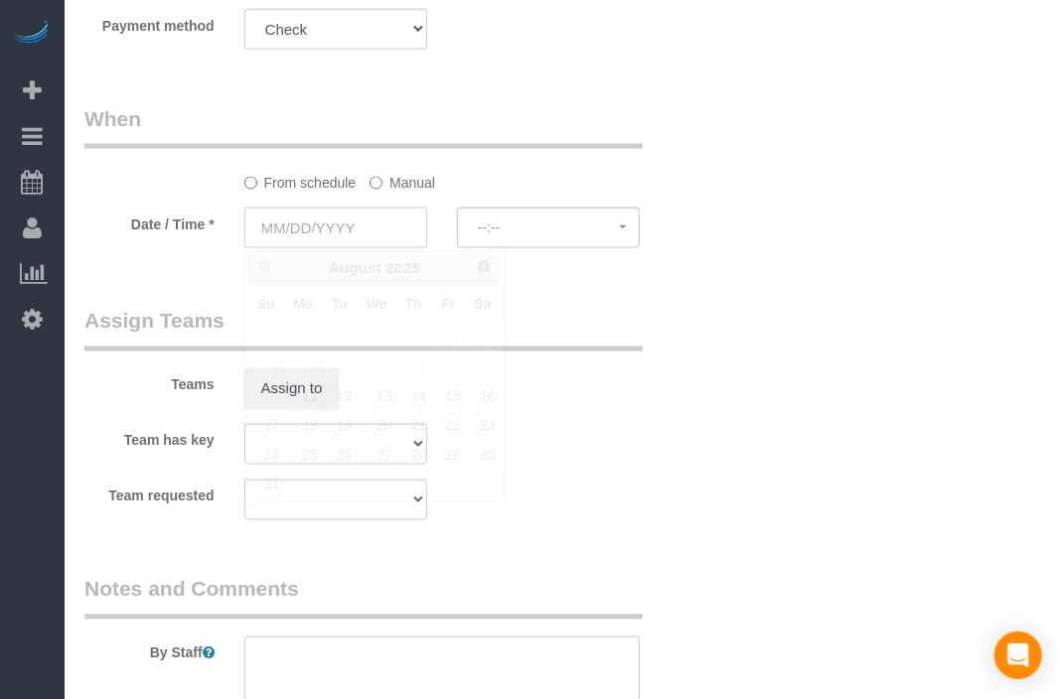
click at [380, 231] on input "text" at bounding box center [335, 228] width 183 height 41
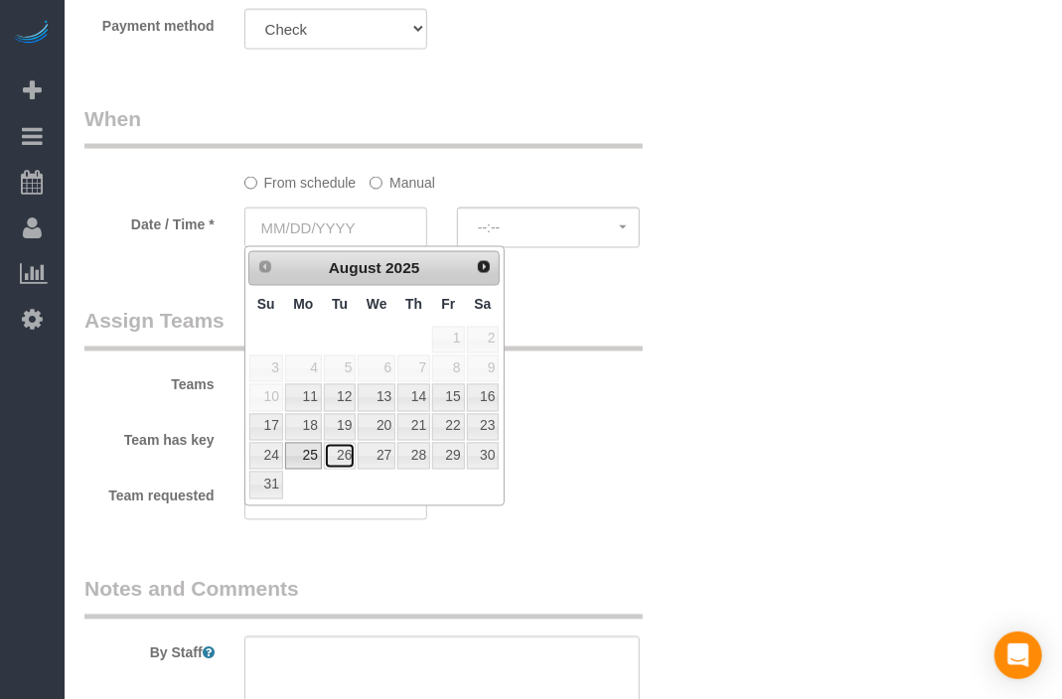
click at [324, 458] on link "26" at bounding box center [340, 456] width 32 height 27
type input "[DATE]"
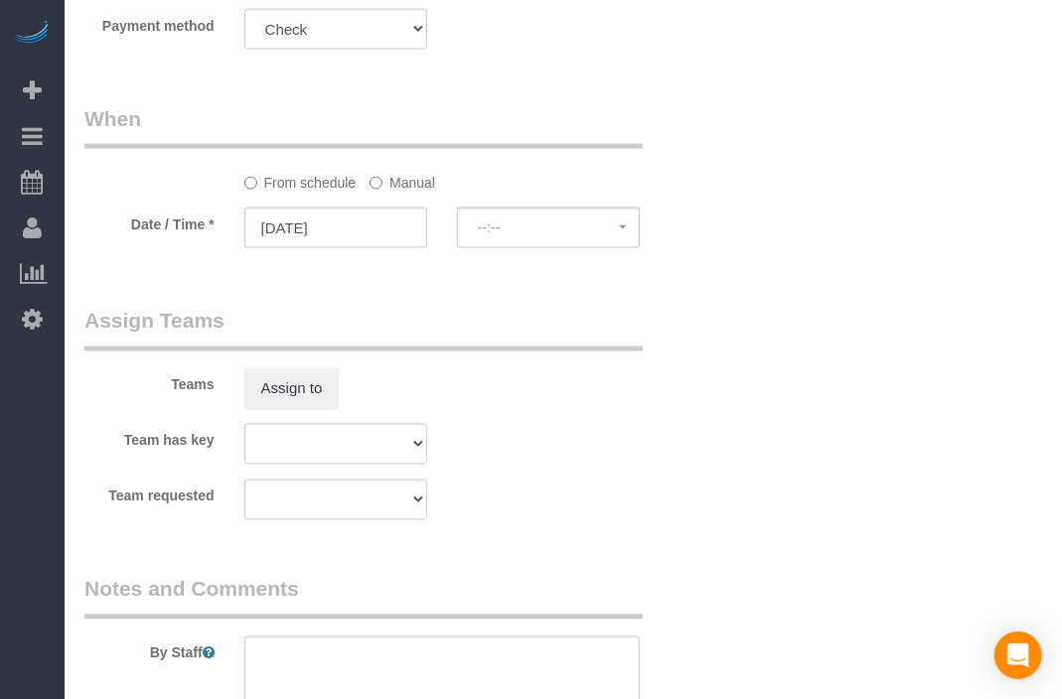
click at [302, 453] on select "[PERSON_NAME] [GEOGRAPHIC_DATA] Audrianna [PERSON_NAME][GEOGRAPHIC_DATA] [PERSO…" at bounding box center [335, 444] width 183 height 41
select select "spot143"
click at [515, 341] on legend "Assign Teams" at bounding box center [363, 329] width 558 height 45
click at [320, 225] on input "[DATE]" at bounding box center [335, 228] width 183 height 41
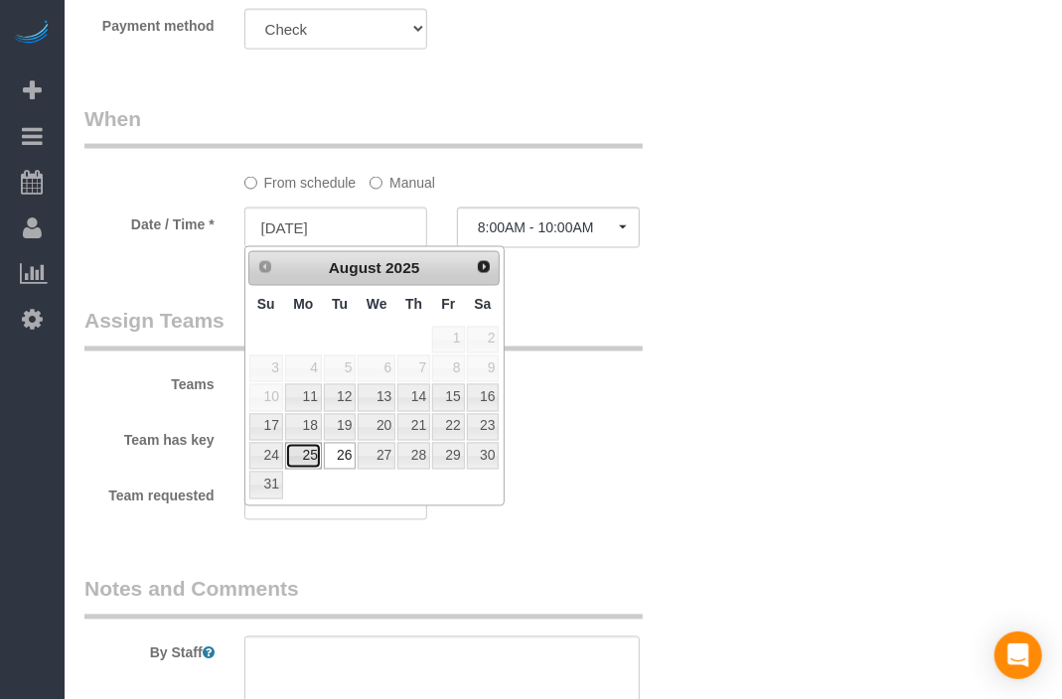
click at [312, 458] on link "25" at bounding box center [303, 456] width 37 height 27
type input "[DATE]"
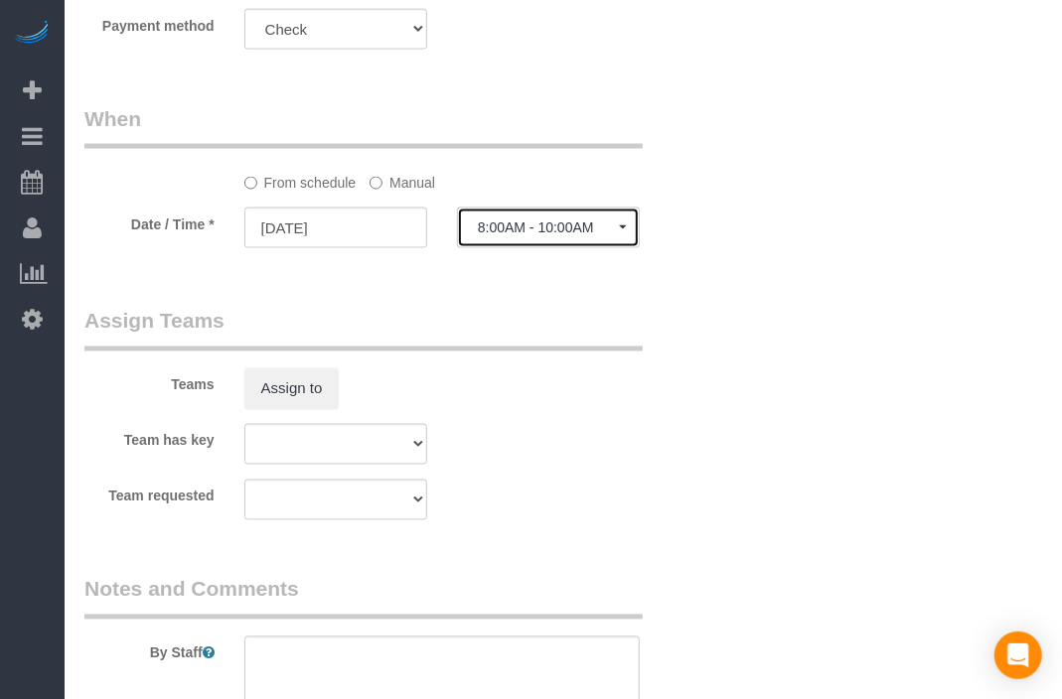
click at [514, 214] on button "8:00AM - 10:00AM" at bounding box center [548, 228] width 183 height 41
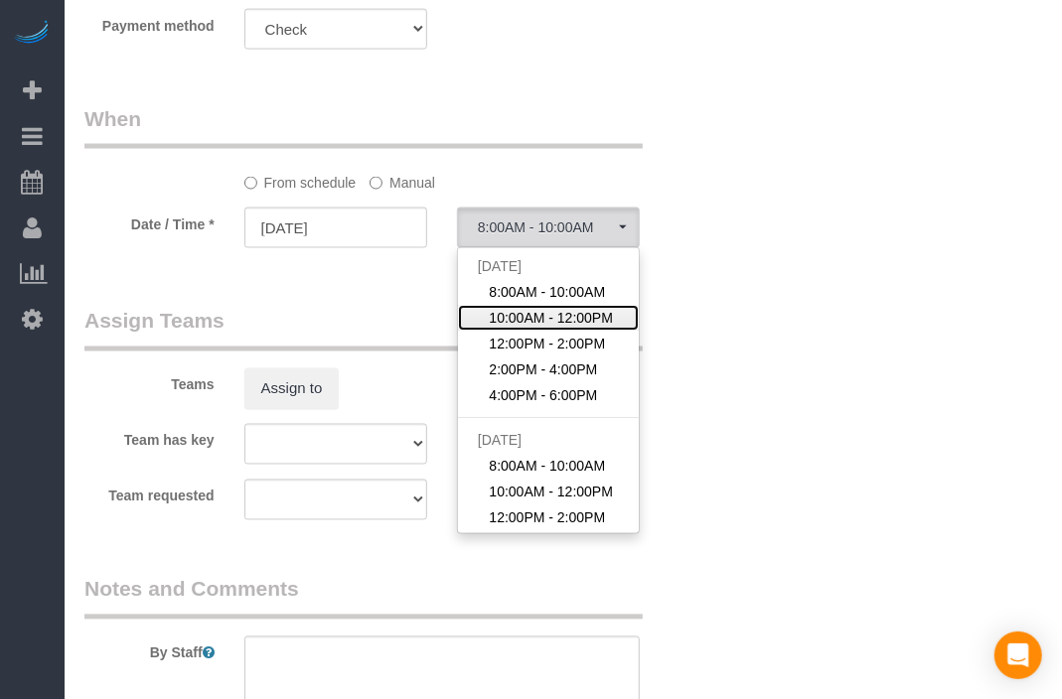
click at [537, 305] on link "10:00AM - 12:00PM" at bounding box center [548, 318] width 181 height 26
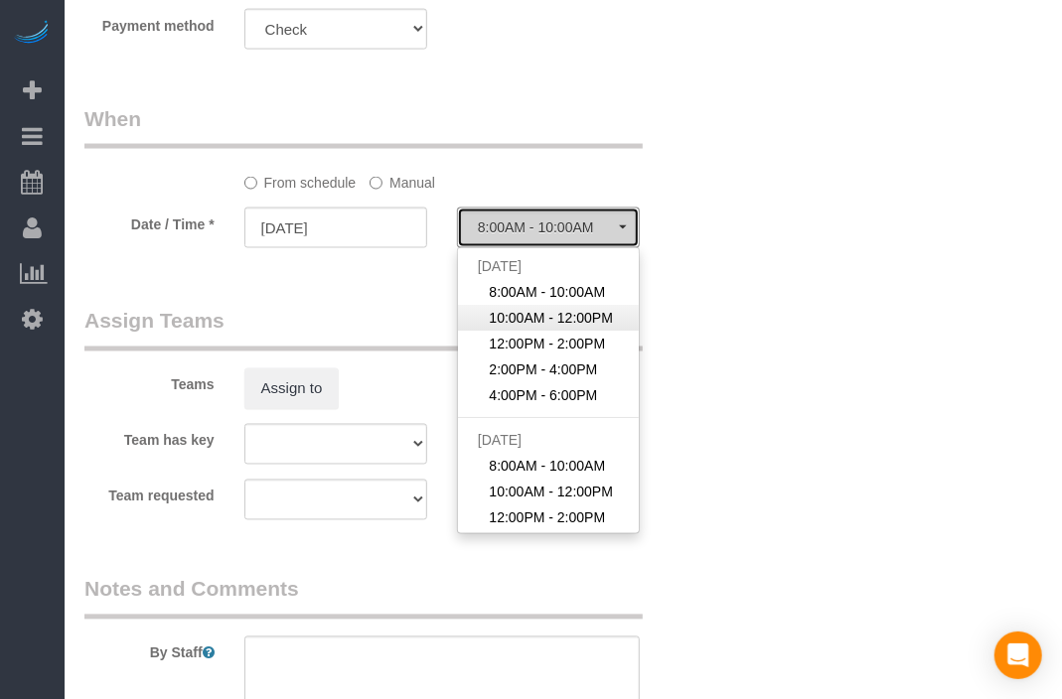
select select "spot169"
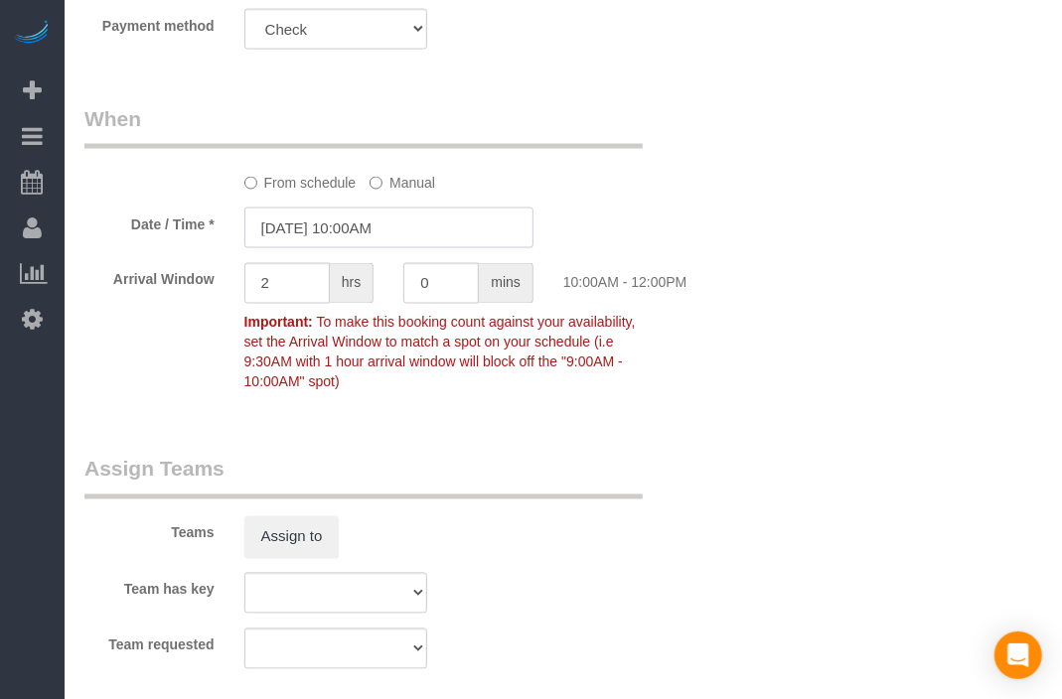
click at [405, 230] on input "[DATE] 10:00AM" at bounding box center [388, 228] width 289 height 41
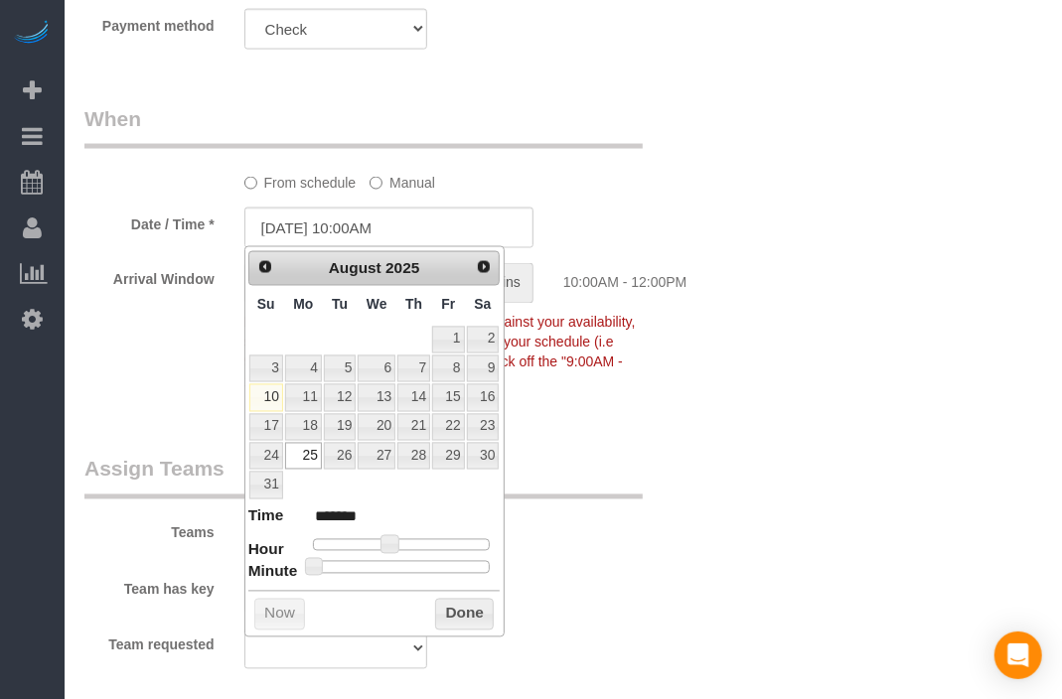
type input "[DATE] 10:30AM"
type input "*******"
click at [405, 563] on div at bounding box center [402, 567] width 178 height 12
click at [453, 606] on button "Done" at bounding box center [464, 615] width 59 height 32
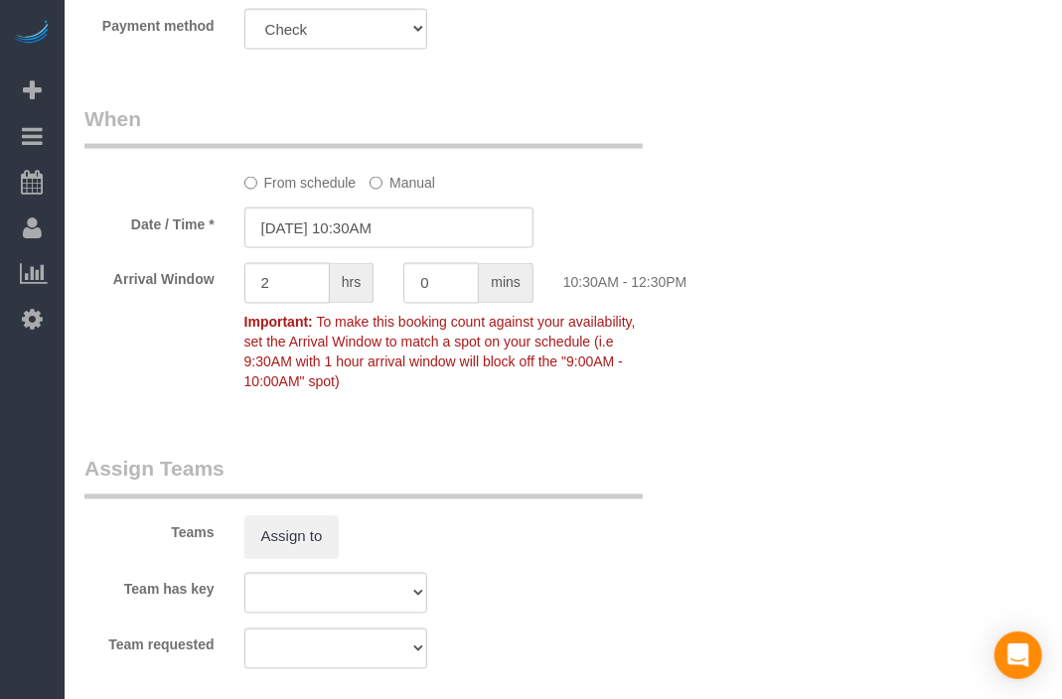
drag, startPoint x: 613, startPoint y: 534, endPoint x: 603, endPoint y: 507, distance: 29.5
click at [605, 534] on div "Teams Assign to" at bounding box center [389, 506] width 639 height 103
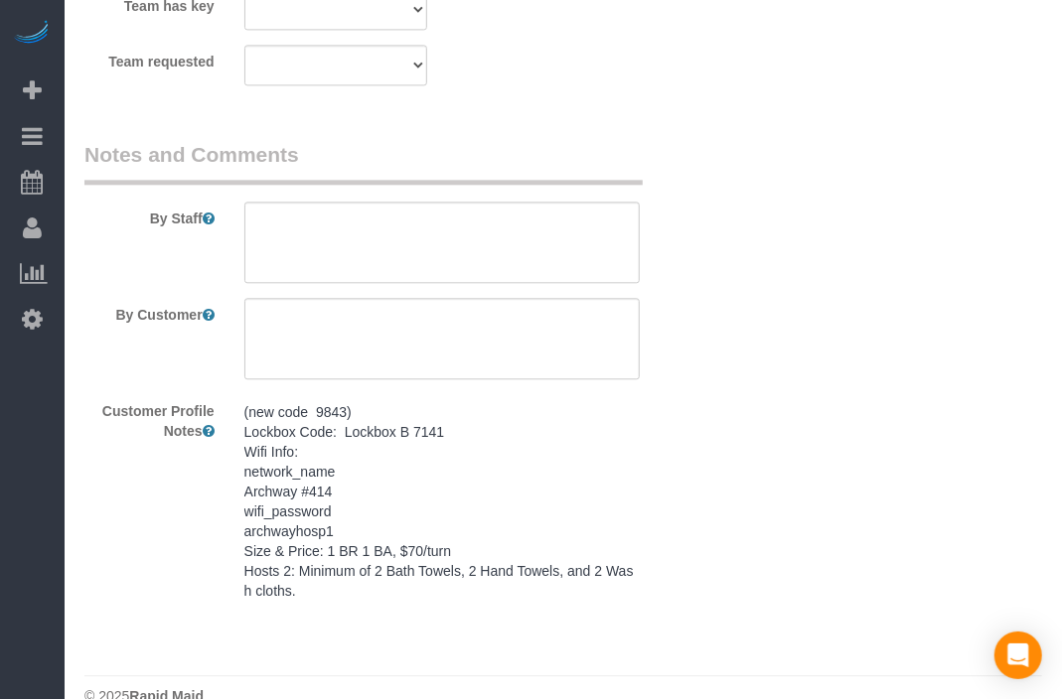
scroll to position [1940, 0]
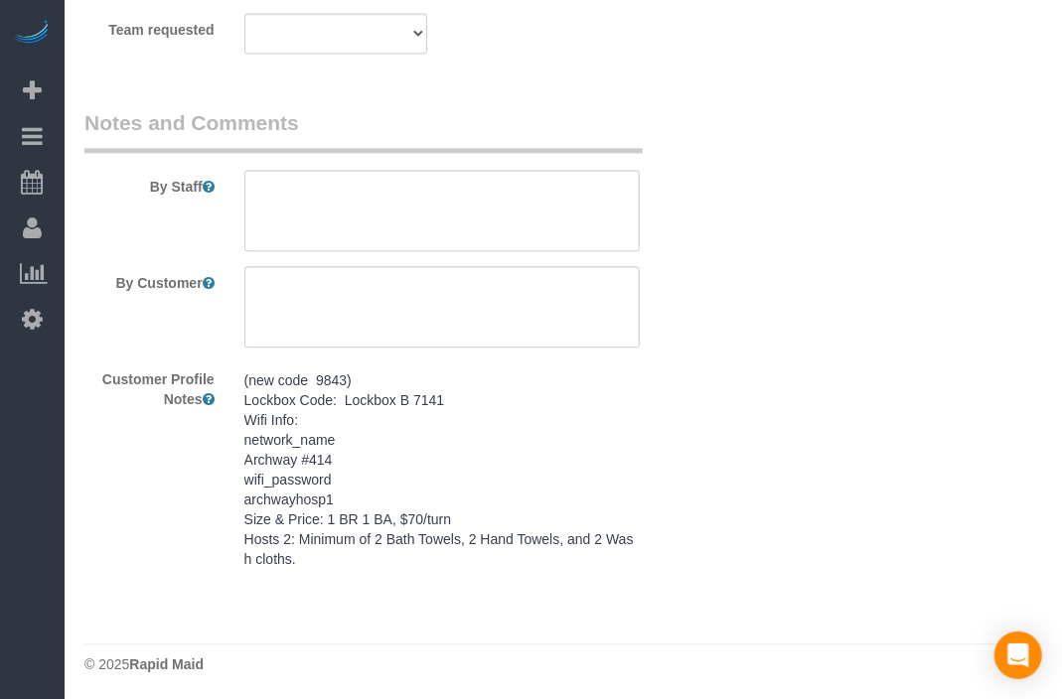
click at [489, 542] on pre "(new code 9843) Lockbox Code: Lockbox B 7141 Wifi Info: network_name Archway #4…" at bounding box center [441, 469] width 395 height 199
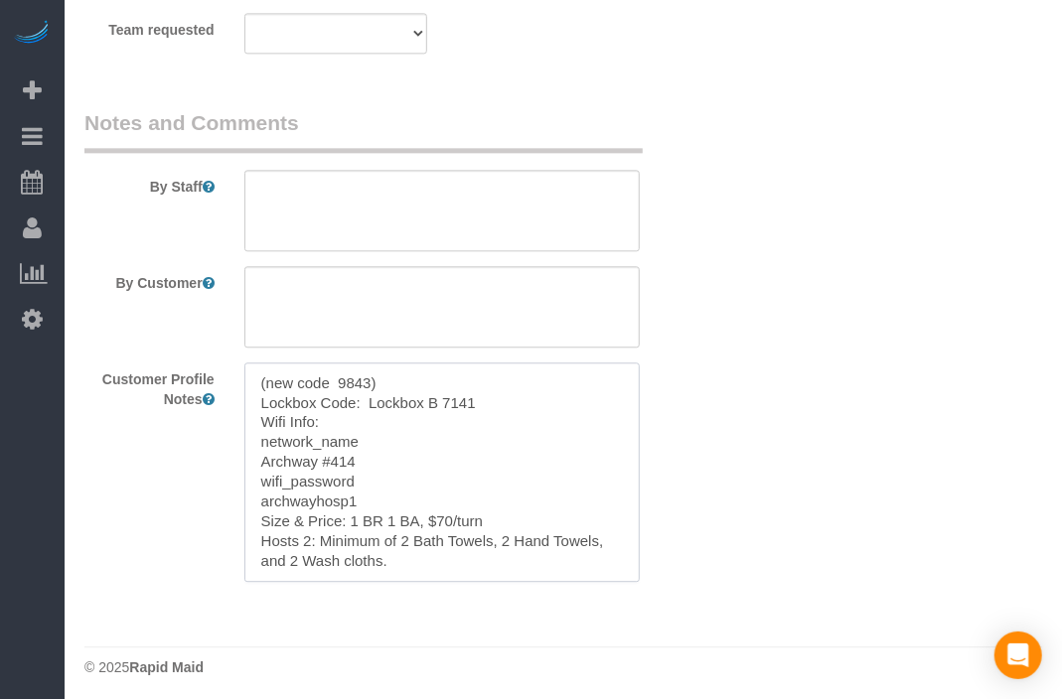
click at [488, 540] on textarea "(new code 9843) Lockbox Code: Lockbox B 7141 Wifi Info: network_name Archway #4…" at bounding box center [441, 473] width 395 height 220
click at [492, 184] on textarea at bounding box center [441, 210] width 395 height 81
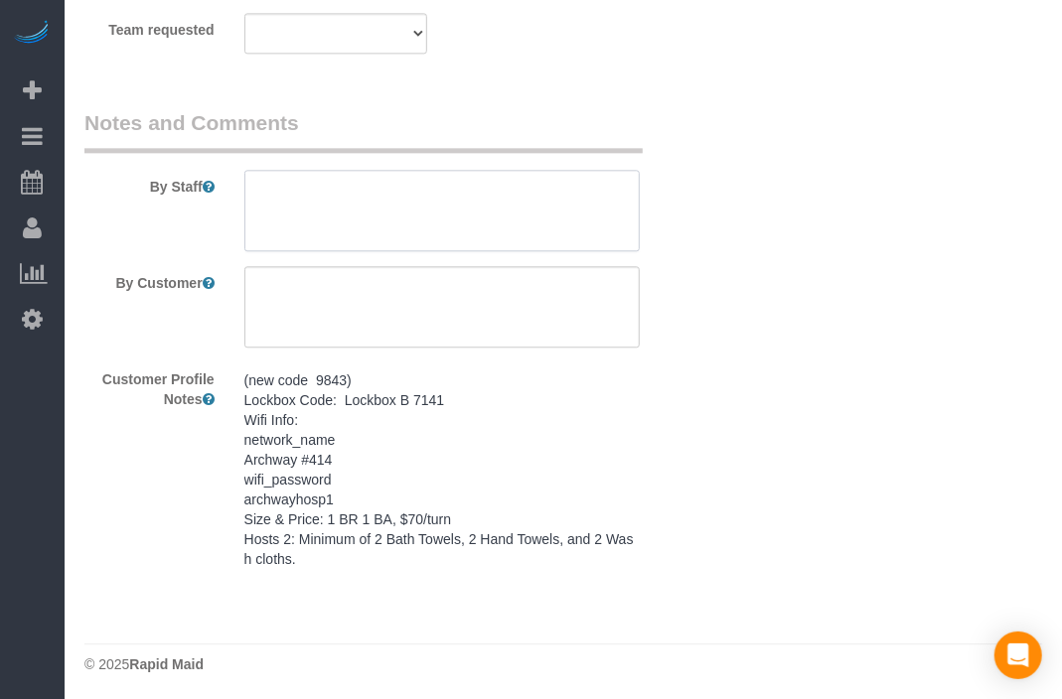
paste textarea "(new code 9843) Lockbox Code: Lockbox B 7141 Wifi Info: network_name Archway #4…"
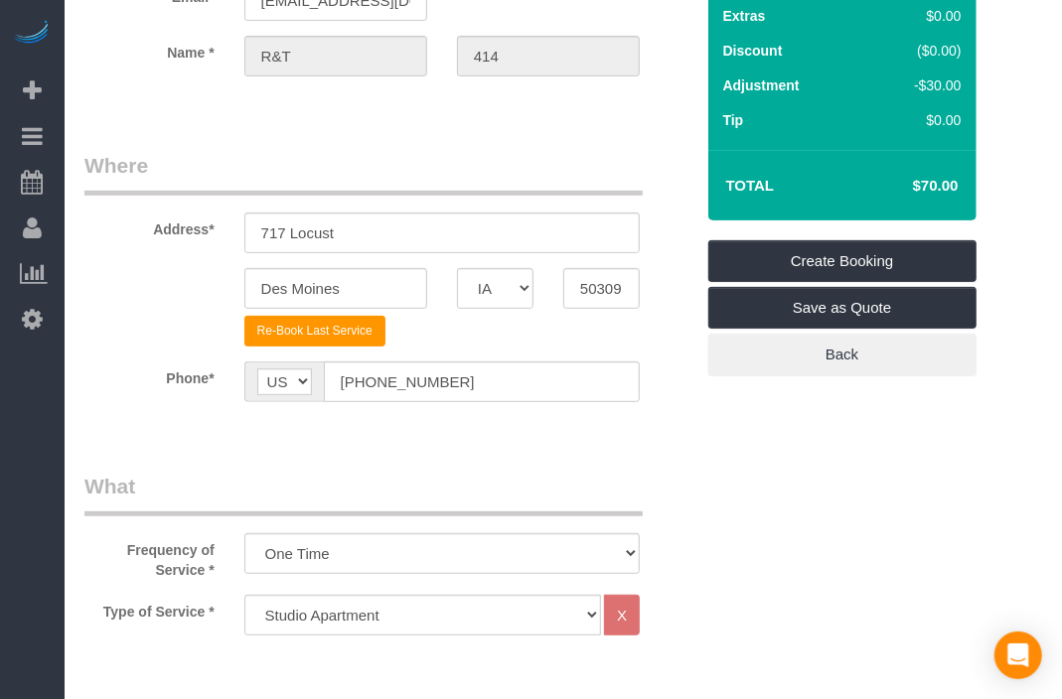
scroll to position [0, 0]
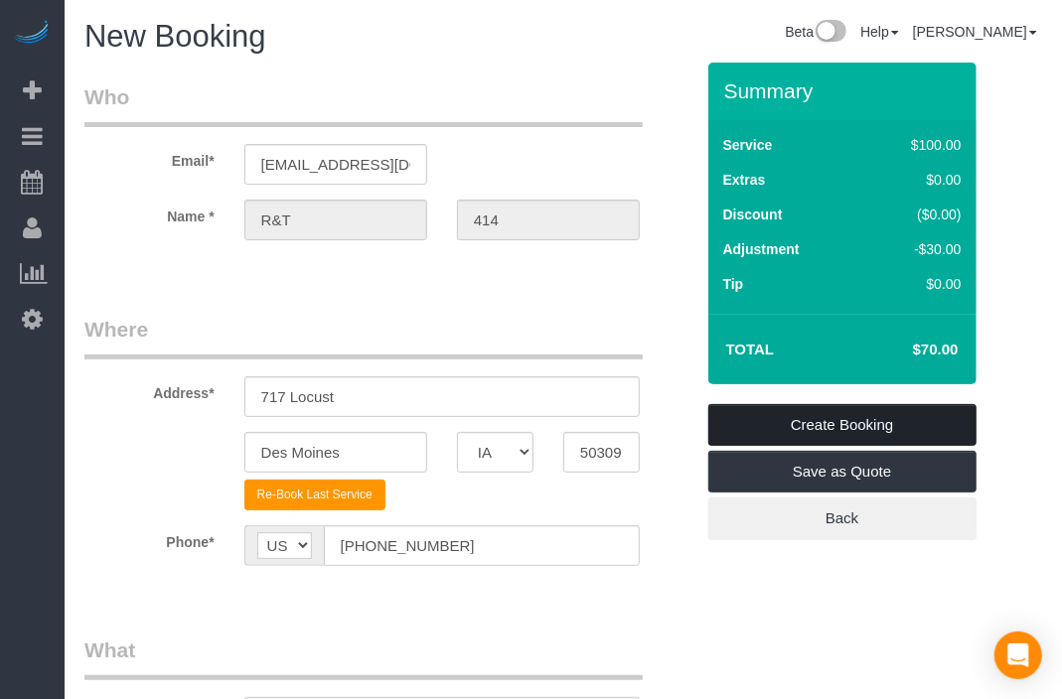
type textarea "(new code 9843) Lockbox Code: Lockbox B 7141 Wifi Info: network_name Archway #4…"
click at [827, 414] on link "Create Booking" at bounding box center [842, 425] width 268 height 42
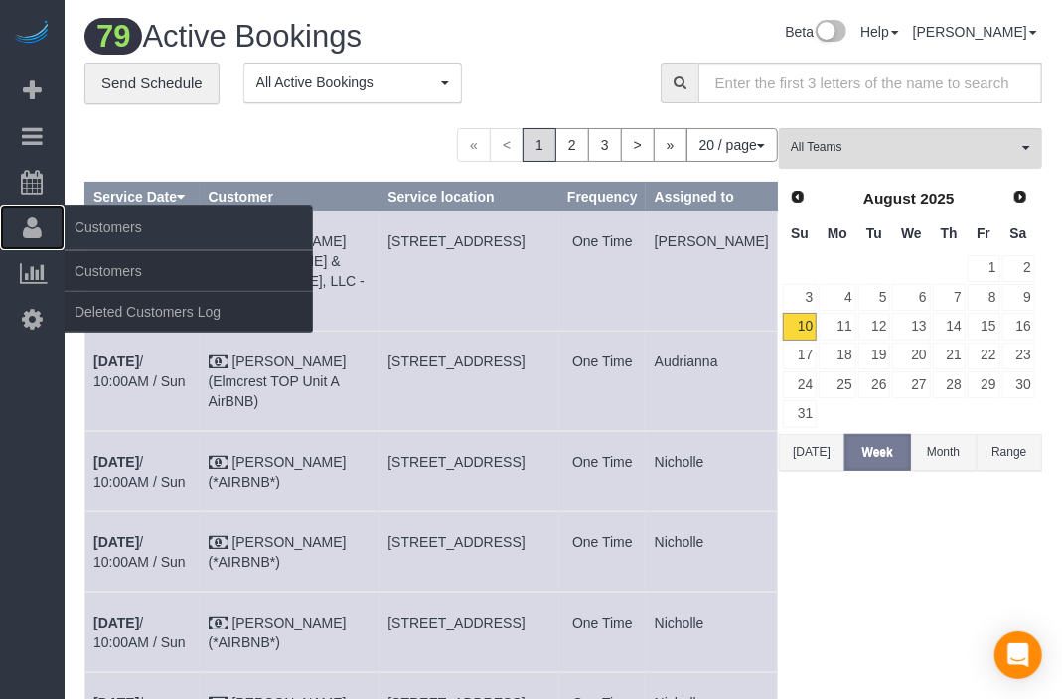
click at [18, 220] on link "Customers" at bounding box center [32, 228] width 65 height 46
click at [31, 221] on icon at bounding box center [32, 228] width 19 height 24
click at [105, 264] on link "Customers" at bounding box center [189, 271] width 248 height 40
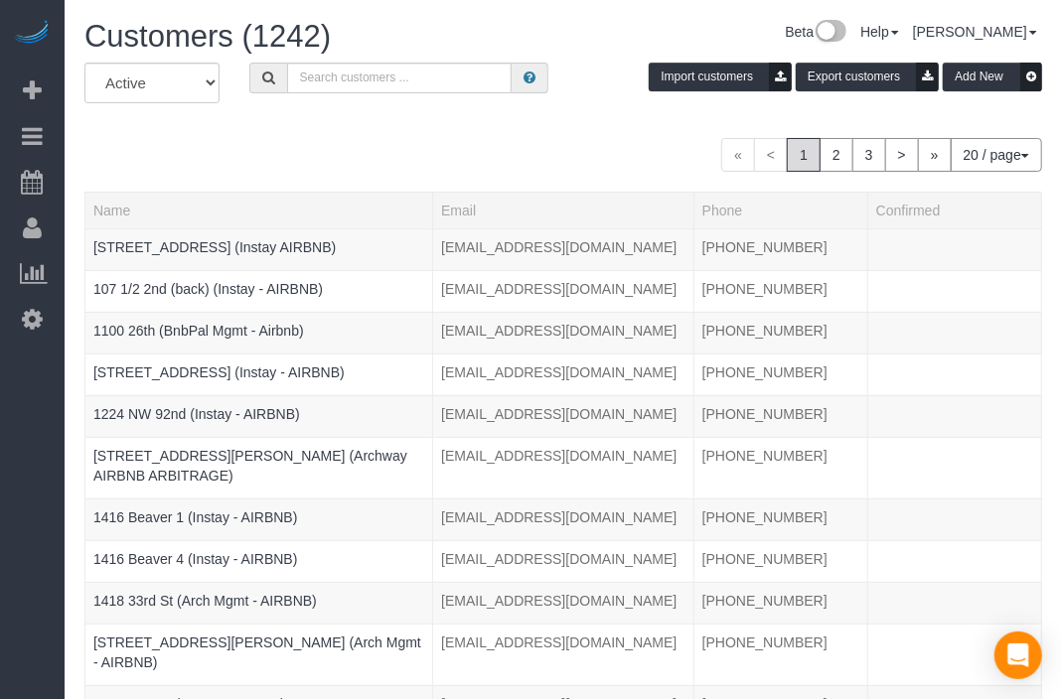
drag, startPoint x: 434, startPoint y: 162, endPoint x: 415, endPoint y: 117, distance: 48.5
click at [432, 161] on div "« < 1 2 3 > » 20 / page 10 / page 20 / page 30 / page 40 / page 50 / page 100 /…" at bounding box center [562, 155] width 957 height 34
drag, startPoint x: 422, startPoint y: 89, endPoint x: 420, endPoint y: 73, distance: 17.0
click at [422, 82] on input "text" at bounding box center [399, 78] width 224 height 31
paste input "Argonne 402"
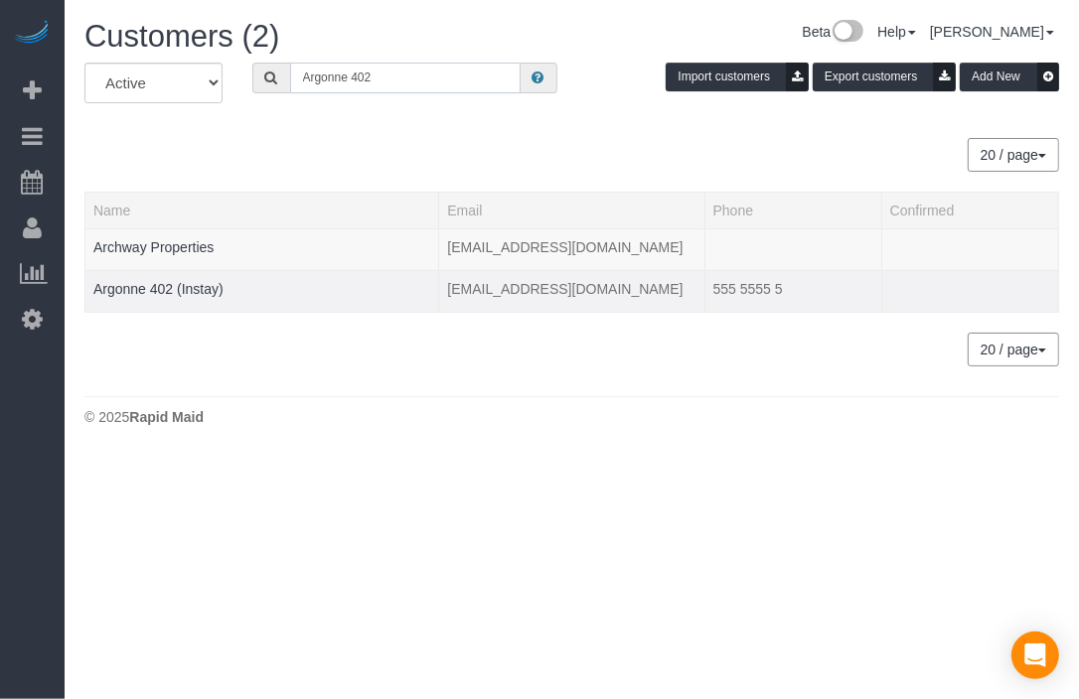
type input "Argonne 402"
click at [231, 287] on td "Argonne 402 (Instay)" at bounding box center [262, 291] width 354 height 42
click at [210, 288] on link "Argonne 402 (Instay)" at bounding box center [158, 289] width 130 height 16
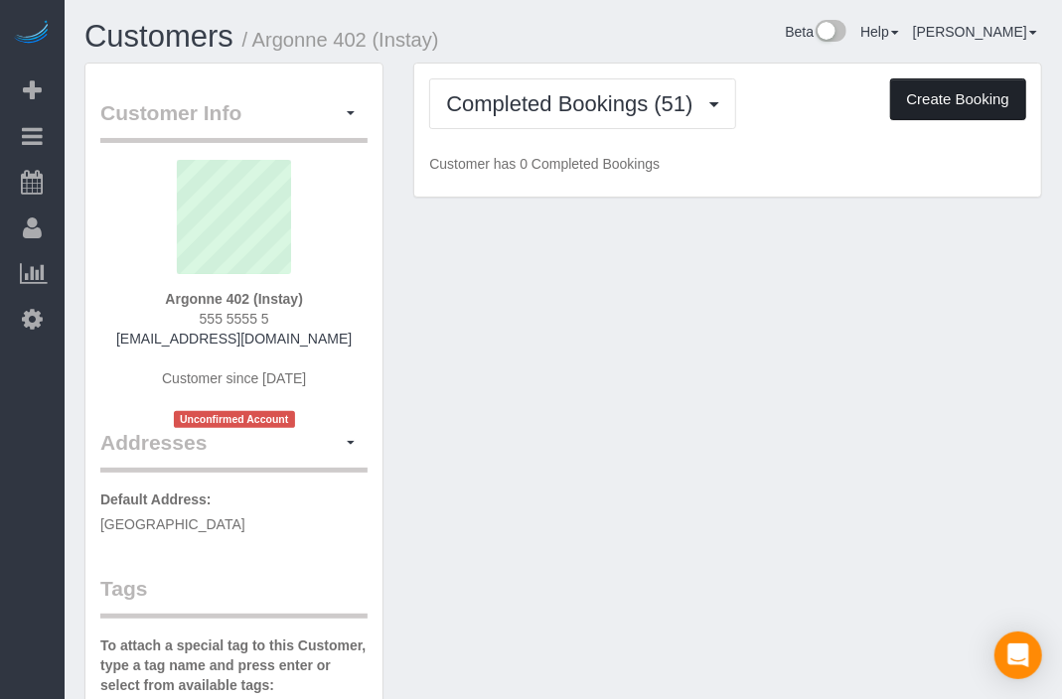
click at [946, 83] on button "Create Booking" at bounding box center [958, 99] width 136 height 42
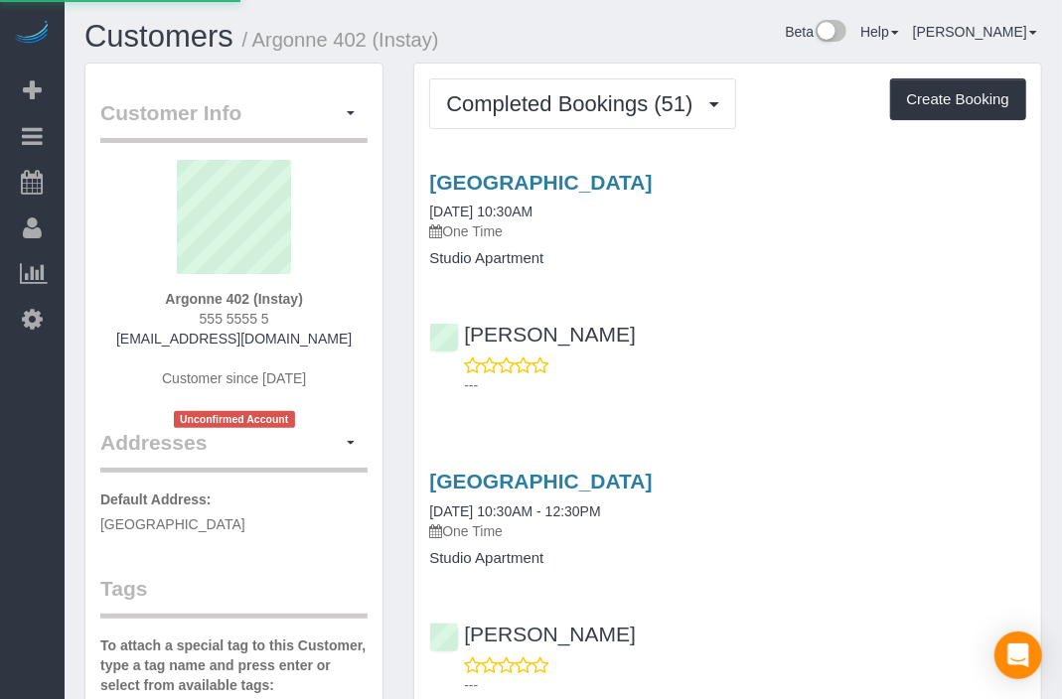
select select "IA"
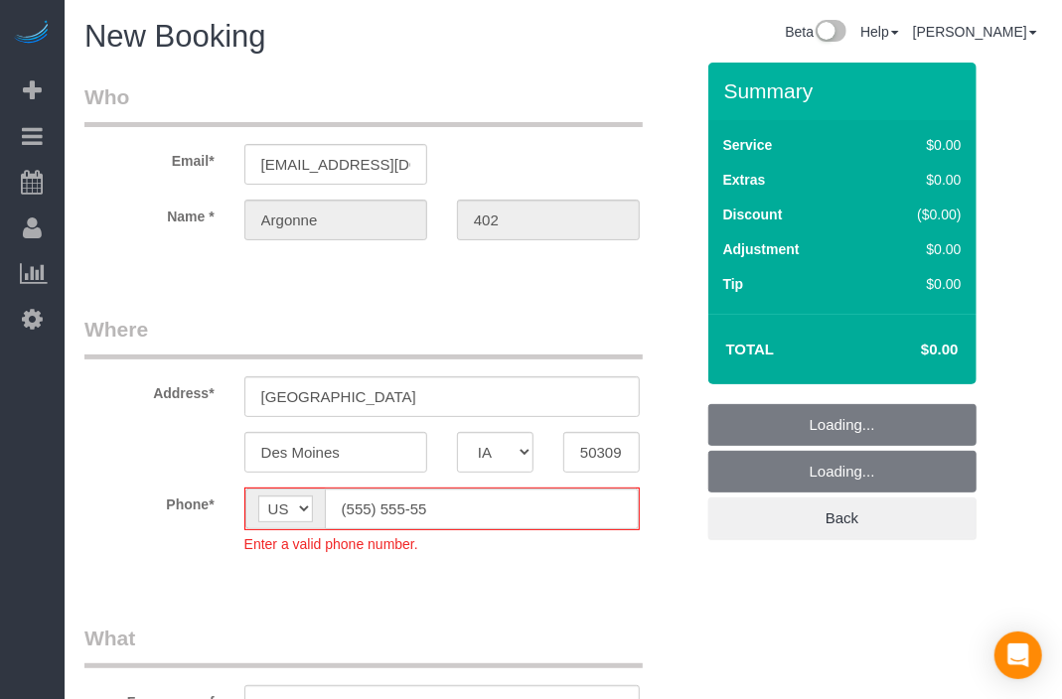
select select "object:19104"
click at [363, 511] on input "(555) 555-55" at bounding box center [482, 509] width 314 height 41
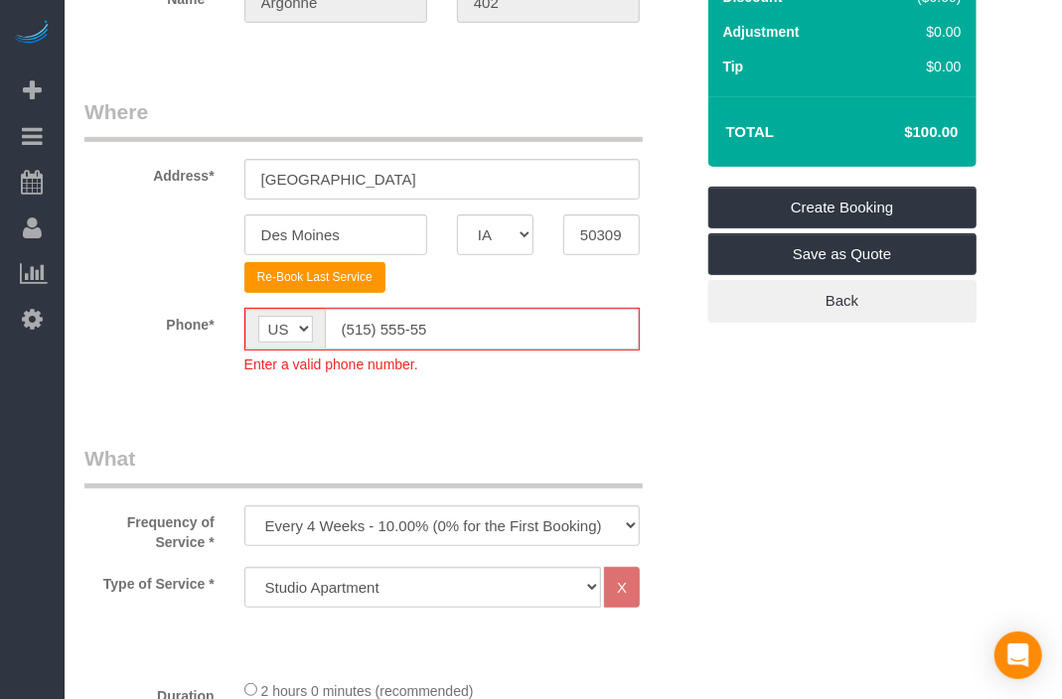
scroll to position [220, 0]
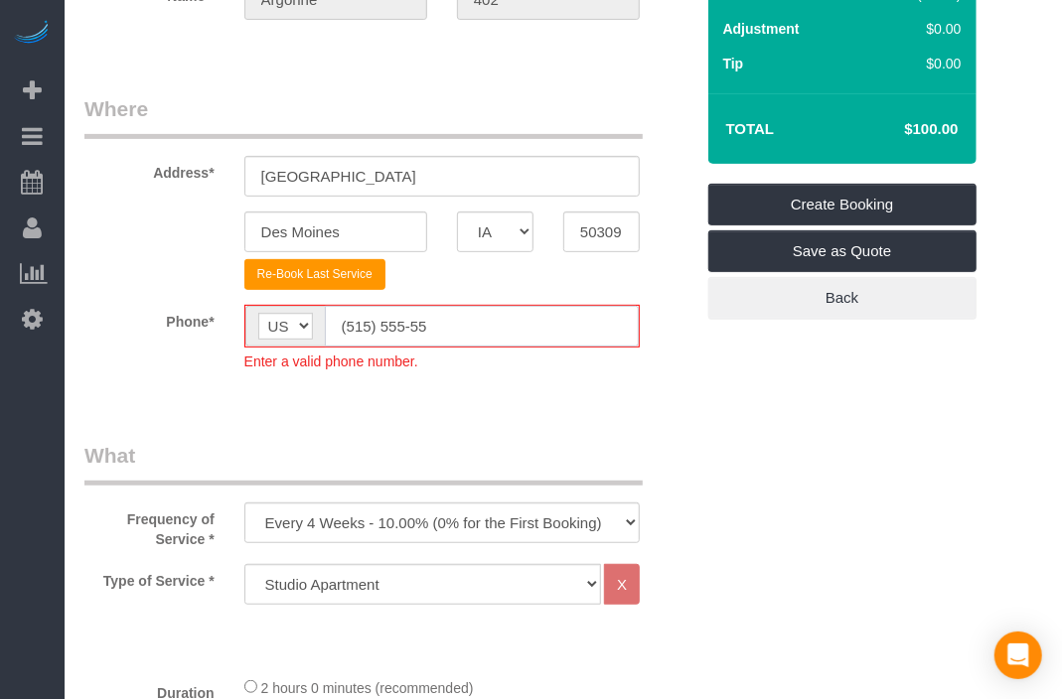
type input "(515) 555-55"
click at [514, 509] on select "Every 6 Weeks (0% for the First Booking) One Time Every 8 Weeks (0% for the Fir…" at bounding box center [441, 523] width 395 height 41
select select "object:19106"
click at [244, 503] on select "Every 6 Weeks (0% for the First Booking) One Time Every 8 Weeks (0% for the Fir…" at bounding box center [441, 523] width 395 height 41
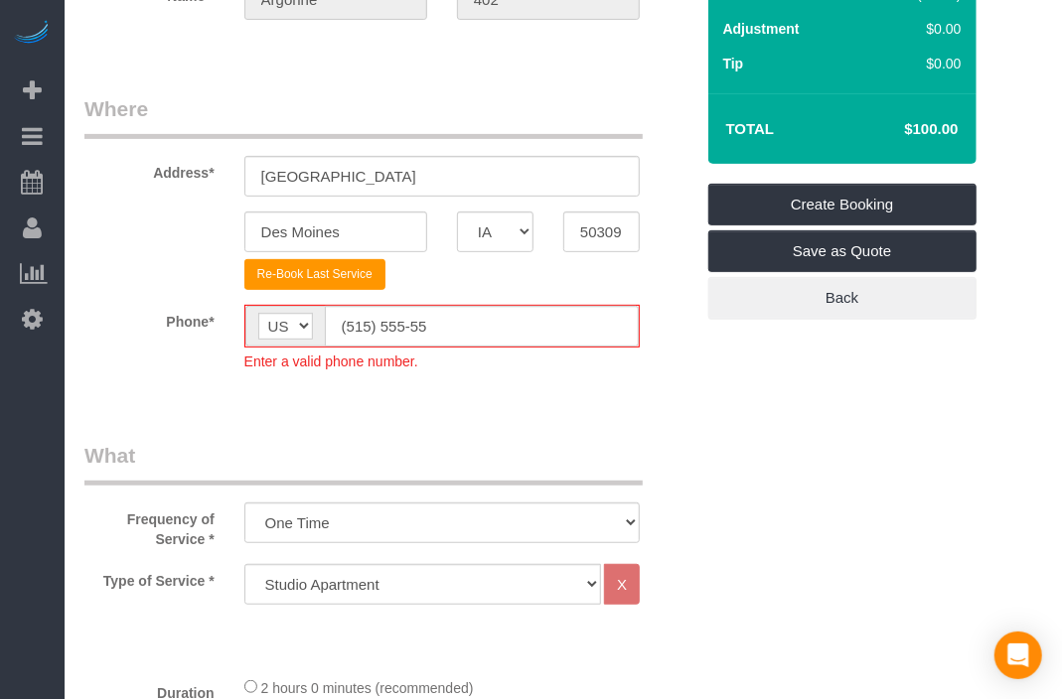
click at [578, 387] on fieldset "Where Address* [GEOGRAPHIC_DATA] 1723, 50309 [GEOGRAPHIC_DATA] AK AL AR AZ CA C…" at bounding box center [388, 247] width 609 height 307
click at [500, 320] on input "(515) 555-55" at bounding box center [482, 326] width 314 height 41
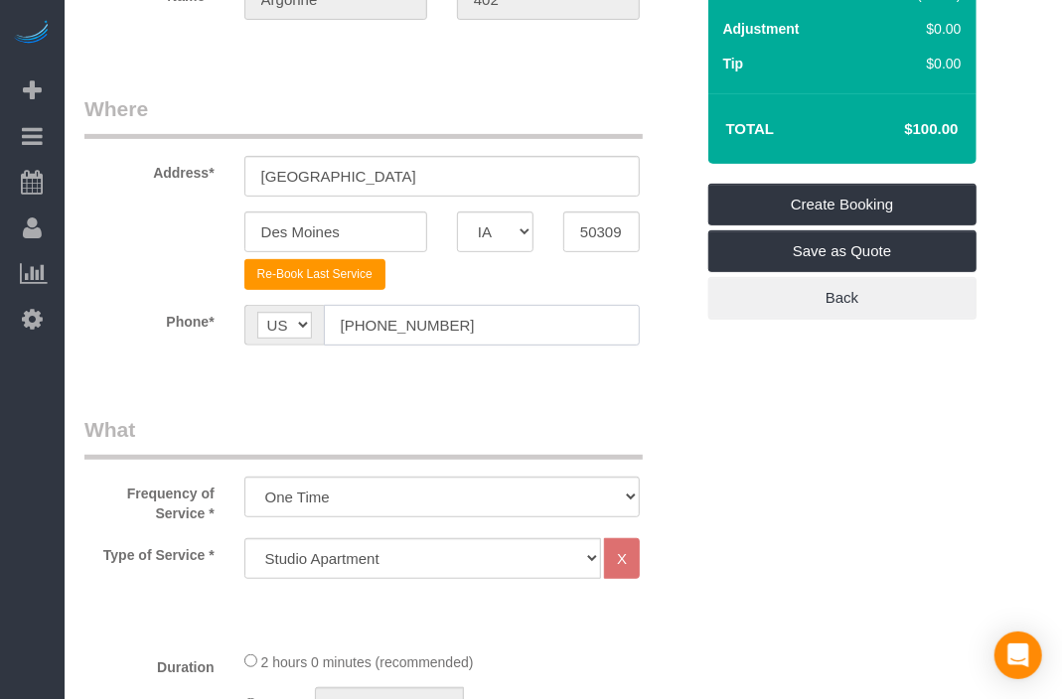
type input "[PHONE_NUMBER]"
click at [702, 435] on div "Frequency of Service * Every 6 Weeks (0% for the First Booking) One Time Every …" at bounding box center [389, 469] width 639 height 108
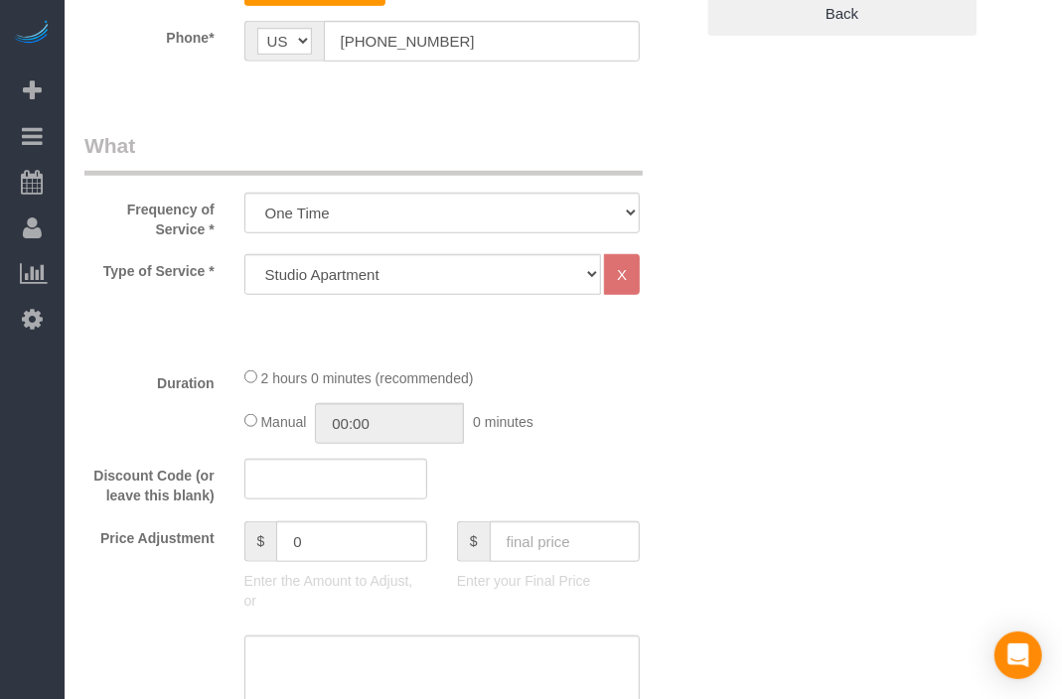
scroll to position [772, 0]
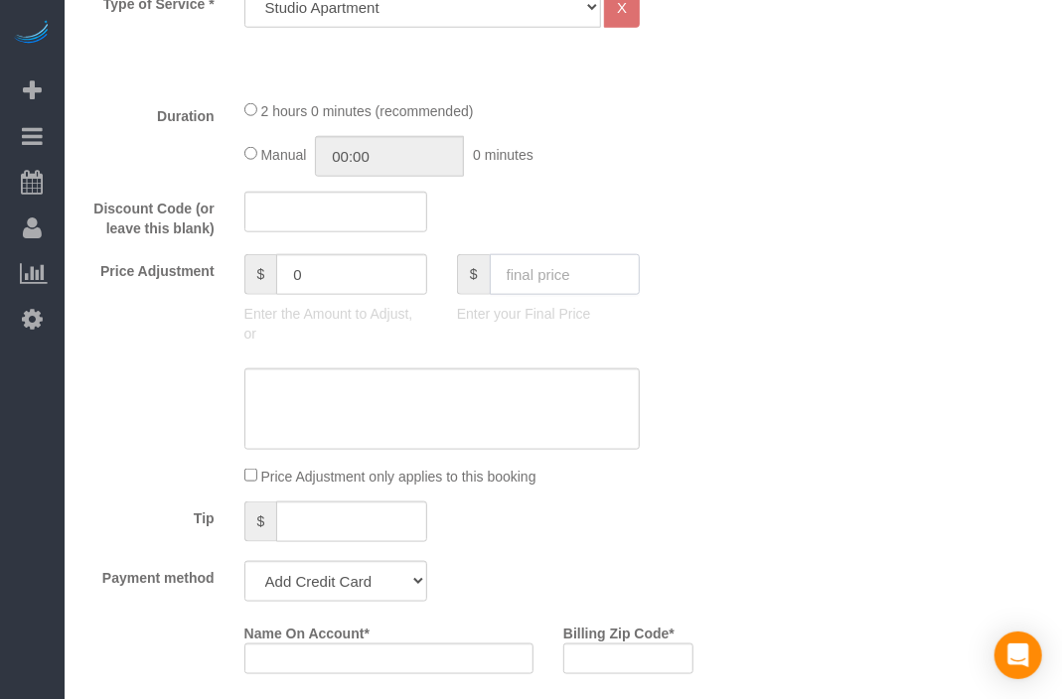
click at [601, 274] on input "text" at bounding box center [565, 274] width 150 height 41
type input "70"
click at [802, 307] on div "Who Email* [EMAIL_ADDRESS][DOMAIN_NAME] Name * [GEOGRAPHIC_DATA] 402 Where Addr…" at bounding box center [562, 647] width 957 height 2713
click at [335, 588] on select "Add Credit Card Cash Check Paypal" at bounding box center [335, 581] width 183 height 41
select select "string:check"
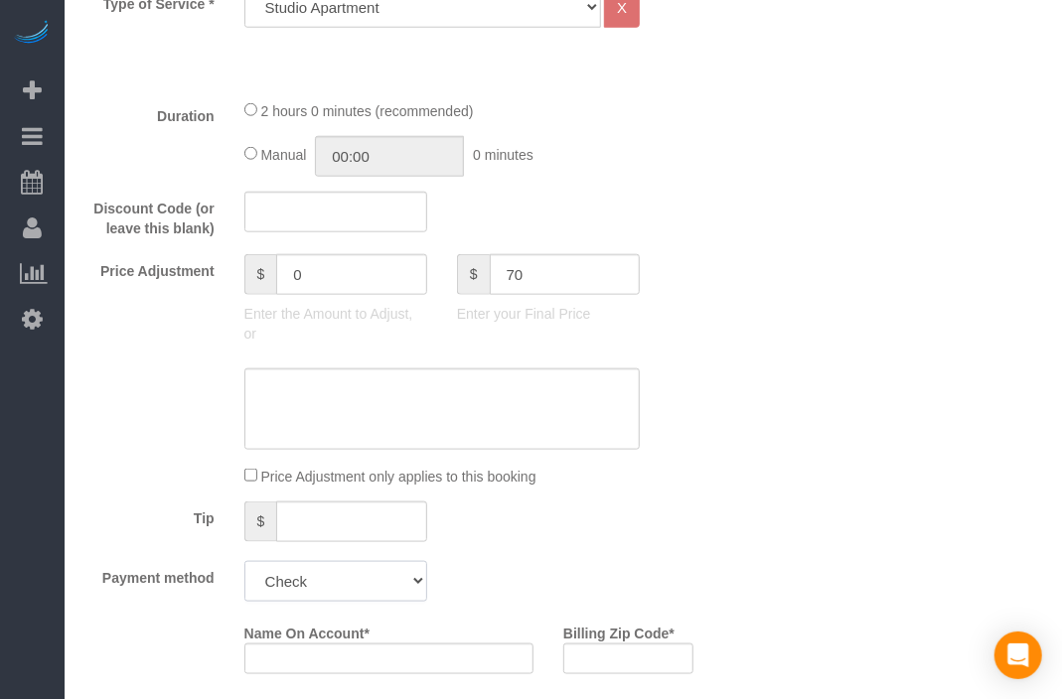
click at [244, 561] on select "Add Credit Card Cash Check Paypal" at bounding box center [335, 581] width 183 height 41
type input "-30"
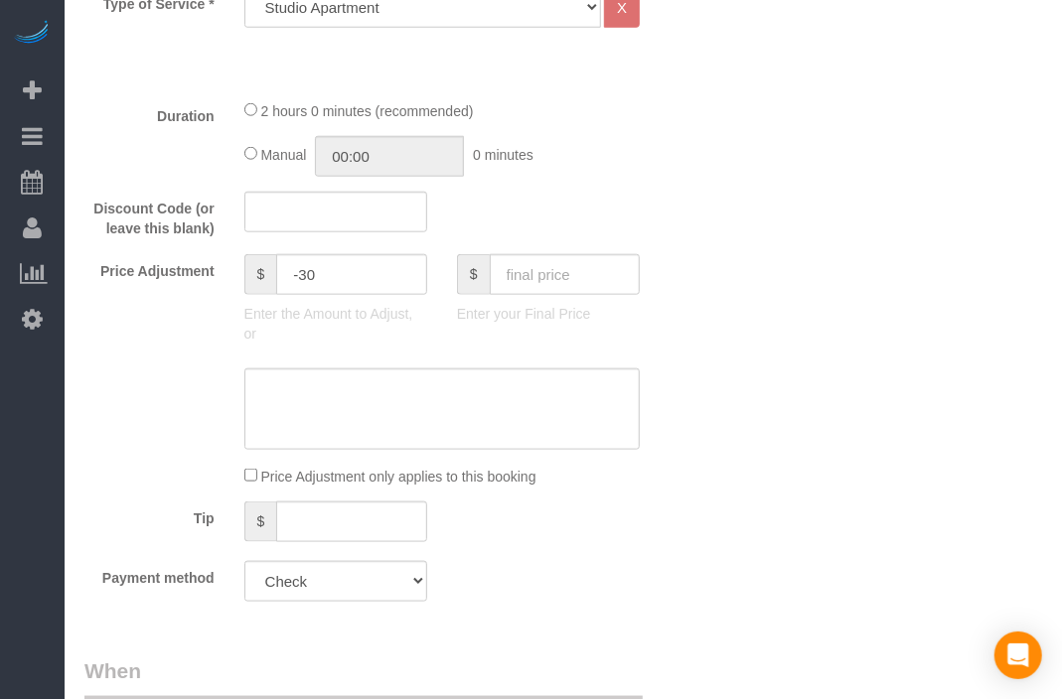
click at [633, 575] on div "Payment method Add Credit Card Cash Check Paypal" at bounding box center [389, 581] width 639 height 41
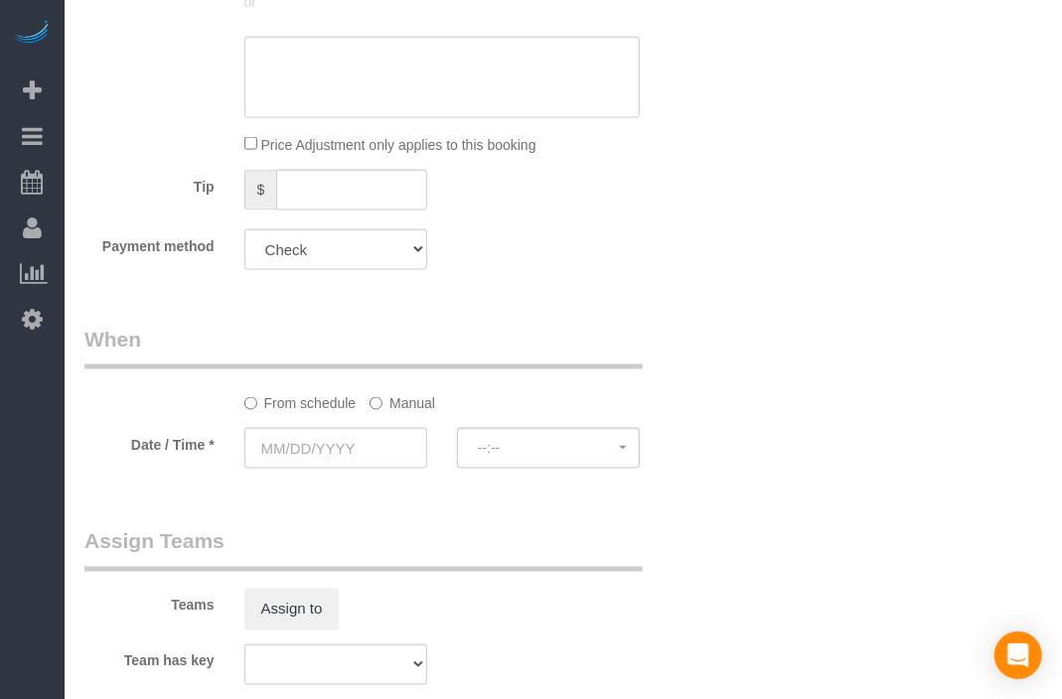
drag, startPoint x: 551, startPoint y: 381, endPoint x: 415, endPoint y: 346, distance: 140.7
click at [415, 346] on legend "When" at bounding box center [363, 347] width 558 height 45
click at [311, 455] on input "text" at bounding box center [335, 448] width 183 height 41
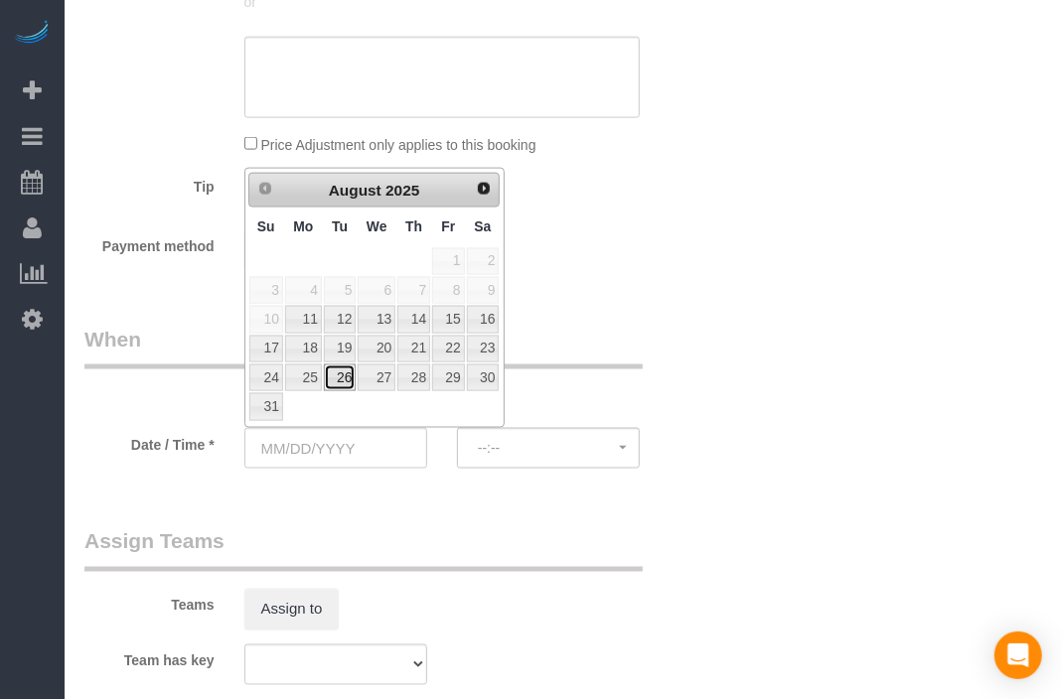
click at [345, 373] on link "26" at bounding box center [340, 378] width 32 height 27
type input "[DATE]"
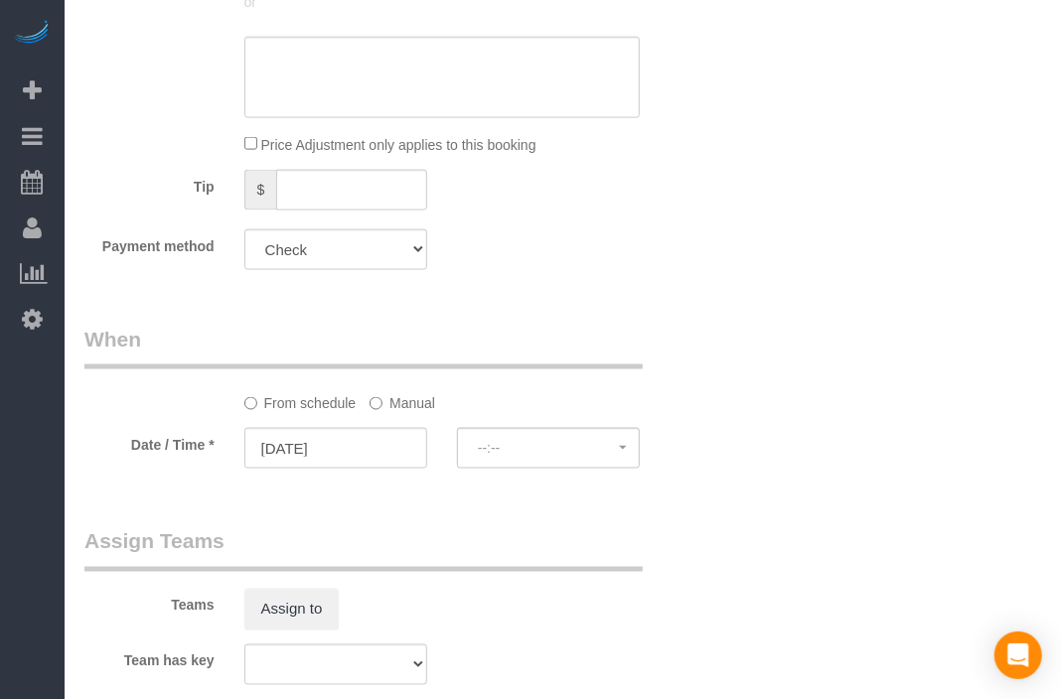
select select "spot193"
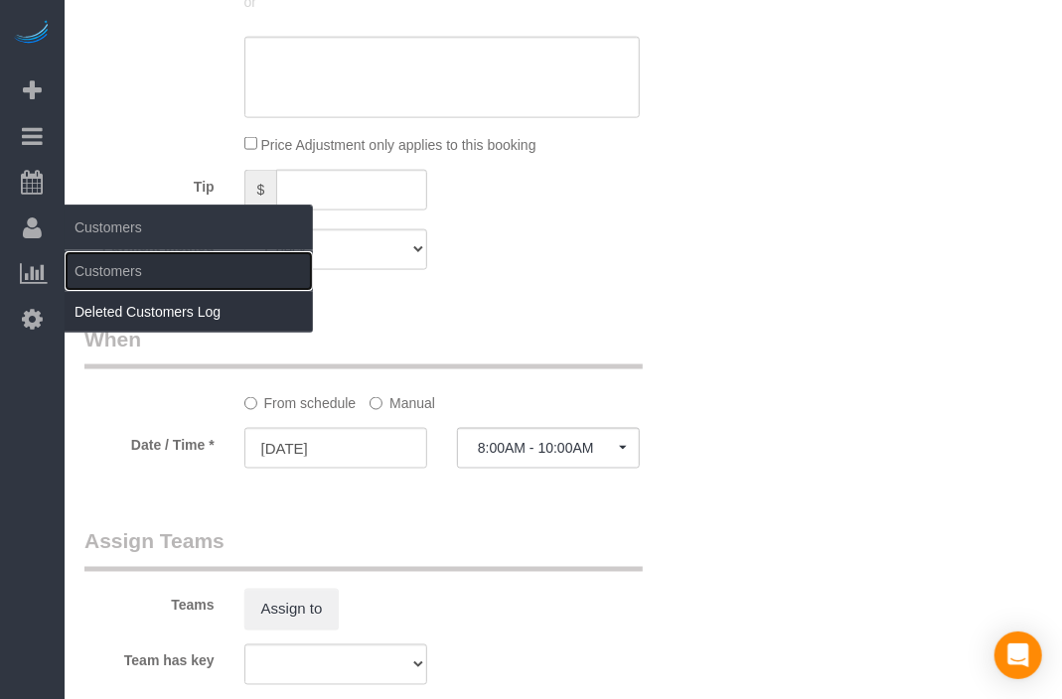
drag, startPoint x: 127, startPoint y: 271, endPoint x: 229, endPoint y: 297, distance: 105.5
click at [127, 271] on link "Customers" at bounding box center [189, 271] width 248 height 40
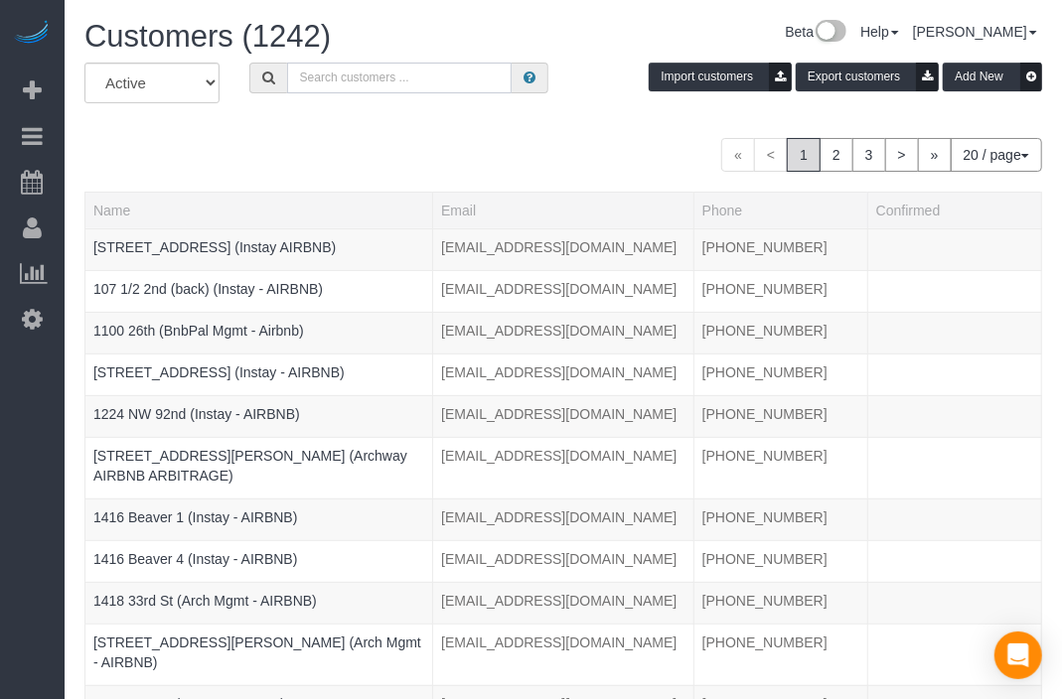
click at [458, 82] on input "text" at bounding box center [399, 78] width 224 height 31
paste input "Argonne 204"
click at [477, 73] on input "Argonne 204" at bounding box center [399, 78] width 224 height 31
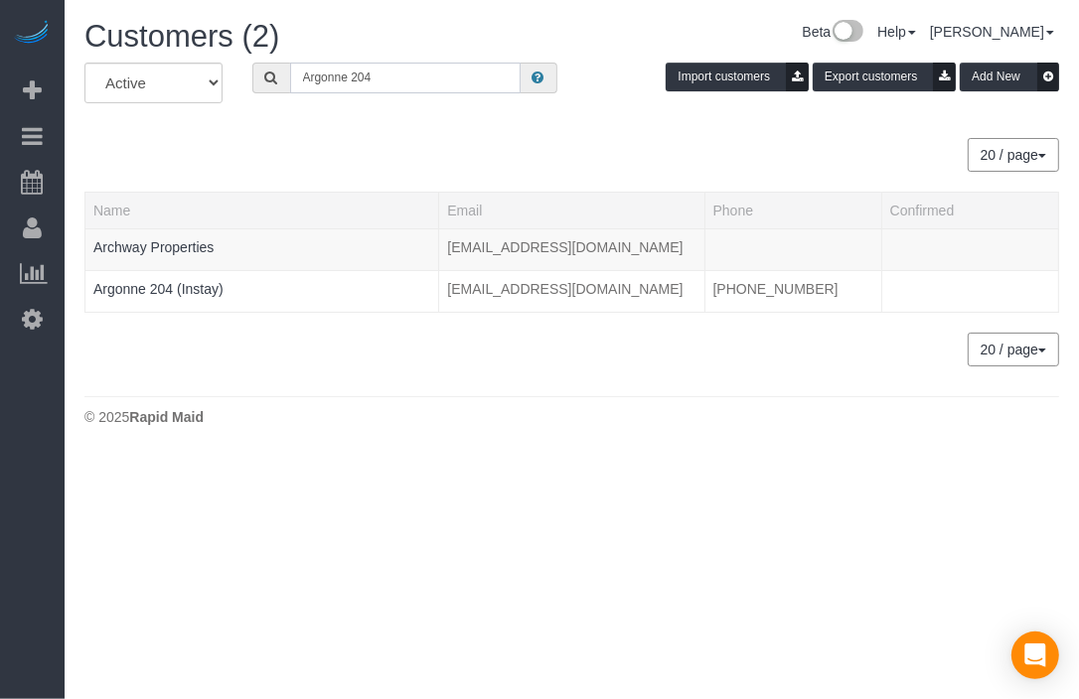
type input "Argonne 204"
click at [422, 163] on div "20 / page 10 / page 20 / page 30 / page 40 / page 50 / page 100 / page" at bounding box center [571, 155] width 974 height 34
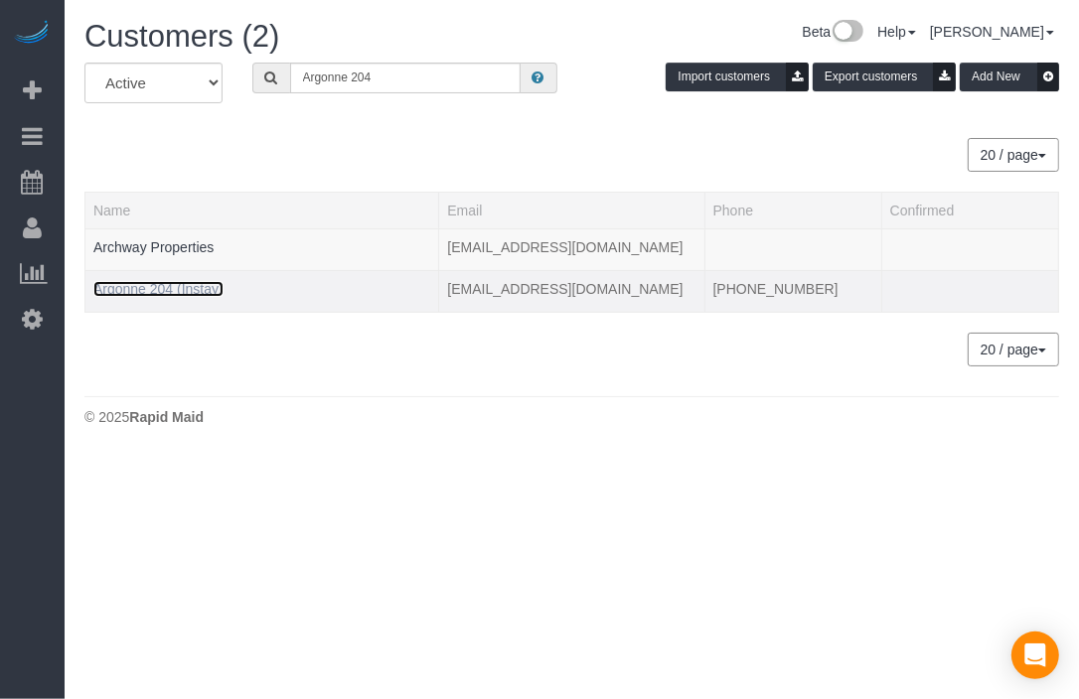
click at [154, 288] on link "Argonne 204 (Instay)" at bounding box center [158, 289] width 130 height 16
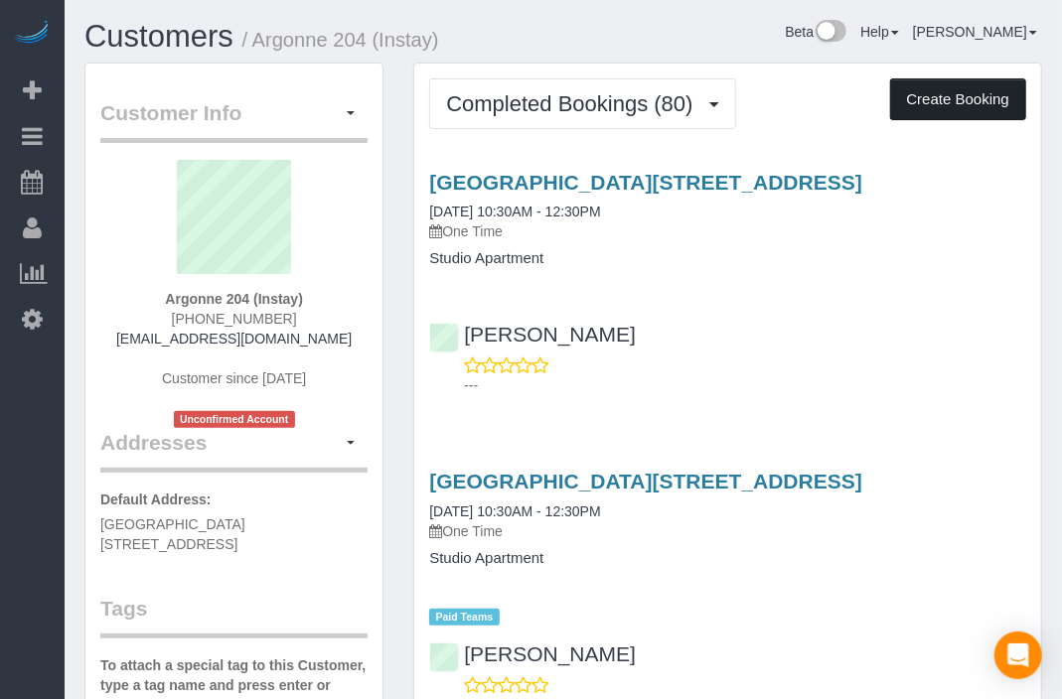
click at [922, 104] on button "Create Booking" at bounding box center [958, 99] width 136 height 42
select select "IA"
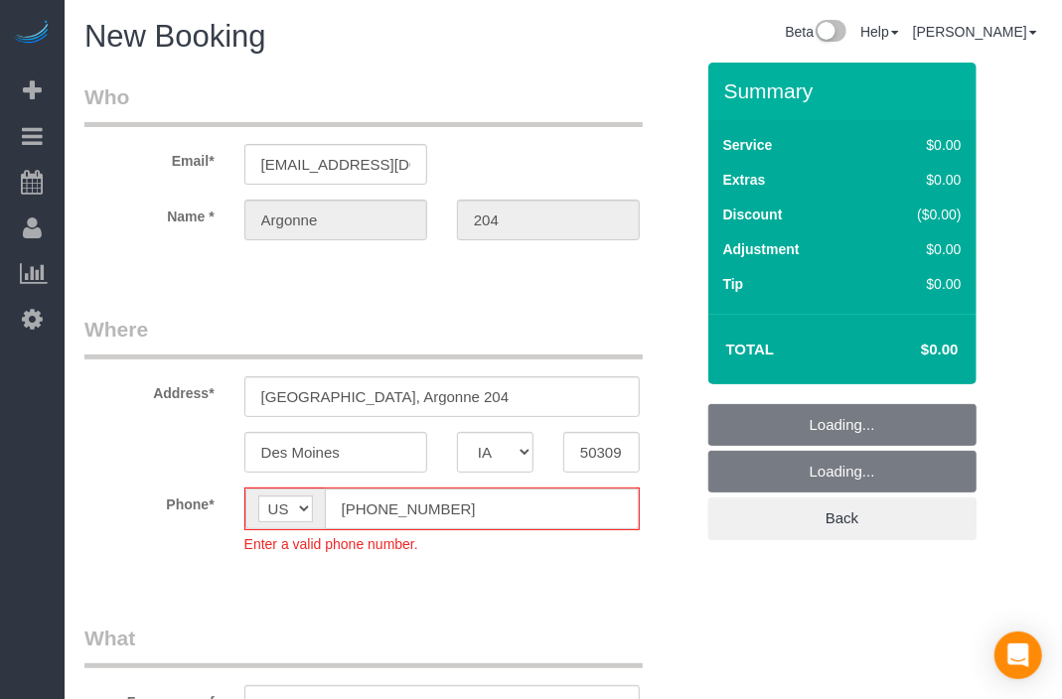
select select "object:20787"
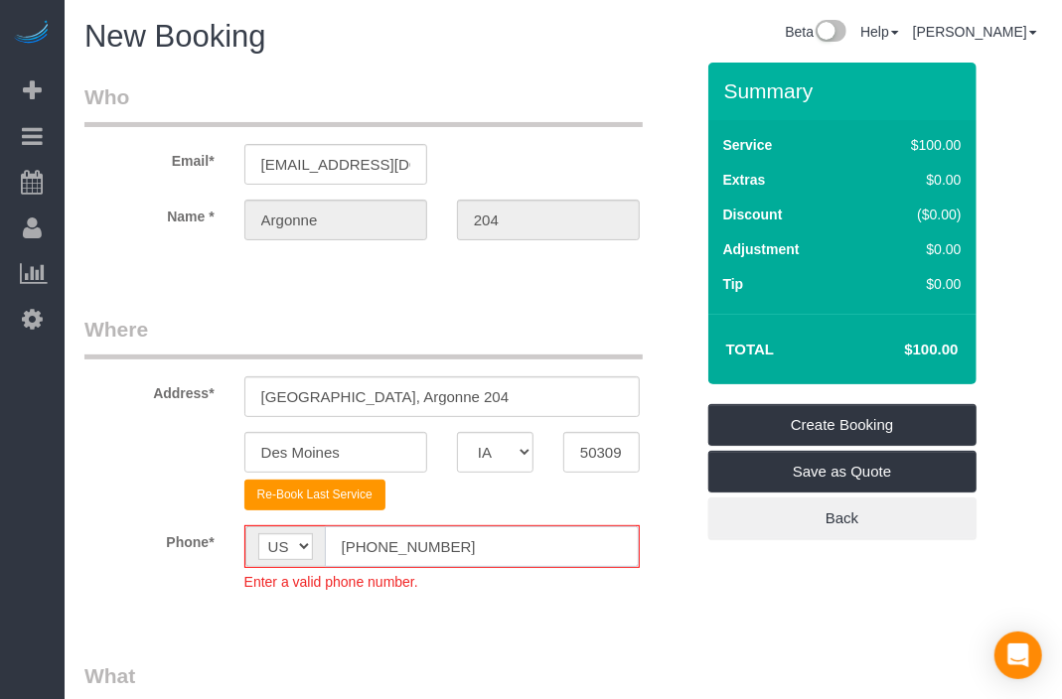
click at [362, 546] on input "[PHONE_NUMBER]" at bounding box center [482, 546] width 314 height 41
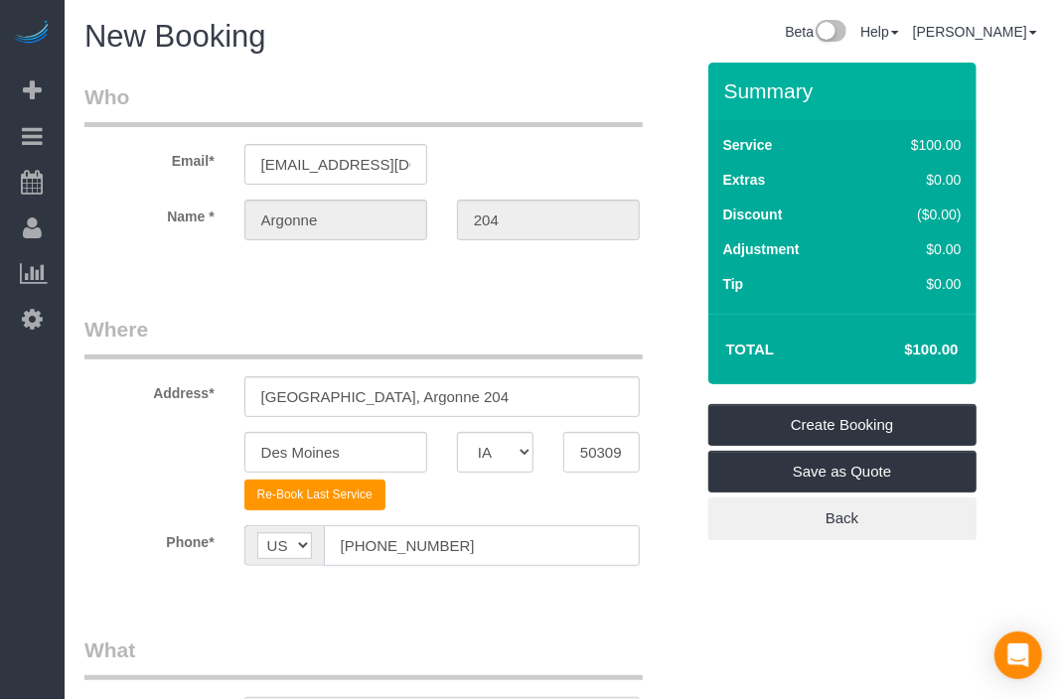
type input "[PHONE_NUMBER]"
click at [657, 588] on fieldset "Where Address* [STREET_ADDRESS] [GEOGRAPHIC_DATA] AK AL AR AZ CA CO CT DC DE [G…" at bounding box center [388, 455] width 609 height 281
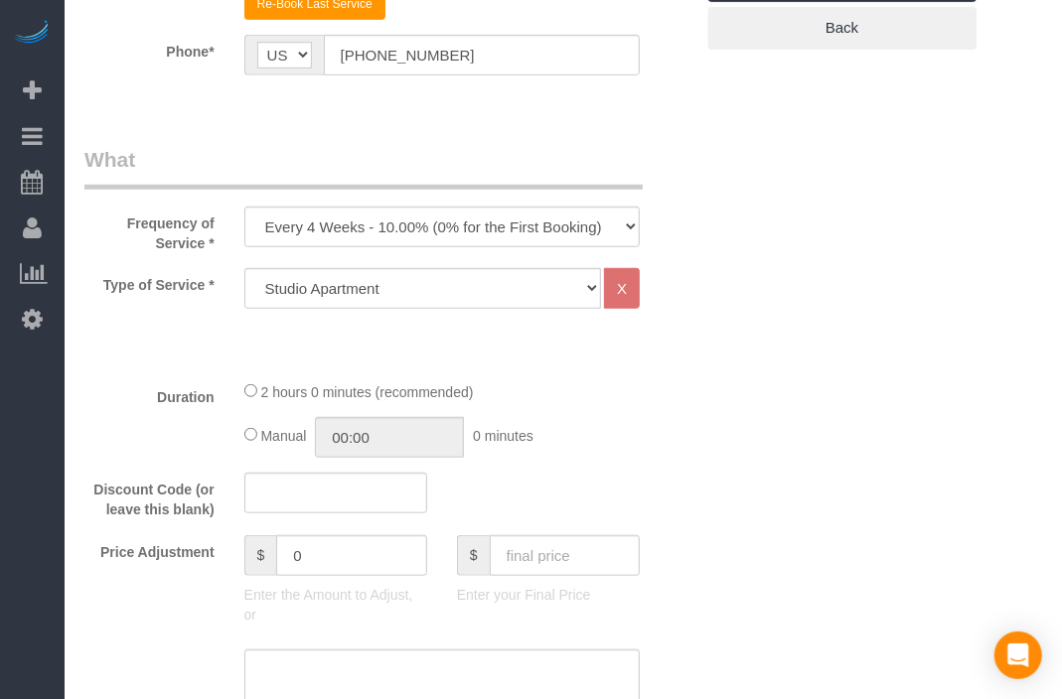
scroll to position [498, 0]
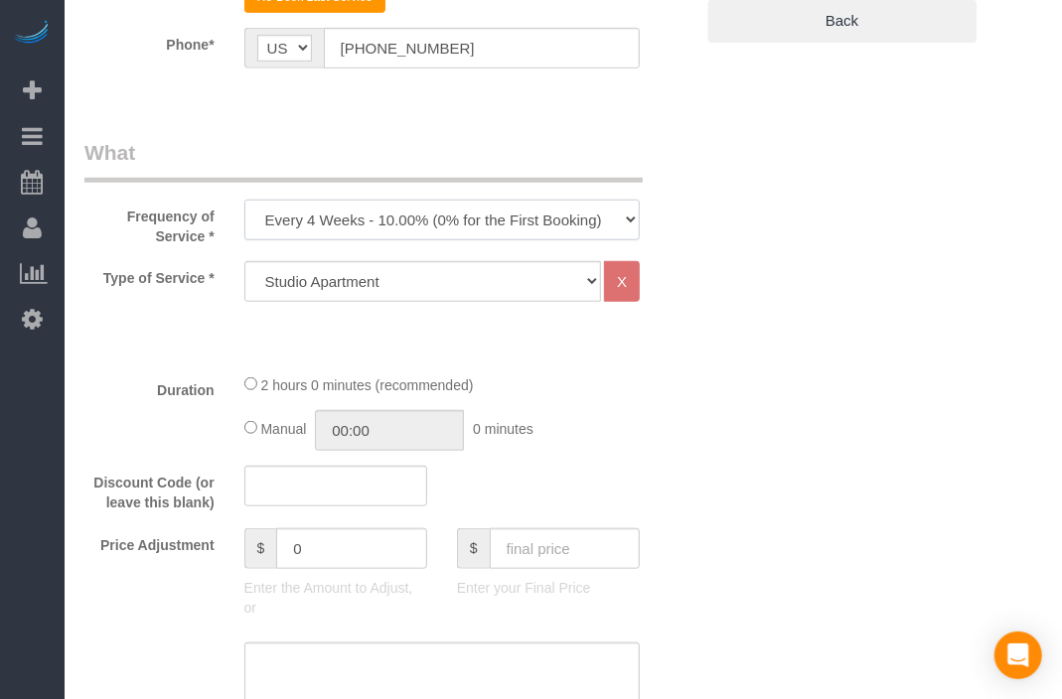
click at [594, 201] on select "Every 6 Weeks (0% for the First Booking) One Time Every 8 Weeks (0% for the Fir…" at bounding box center [441, 220] width 395 height 41
select select "object:20789"
click at [244, 200] on select "Every 6 Weeks (0% for the First Booking) One Time Every 8 Weeks (0% for the Fir…" at bounding box center [441, 220] width 395 height 41
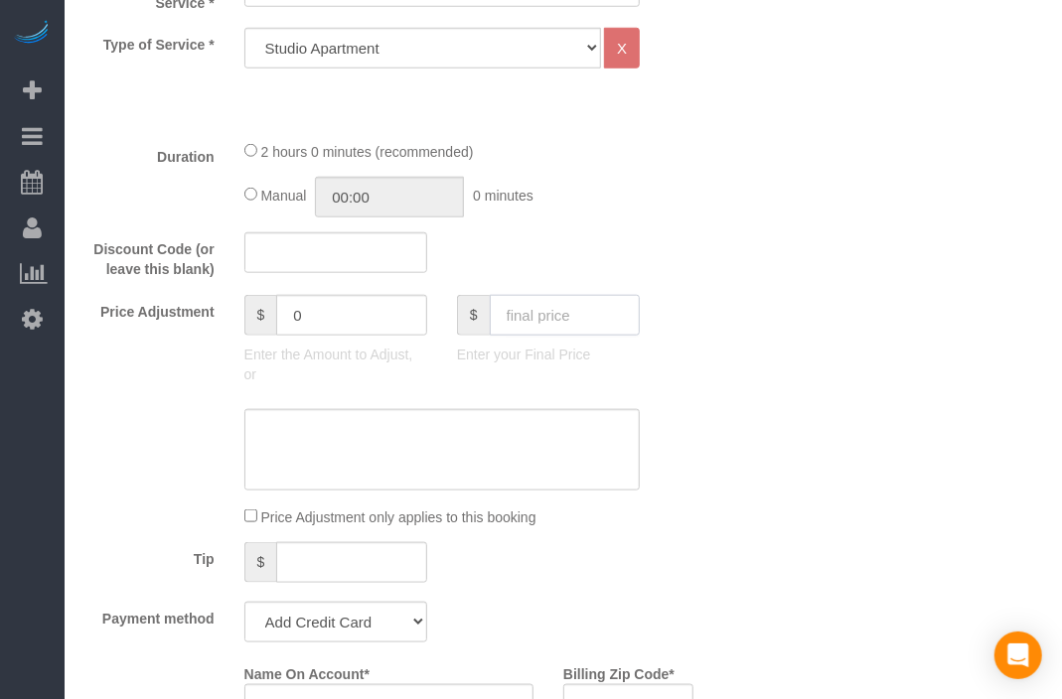
click at [556, 302] on input "text" at bounding box center [565, 315] width 150 height 41
type input "70"
click at [743, 400] on div "Who Email* [EMAIL_ADDRESS][DOMAIN_NAME] Name * [GEOGRAPHIC_DATA] 204 Where Addr…" at bounding box center [562, 678] width 957 height 2693
type input "-30"
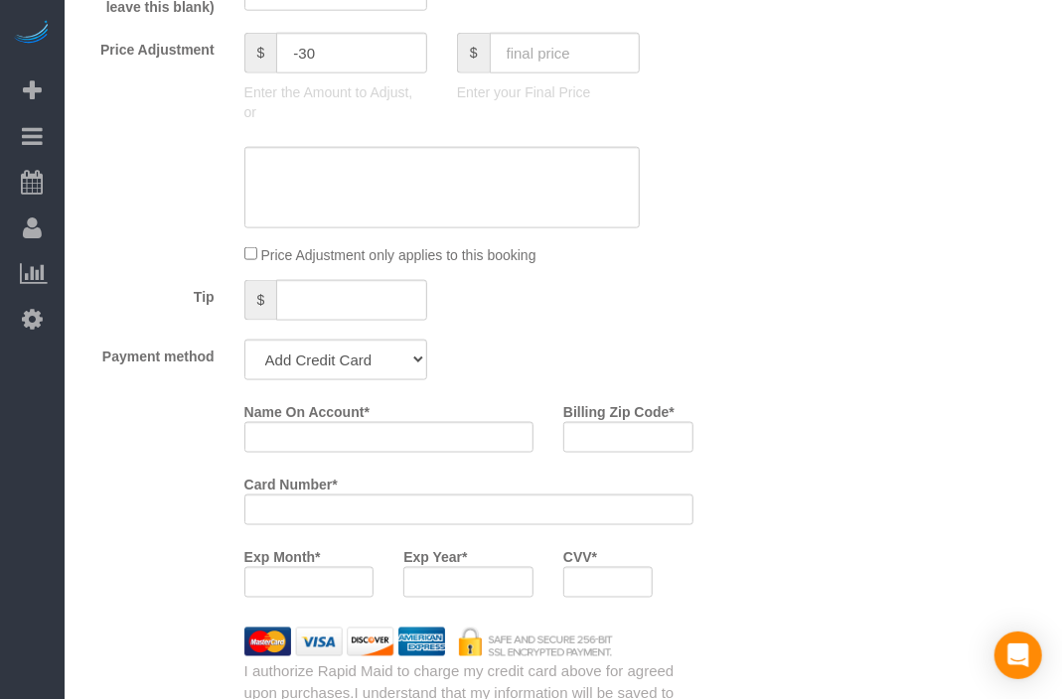
scroll to position [1016, 0]
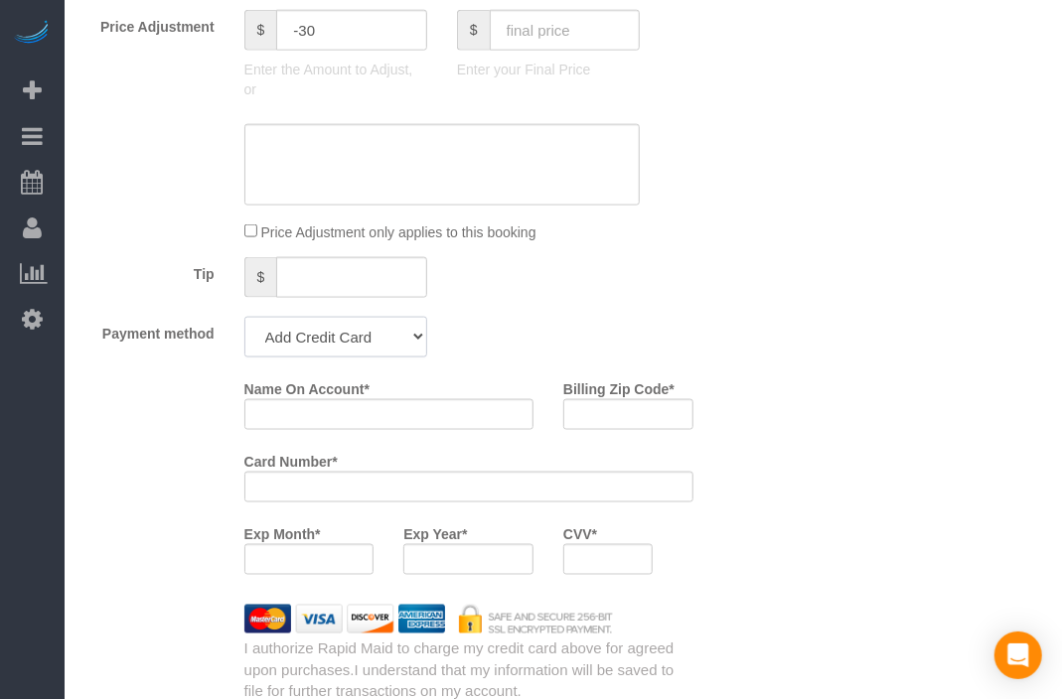
click at [329, 339] on select "Add Credit Card Cash Check Paypal" at bounding box center [335, 337] width 183 height 41
select select "string:check"
click at [244, 317] on select "Add Credit Card Cash Check Paypal" at bounding box center [335, 337] width 183 height 41
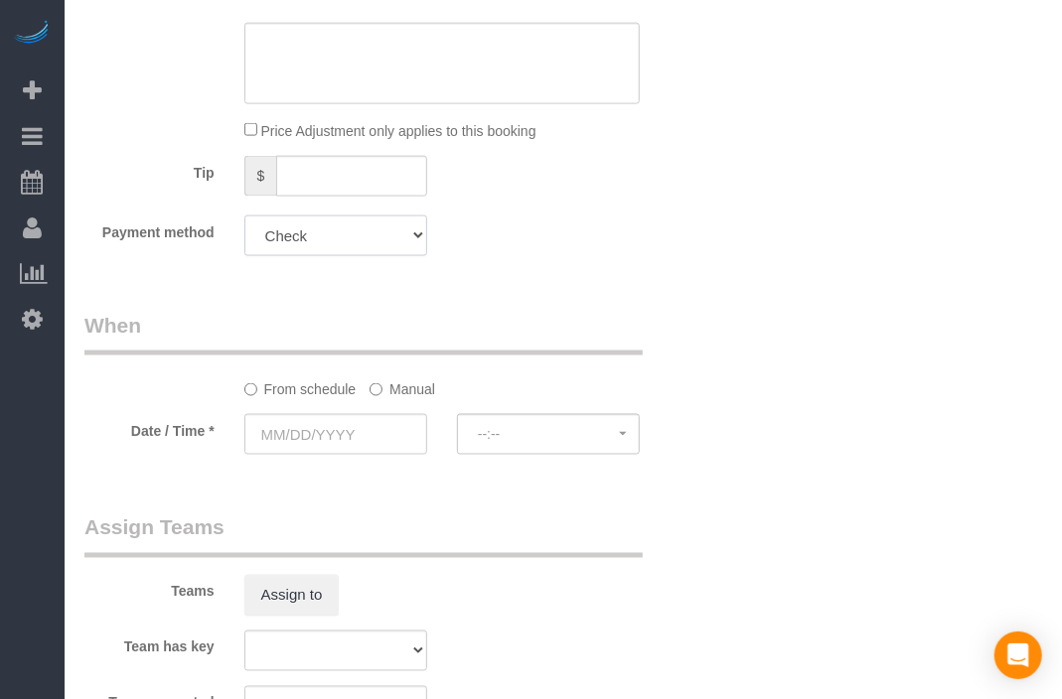
scroll to position [1200, 0]
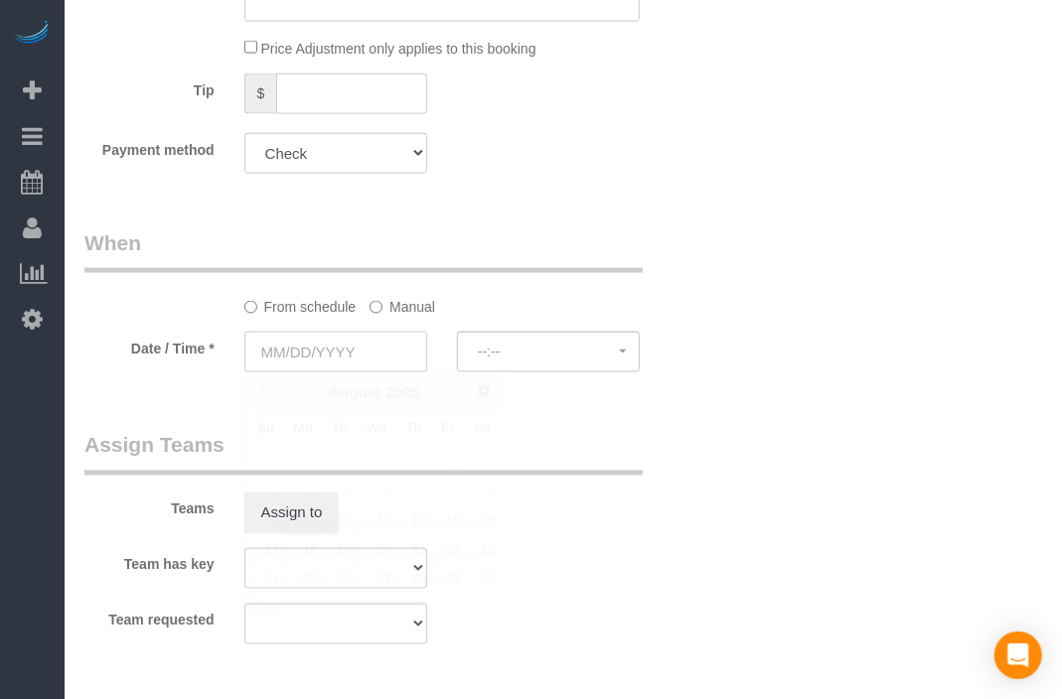
click at [372, 338] on input "text" at bounding box center [335, 352] width 183 height 41
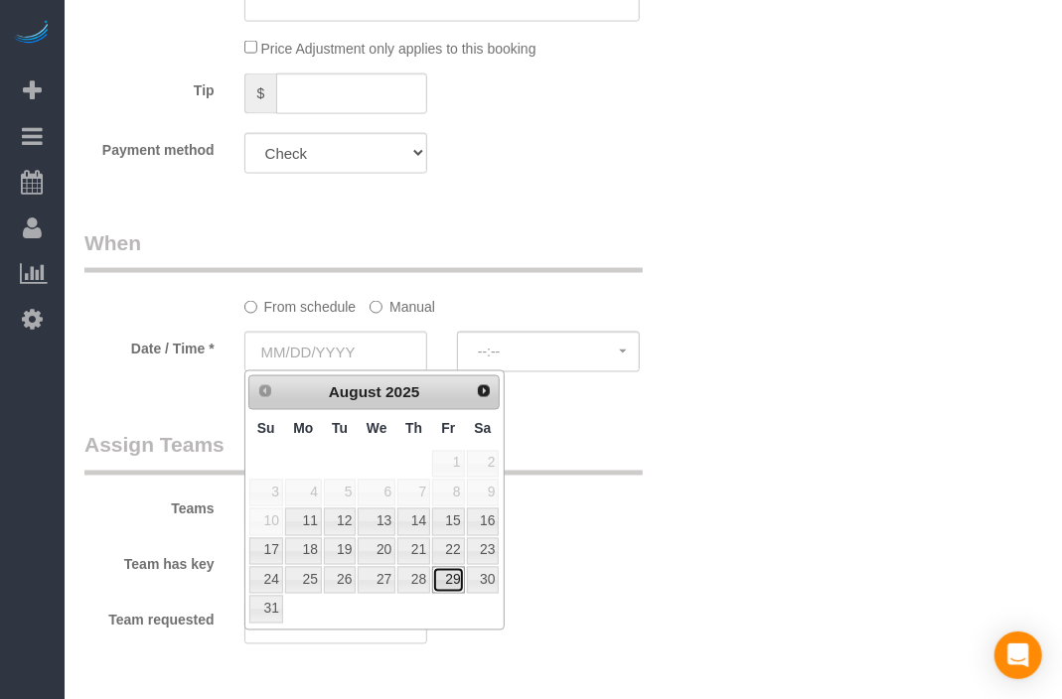
click at [452, 582] on link "29" at bounding box center [448, 580] width 32 height 27
type input "[DATE]"
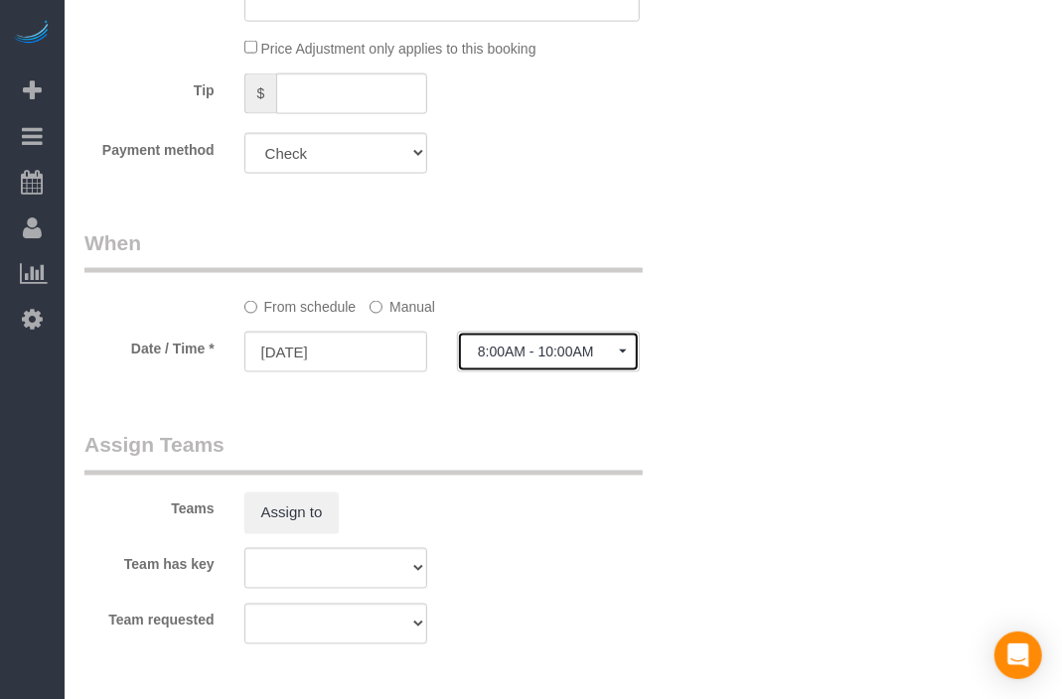
click at [577, 355] on span "8:00AM - 10:00AM" at bounding box center [548, 352] width 141 height 16
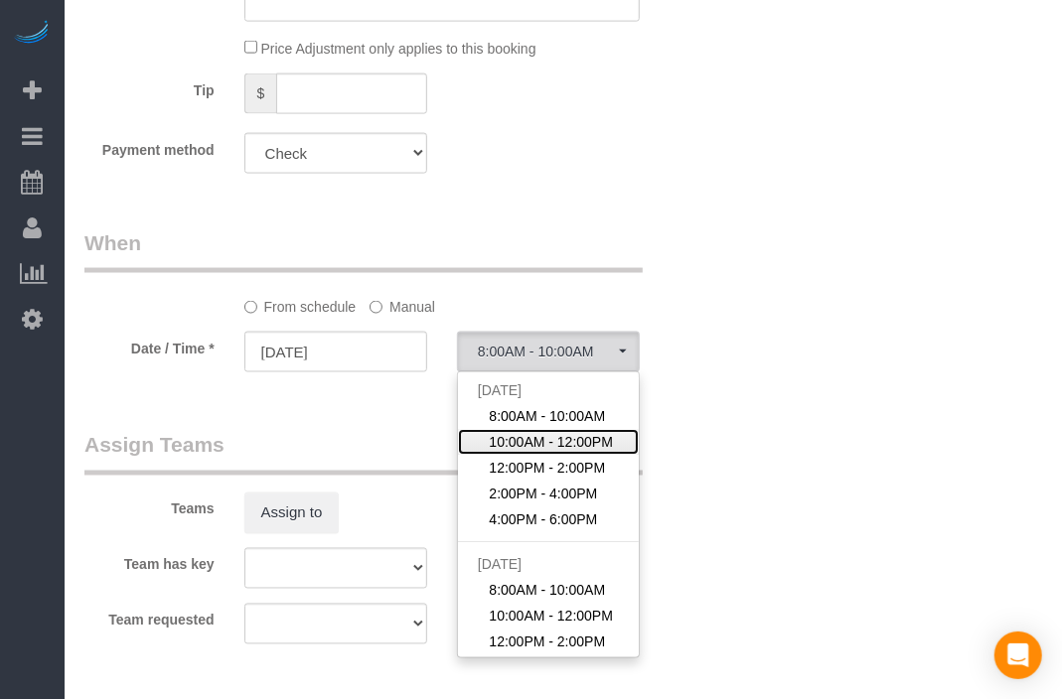
click at [580, 445] on span "10:00AM - 12:00PM" at bounding box center [551, 442] width 124 height 20
select select "spot219"
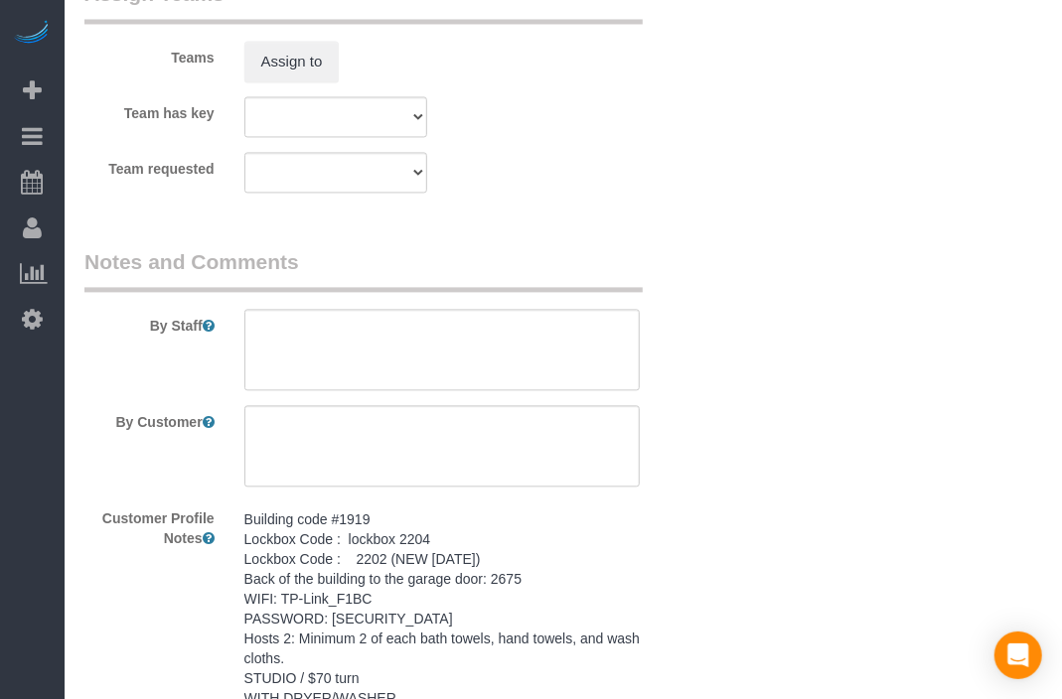
scroll to position [1654, 0]
click at [401, 583] on pre "Building code #1919 Lockbox Code : lockbox 2204 Lockbox Code : 2202 (NEW [DATE]…" at bounding box center [441, 607] width 395 height 199
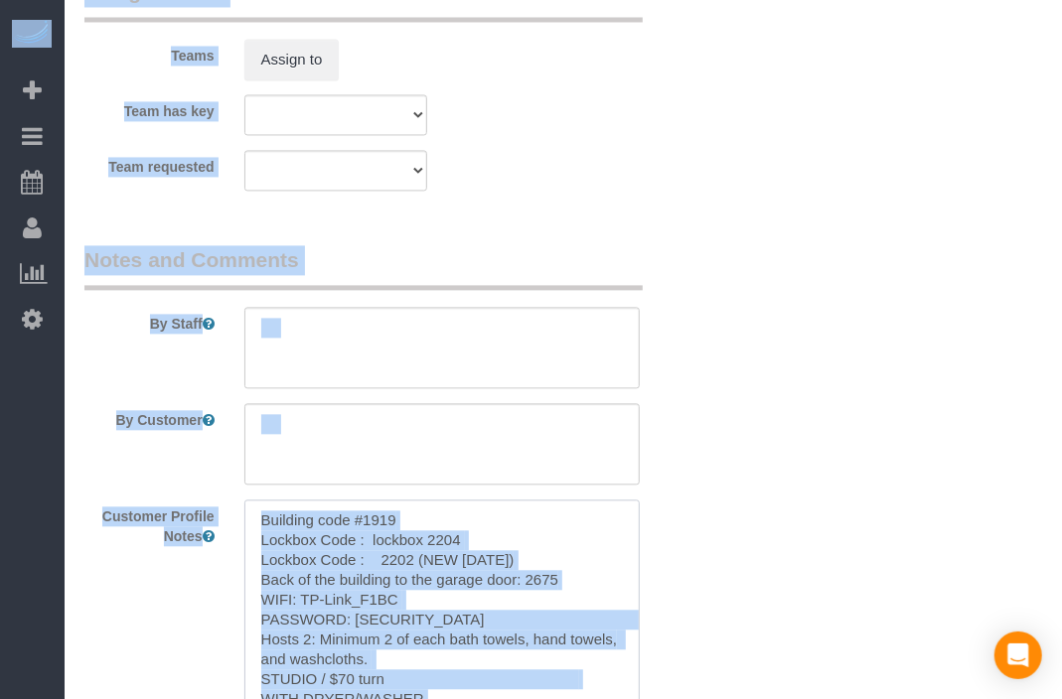
click at [423, 582] on textarea "Building code #1919 Lockbox Code : lockbox 2204 Lockbox Code : 2202 (NEW [DATE]…" at bounding box center [441, 610] width 395 height 220
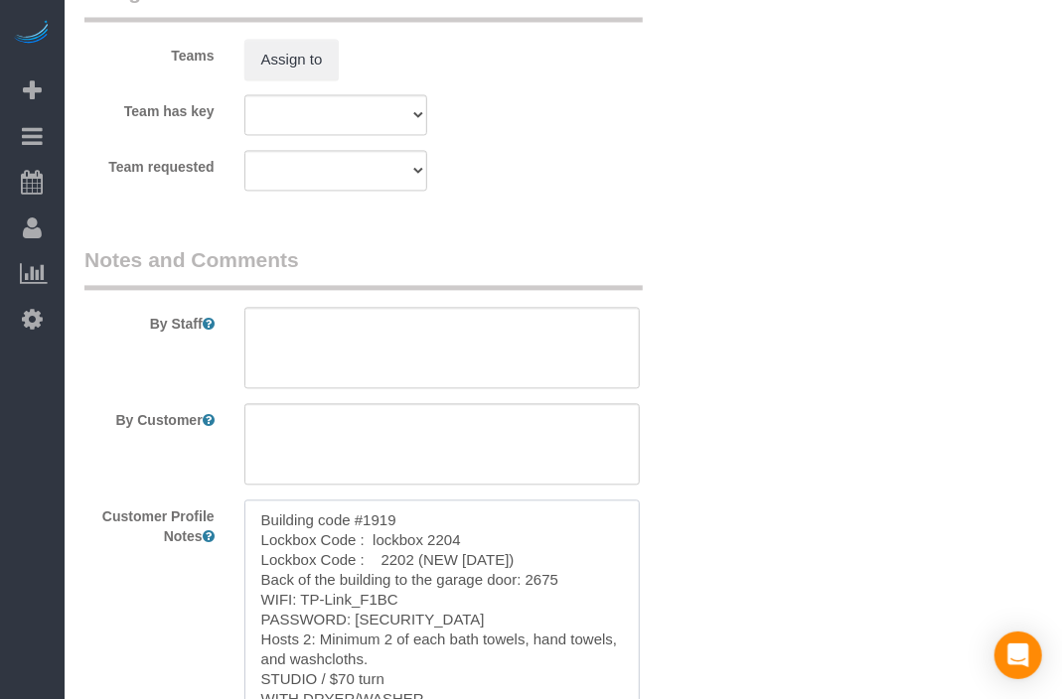
click at [499, 547] on textarea "Building code #1919 Lockbox Code : lockbox 2204 Lockbox Code : 2202 (NEW [DATE]…" at bounding box center [441, 610] width 395 height 220
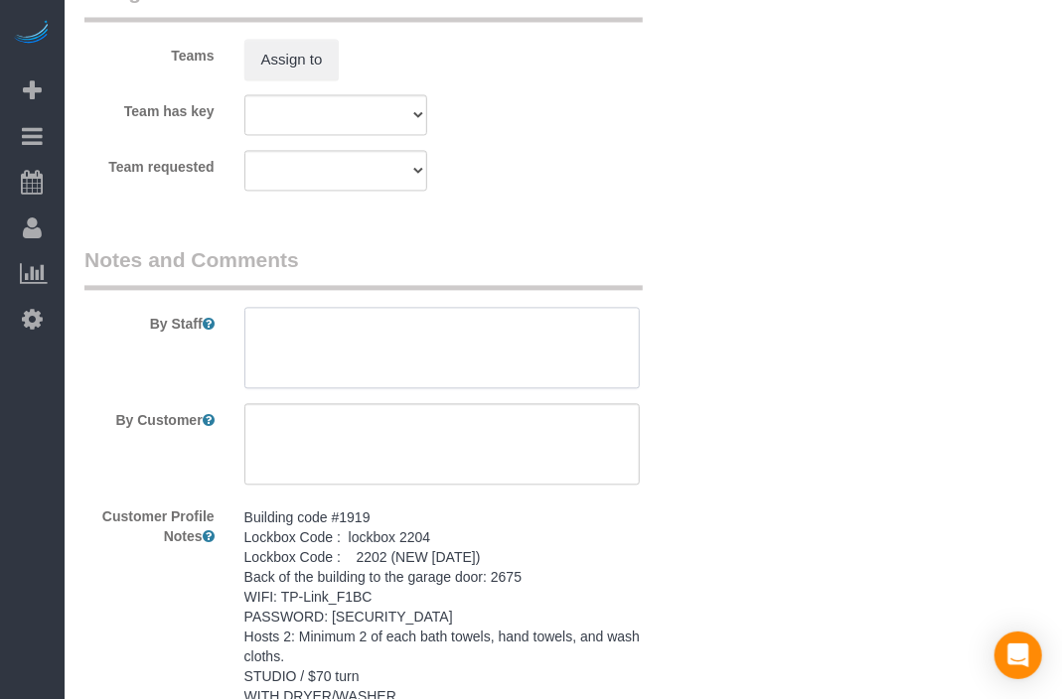
click at [556, 341] on textarea at bounding box center [441, 347] width 395 height 81
paste textarea "Building code #1919 Lockbox Code : lockbox 2204 Lockbox Code : 2202 (NEW [DATE]…"
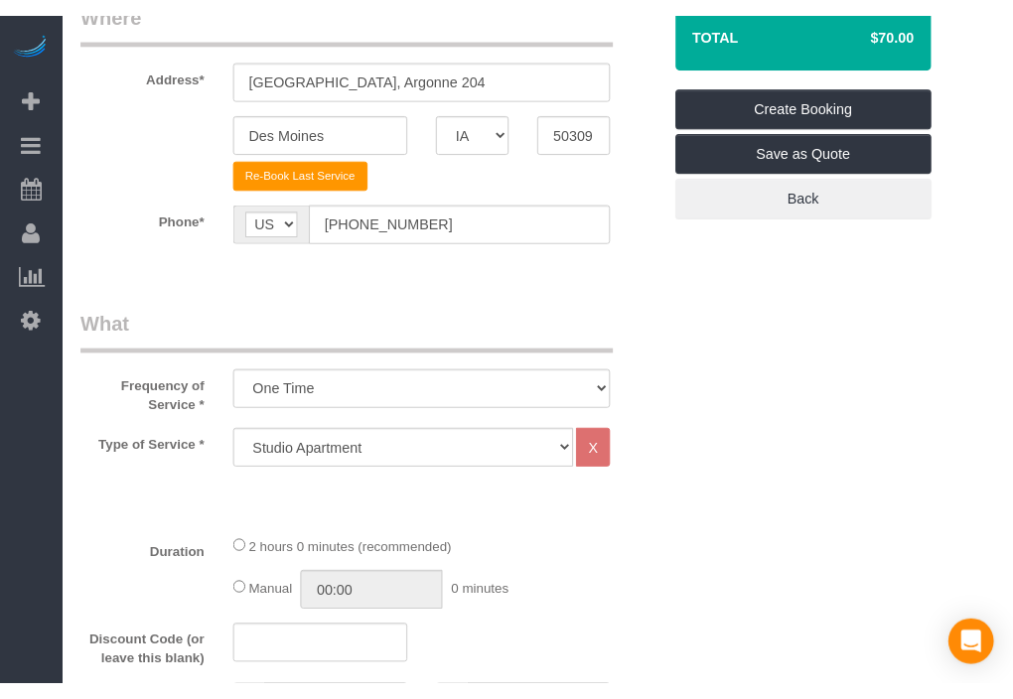
scroll to position [0, 0]
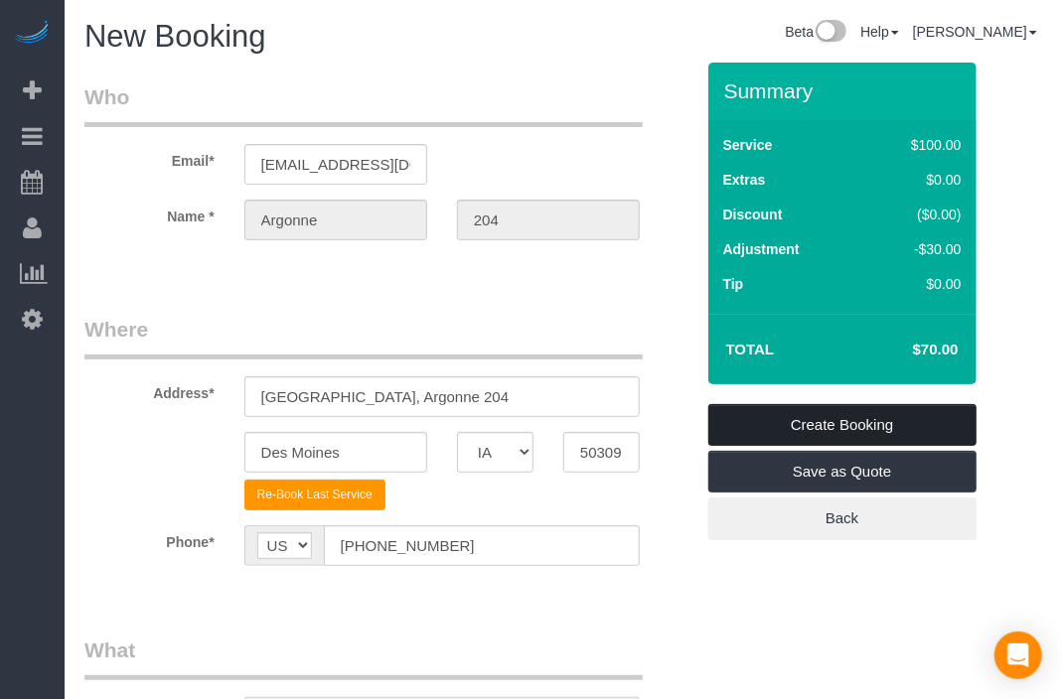
type textarea "Building code #1919 Lockbox Code : lockbox 2204 Lockbox Code : 2202 (NEW [DATE]…"
click at [878, 424] on link "Create Booking" at bounding box center [842, 425] width 268 height 42
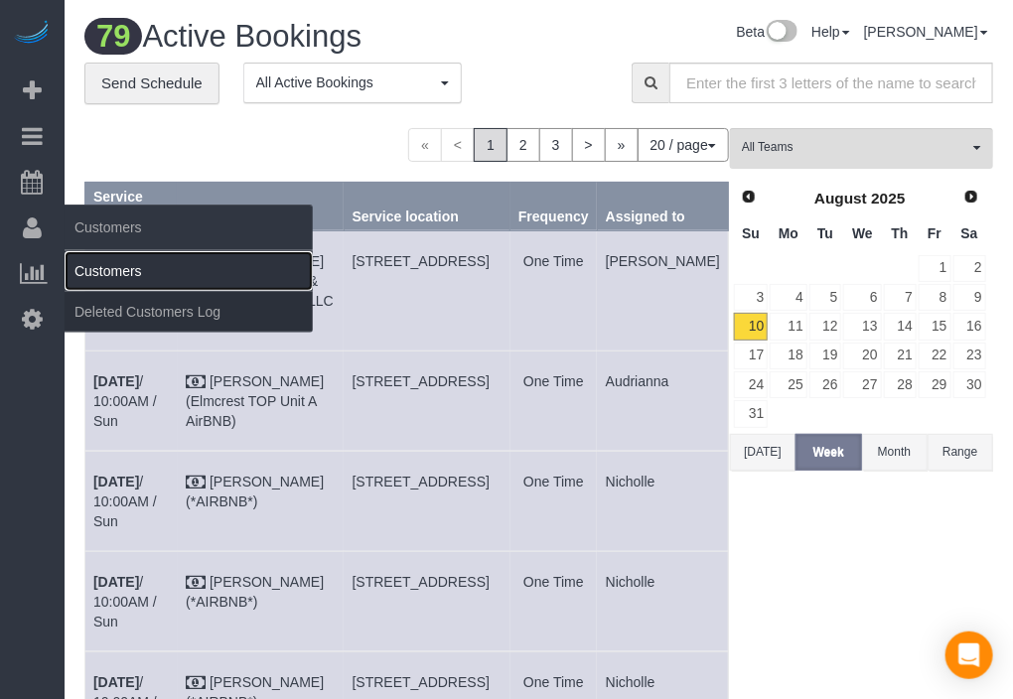
click at [80, 251] on link "Customers" at bounding box center [189, 271] width 248 height 40
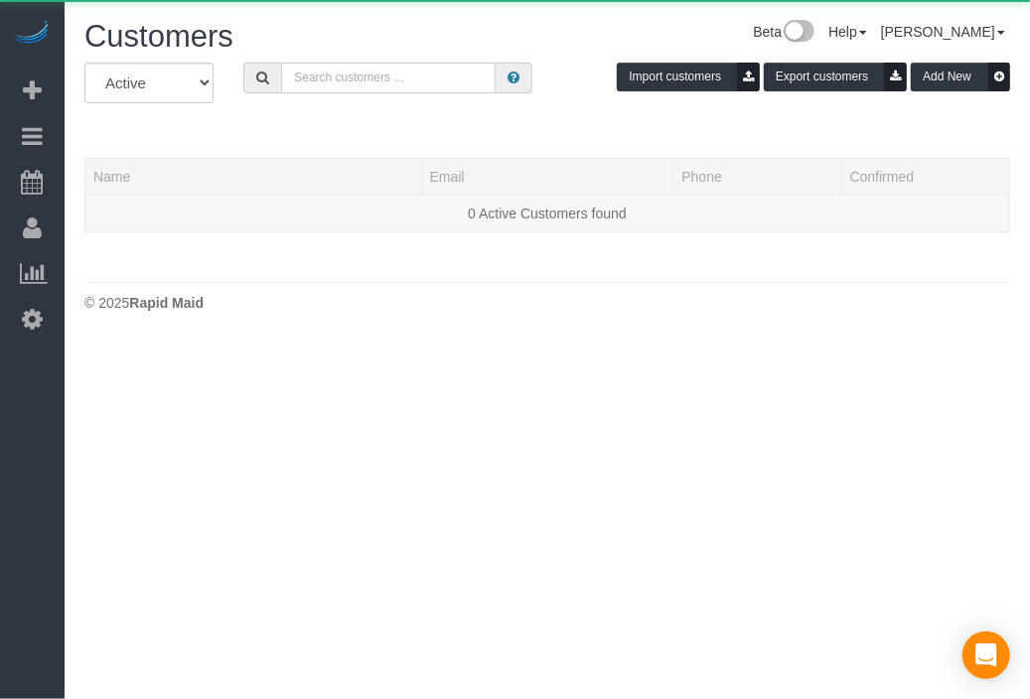
click at [425, 81] on input "text" at bounding box center [388, 78] width 215 height 31
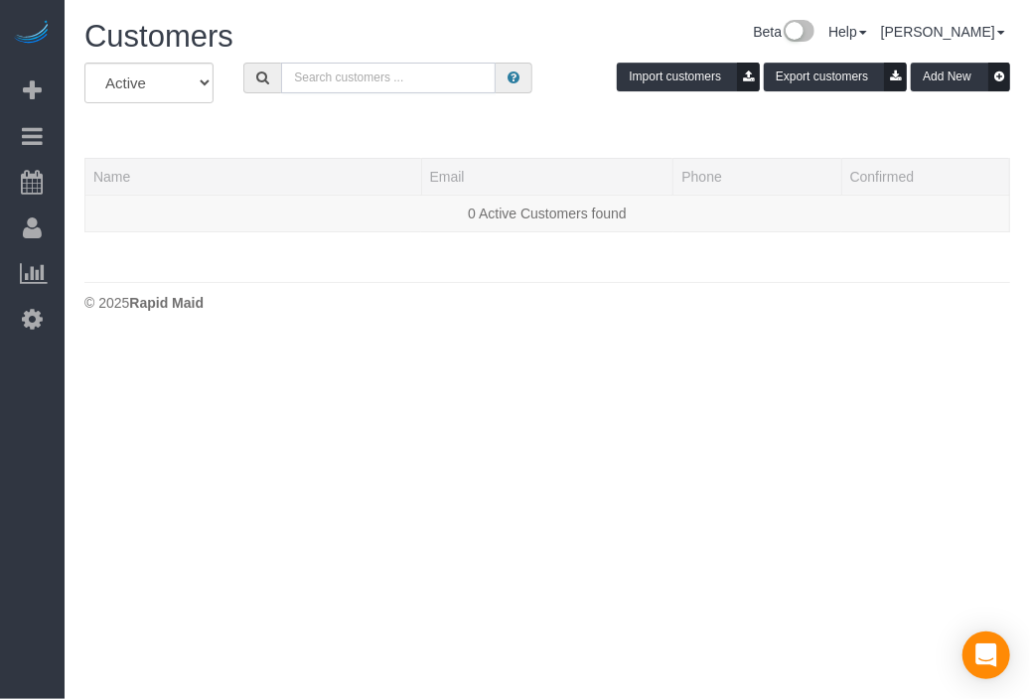
paste input "1903 [GEOGRAPHIC_DATA]"
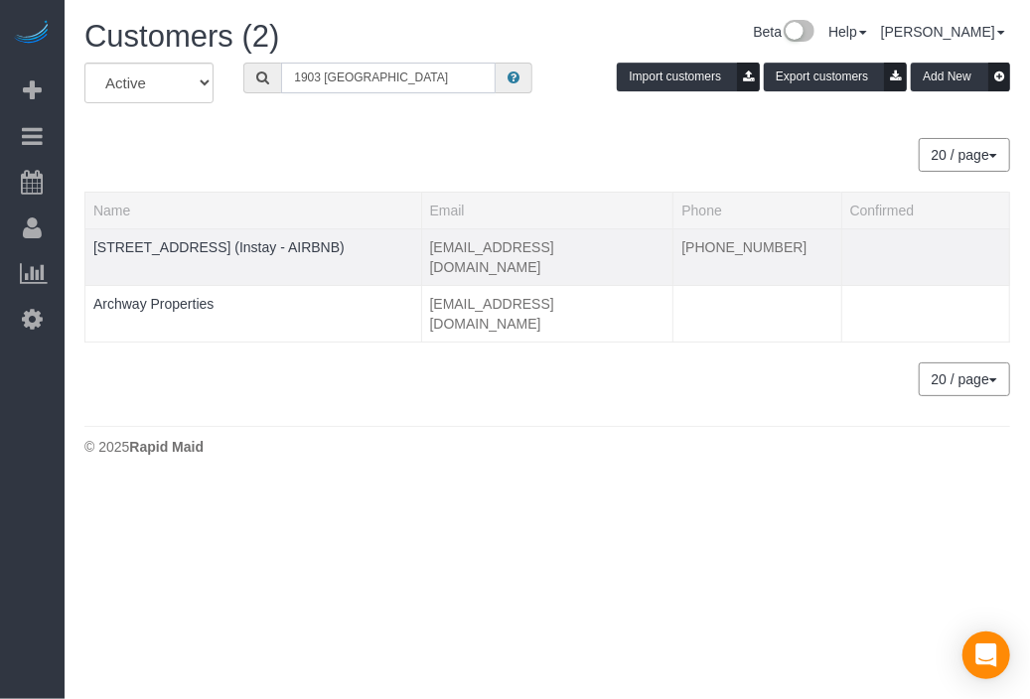
type input "1903 [GEOGRAPHIC_DATA]"
click at [308, 231] on td "[STREET_ADDRESS] (Instay - AIRBNB)" at bounding box center [253, 256] width 337 height 57
click at [318, 241] on link "[STREET_ADDRESS] (Instay - AIRBNB)" at bounding box center [218, 247] width 251 height 16
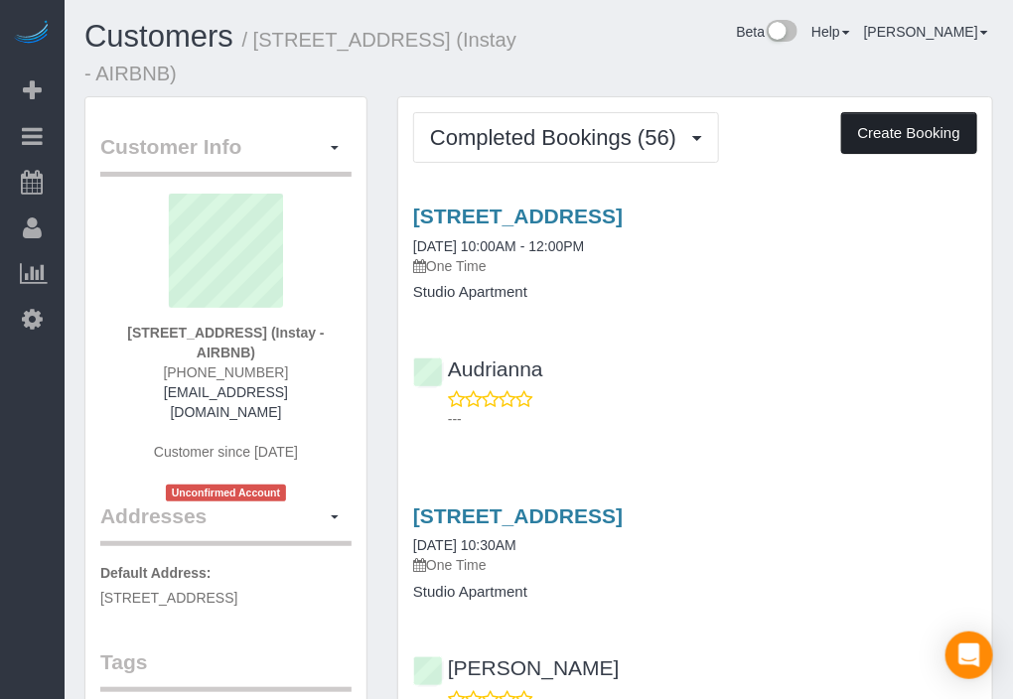
click at [961, 140] on button "Create Booking" at bounding box center [909, 133] width 136 height 42
select select "IA"
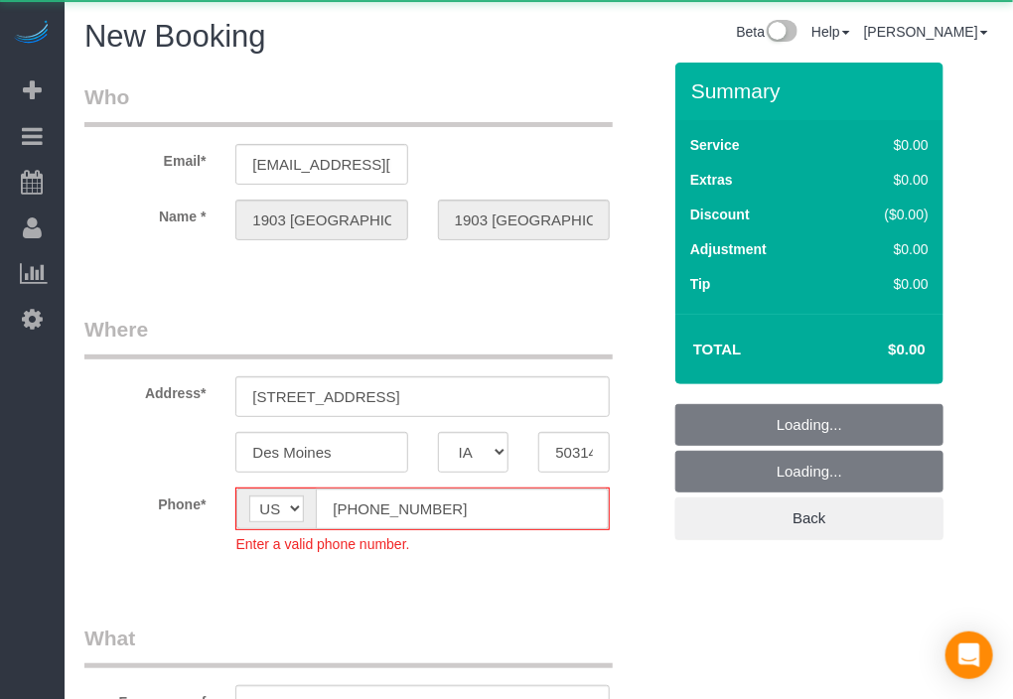
select select "object:22893"
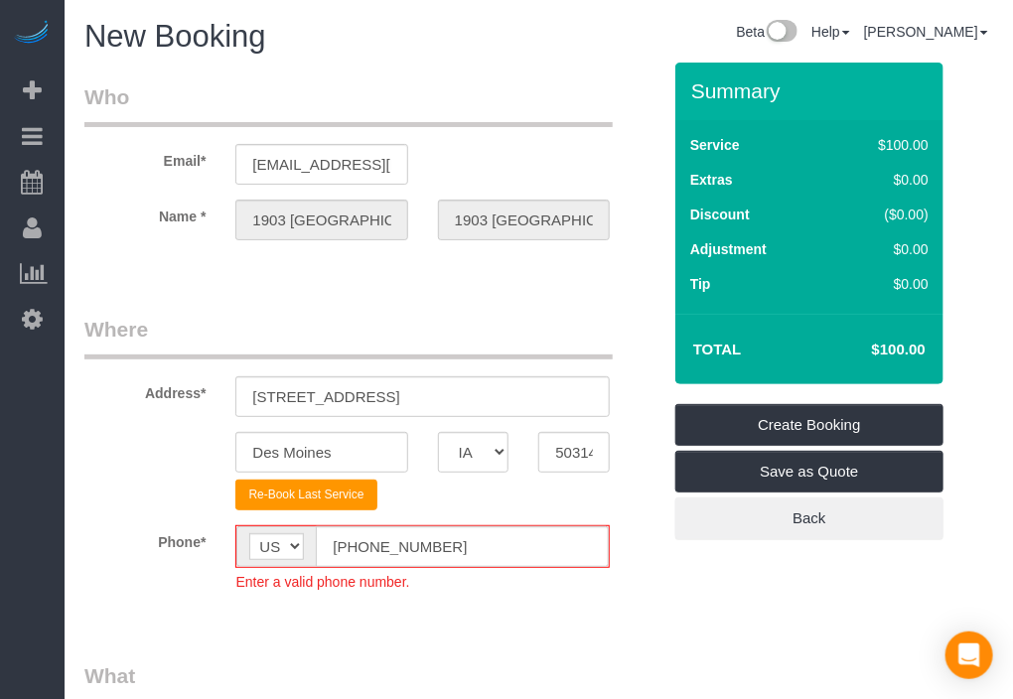
drag, startPoint x: 469, startPoint y: 571, endPoint x: 415, endPoint y: 606, distance: 63.9
click at [416, 606] on fieldset "Where Address* [STREET_ADDRESS] [GEOGRAPHIC_DATA] AK AL AR AZ CA CO CT DC DE [G…" at bounding box center [372, 468] width 576 height 307
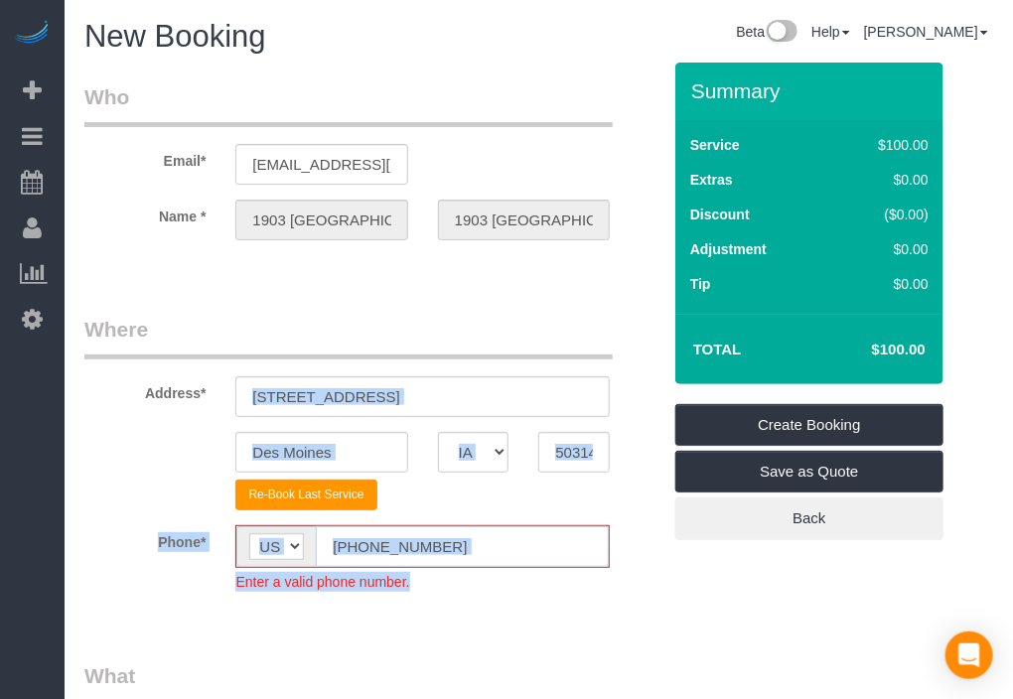
drag, startPoint x: 415, startPoint y: 606, endPoint x: 360, endPoint y: 547, distance: 80.8
click at [362, 547] on input "[PHONE_NUMBER]" at bounding box center [462, 546] width 293 height 41
click at [354, 542] on input "[PHONE_NUMBER]" at bounding box center [462, 546] width 293 height 41
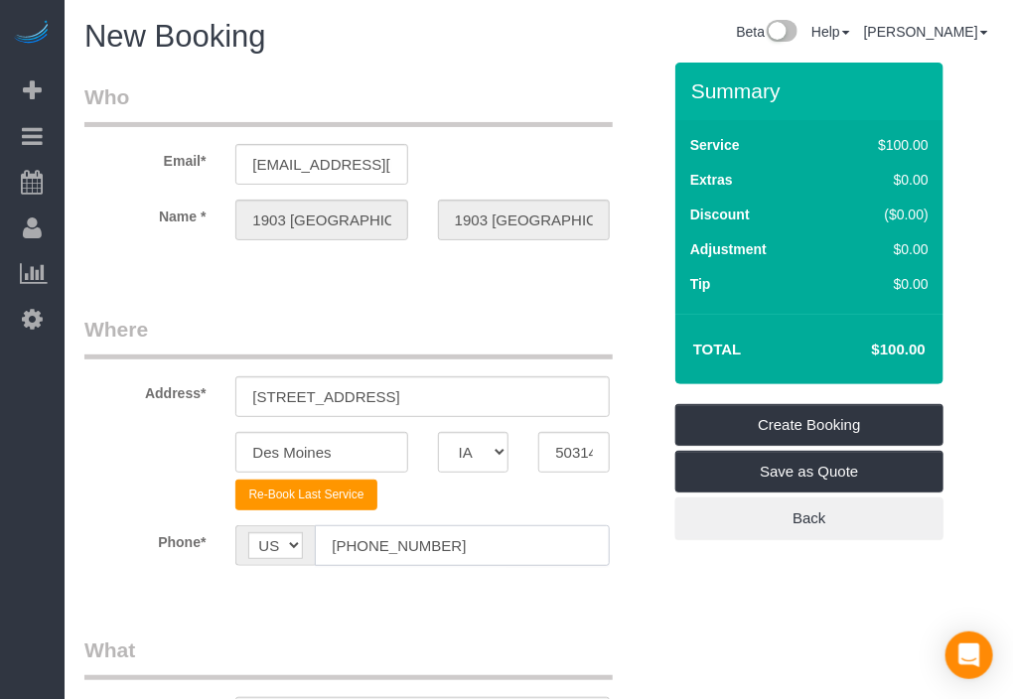
type input "[PHONE_NUMBER]"
drag, startPoint x: 698, startPoint y: 579, endPoint x: 669, endPoint y: 578, distance: 28.8
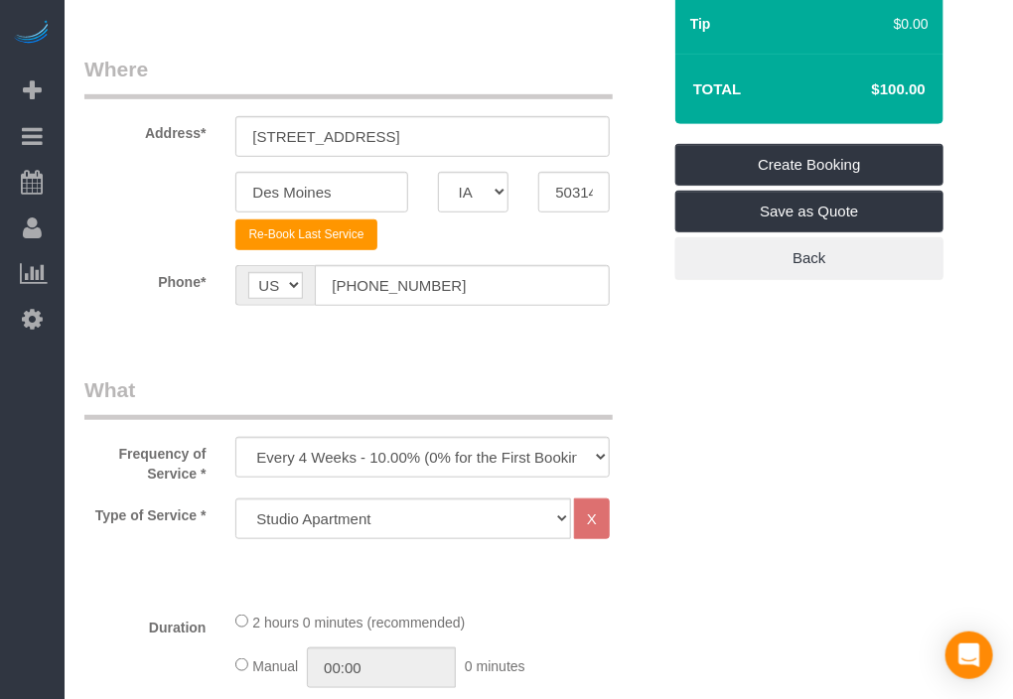
scroll to position [551, 0]
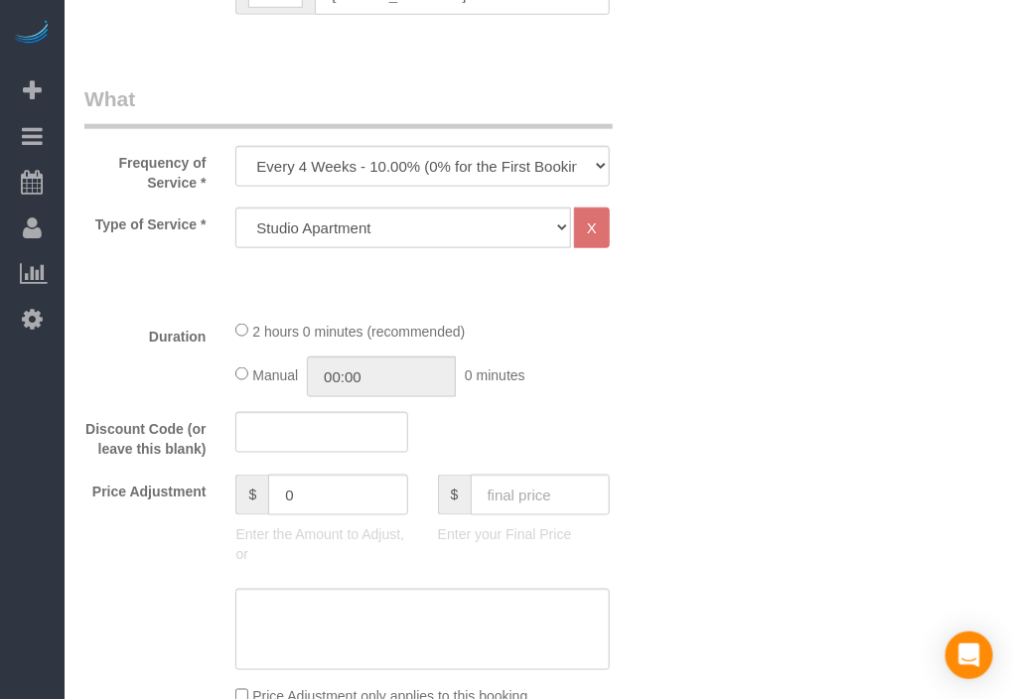
click at [553, 142] on div "Frequency of Service * Every 6 Weeks (0% for the First Booking) One Time Every …" at bounding box center [373, 138] width 606 height 108
click at [545, 158] on select "Every 6 Weeks (0% for the First Booking) One Time Every 8 Weeks (0% for the Fir…" at bounding box center [422, 166] width 374 height 41
select select "object:22895"
click at [235, 146] on select "Every 6 Weeks (0% for the First Booking) One Time Every 8 Weeks (0% for the Fir…" at bounding box center [422, 166] width 374 height 41
click at [524, 225] on select "Studio Apartment 1 Bedroom Home 2 Bedroom Home 3 Bedroom Home 4 Bedroom Home 5 …" at bounding box center [403, 228] width 336 height 41
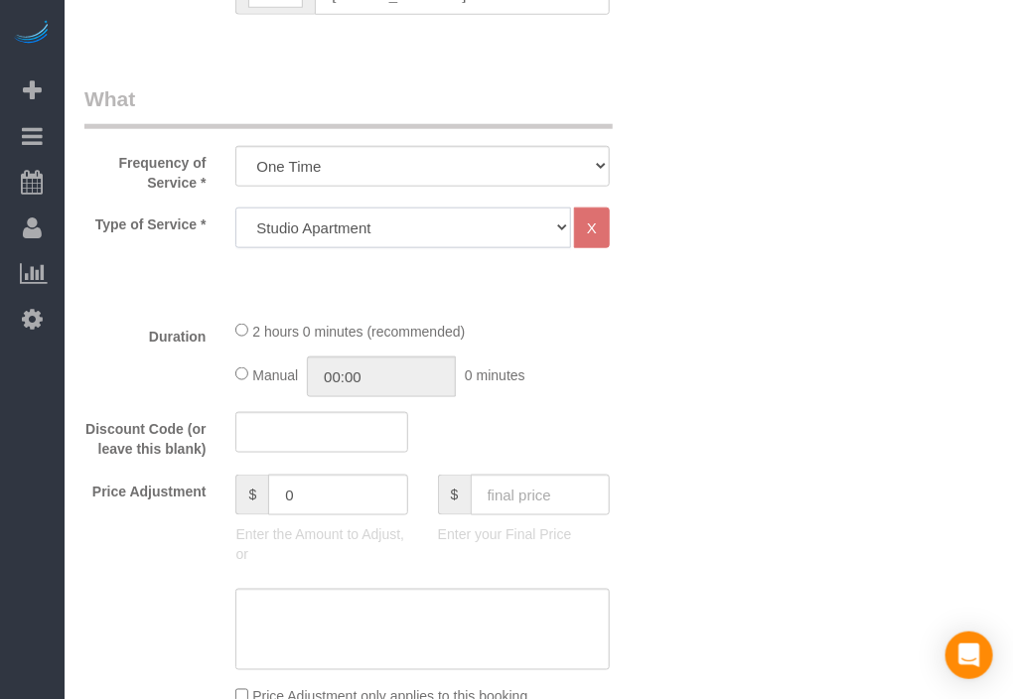
select select "18"
click at [235, 208] on select "Studio Apartment 1 Bedroom Home 2 Bedroom Home 3 Bedroom Home 4 Bedroom Home 5 …" at bounding box center [403, 228] width 336 height 41
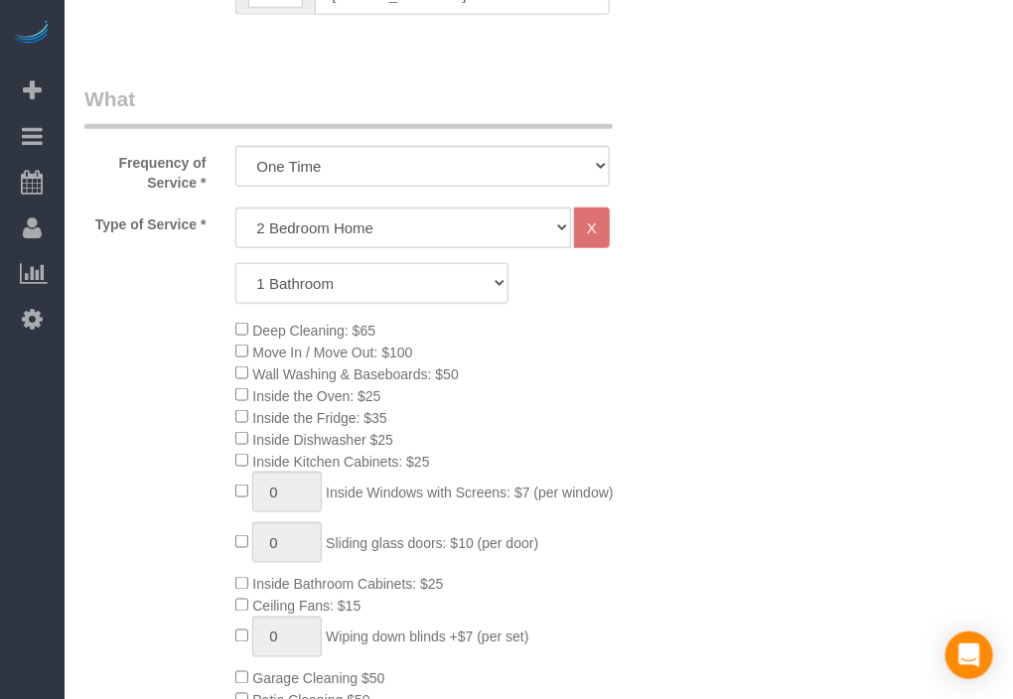
click at [469, 270] on select "1 Bathroom 2 Bathrooms 3 Bathrooms 4 Bathrooms 5 Bathrooms 6 Bathrooms" at bounding box center [371, 283] width 273 height 41
click at [235, 263] on select "1 Bathroom 2 Bathrooms 3 Bathrooms 4 Bathrooms 5 Bathrooms 6 Bathrooms" at bounding box center [371, 283] width 273 height 41
click at [445, 282] on select "1 Bathroom 2 Bathrooms 3 Bathrooms 4 Bathrooms 5 Bathrooms 6 Bathrooms" at bounding box center [371, 283] width 273 height 41
select select "2"
click at [235, 263] on select "1 Bathroom 2 Bathrooms 3 Bathrooms 4 Bathrooms 5 Bathrooms 6 Bathrooms" at bounding box center [371, 283] width 273 height 41
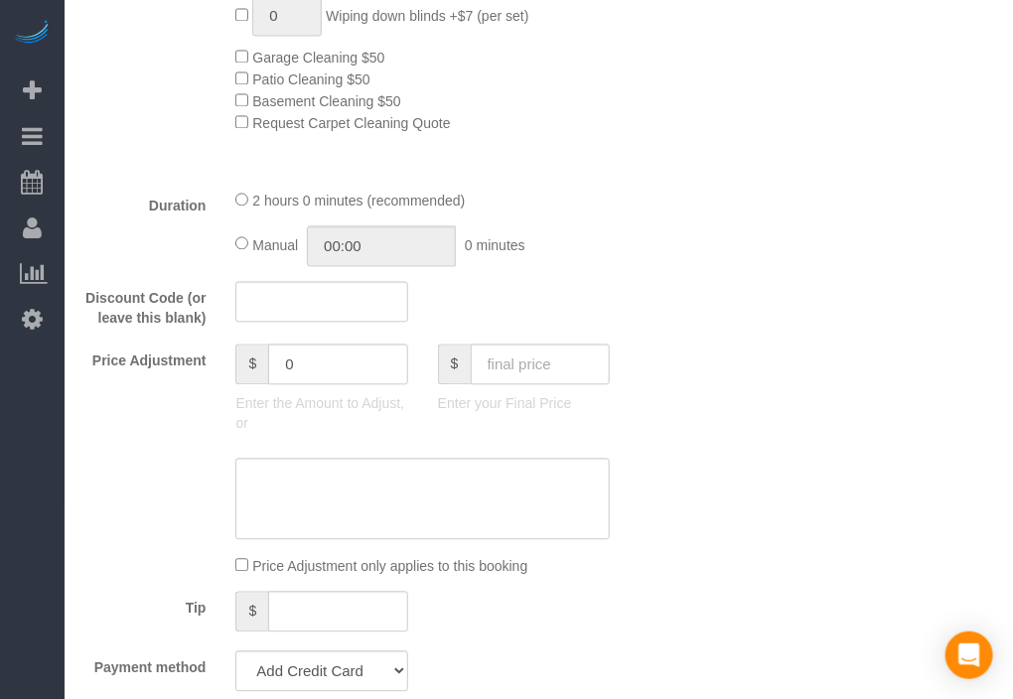
scroll to position [1324, 0]
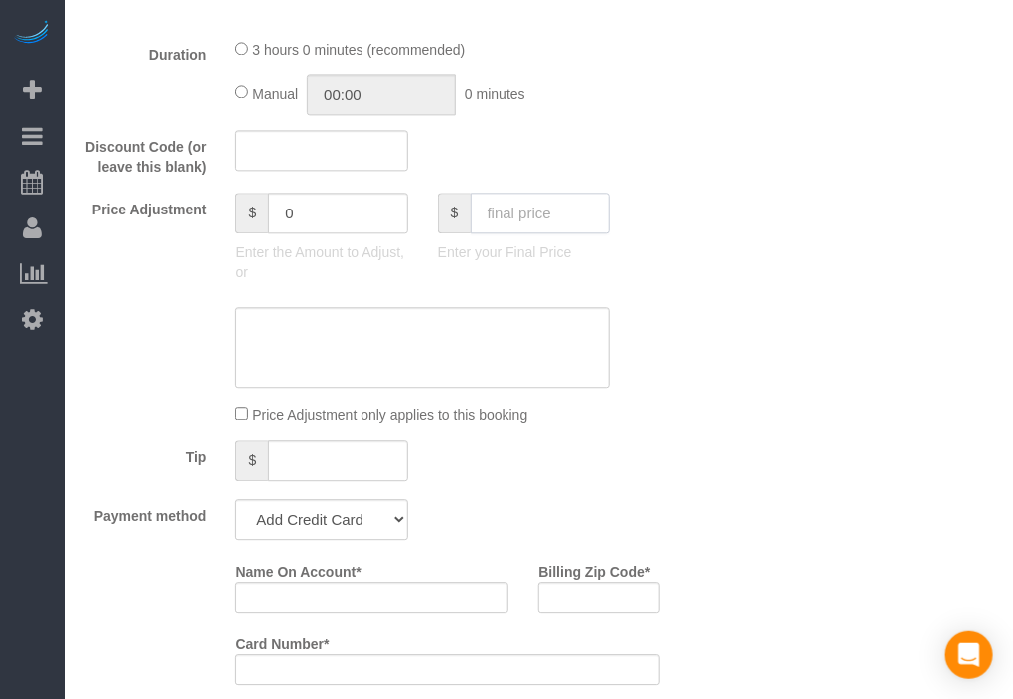
click at [576, 218] on input "text" at bounding box center [541, 213] width 140 height 41
type input "95"
click at [644, 288] on div "Price Adjustment $ 0 Enter the Amount to Adjust, or $ 95 Enter your Final Price" at bounding box center [373, 242] width 606 height 99
click at [370, 518] on select "Add Credit Card Cash Check Paypal" at bounding box center [321, 520] width 172 height 41
type input "-94"
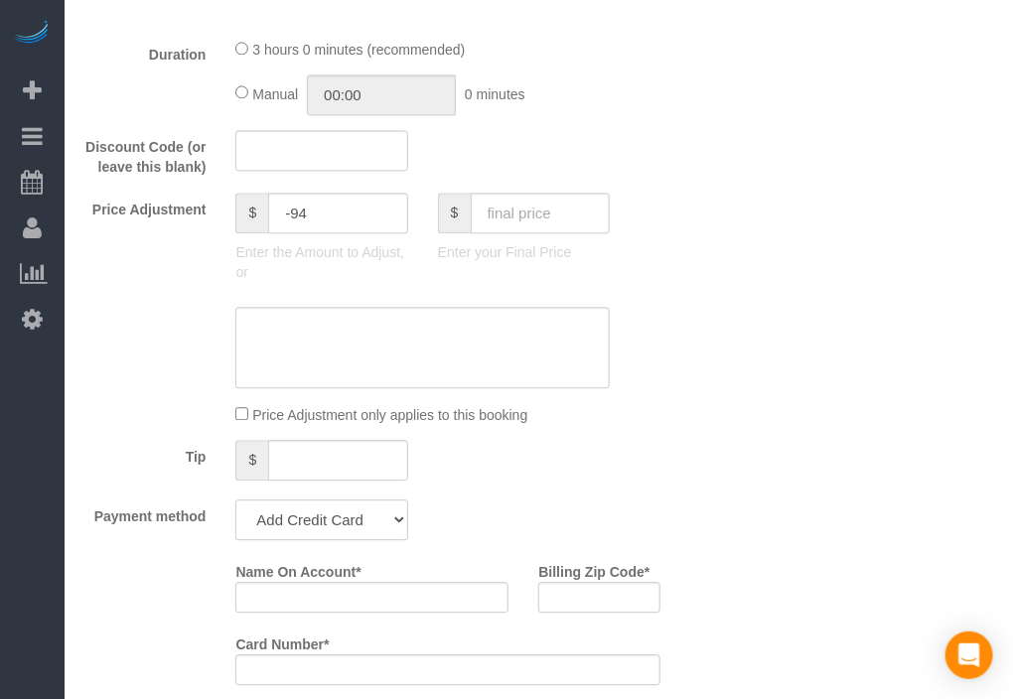
select select "string:check"
click at [235, 508] on select "Add Credit Card Cash Check Paypal" at bounding box center [321, 520] width 172 height 41
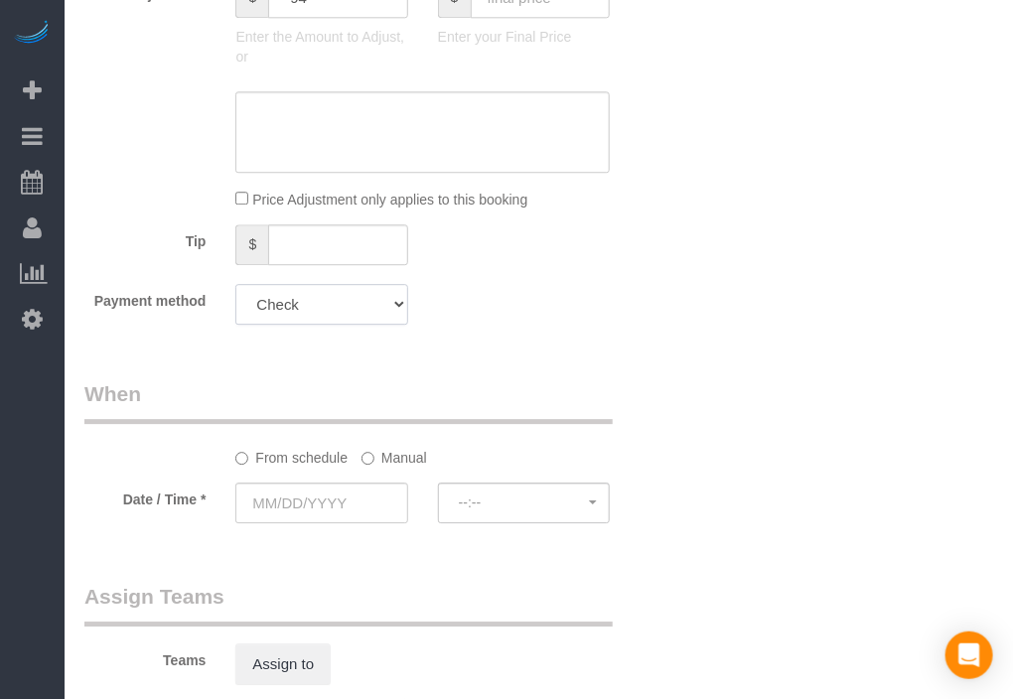
scroll to position [1875, 0]
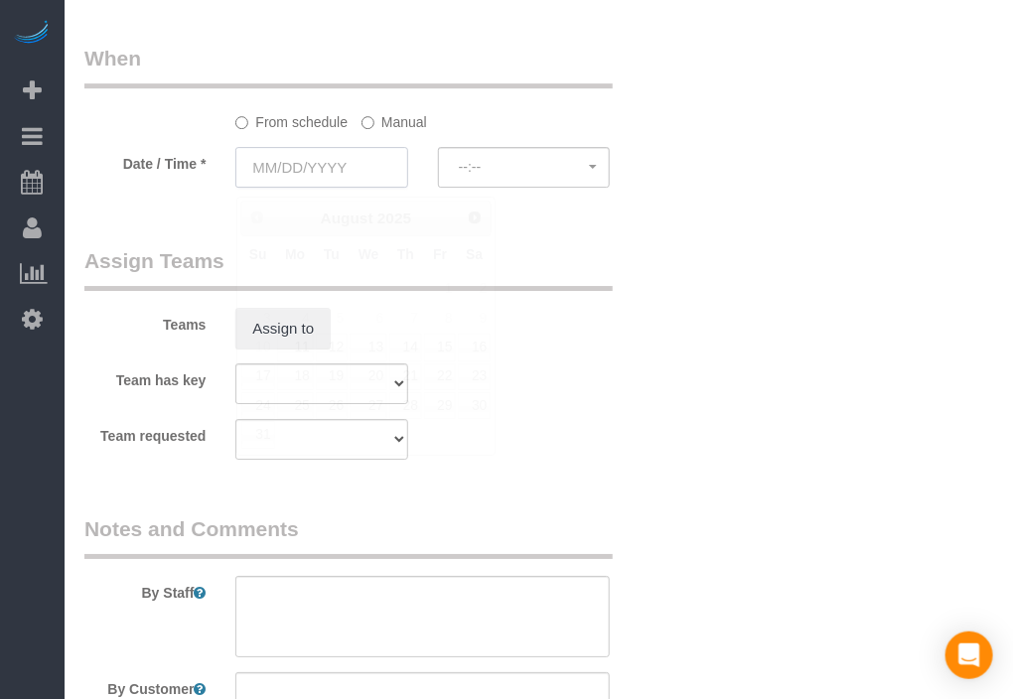
click at [376, 182] on input "text" at bounding box center [321, 167] width 172 height 41
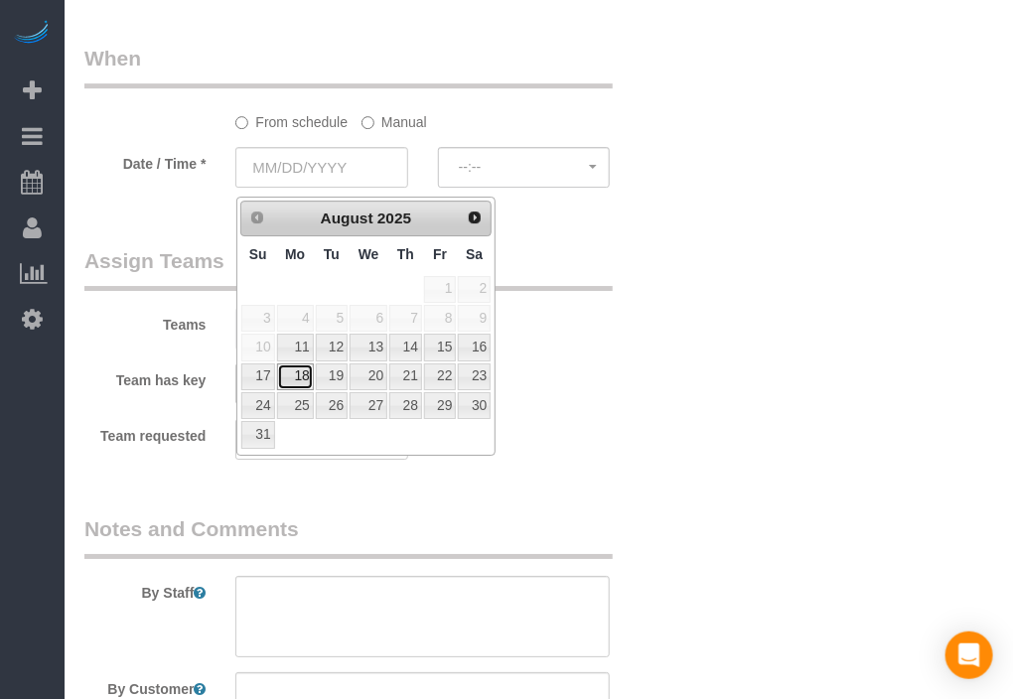
click at [300, 381] on link "18" at bounding box center [295, 377] width 37 height 27
type input "[DATE]"
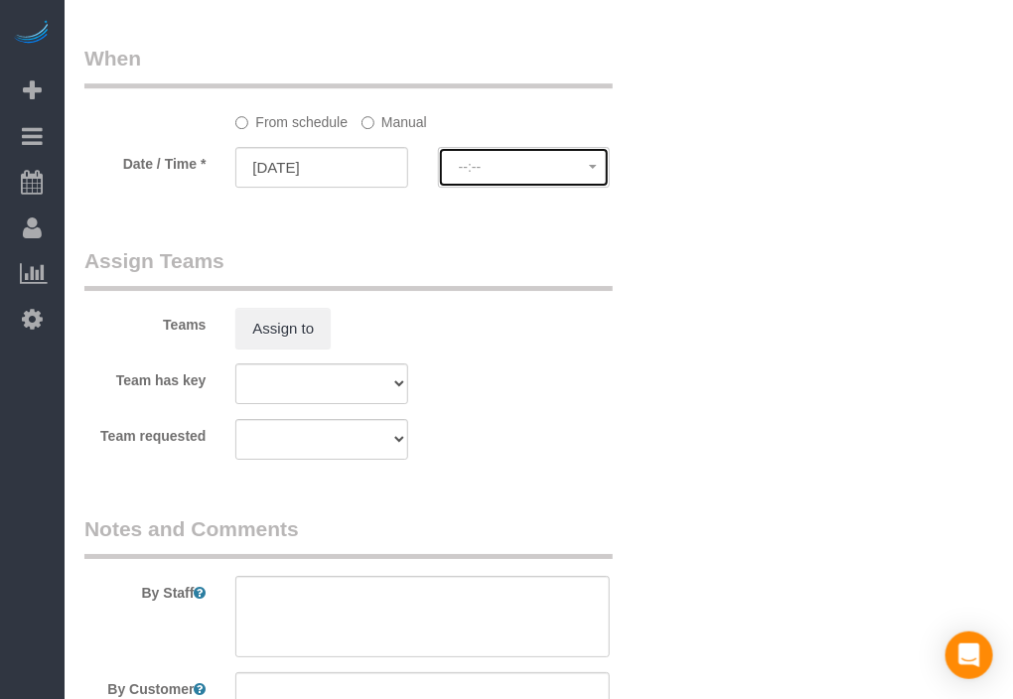
click at [482, 175] on span "--:--" at bounding box center [524, 167] width 130 height 16
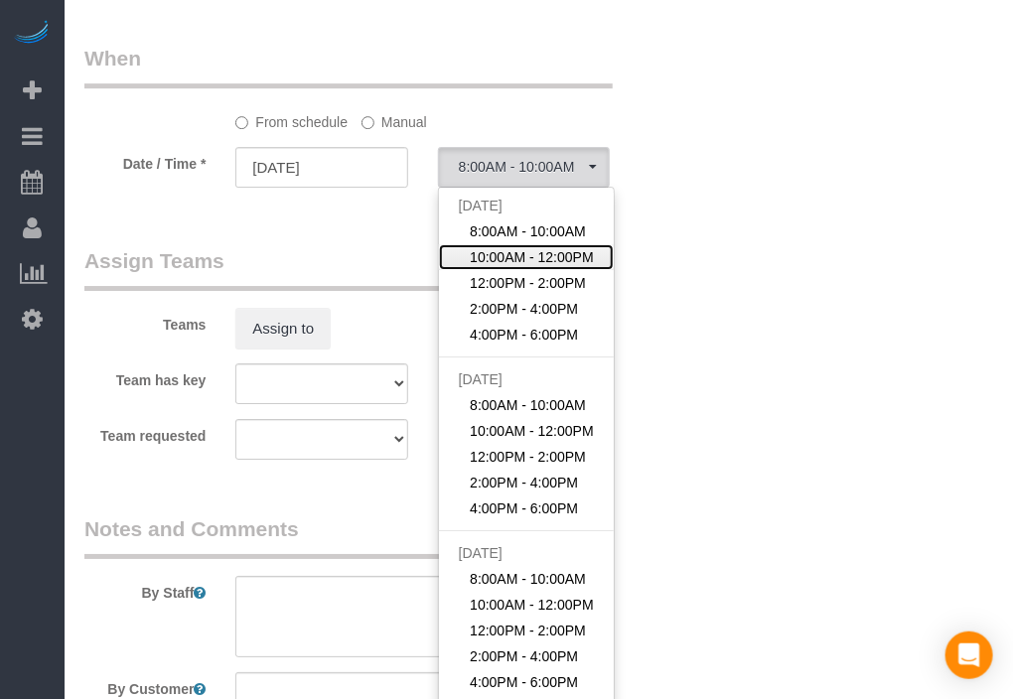
click at [497, 257] on span "10:00AM - 12:00PM" at bounding box center [532, 257] width 124 height 20
select select "spot244"
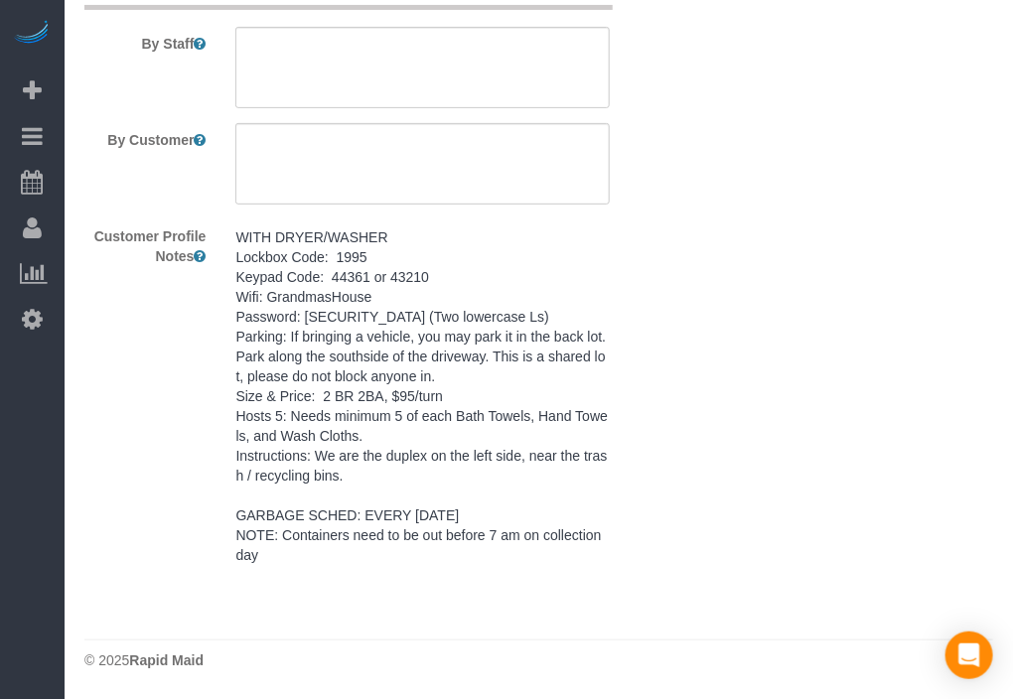
click at [454, 490] on pre "WITH DRYER/WASHER Lockbox Code: 1995 Keypad Code: 44361 or 43210 Wifi: Grandmas…" at bounding box center [422, 396] width 374 height 338
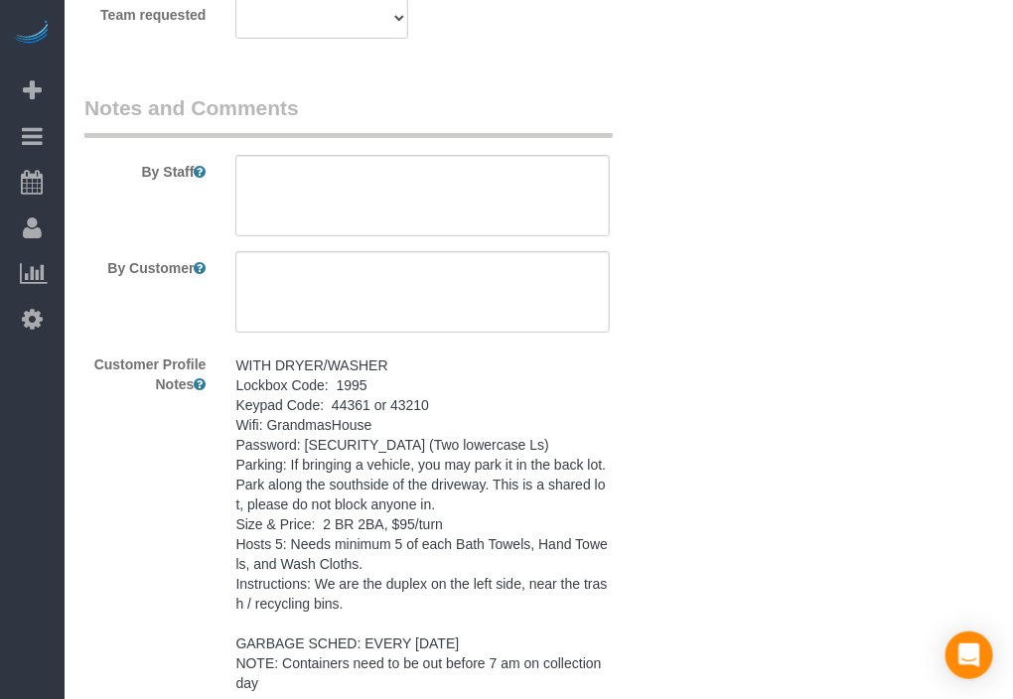
click at [0, 0] on textarea "WITH DRYER/WASHER Lockbox Code: 1995 Keypad Code: 44361 or 43210 Wifi: Grandmas…" at bounding box center [0, 0] width 0 height 0
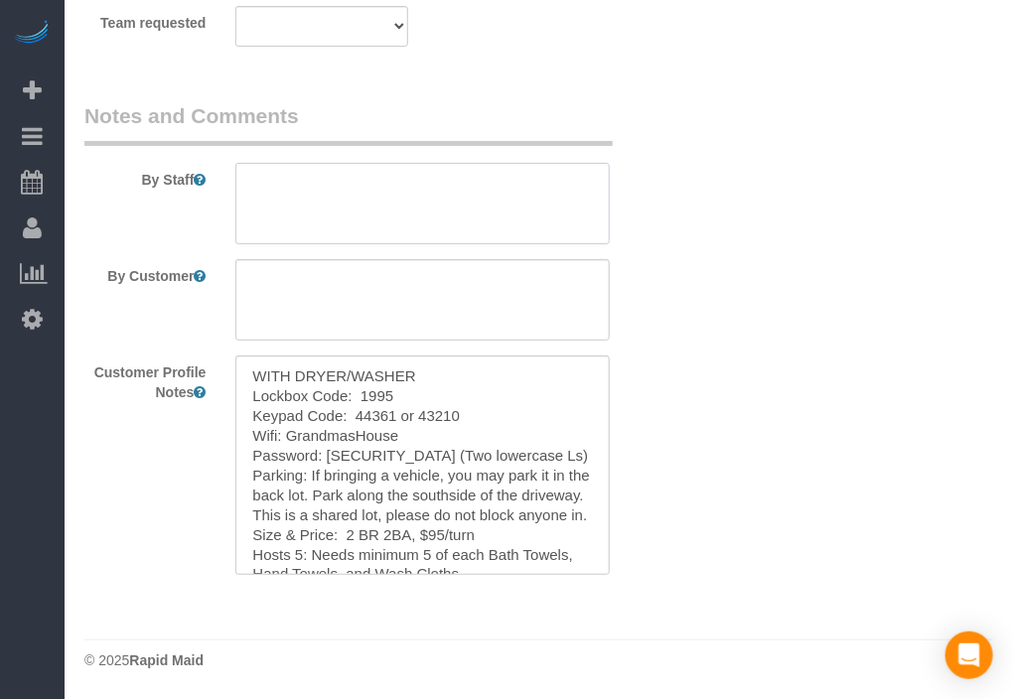
click at [486, 209] on textarea at bounding box center [422, 203] width 374 height 81
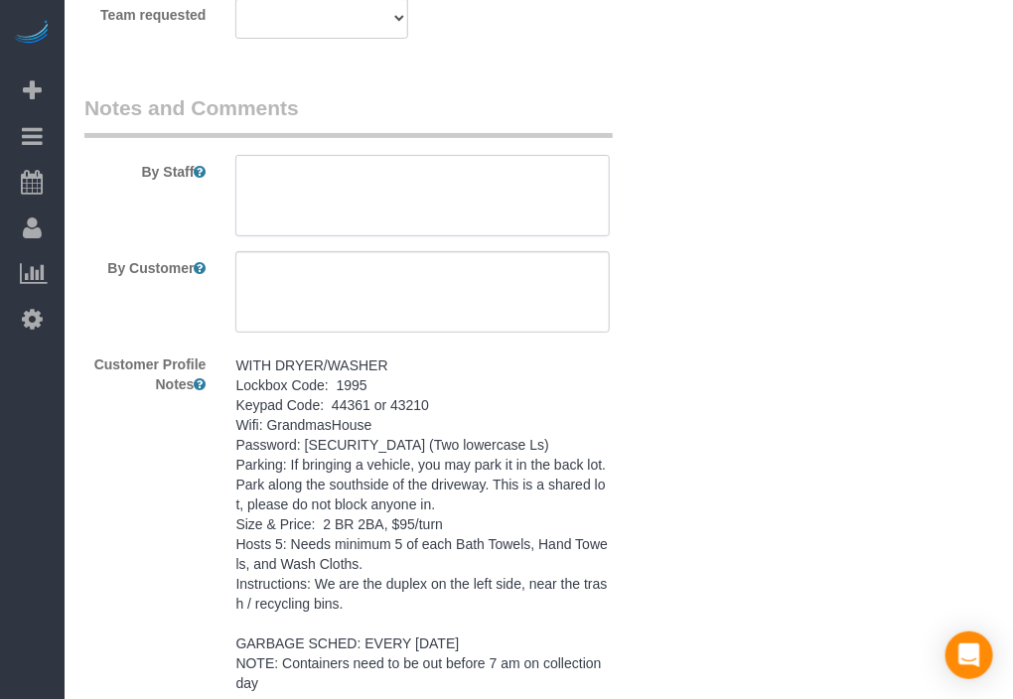
paste textarea "WITH DRYER/WASHER Lockbox Code: 1995 Keypad Code: 44361 or 43210 Wifi: Grandmas…"
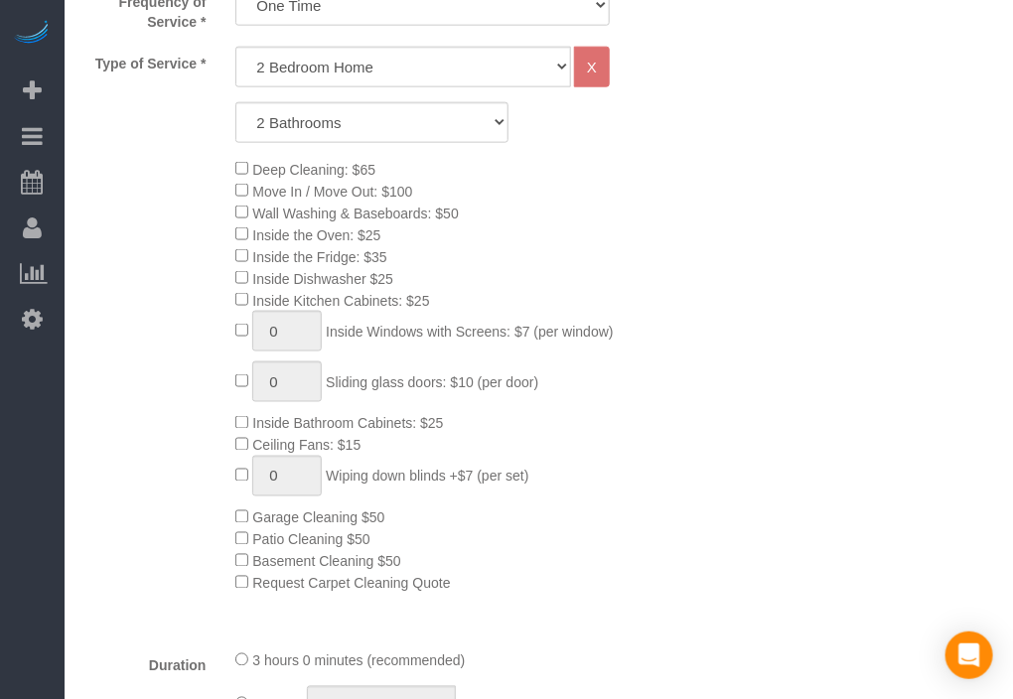
scroll to position [0, 0]
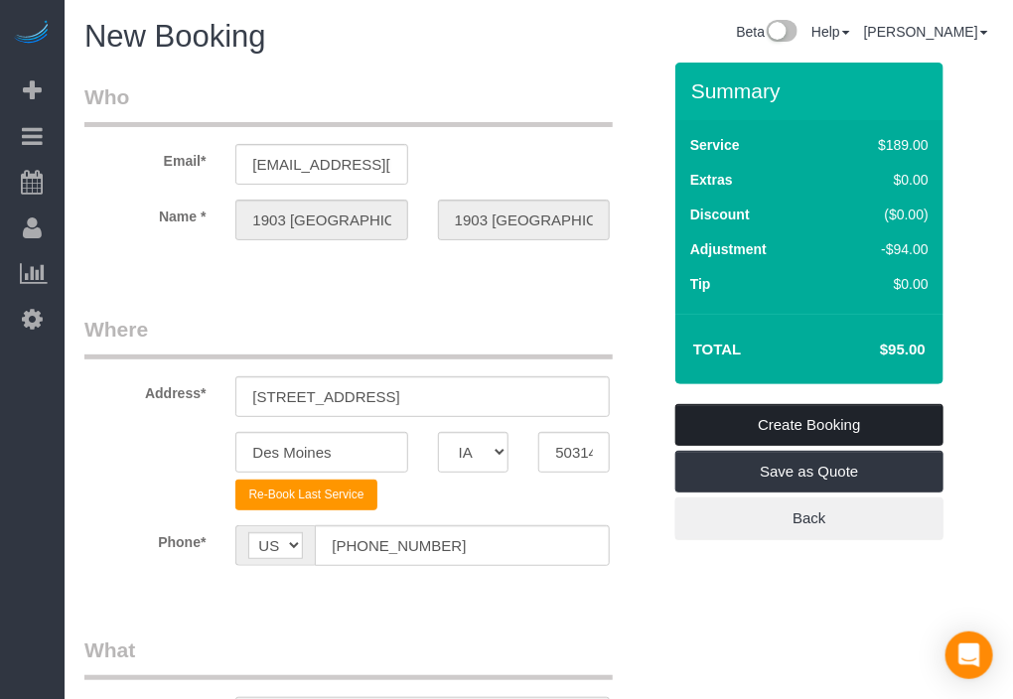
type textarea "WITH DRYER/WASHER Lockbox Code: 1995 Keypad Code: 44361 or 43210 Wifi: Grandmas…"
click at [850, 409] on link "Create Booking" at bounding box center [809, 425] width 268 height 42
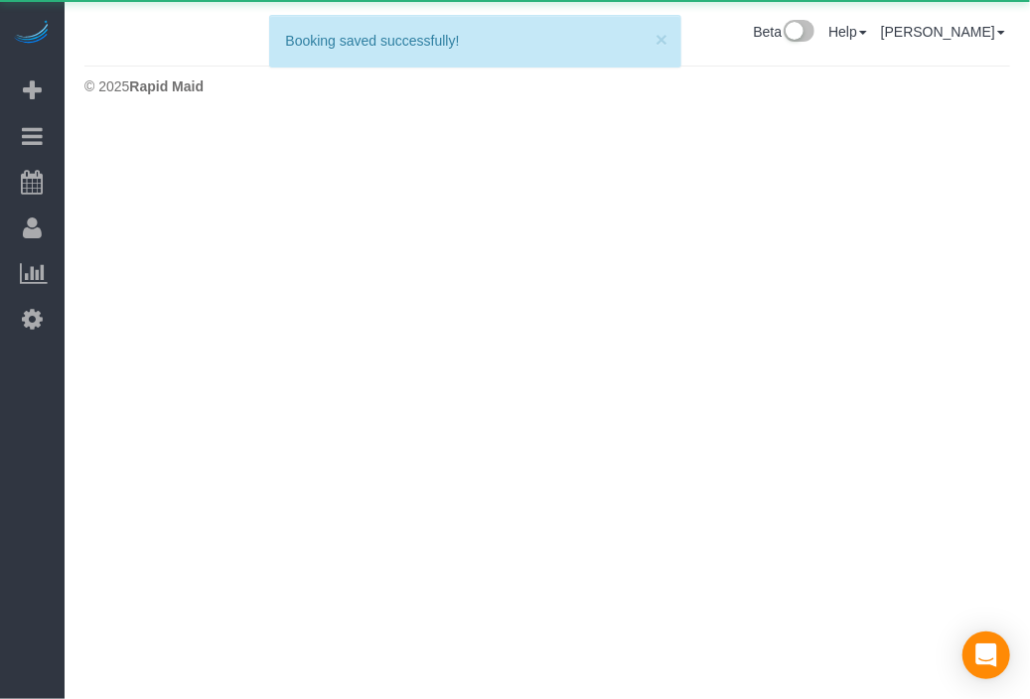
click at [871, 399] on body "Beta Add Booking Bookings Active Bookings Cancelled Bookings Quote Inquiries Do…" at bounding box center [515, 349] width 1030 height 699
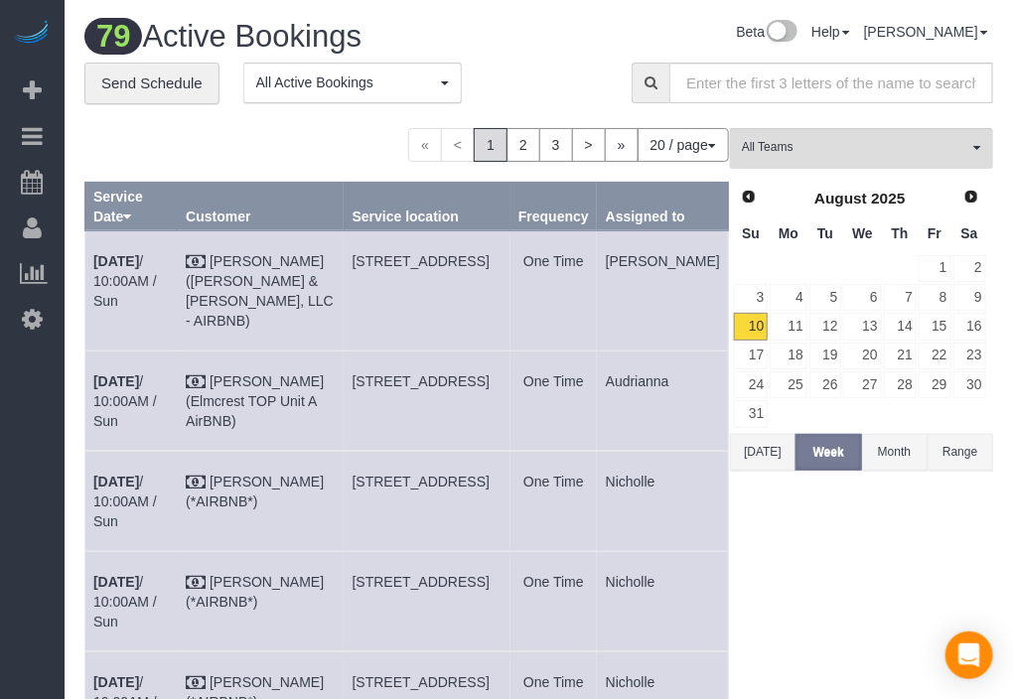
drag, startPoint x: 32, startPoint y: 421, endPoint x: 48, endPoint y: 403, distance: 23.9
click at [14, 481] on div "Beta Add Booking Bookings Active Bookings Cancelled Bookings Quote Inquiries Do…" at bounding box center [32, 349] width 65 height 699
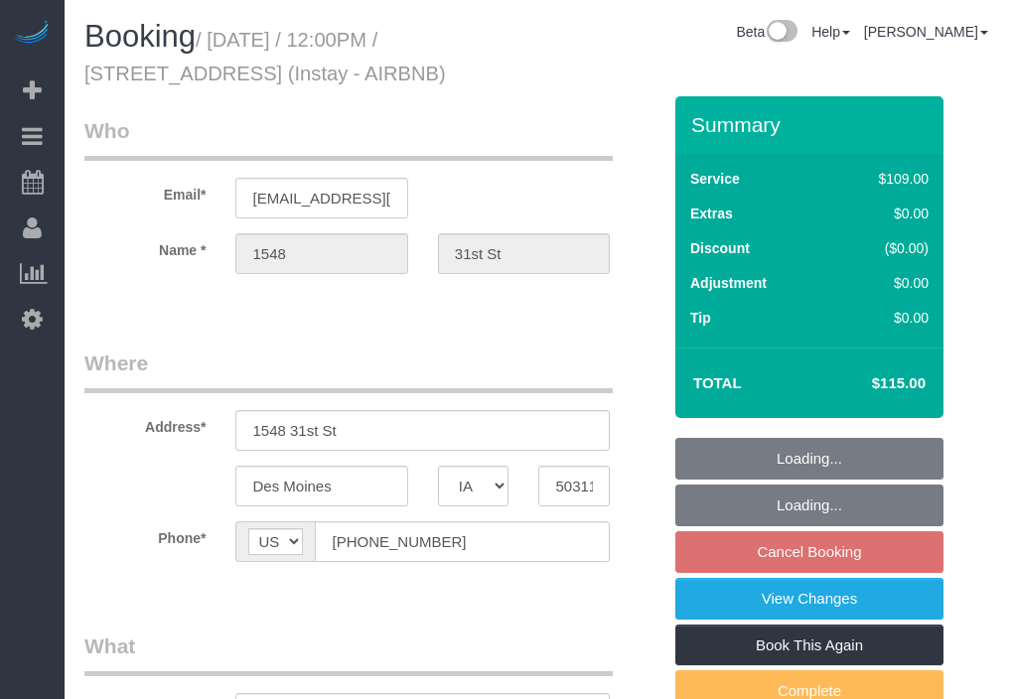
select select "IA"
select select "object:744"
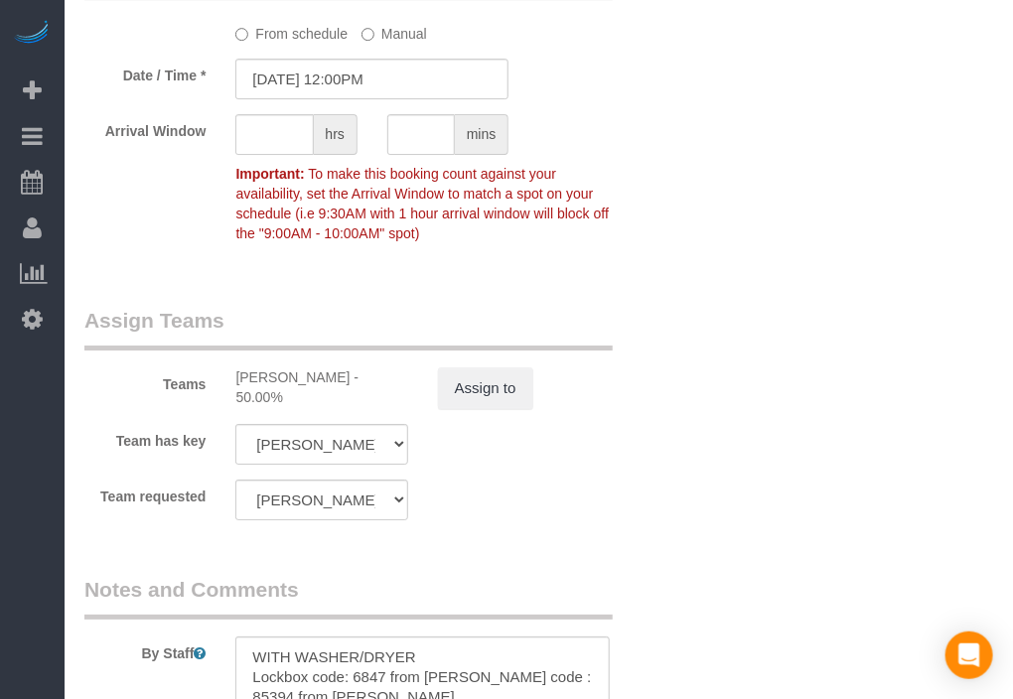
scroll to position [2317, 0]
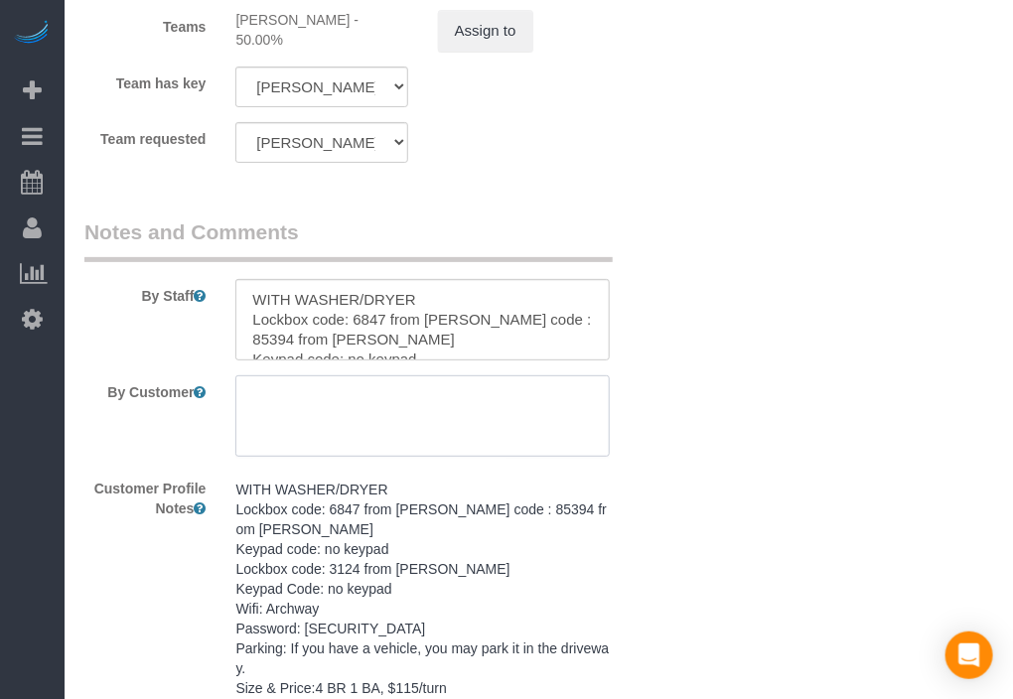
click at [310, 410] on textarea at bounding box center [422, 415] width 374 height 81
type textarea "12 pm checkout"
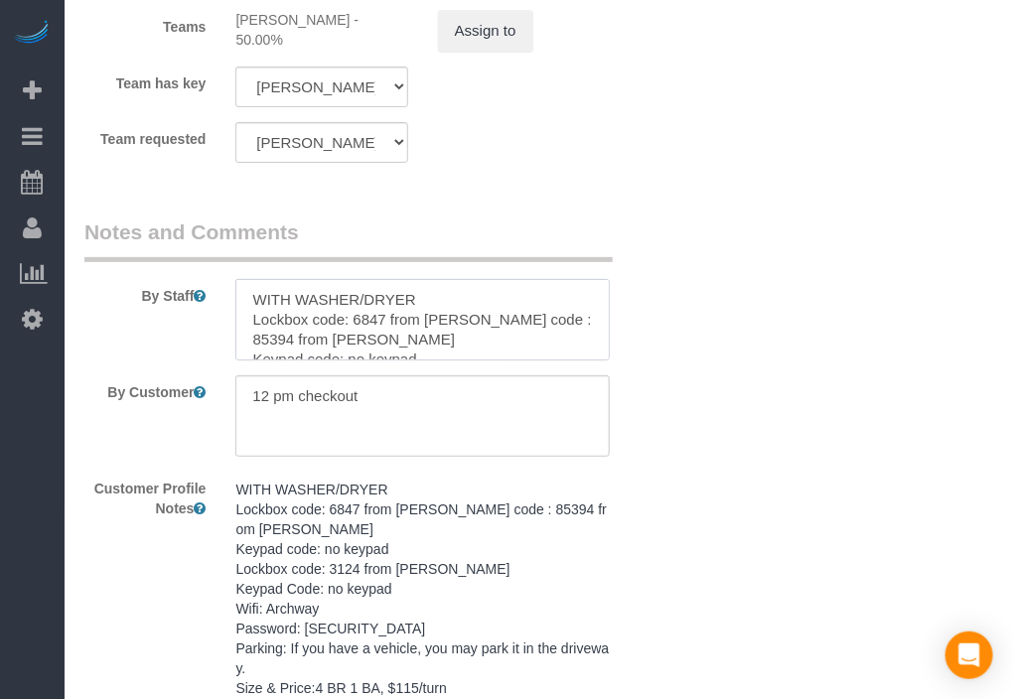
click at [260, 308] on textarea at bounding box center [422, 319] width 374 height 81
paste textarea "12 pm checkout"
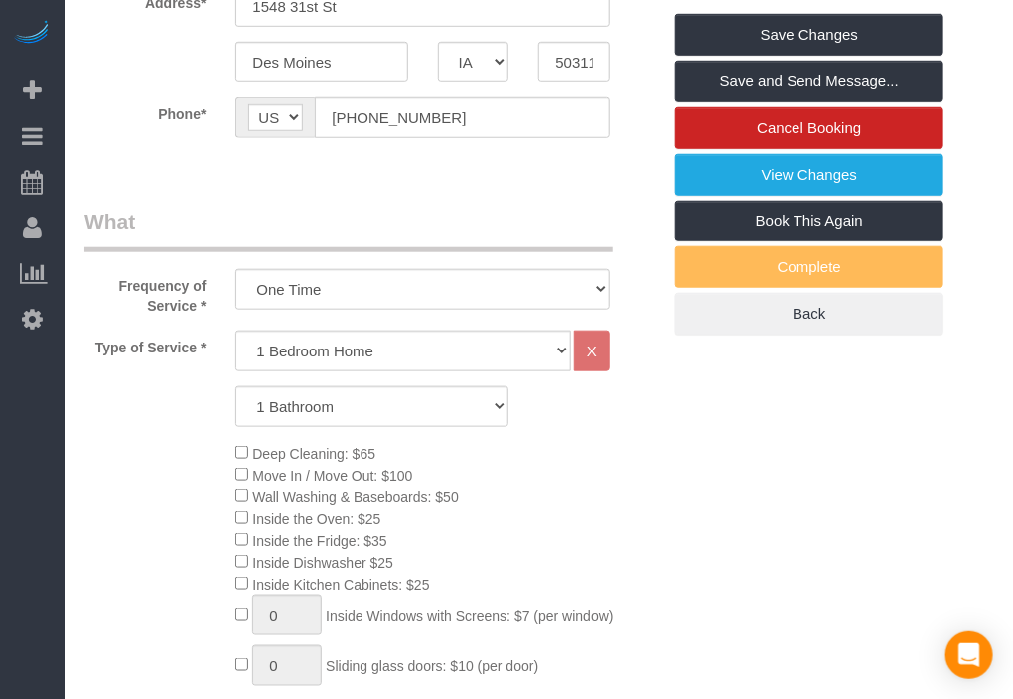
scroll to position [0, 0]
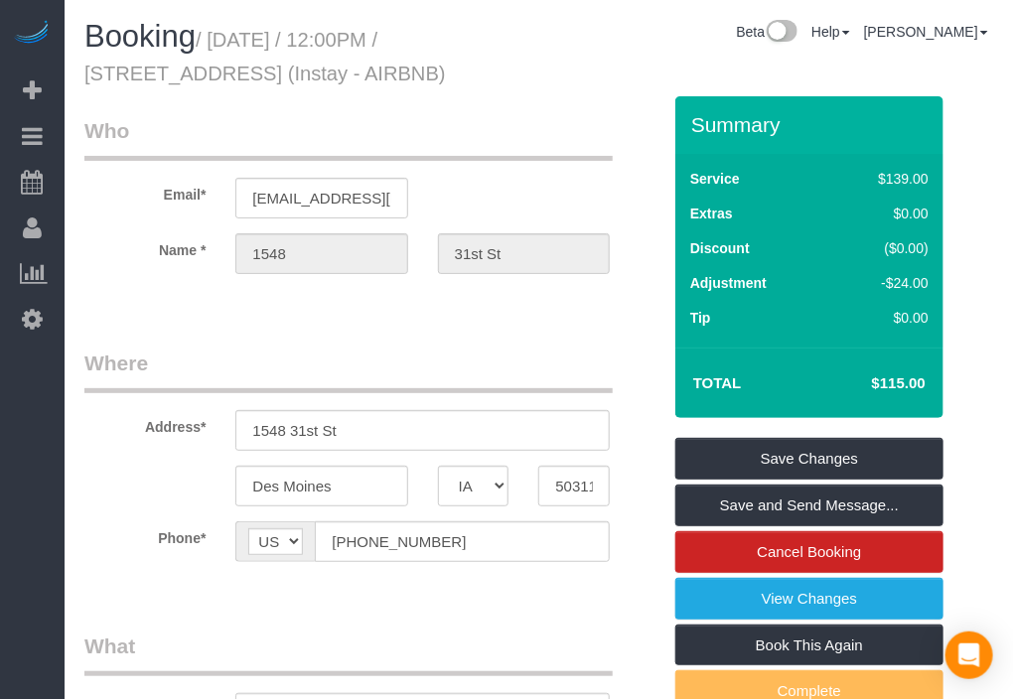
type textarea "12 pm checkout WITH WASHER/DRYER Lockbox code: 6847 from Tonya Keypad code : 85…"
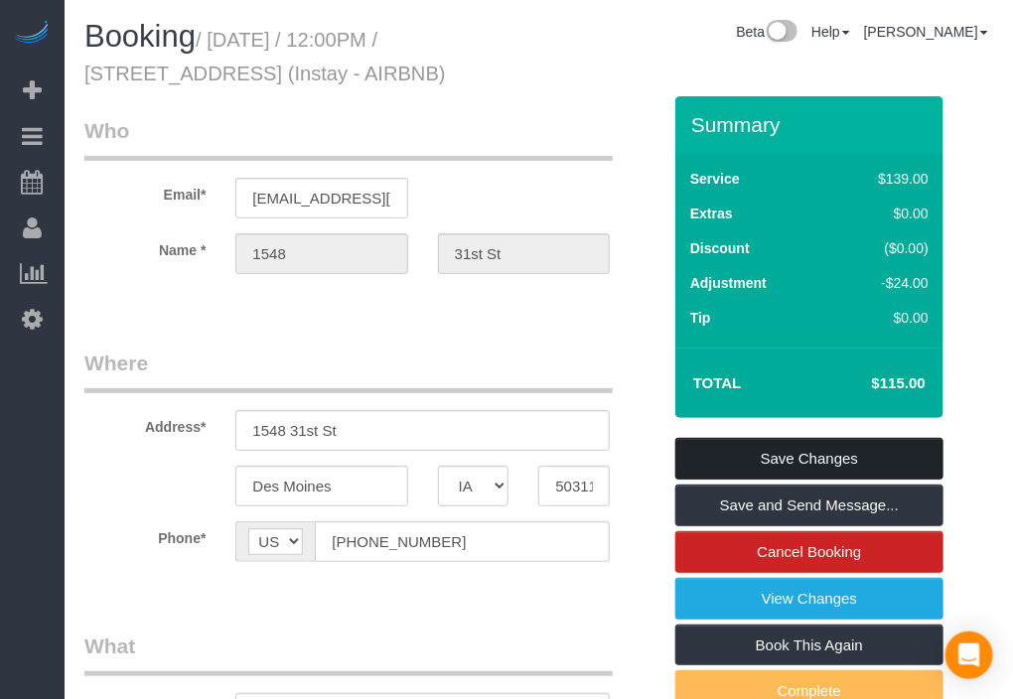
click at [821, 454] on link "Save Changes" at bounding box center [809, 459] width 268 height 42
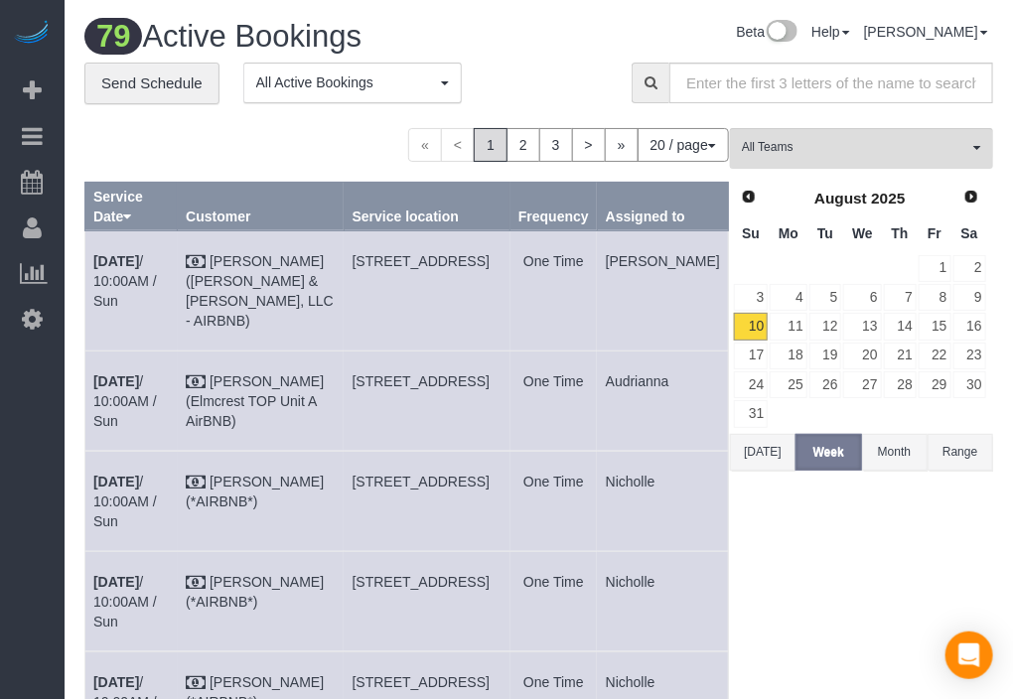
drag, startPoint x: 529, startPoint y: 78, endPoint x: 539, endPoint y: 71, distance: 12.7
click at [530, 77] on div "**********" at bounding box center [342, 94] width 517 height 62
drag, startPoint x: 542, startPoint y: 47, endPoint x: 343, endPoint y: 79, distance: 202.3
click at [539, 45] on div "79 Active Bookings Beta Help Help Docs Take a Tour Contact Support Maria I My A…" at bounding box center [539, 41] width 939 height 43
click at [589, 57] on div "79 Active Bookings Beta Help Help Docs Take a Tour Contact Support Maria I My A…" at bounding box center [539, 41] width 939 height 43
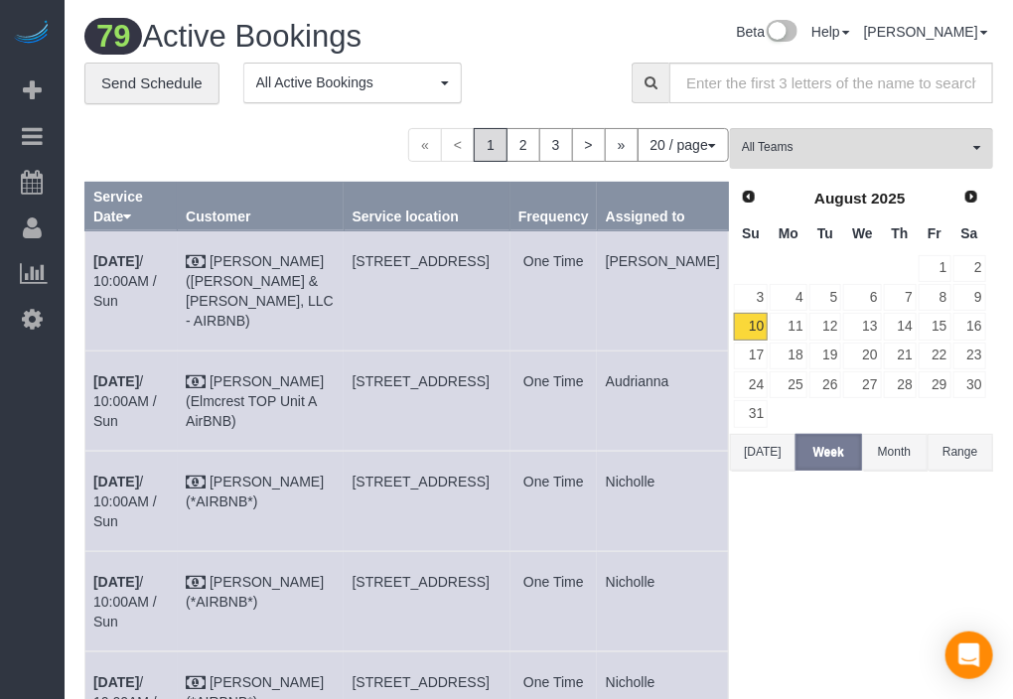
click at [578, 58] on div "79 Active Bookings Beta Help Help Docs Take a Tour Contact Support Maria I My A…" at bounding box center [539, 41] width 939 height 43
click at [5, 349] on div "Beta Add Booking Bookings Active Bookings Cancelled Bookings Quote Inquiries Do…" at bounding box center [32, 349] width 65 height 699
